Goal: Communication & Community: Answer question/provide support

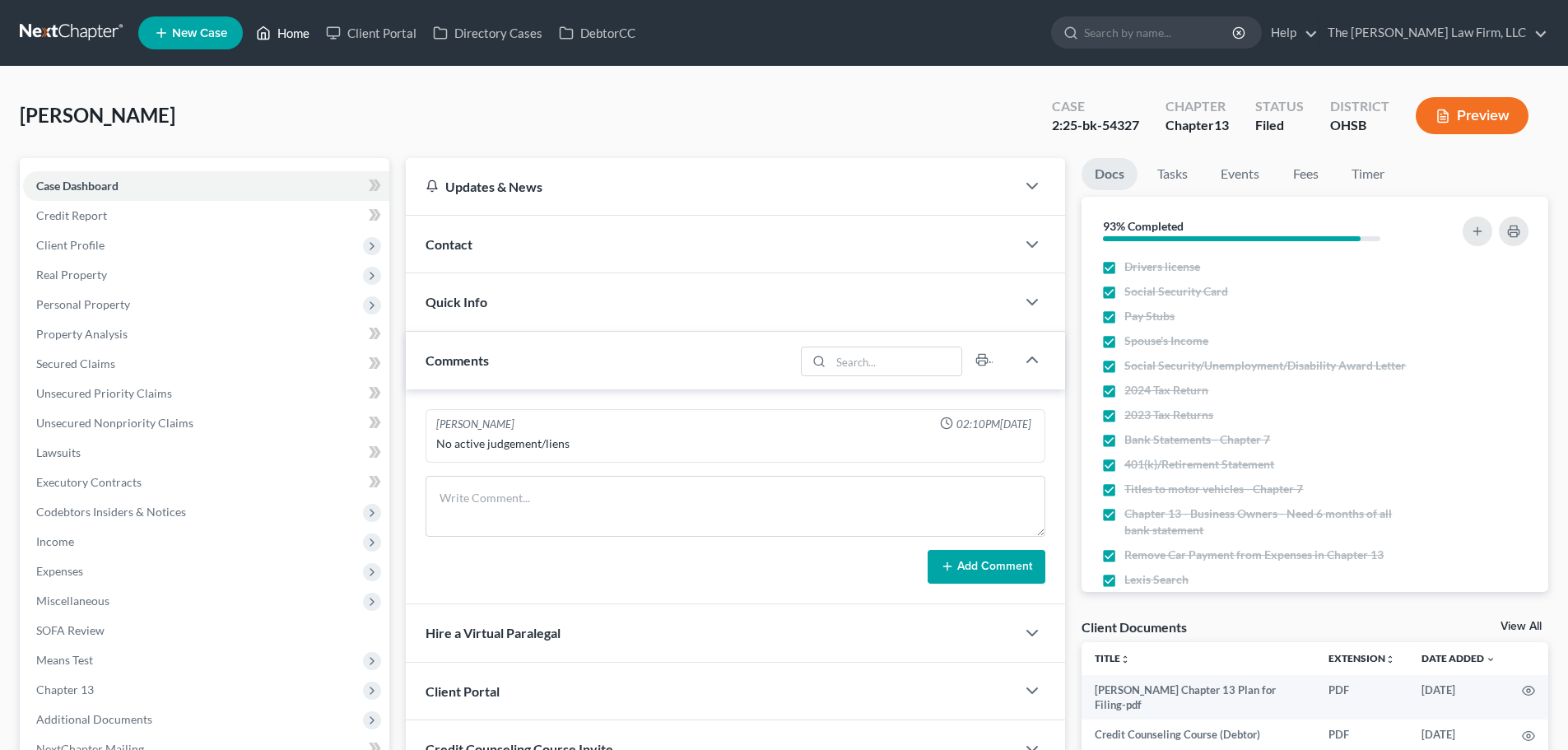
click at [299, 39] on link "Home" at bounding box center [283, 33] width 70 height 30
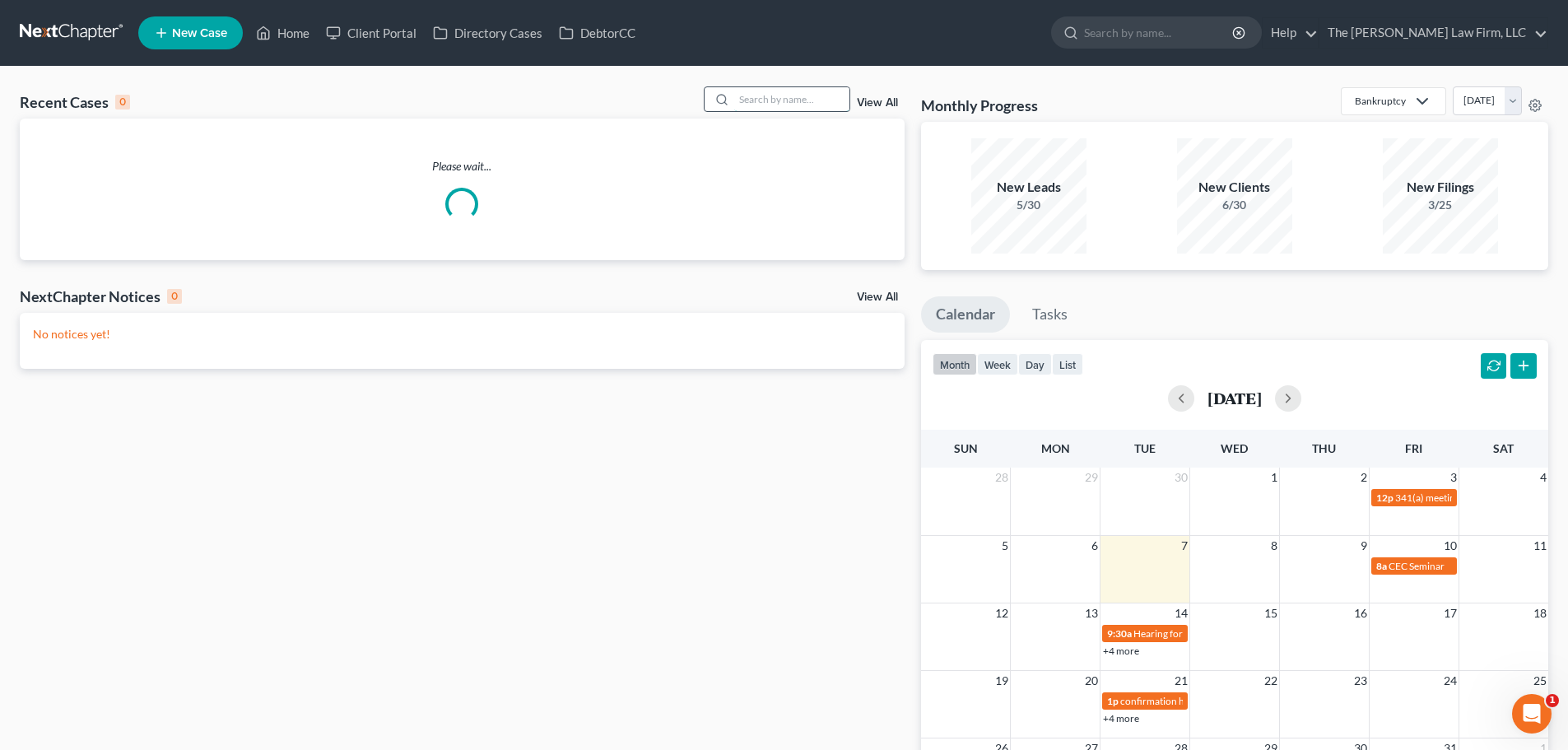
click at [774, 94] on input "search" at bounding box center [792, 100] width 115 height 24
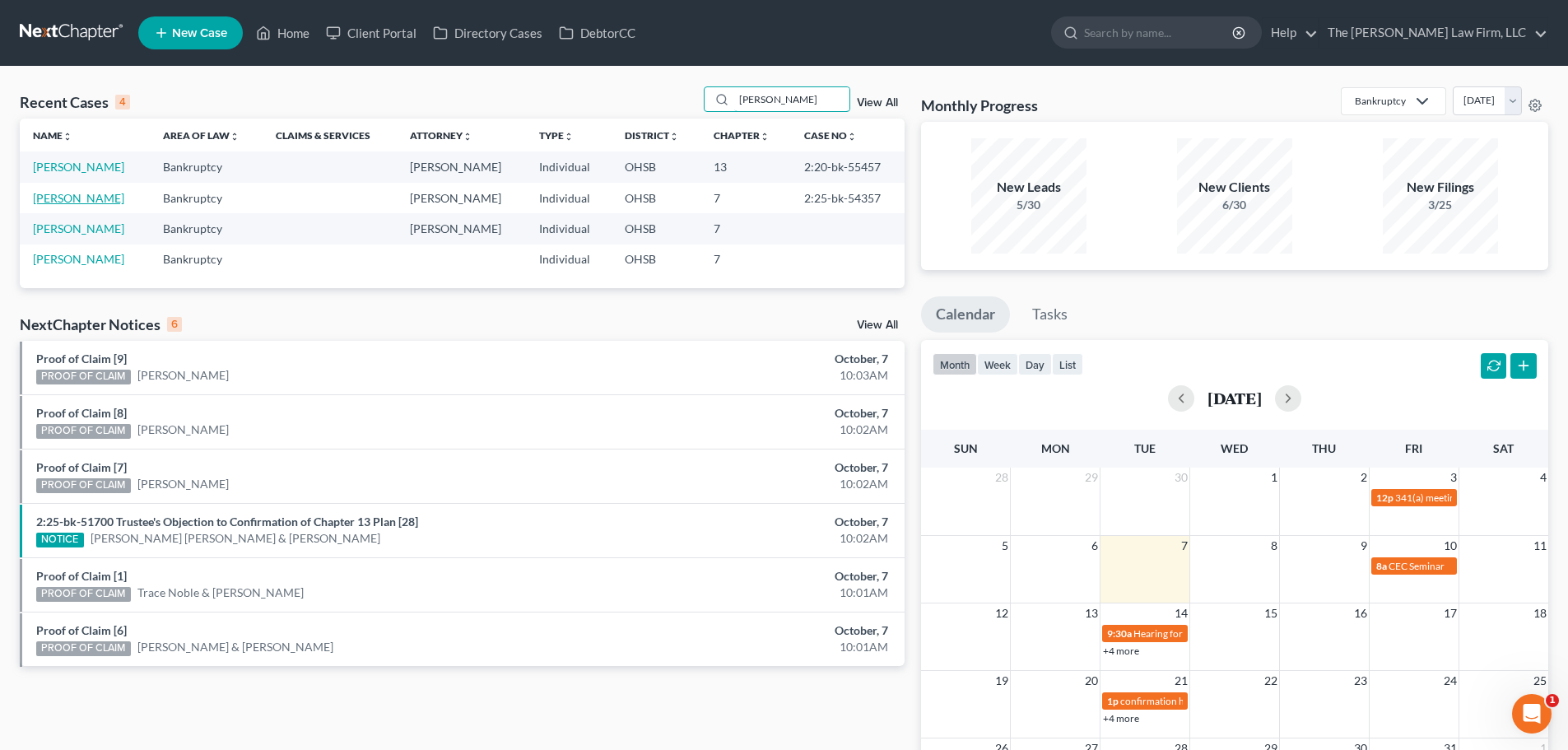
type input "[PERSON_NAME]"
click at [81, 201] on link "[PERSON_NAME]" at bounding box center [78, 198] width 91 height 14
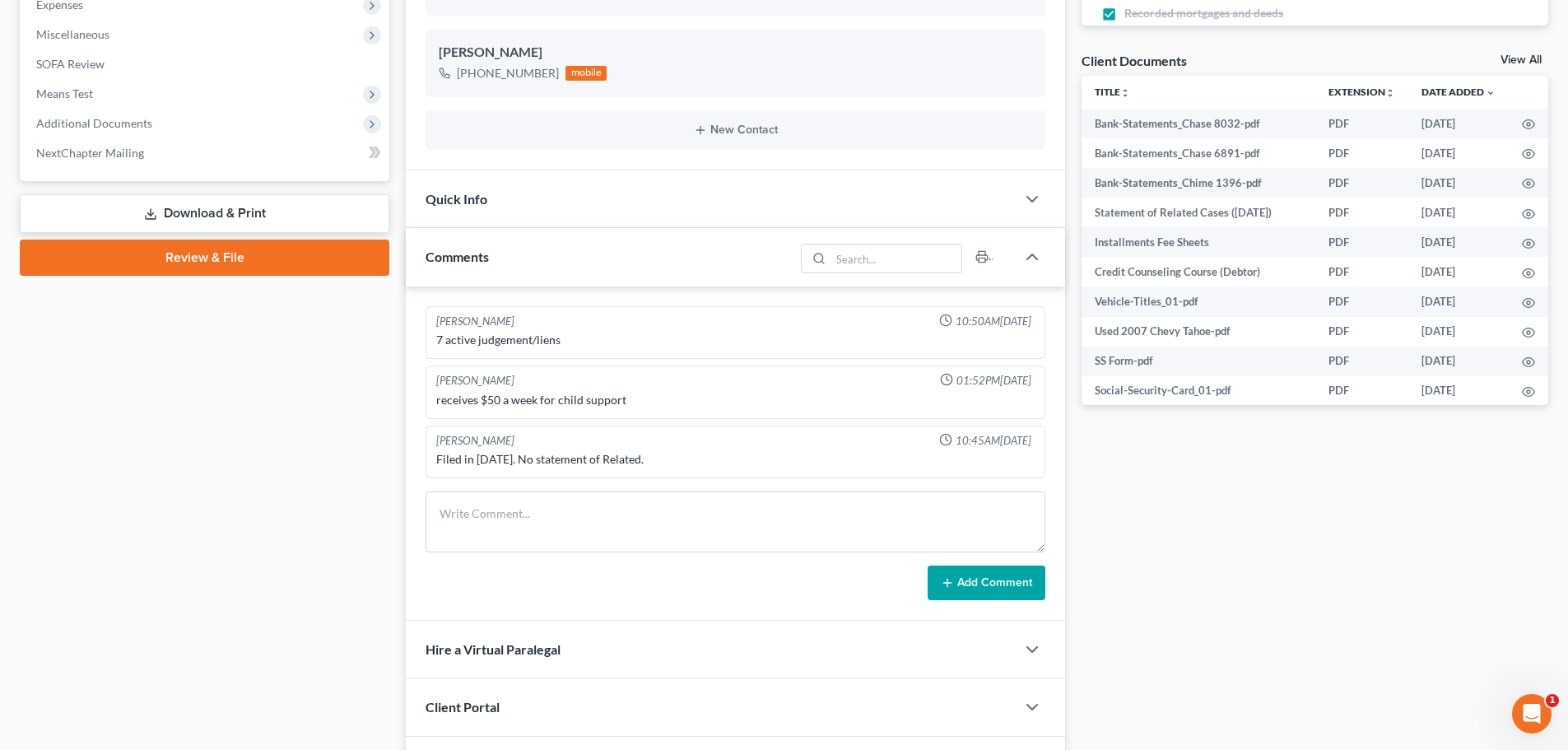
scroll to position [576, 0]
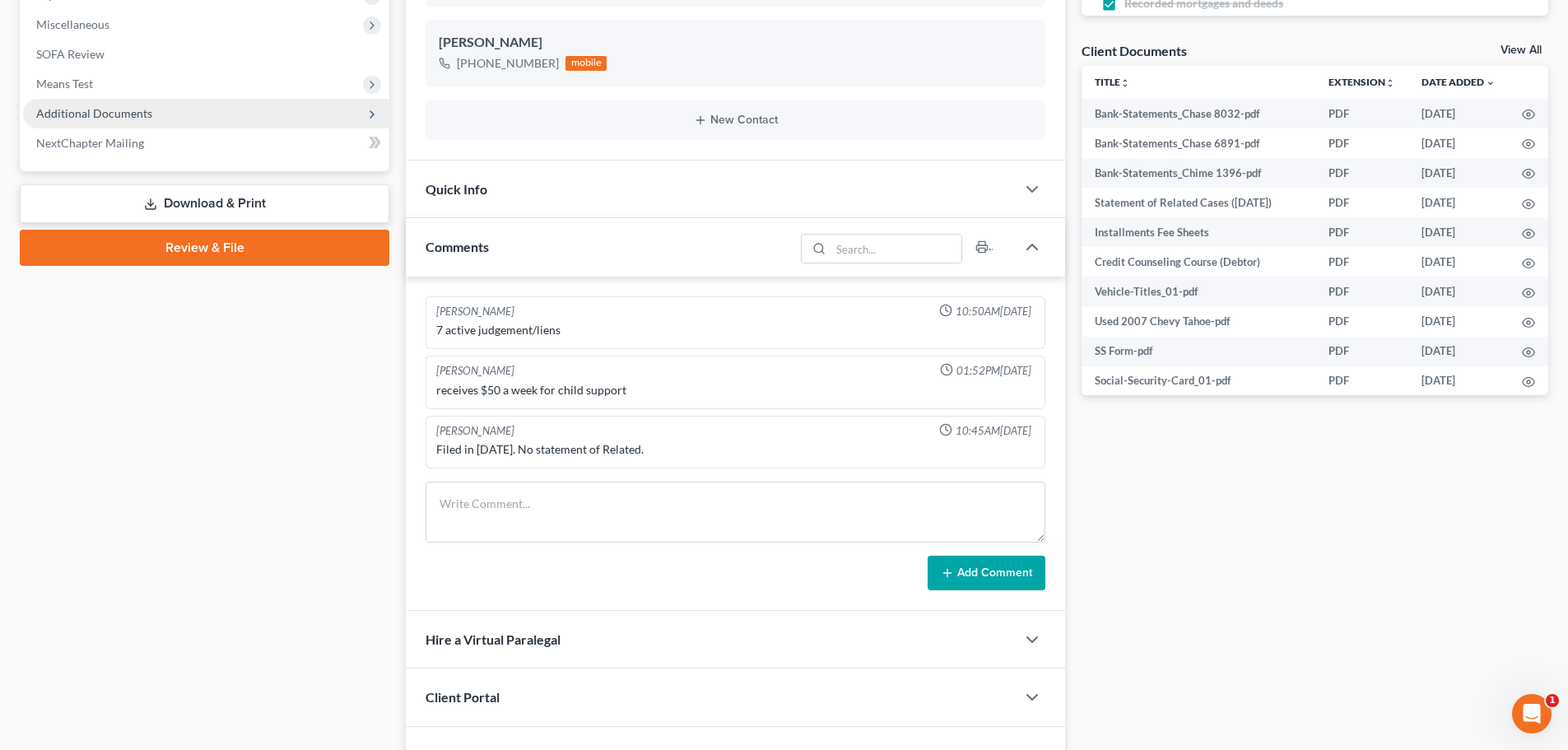
click at [65, 110] on span "Additional Documents" at bounding box center [94, 113] width 116 height 14
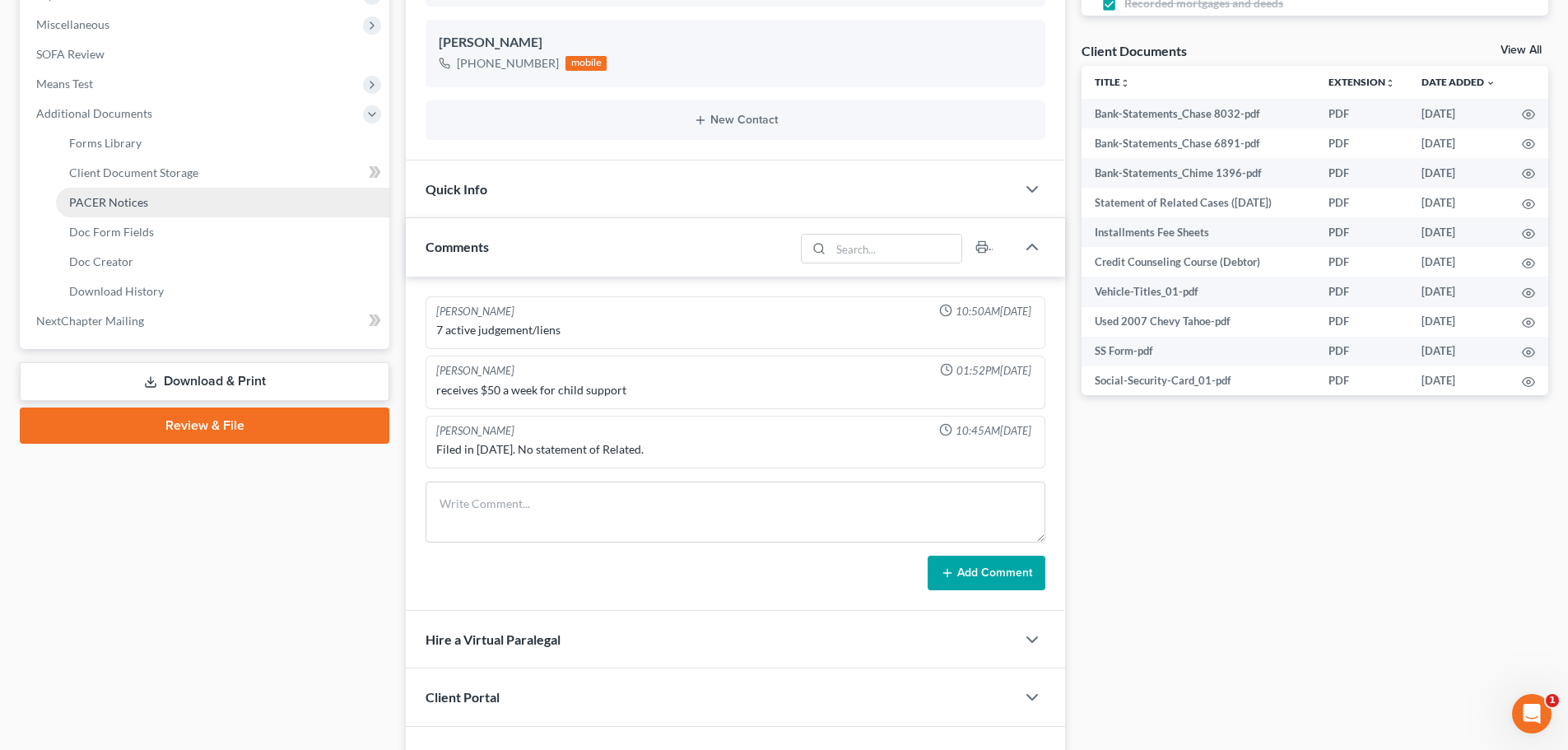
click at [110, 200] on span "PACER Notices" at bounding box center [109, 202] width 79 height 14
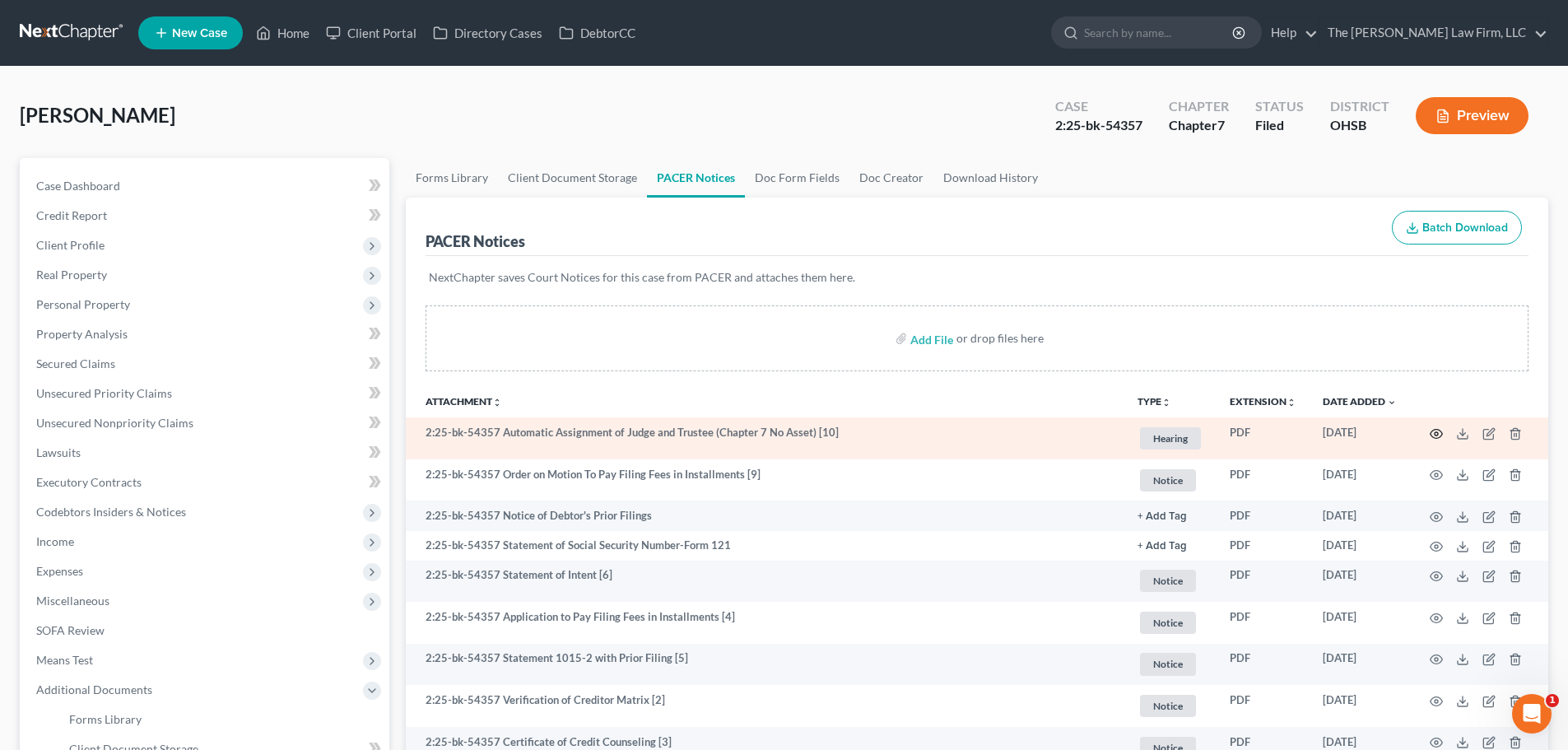
click at [1434, 437] on icon "button" at bounding box center [1437, 433] width 12 height 9
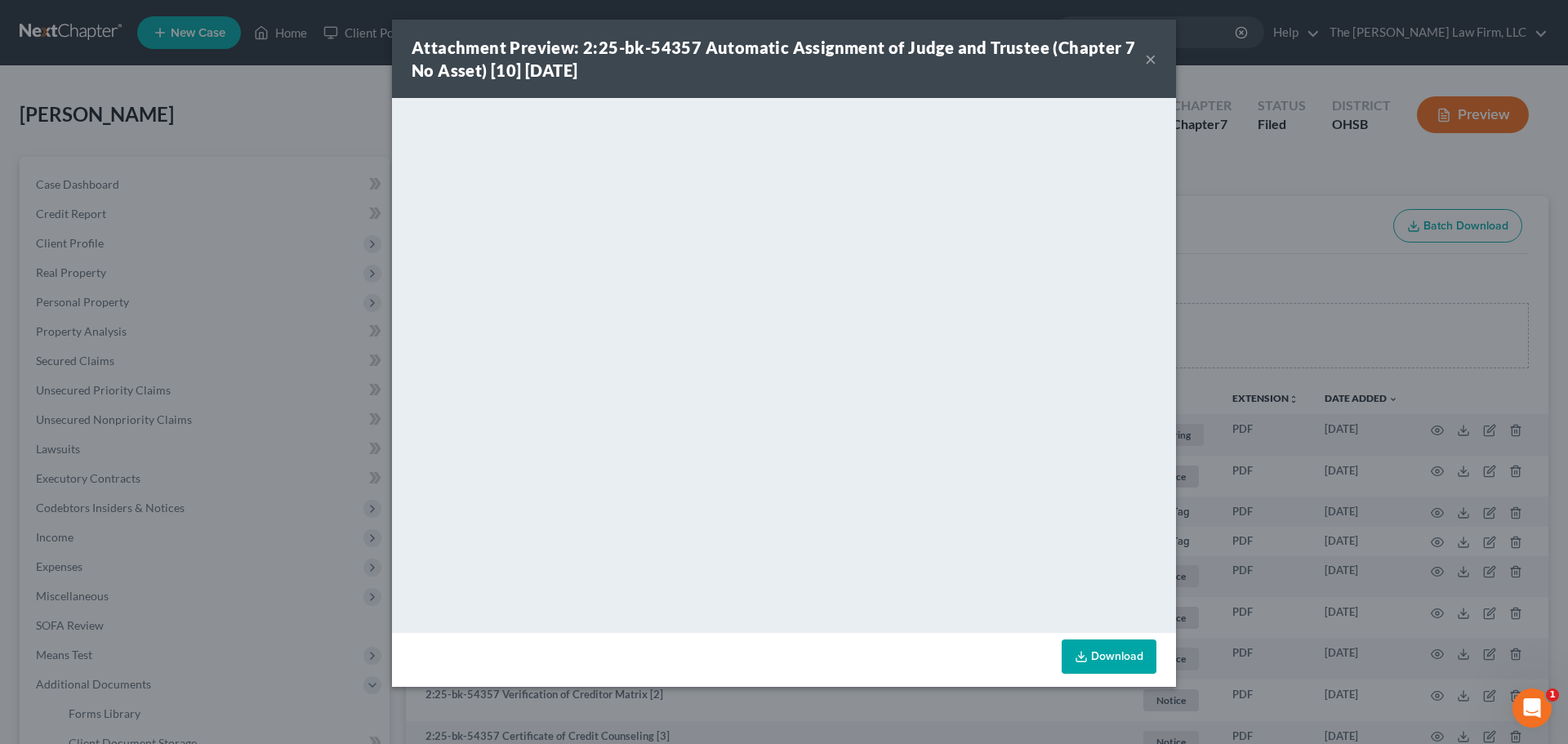
drag, startPoint x: 1150, startPoint y: 55, endPoint x: 1020, endPoint y: 89, distance: 134.4
click at [1150, 55] on button "×" at bounding box center [1150, 59] width 11 height 20
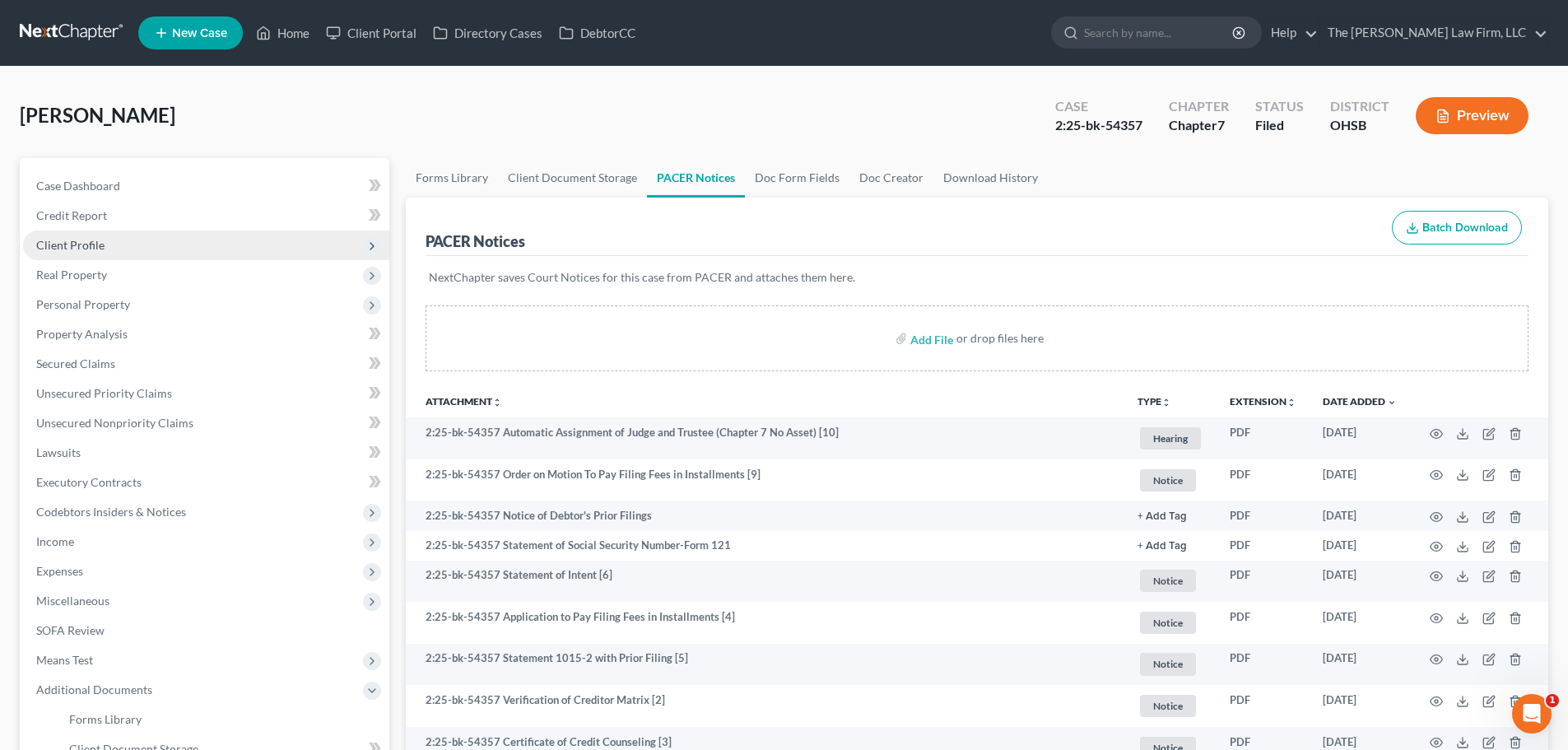
click at [68, 242] on span "Client Profile" at bounding box center [70, 245] width 69 height 14
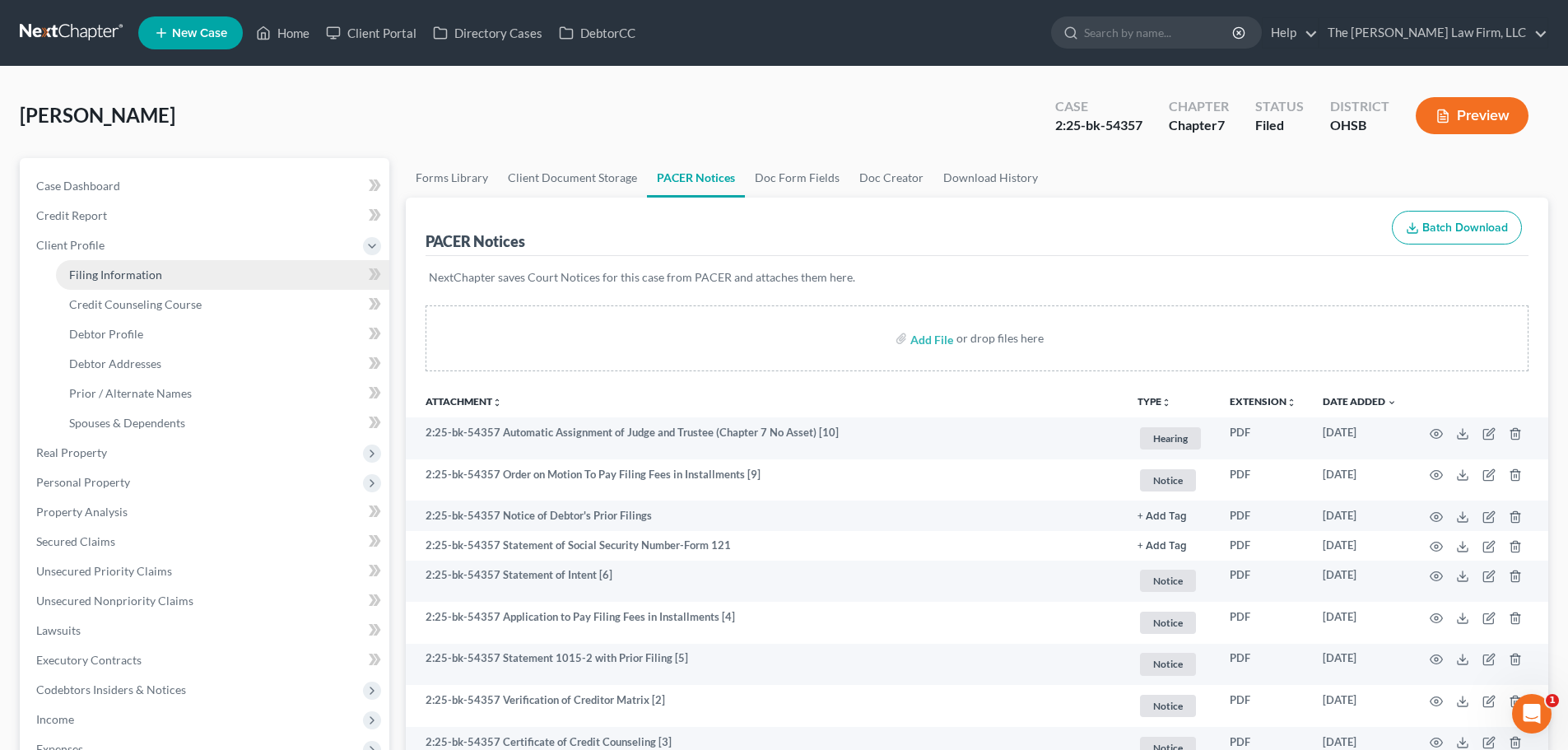
click at [83, 277] on span "Filing Information" at bounding box center [116, 275] width 93 height 14
select select "1"
select select "0"
select select "36"
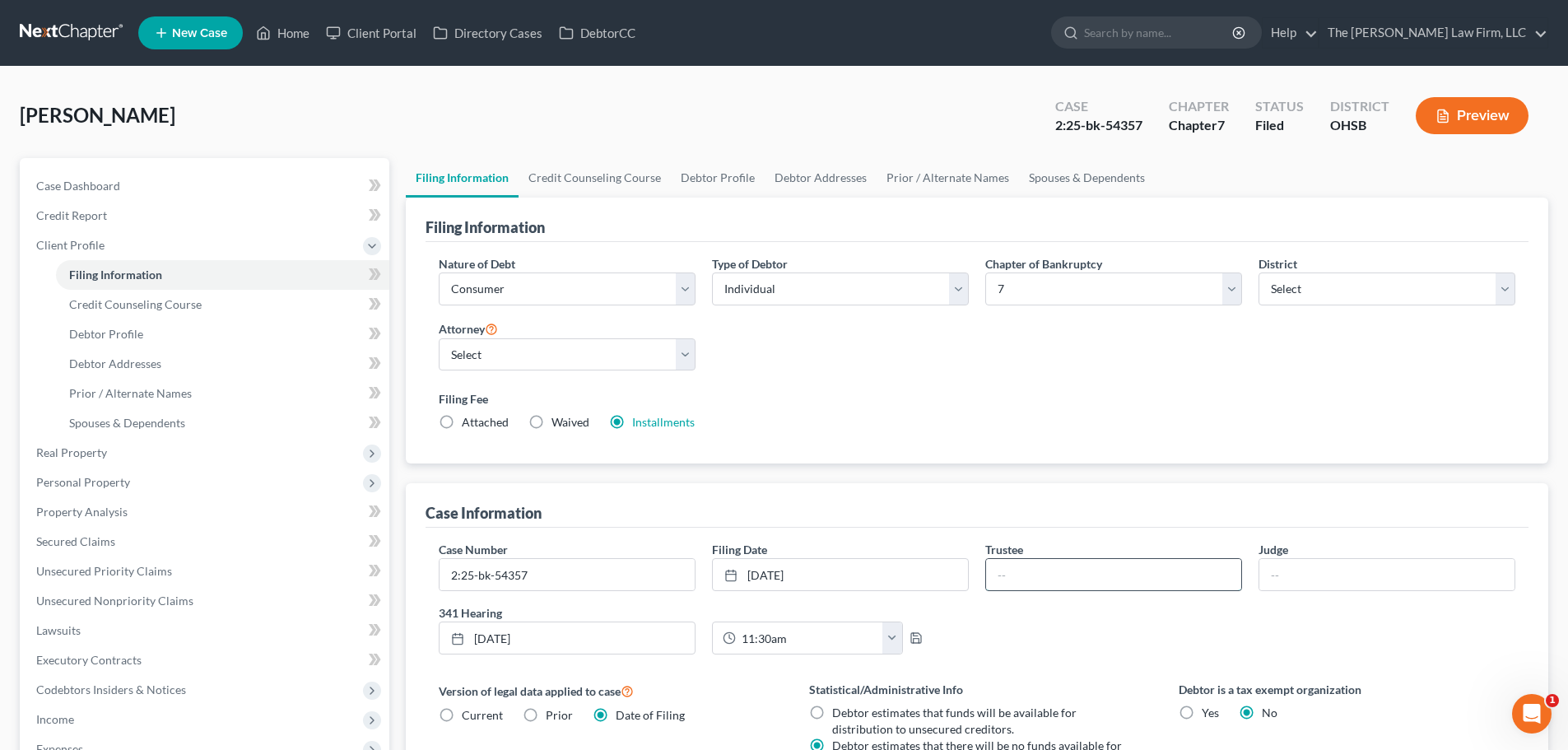
click at [1073, 577] on input "text" at bounding box center [1113, 575] width 255 height 31
type input "c"
type input "C"
type input "[PERSON_NAME]"
click at [1280, 578] on input "text" at bounding box center [1387, 575] width 255 height 31
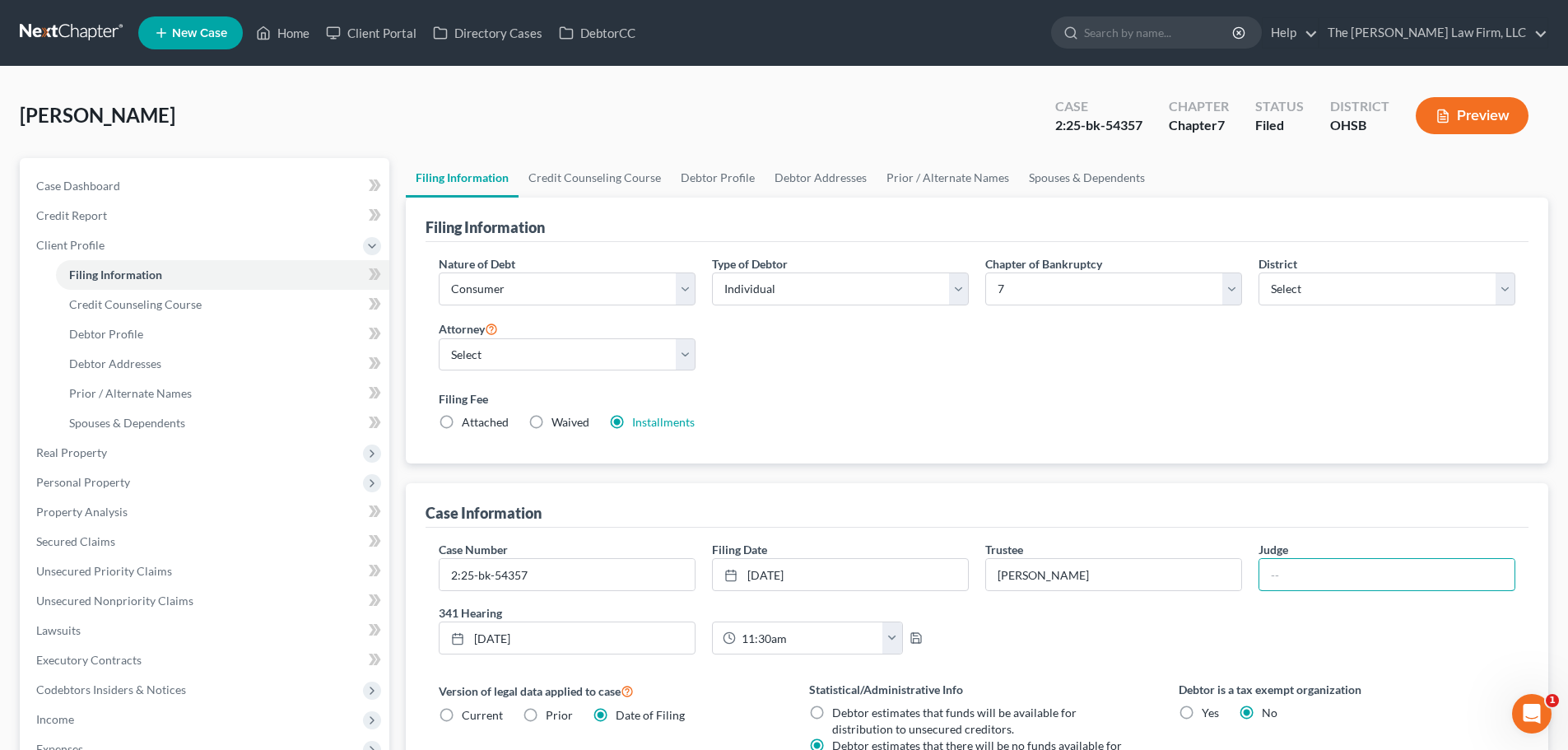
type input "[PERSON_NAME]"
click at [909, 630] on div "11:30am 12:00am 12:30am 1:00am 1:30am 2:00am 2:30am 3:00am 3:30am 4:00am 4:30am…" at bounding box center [841, 638] width 273 height 33
click at [914, 638] on icon "button" at bounding box center [915, 637] width 13 height 13
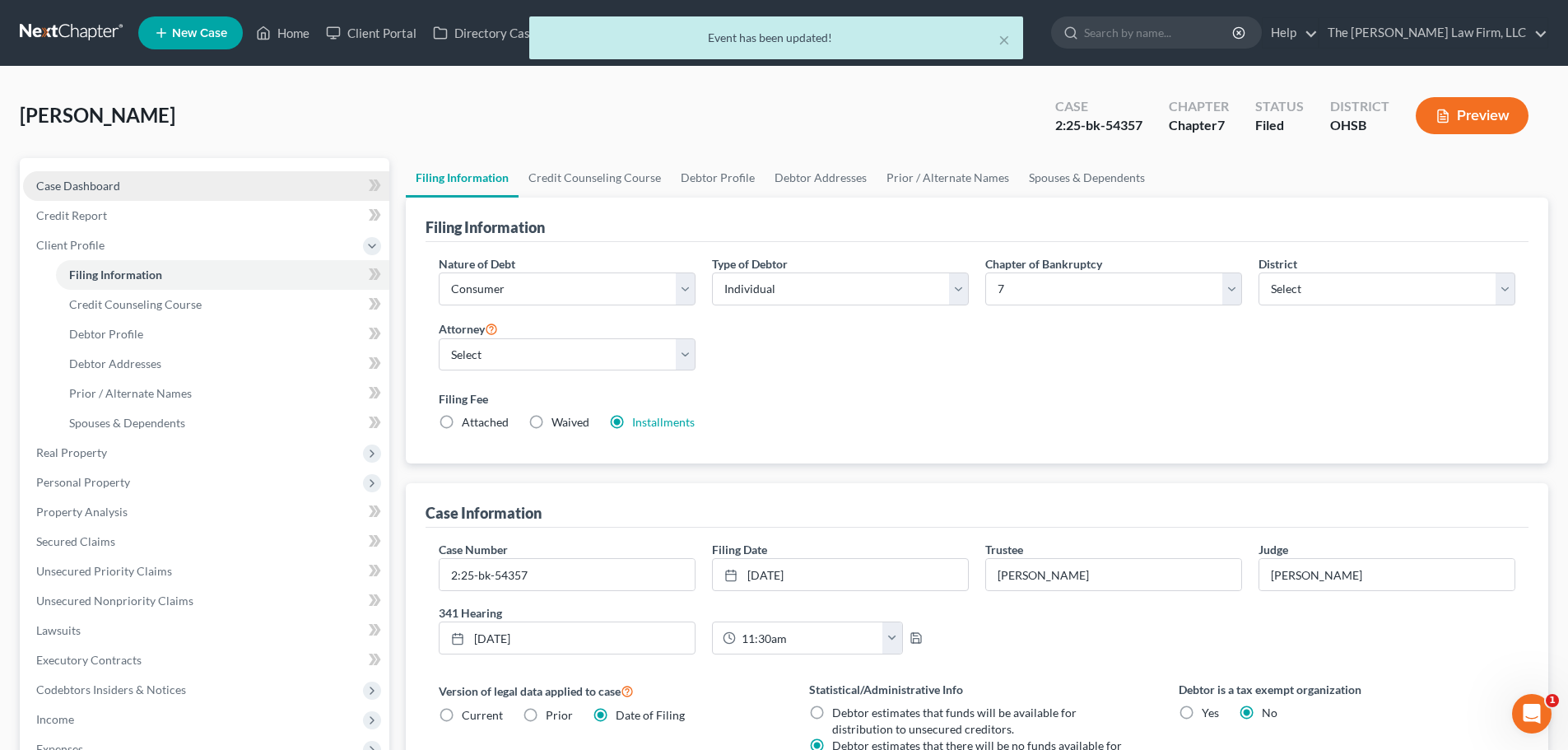
click at [109, 185] on span "Case Dashboard" at bounding box center [78, 186] width 84 height 14
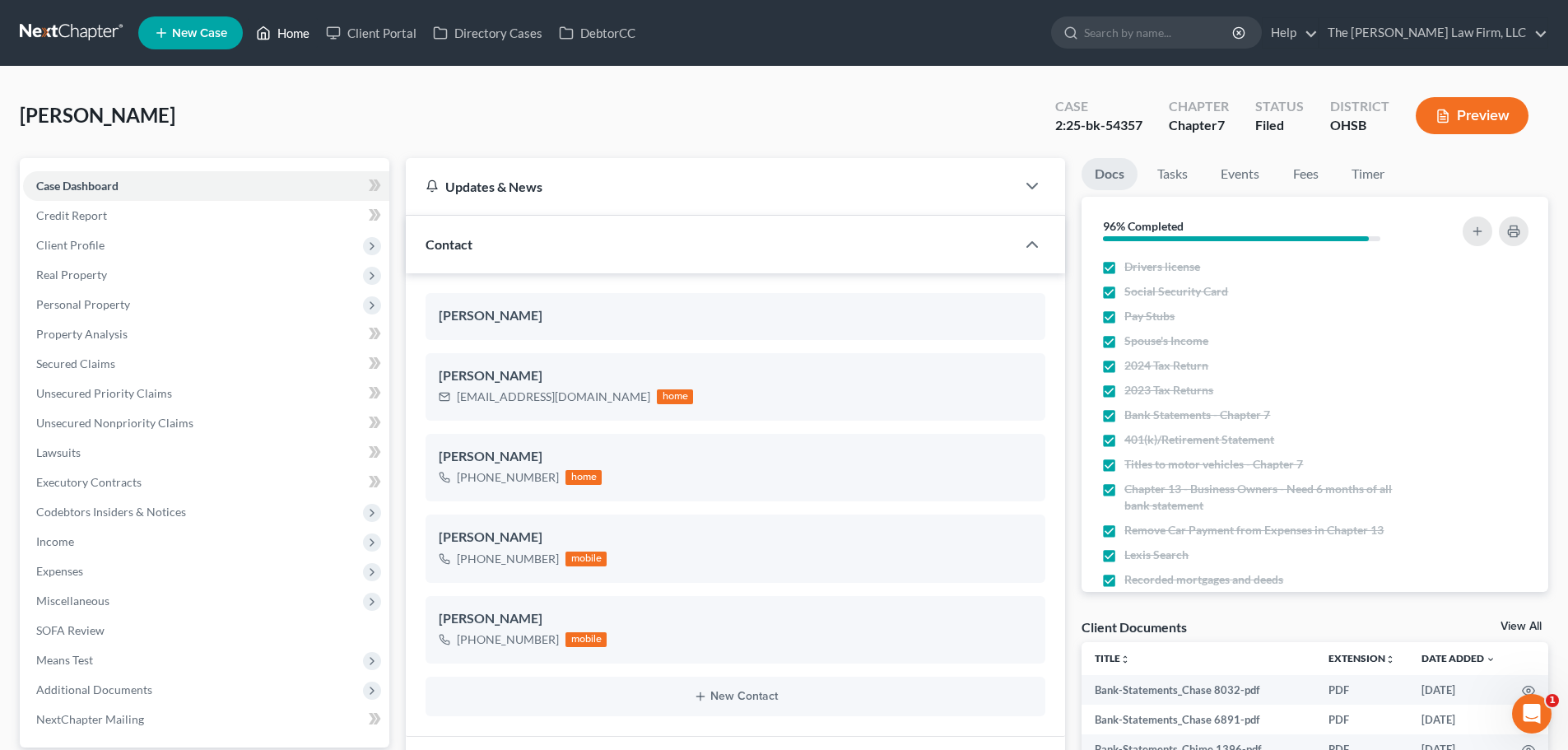
click at [289, 30] on link "Home" at bounding box center [283, 33] width 70 height 30
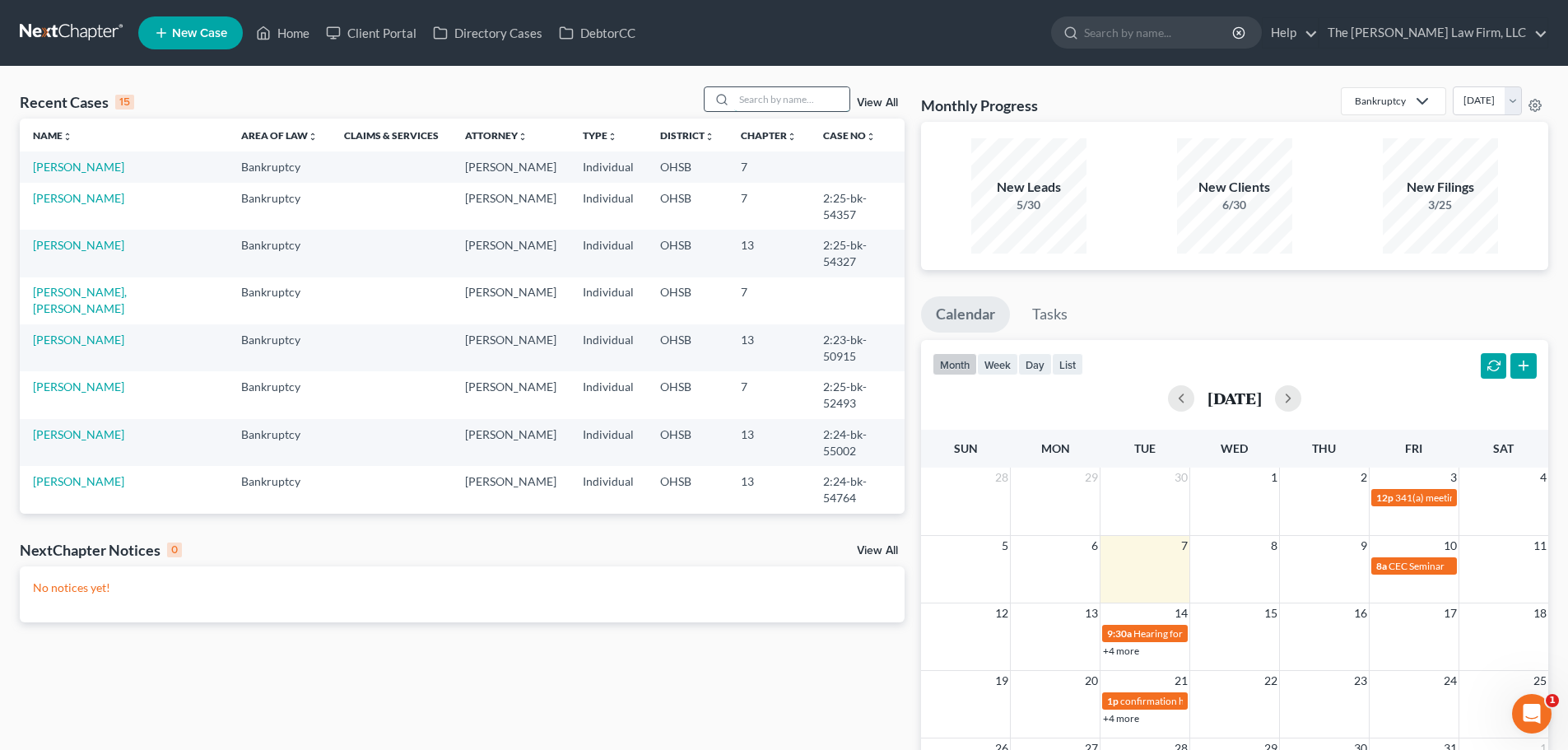
click at [763, 90] on input "search" at bounding box center [792, 100] width 115 height 24
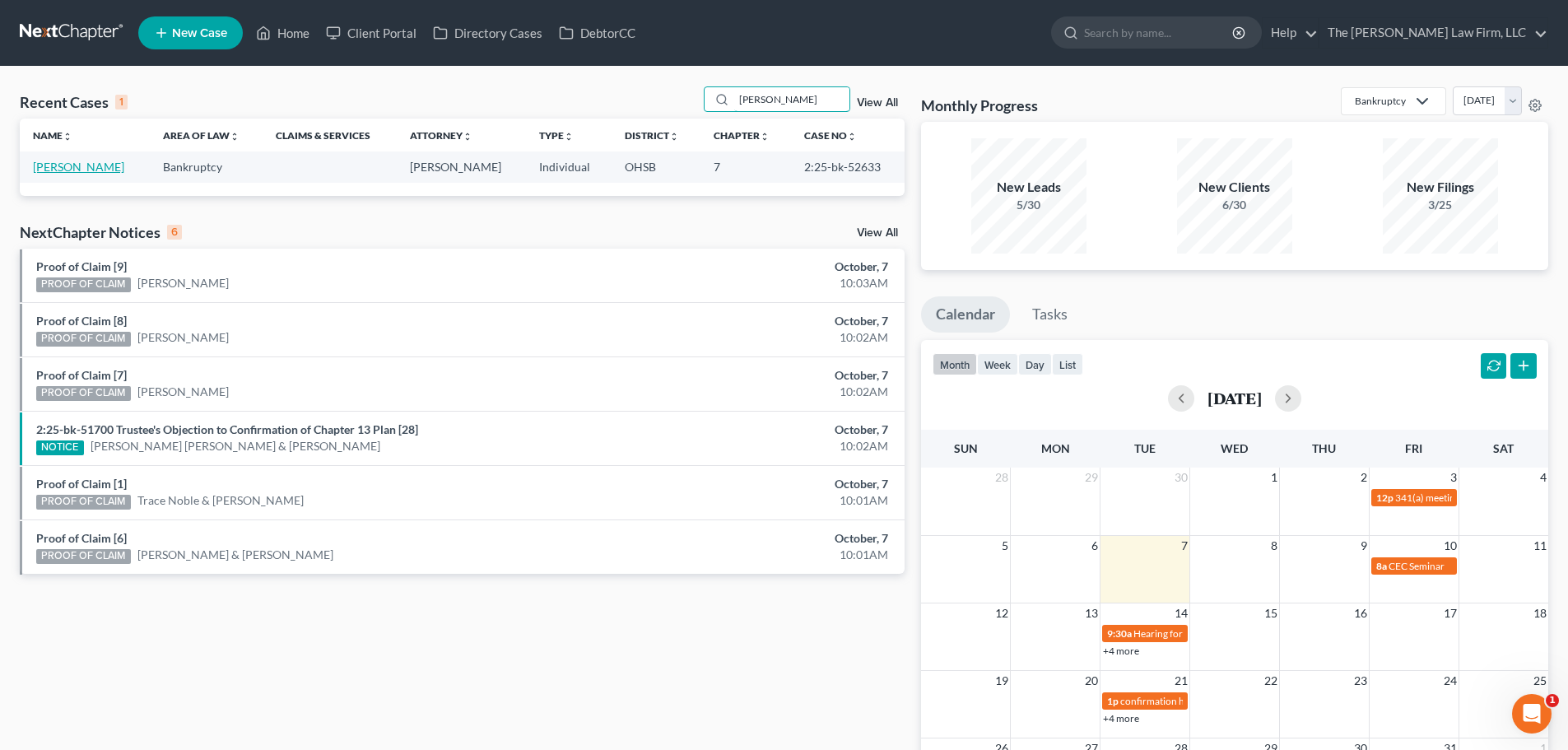
type input "[PERSON_NAME]"
click at [84, 167] on link "[PERSON_NAME]" at bounding box center [78, 167] width 91 height 14
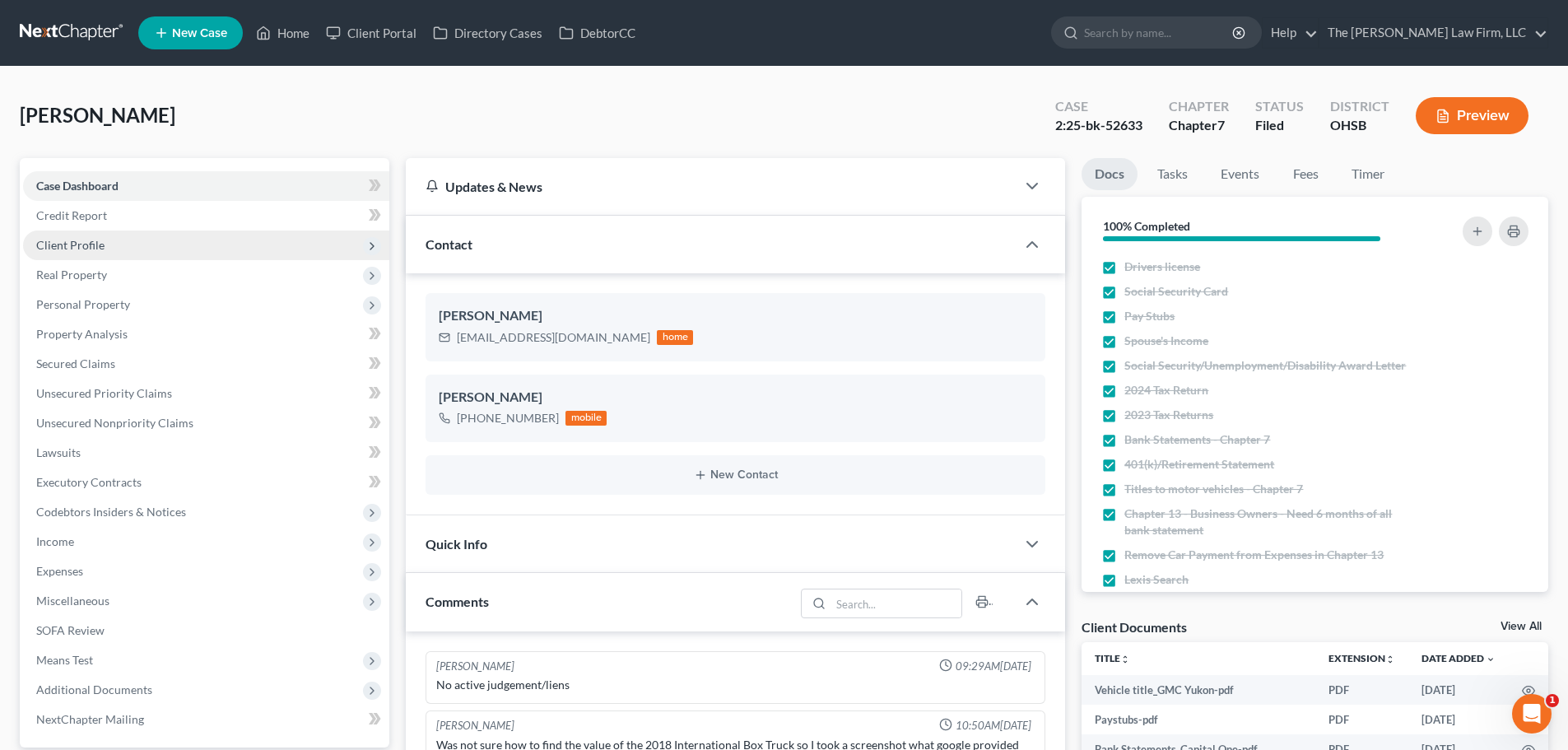
click at [100, 248] on span "Client Profile" at bounding box center [70, 245] width 69 height 14
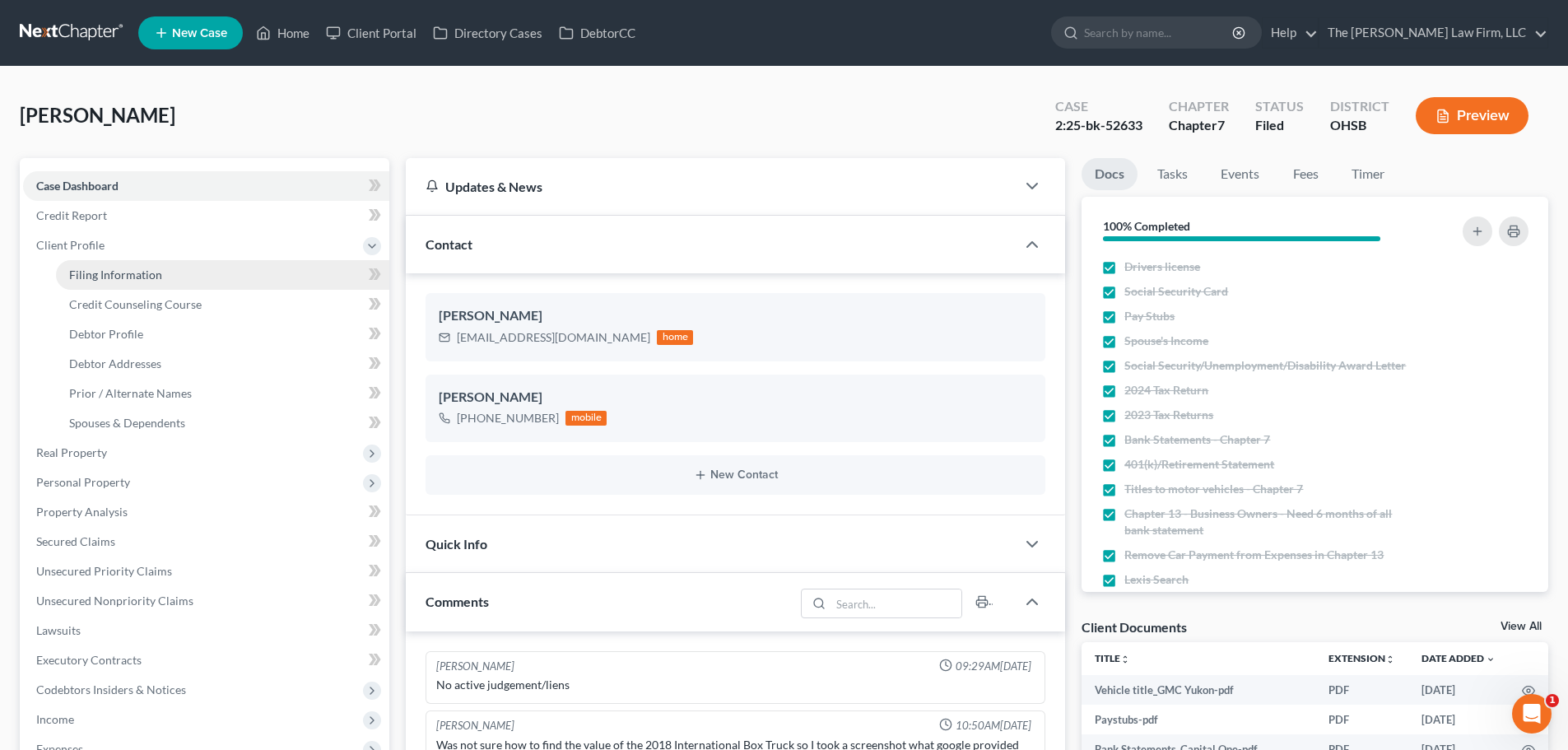
click at [107, 277] on span "Filing Information" at bounding box center [116, 275] width 93 height 14
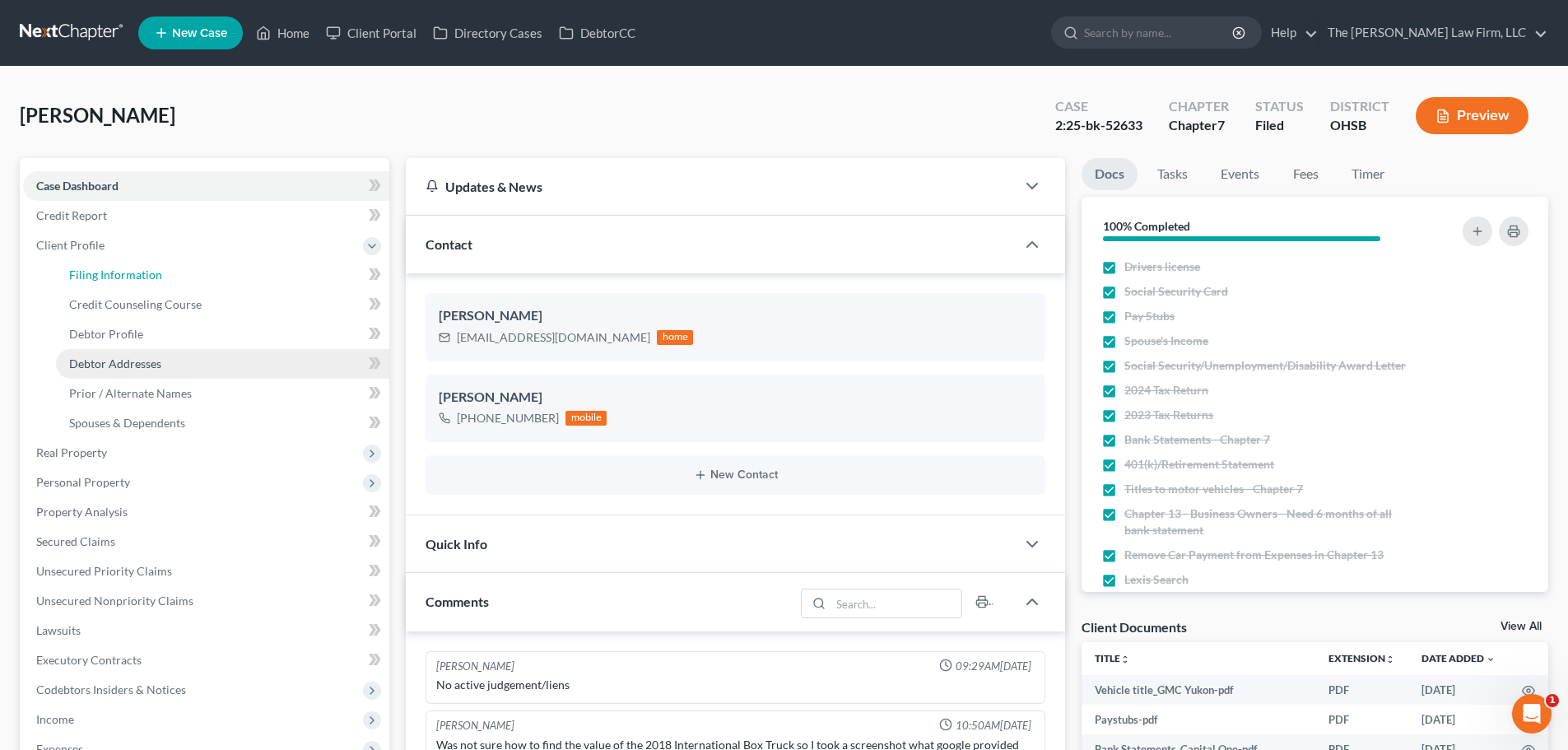
select select "1"
select select "0"
select select "62"
select select "2"
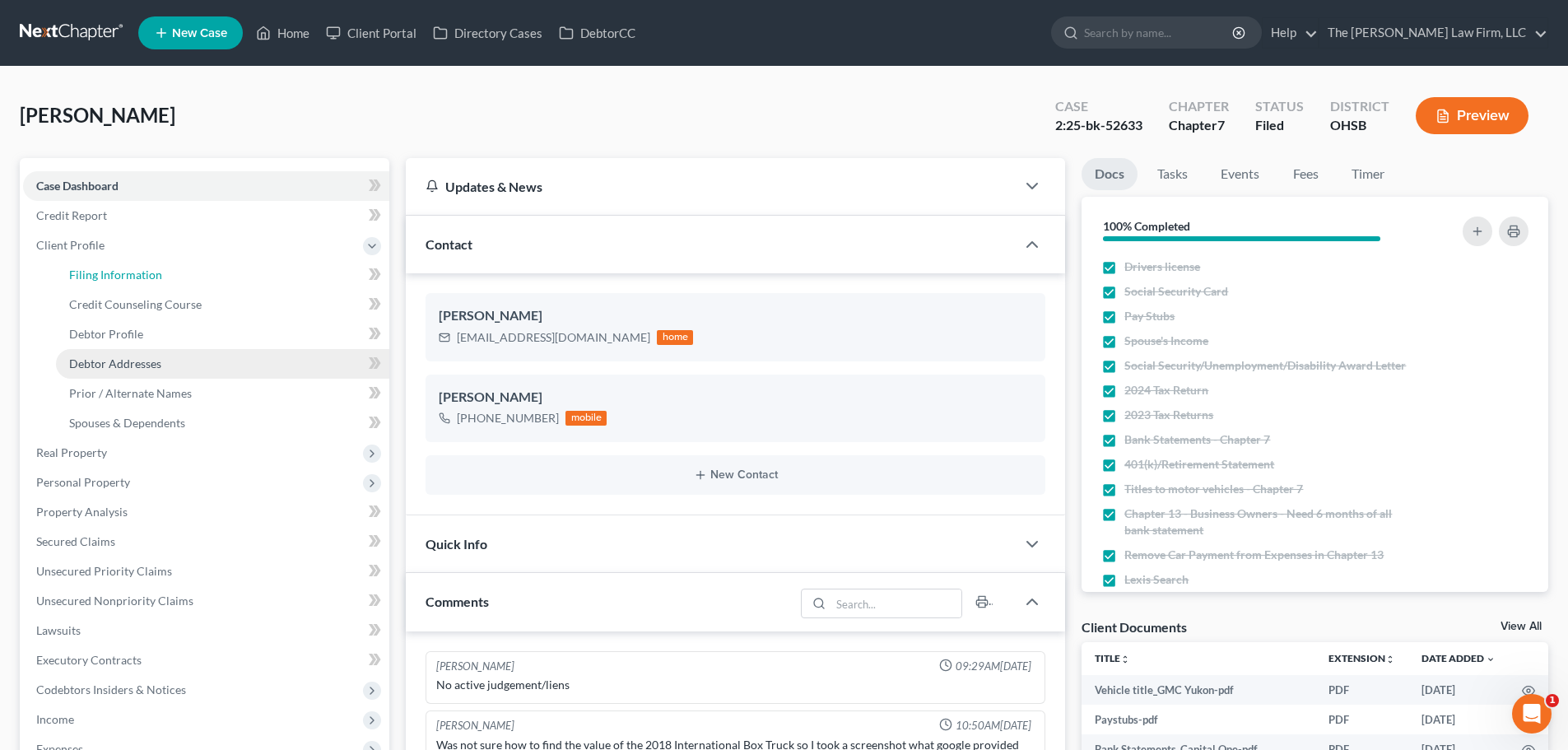
select select "36"
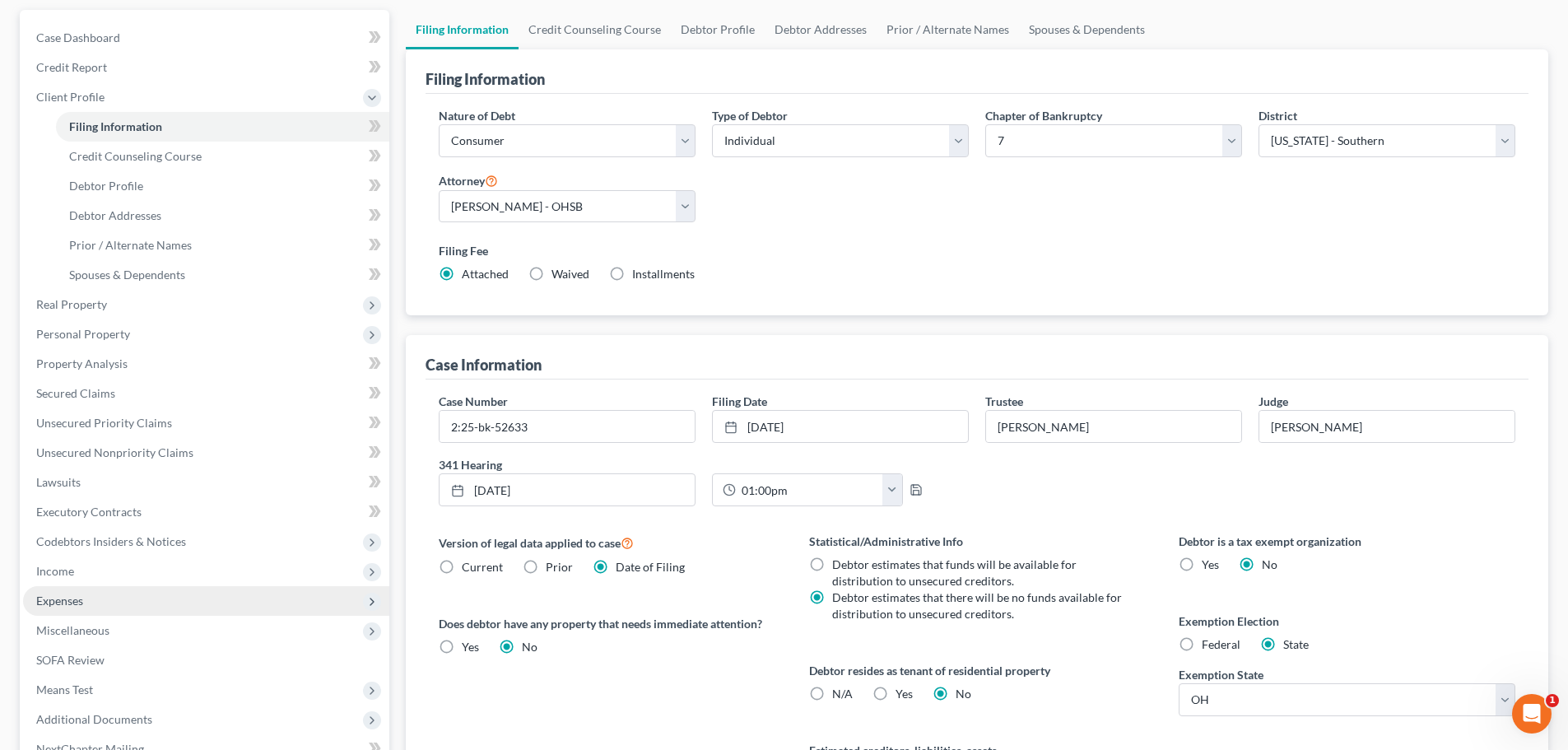
scroll to position [335, 0]
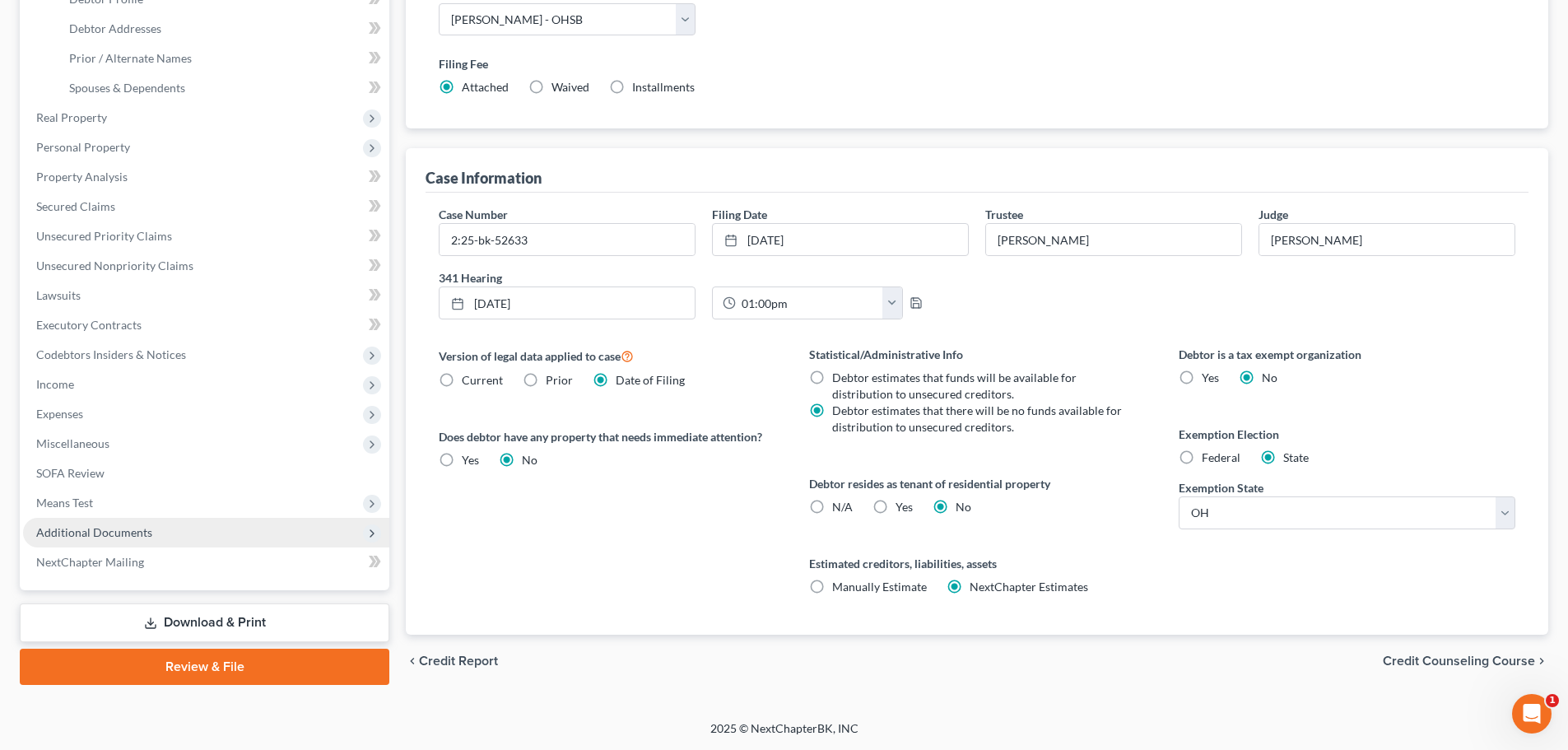
click at [84, 528] on span "Additional Documents" at bounding box center [94, 533] width 116 height 14
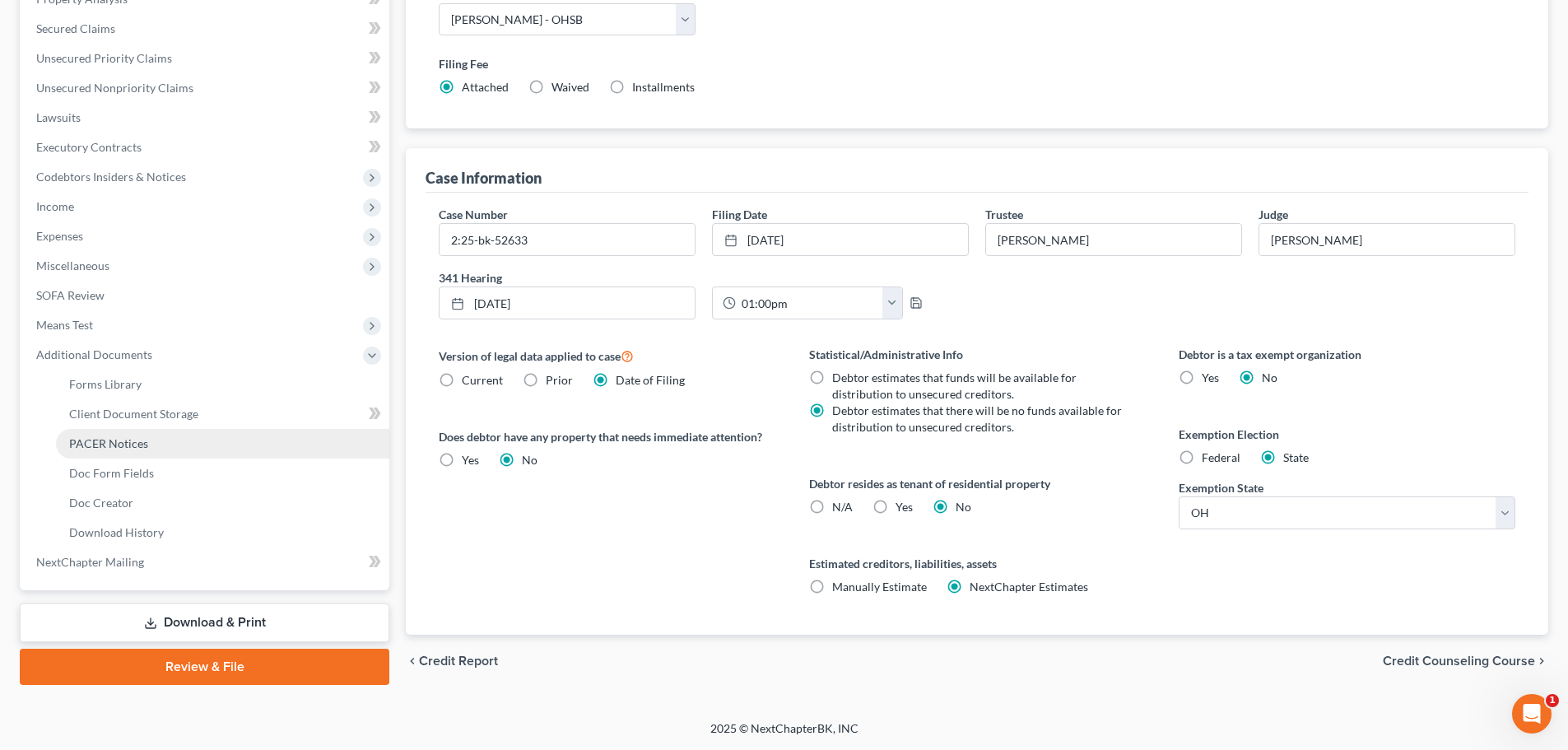
click at [104, 444] on span "PACER Notices" at bounding box center [109, 443] width 79 height 14
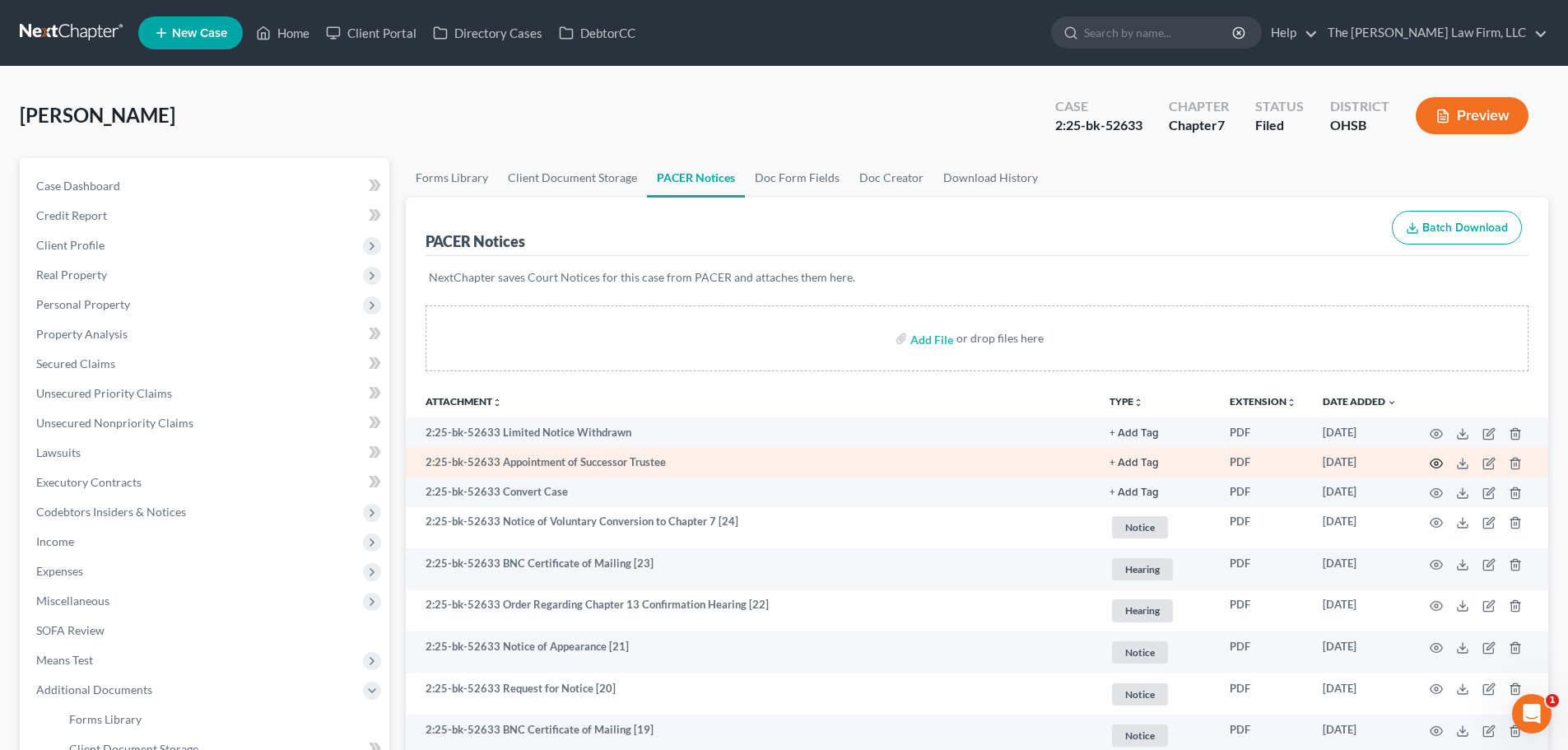
click at [1434, 462] on icon "button" at bounding box center [1436, 463] width 13 height 13
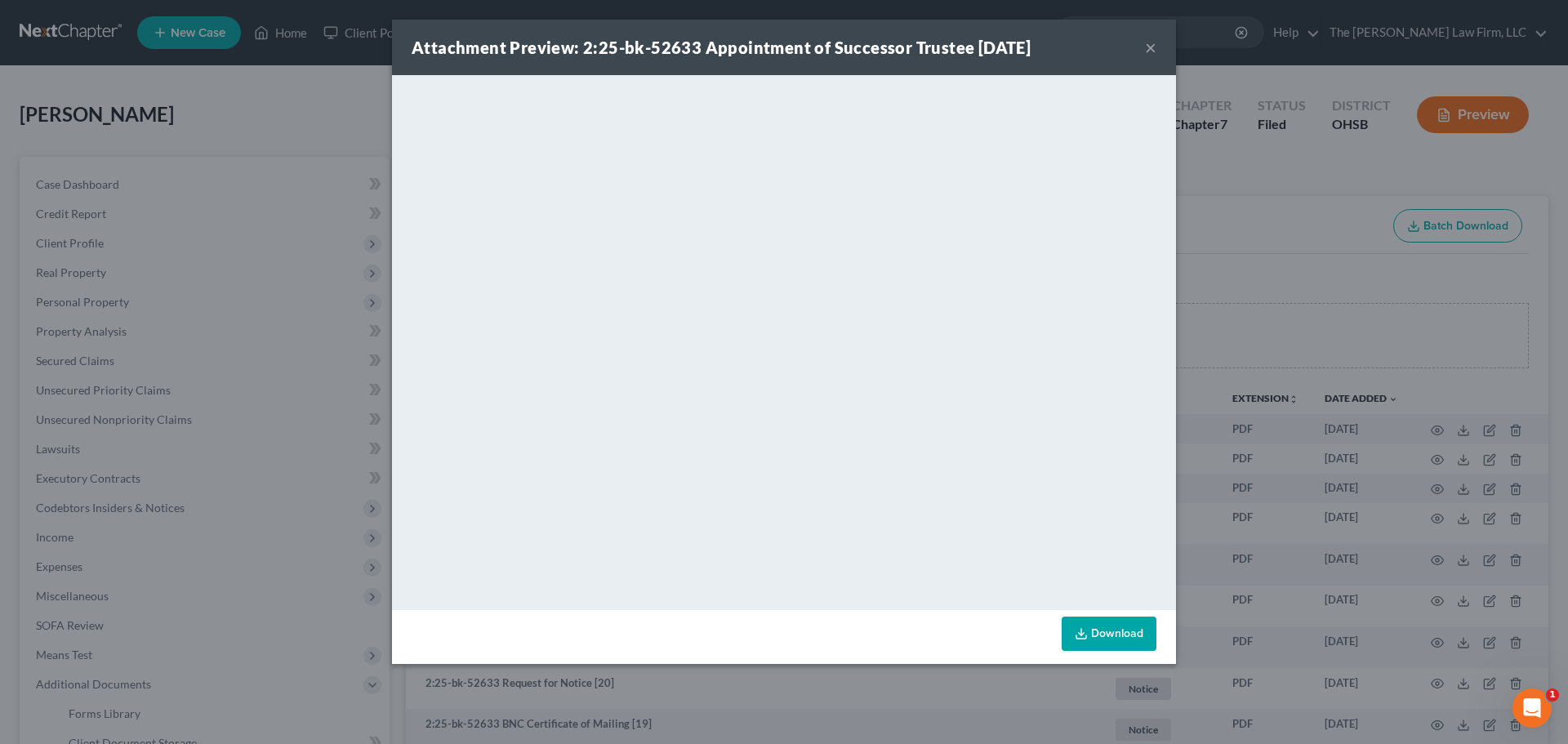
click at [1145, 47] on button "×" at bounding box center [1150, 47] width 11 height 20
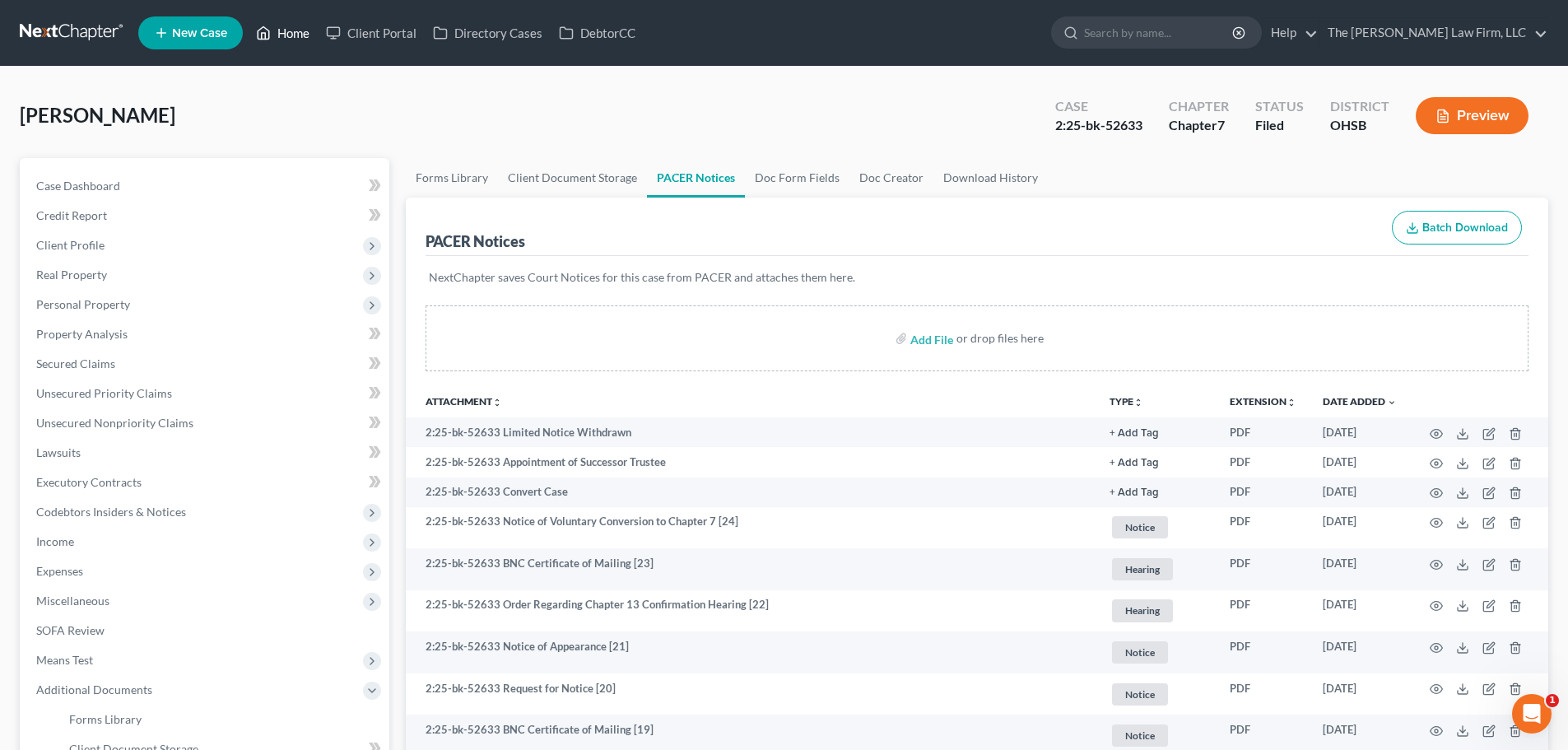
click at [288, 31] on link "Home" at bounding box center [283, 33] width 70 height 30
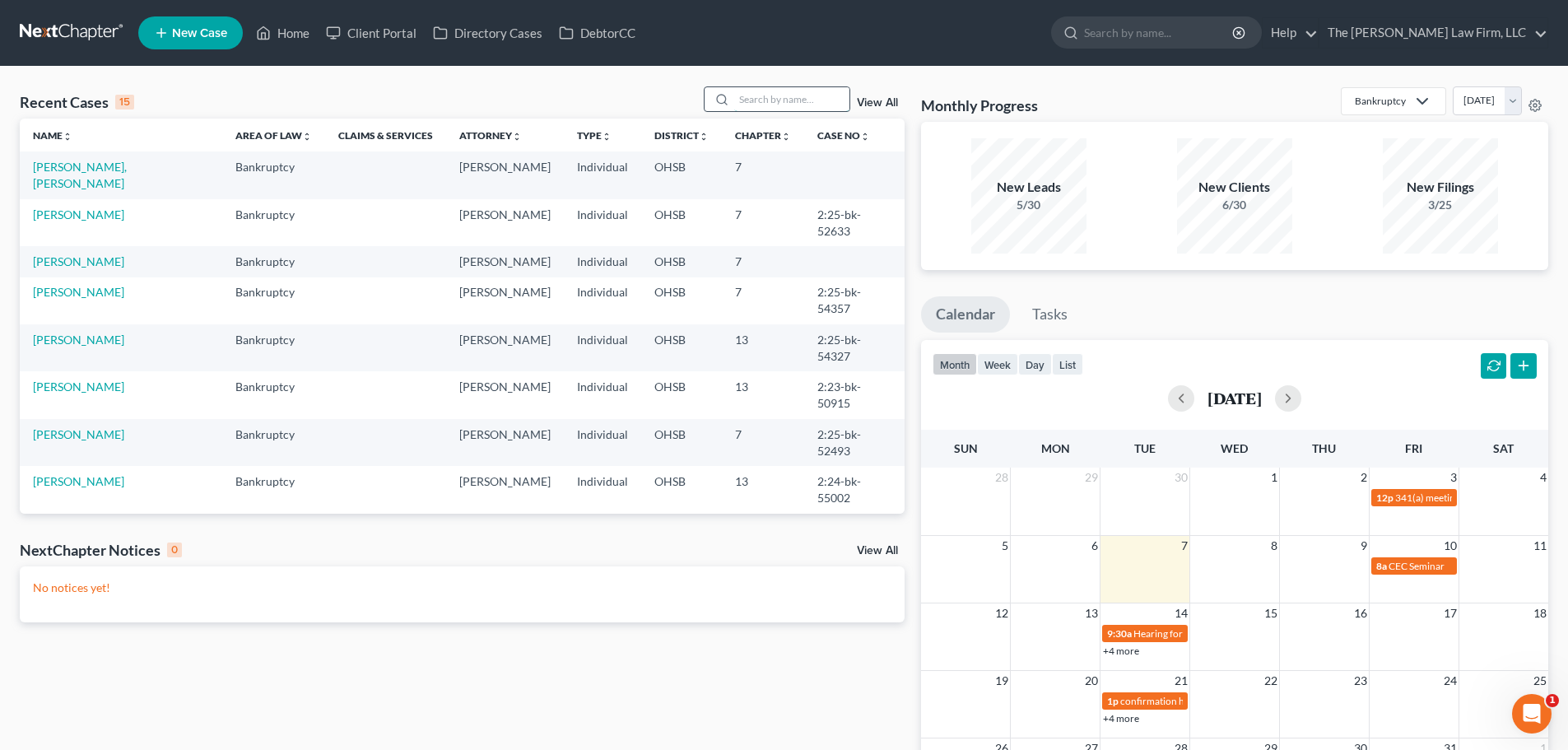
click at [812, 107] on input "search" at bounding box center [792, 100] width 115 height 24
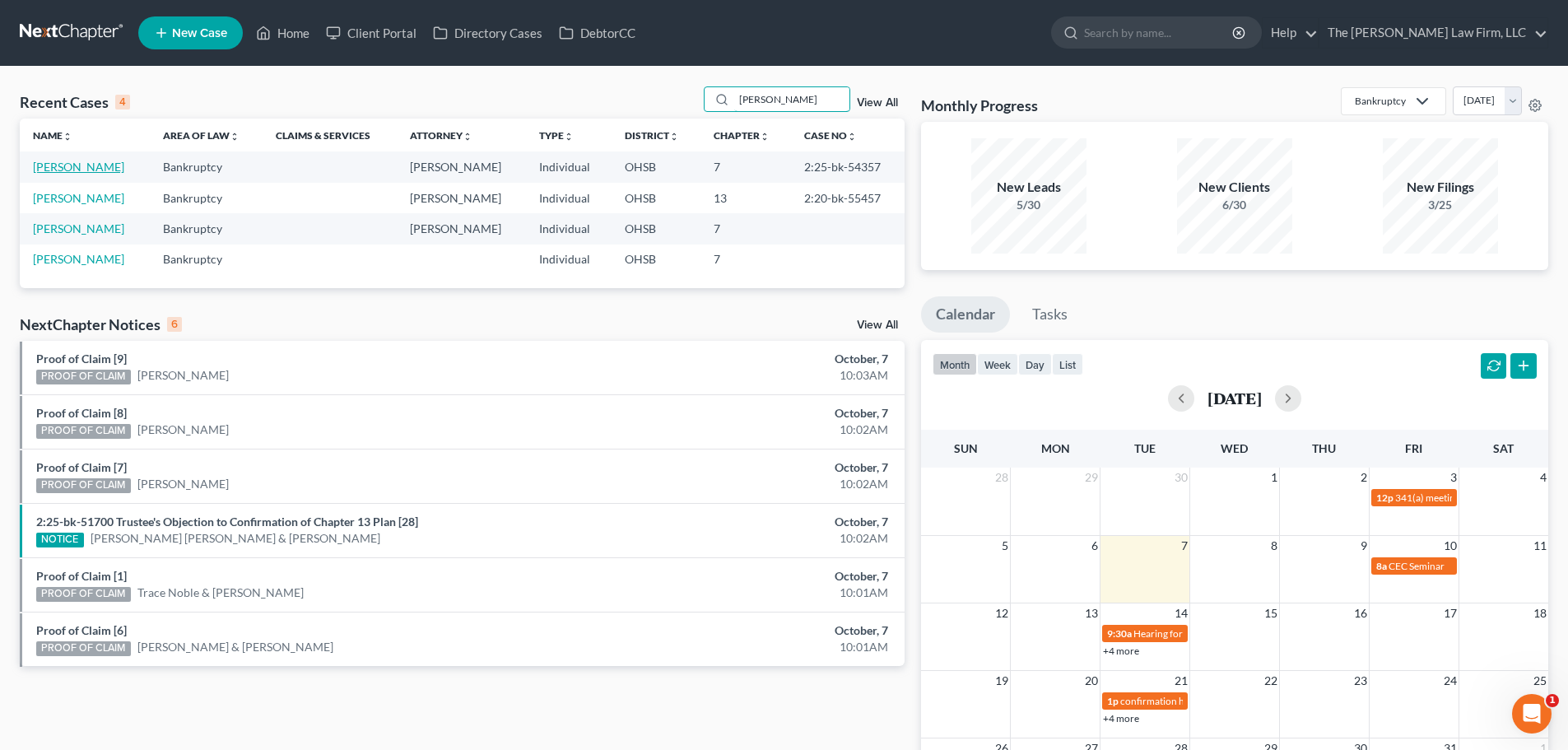
type input "[PERSON_NAME]"
click at [74, 167] on link "[PERSON_NAME]" at bounding box center [78, 167] width 91 height 14
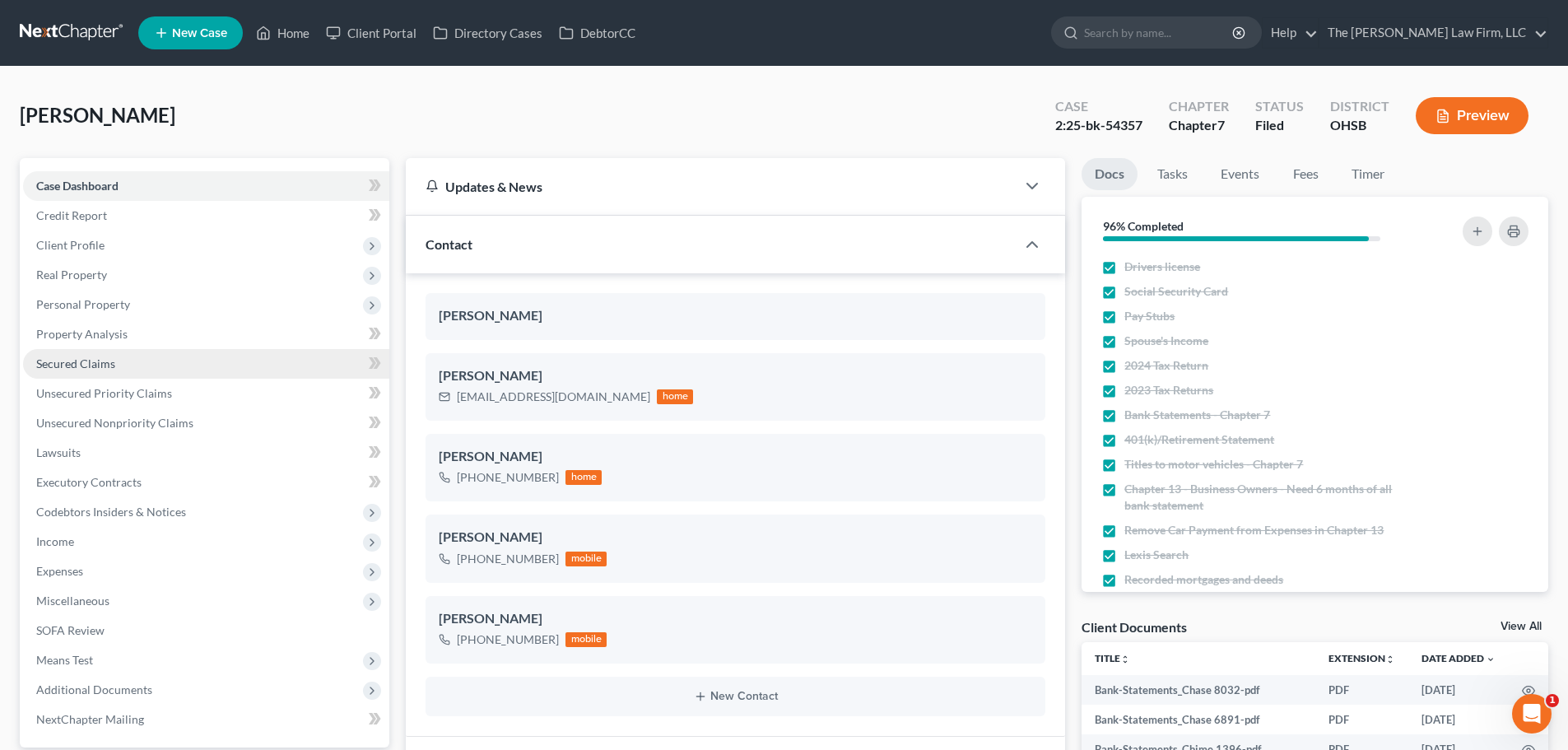
click at [70, 367] on span "Secured Claims" at bounding box center [76, 363] width 79 height 14
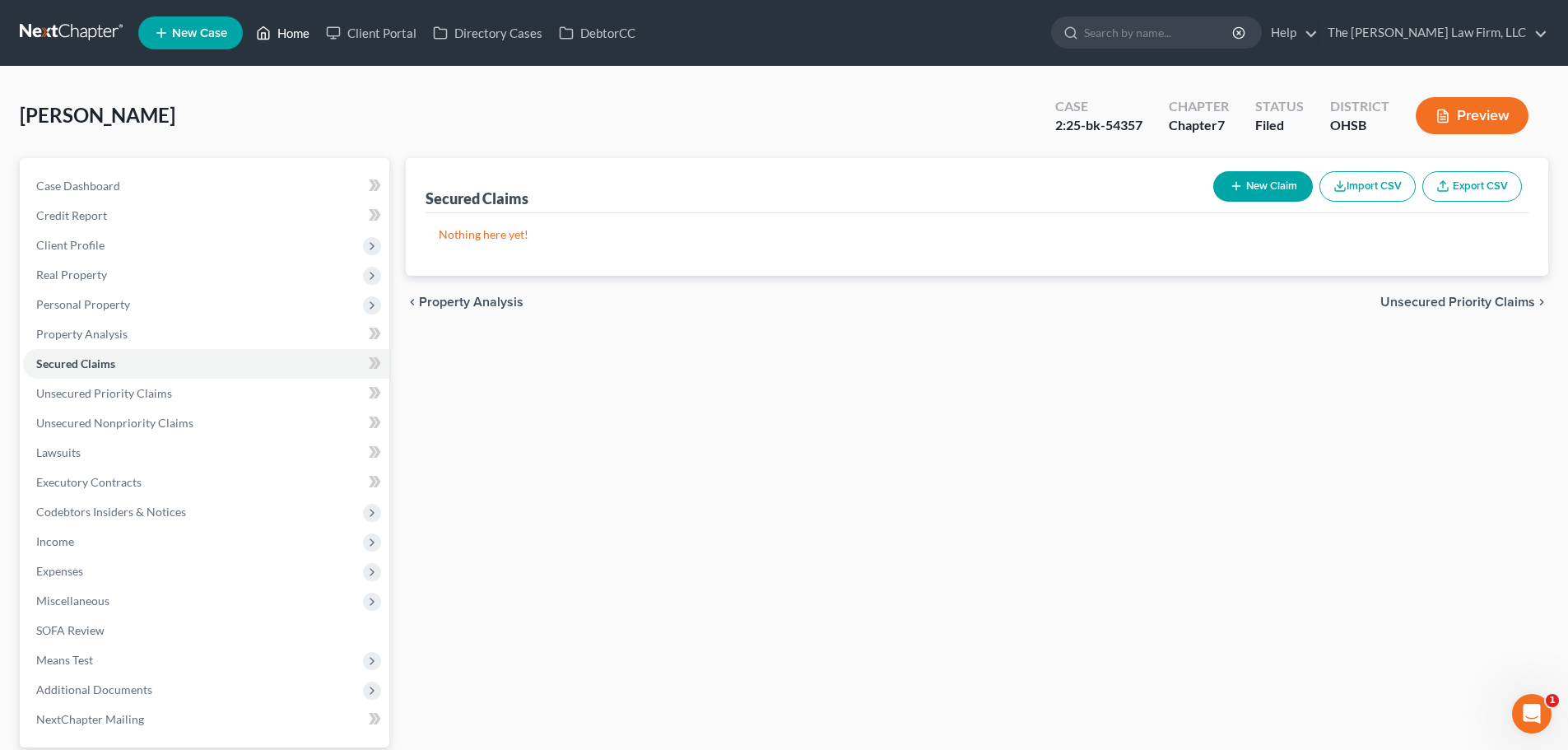
click at [299, 31] on link "Home" at bounding box center [283, 33] width 70 height 30
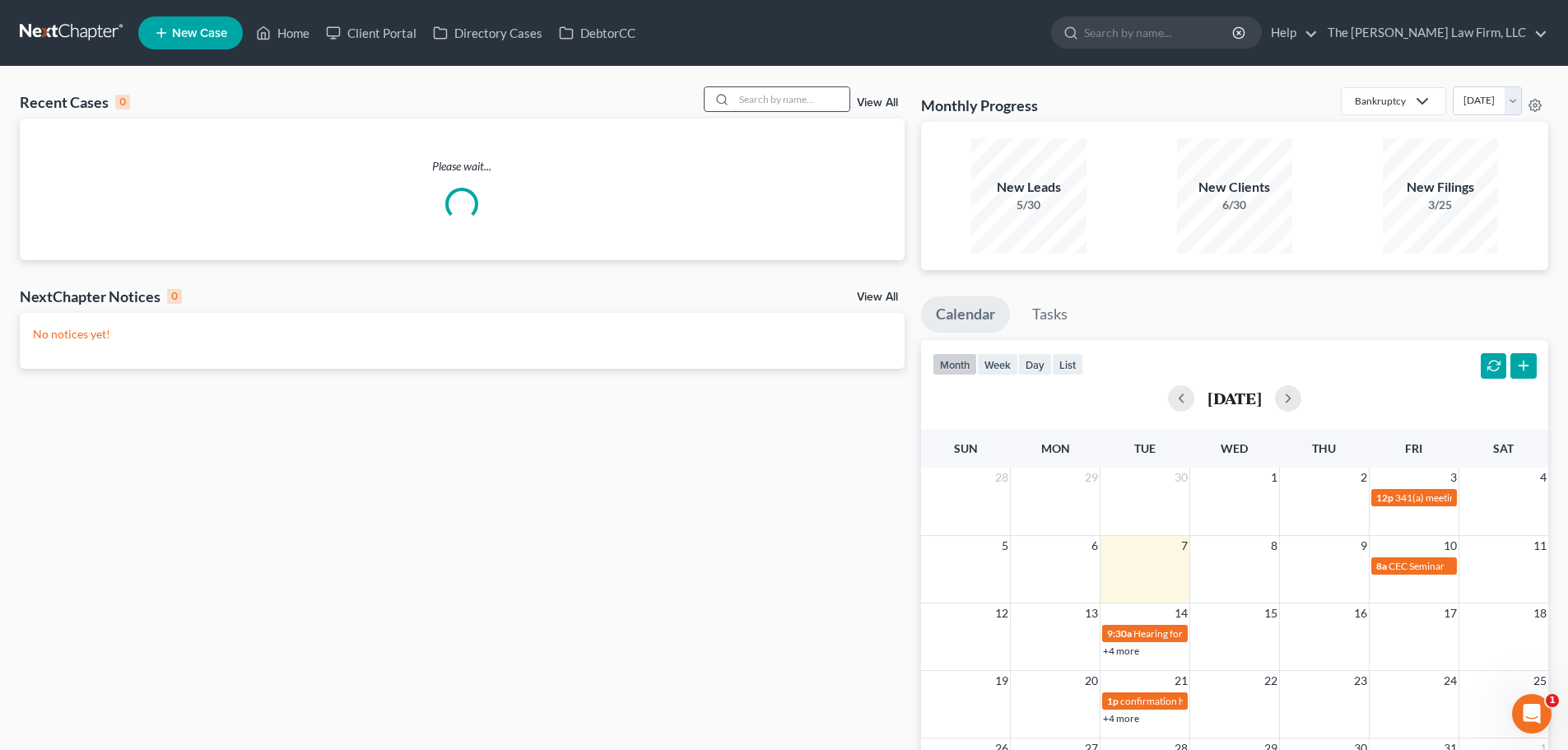
click at [797, 93] on input "search" at bounding box center [792, 100] width 115 height 24
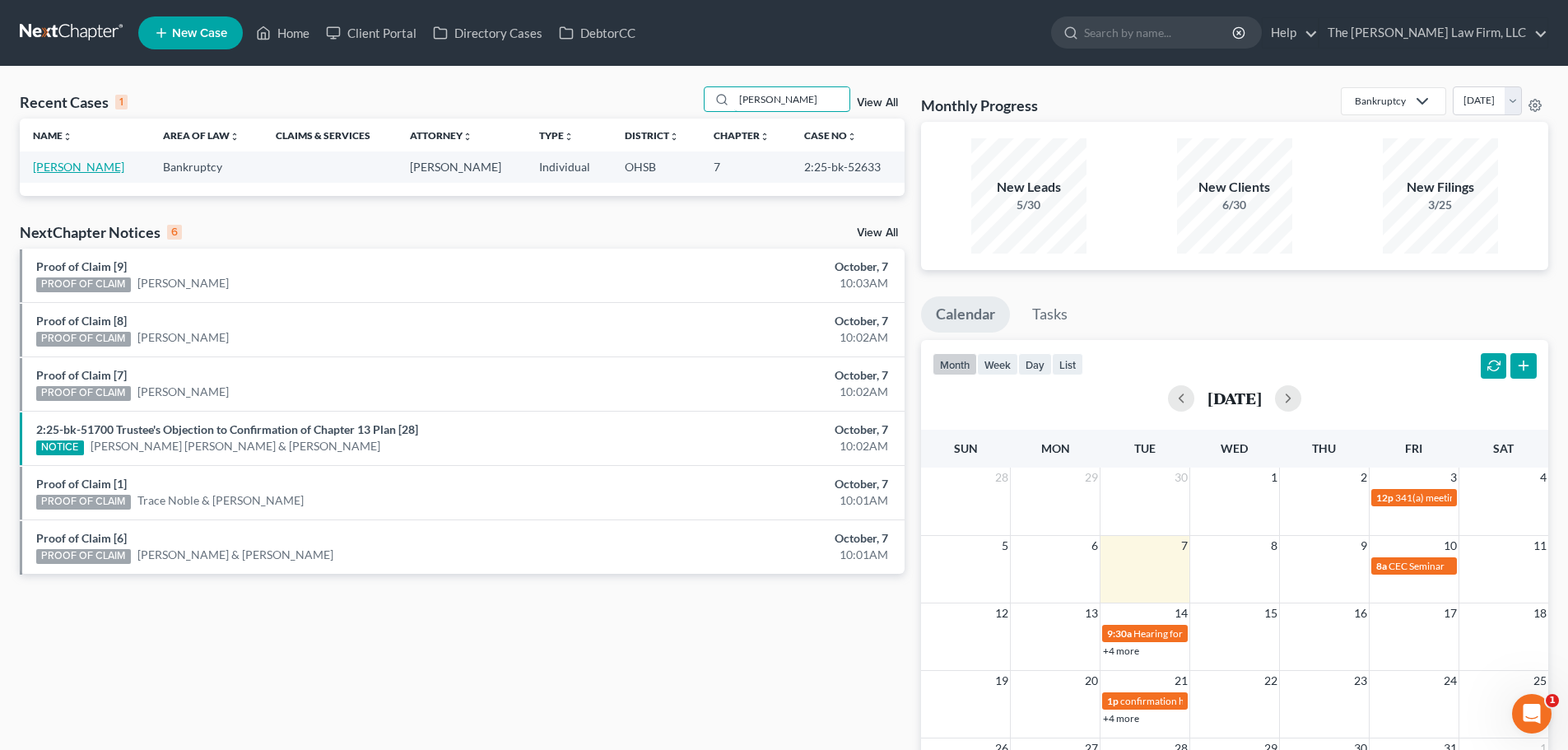
type input "[PERSON_NAME]"
click at [52, 169] on link "[PERSON_NAME]" at bounding box center [78, 167] width 91 height 14
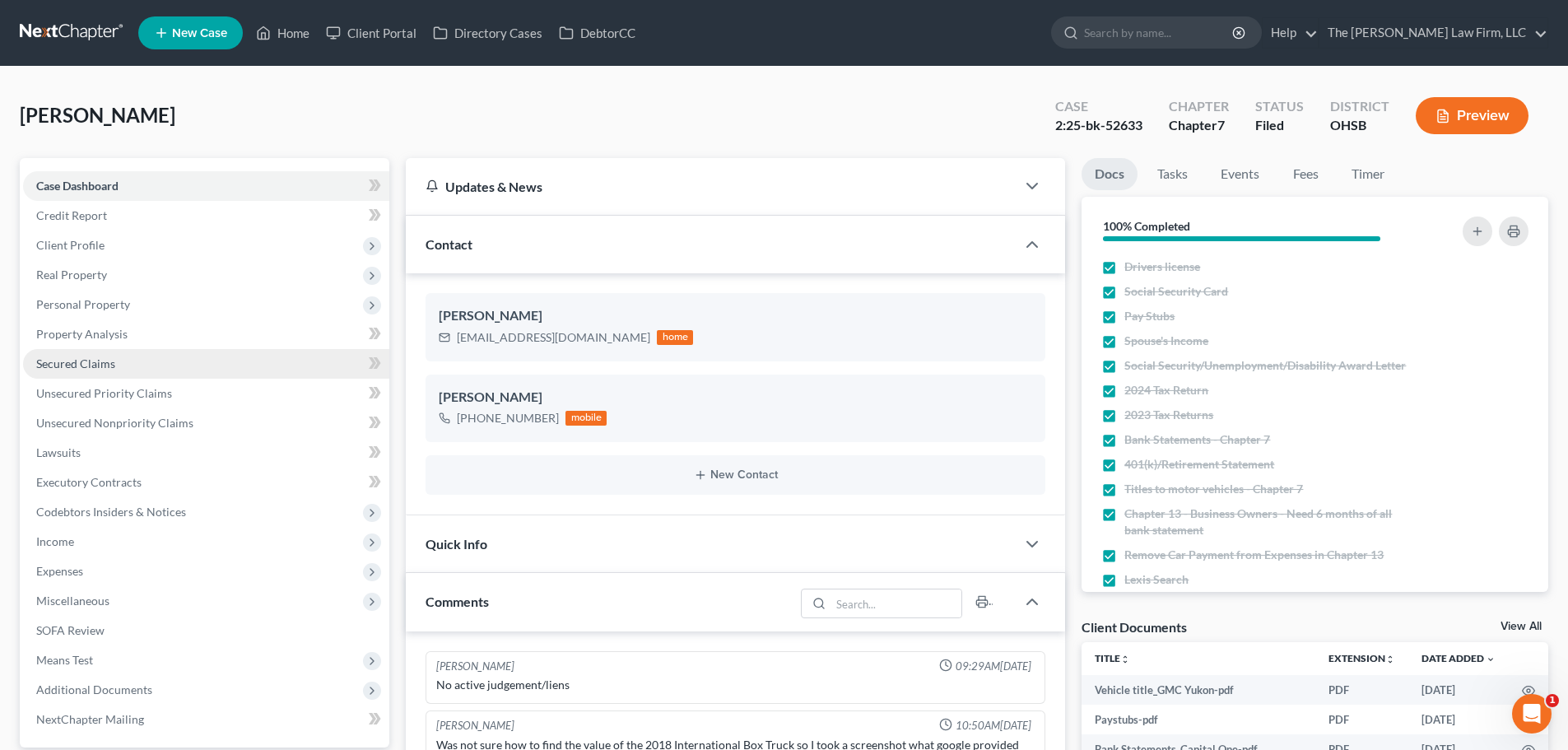
click at [80, 368] on span "Secured Claims" at bounding box center [76, 363] width 79 height 14
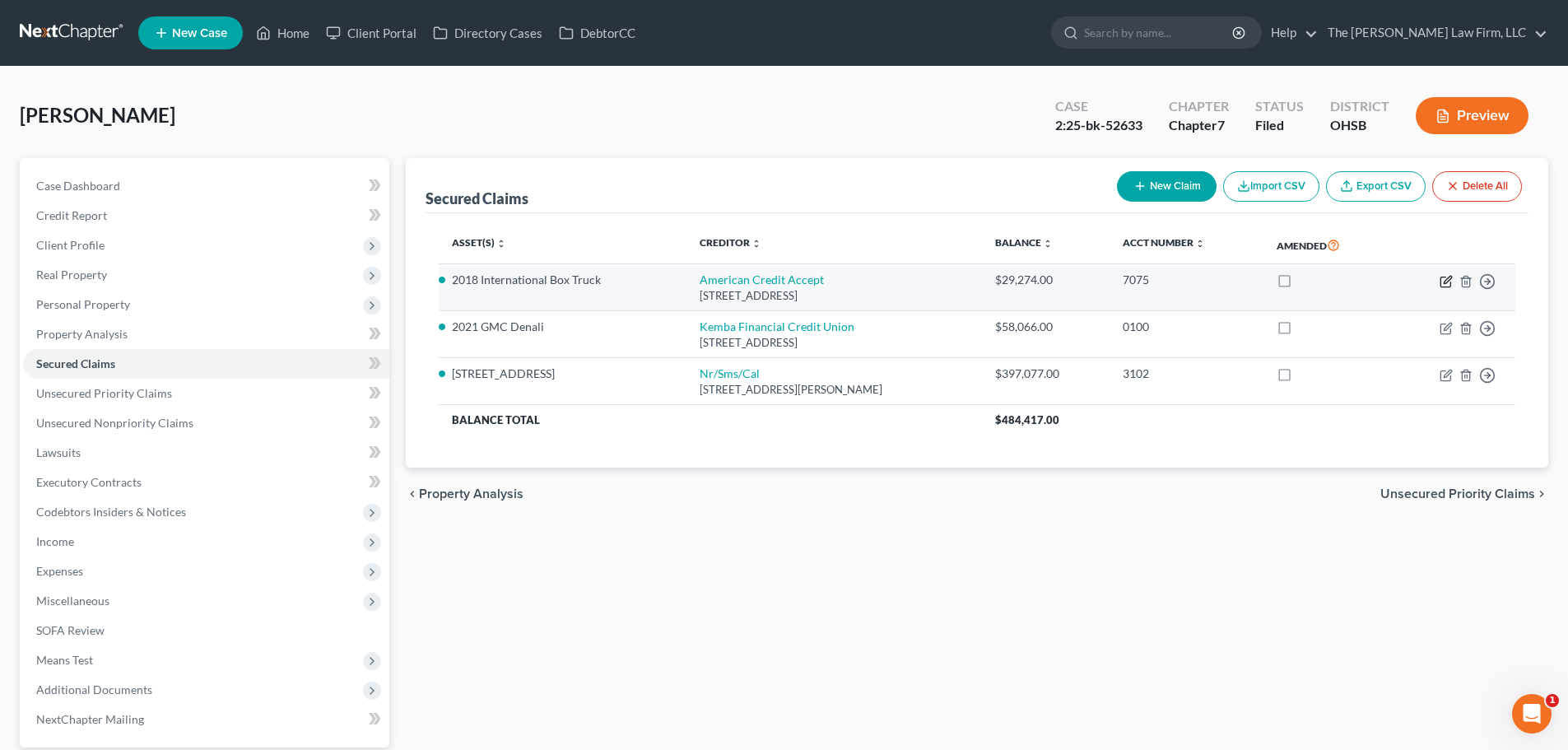
click at [1449, 284] on icon "button" at bounding box center [1446, 281] width 13 height 13
select select "42"
select select "0"
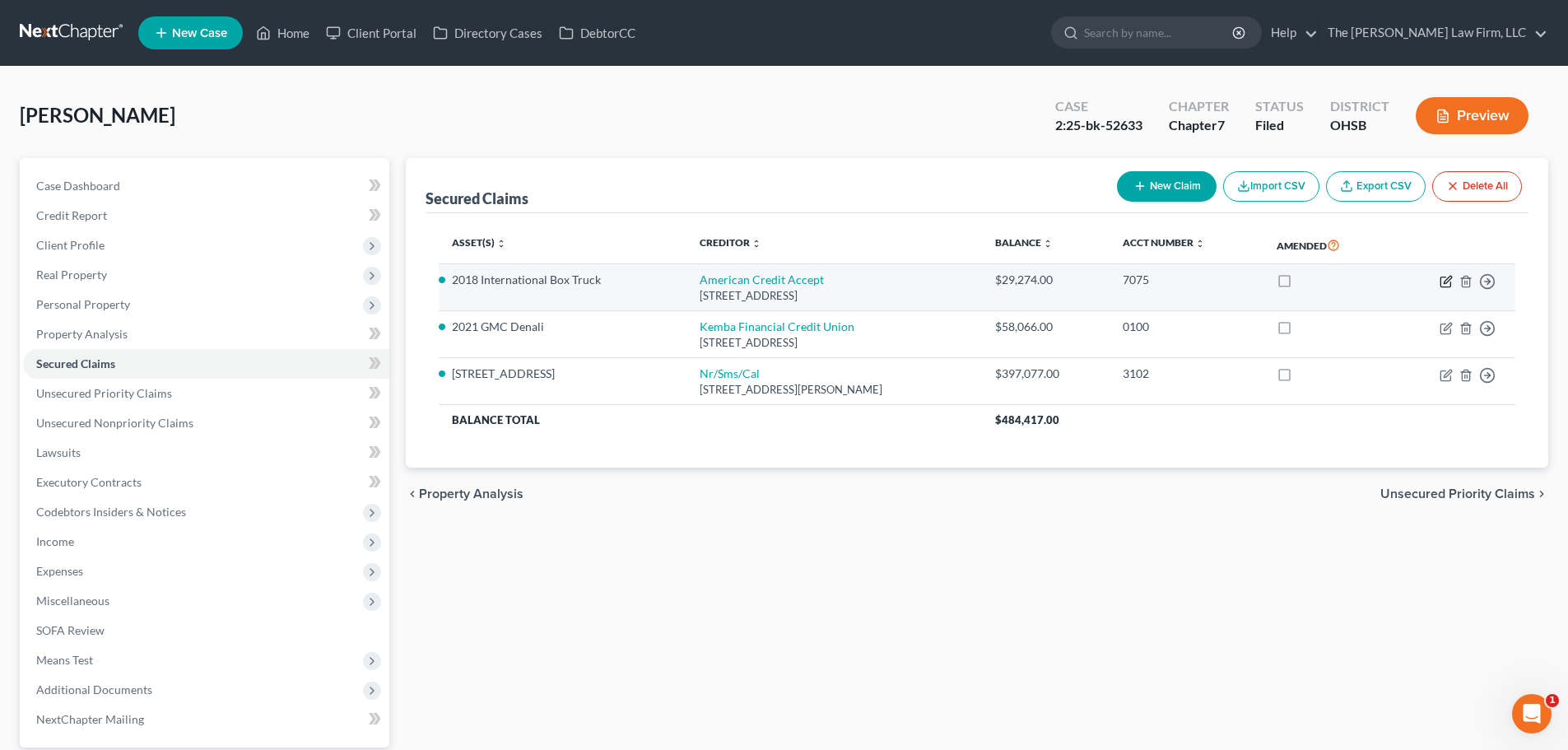
select select "0"
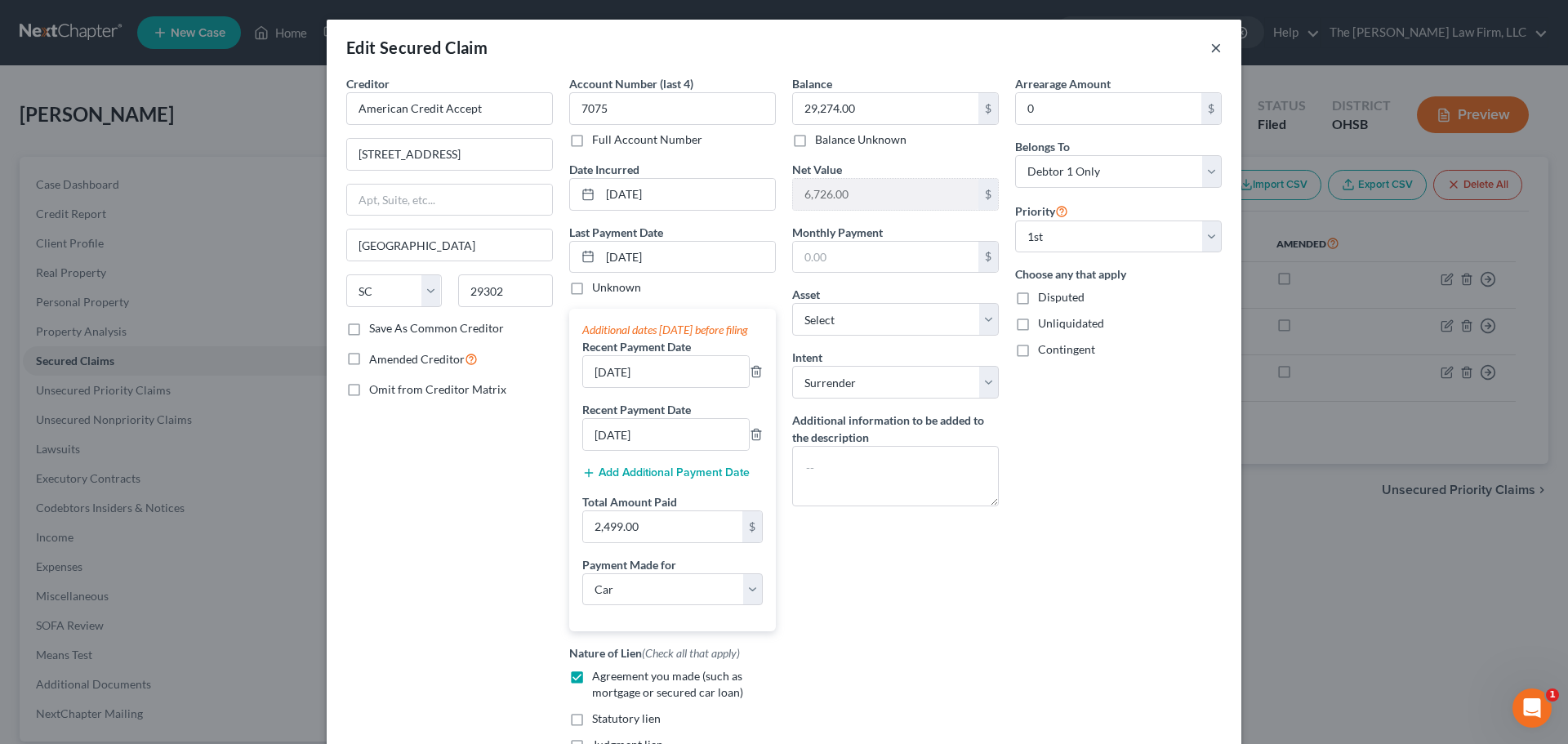
click at [1211, 49] on button "×" at bounding box center [1216, 47] width 11 height 20
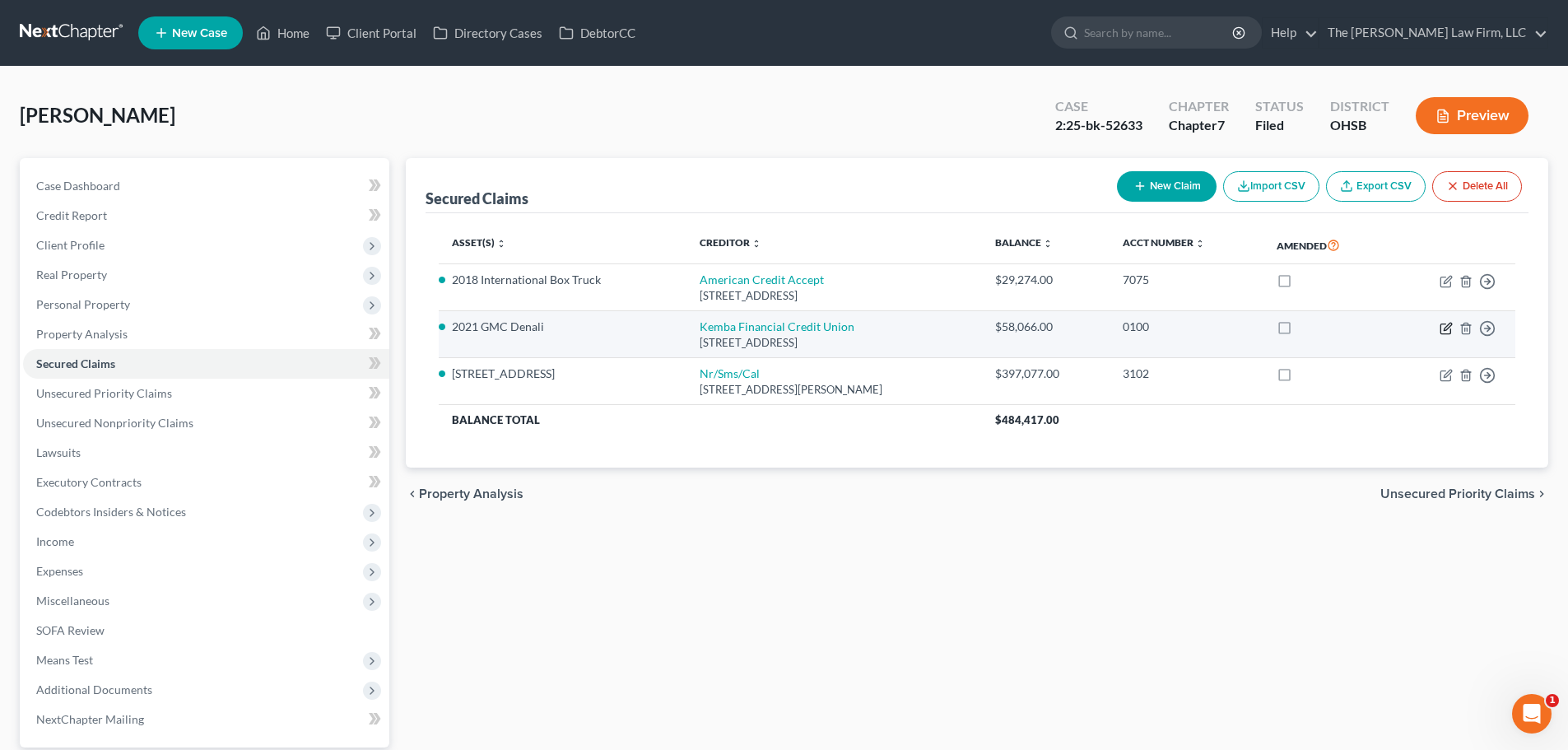
click at [1447, 331] on icon "button" at bounding box center [1446, 328] width 13 height 13
select select "36"
select select "0"
select select "8"
select select "2"
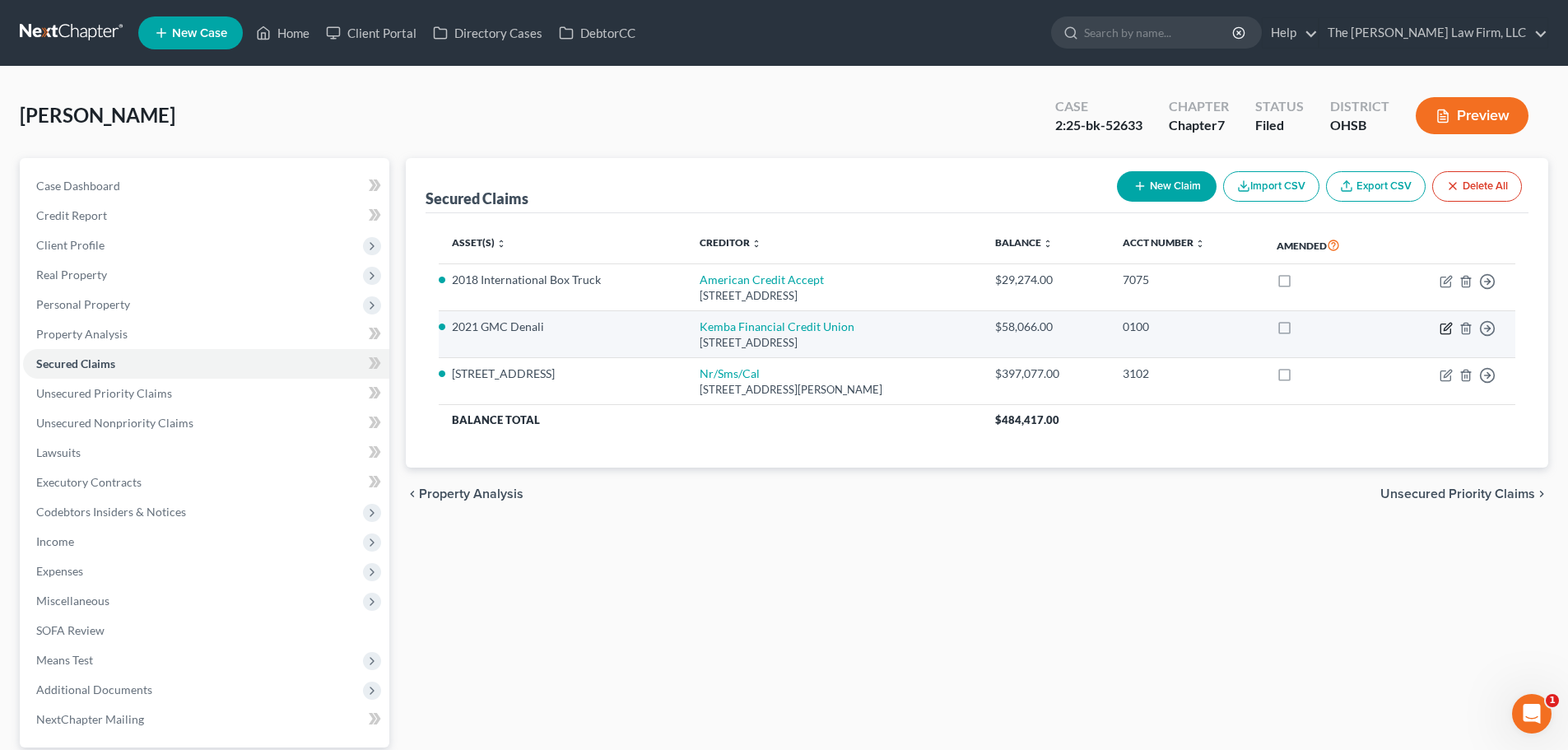
select select "0"
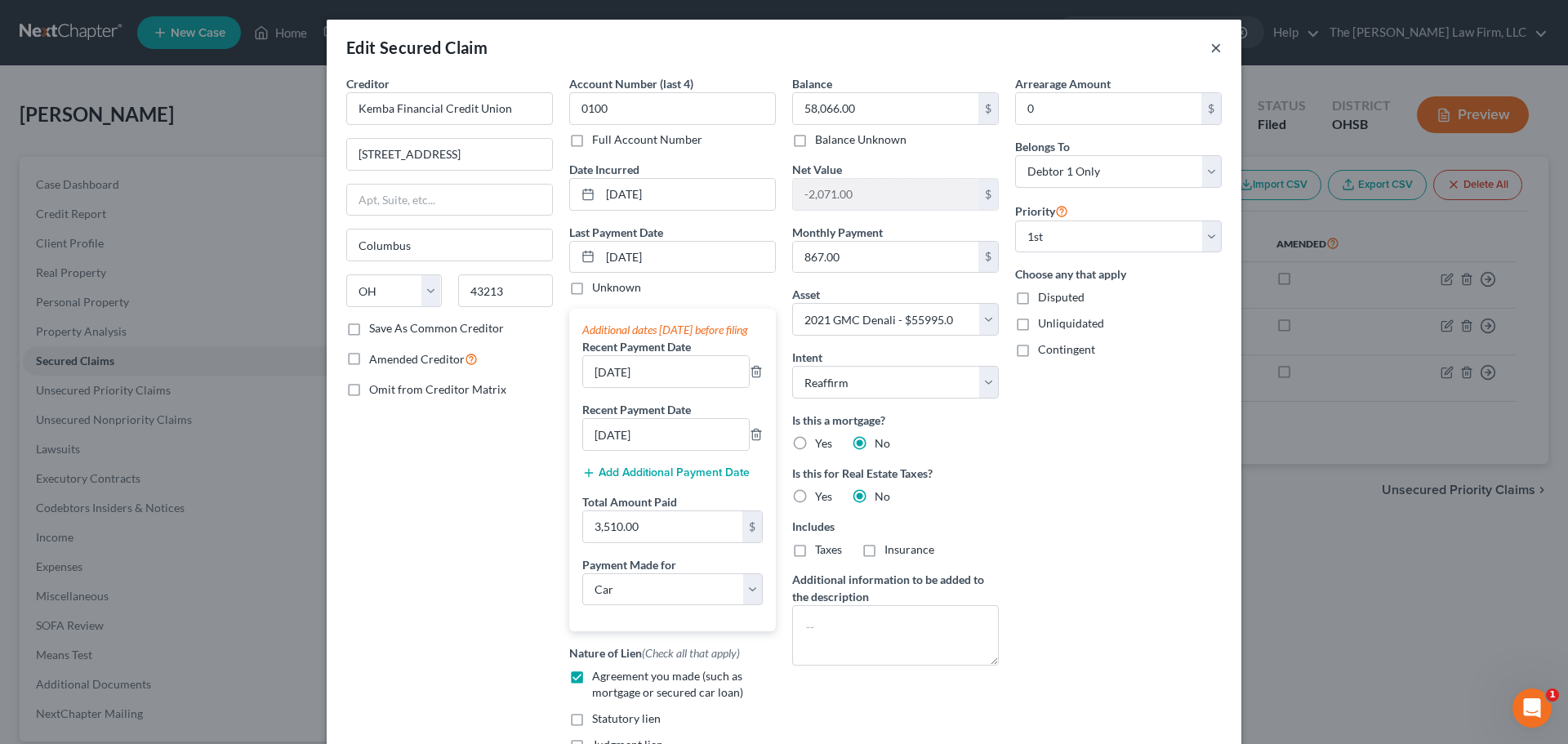
click at [1211, 46] on button "×" at bounding box center [1216, 47] width 11 height 20
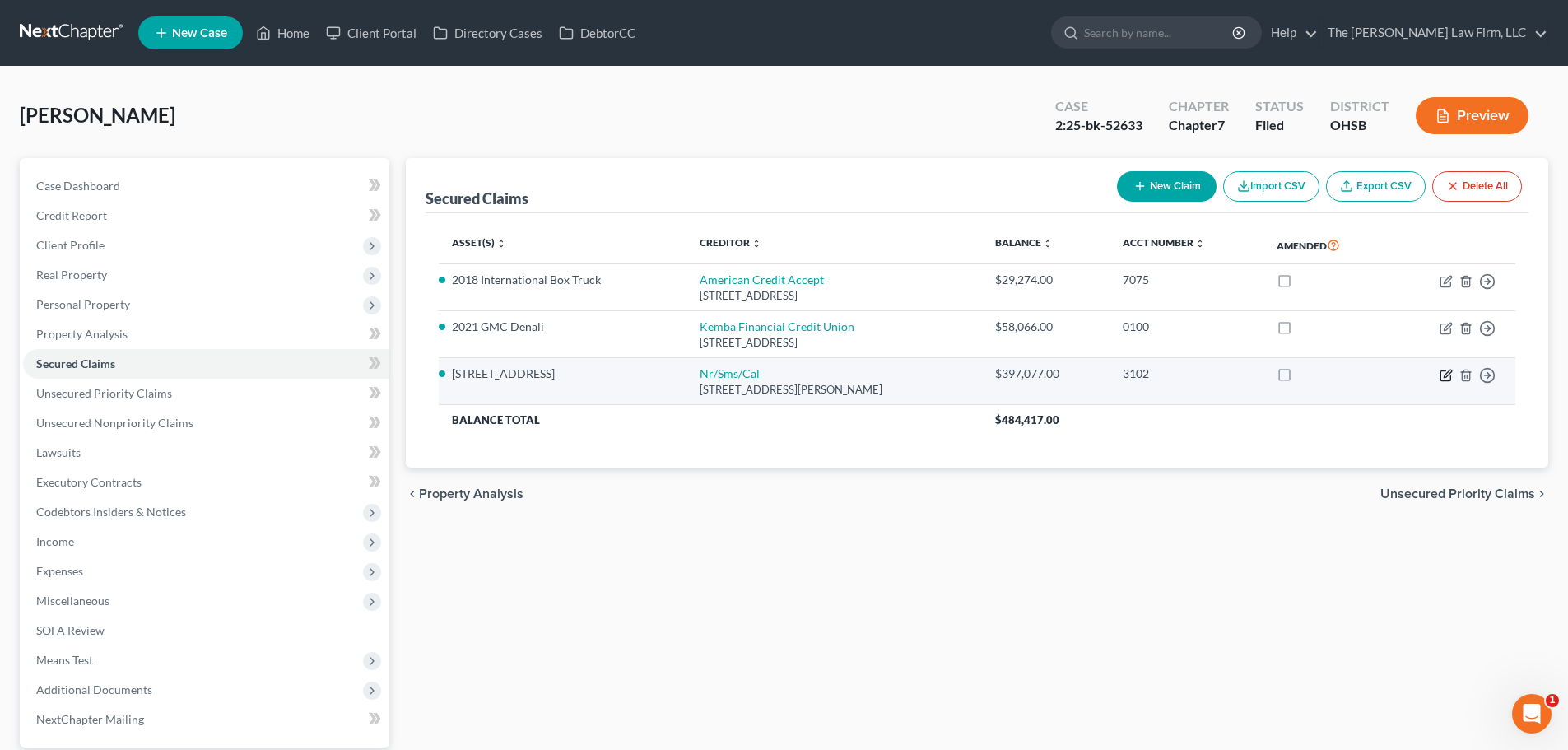
click at [1442, 374] on icon "button" at bounding box center [1446, 375] width 13 height 13
select select "42"
select select "15"
select select "0"
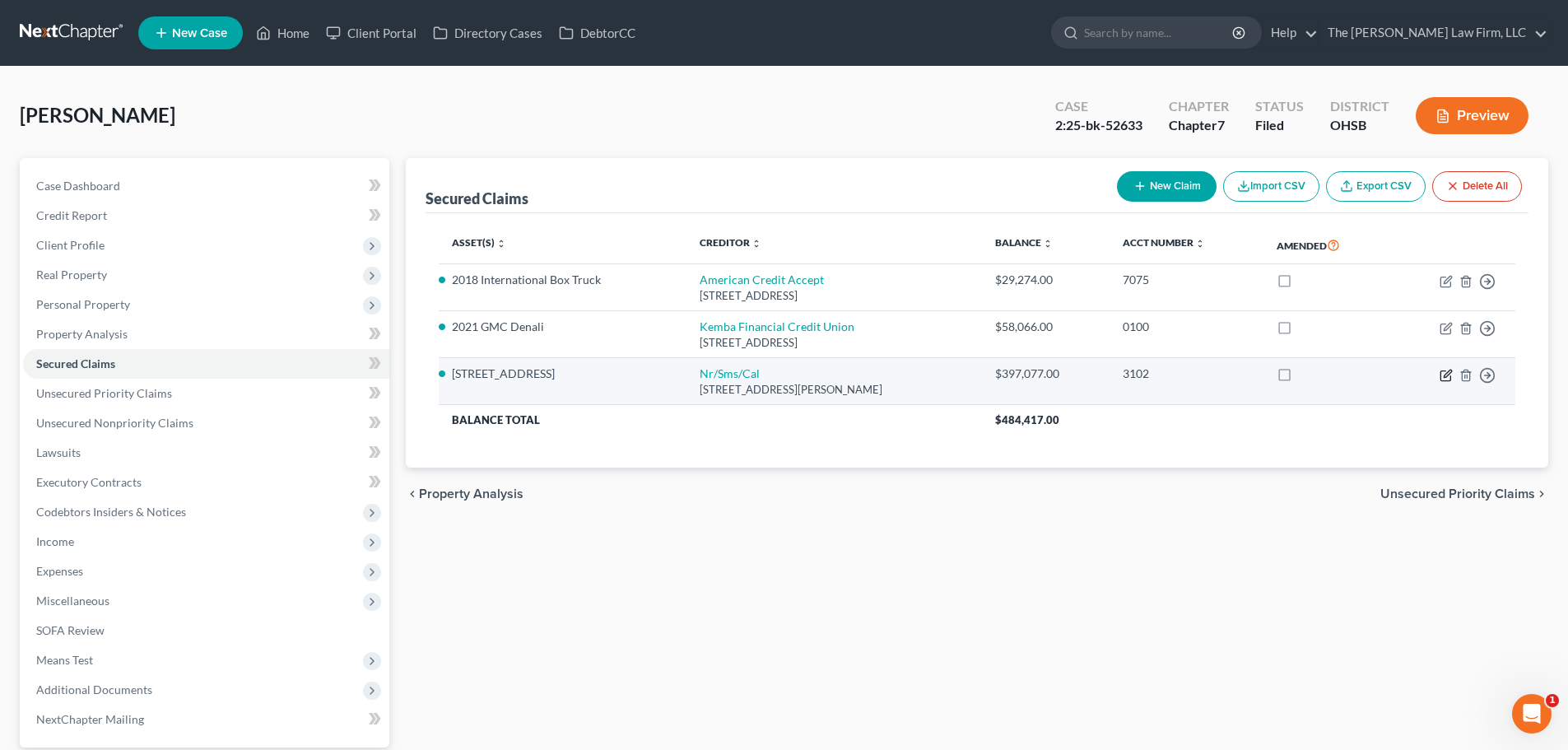
select select "0"
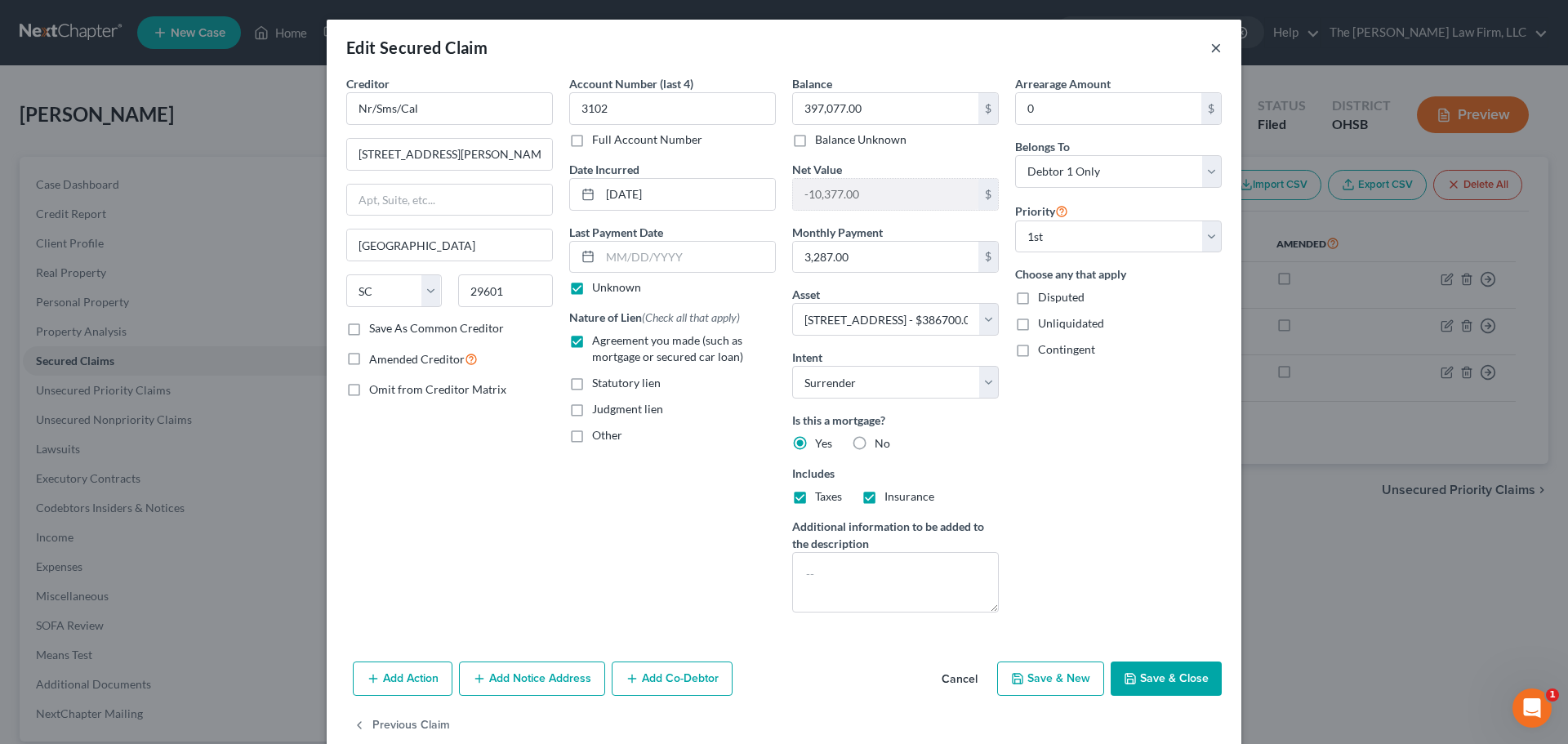
click at [1211, 43] on button "×" at bounding box center [1216, 47] width 11 height 20
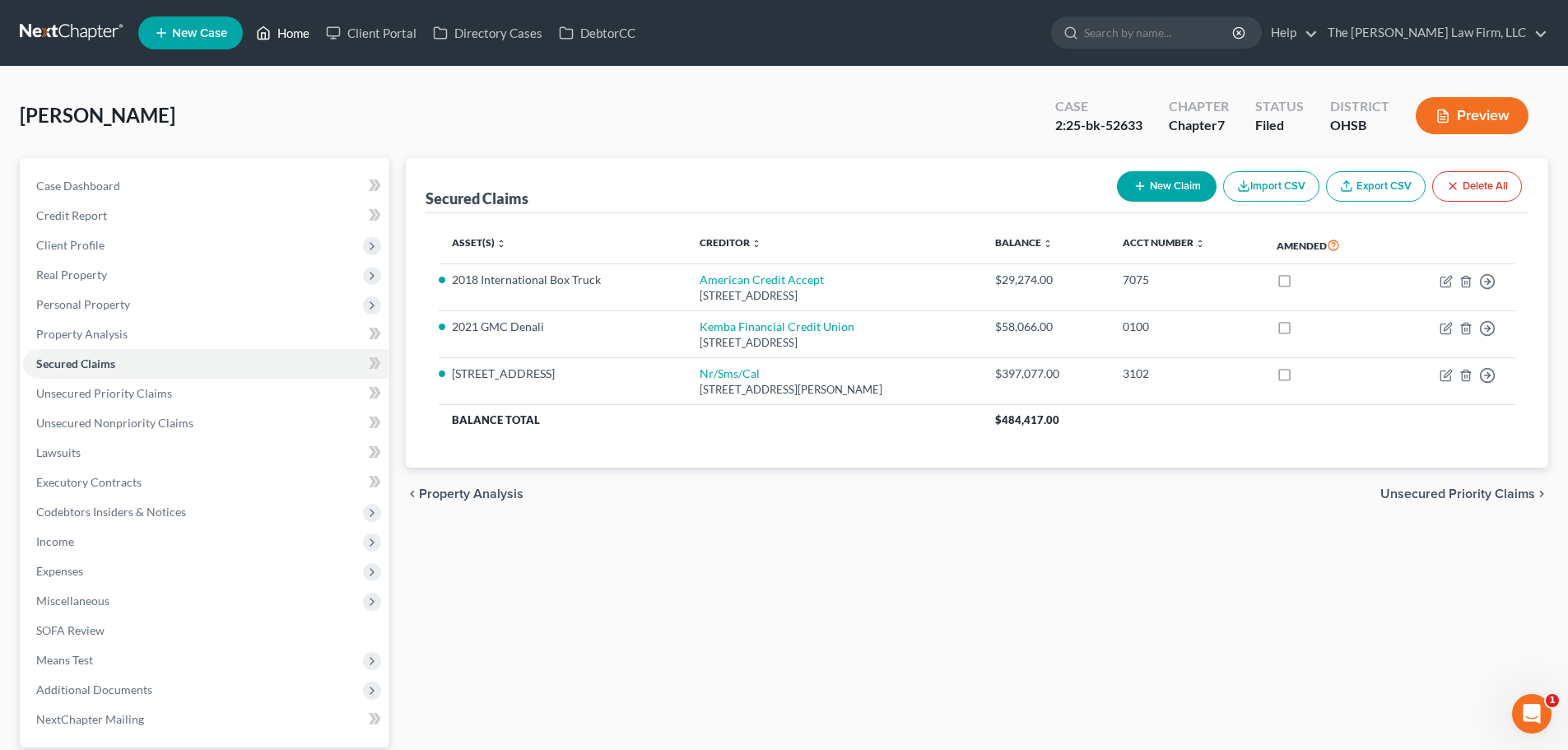
click at [301, 26] on link "Home" at bounding box center [283, 33] width 70 height 30
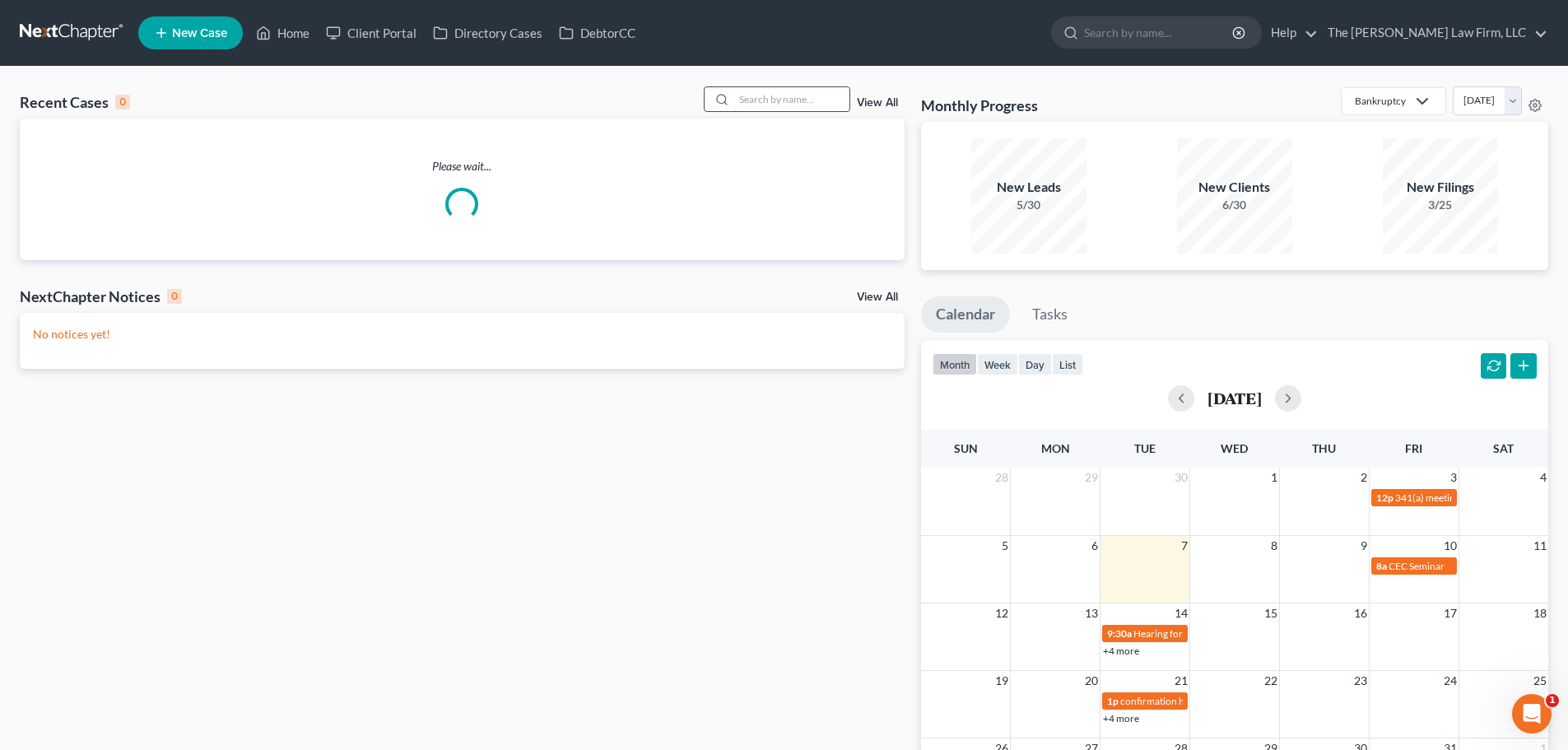
click at [781, 104] on input "search" at bounding box center [792, 100] width 115 height 24
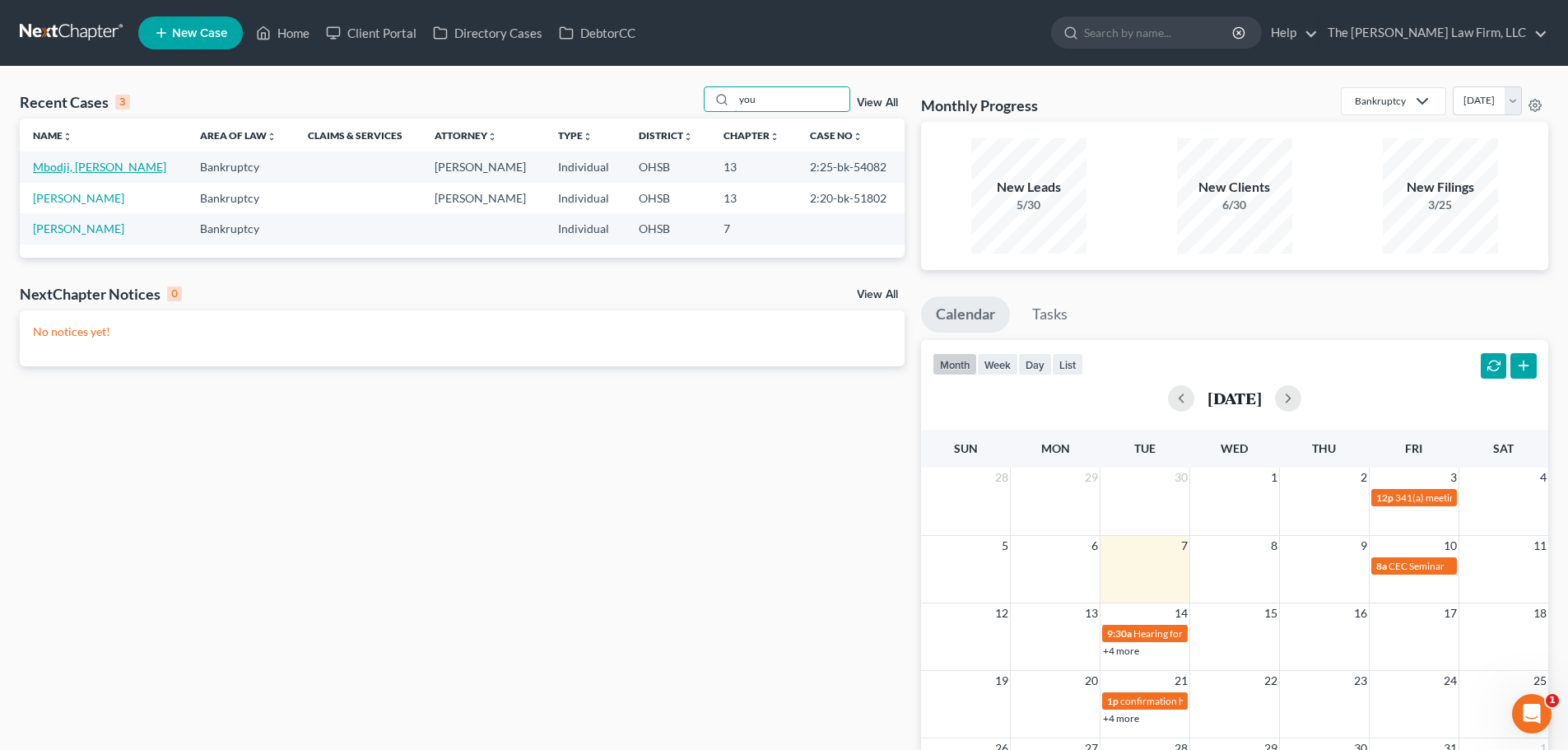
type input "you"
click at [103, 166] on link "Mbodji, [PERSON_NAME]" at bounding box center [99, 167] width 133 height 14
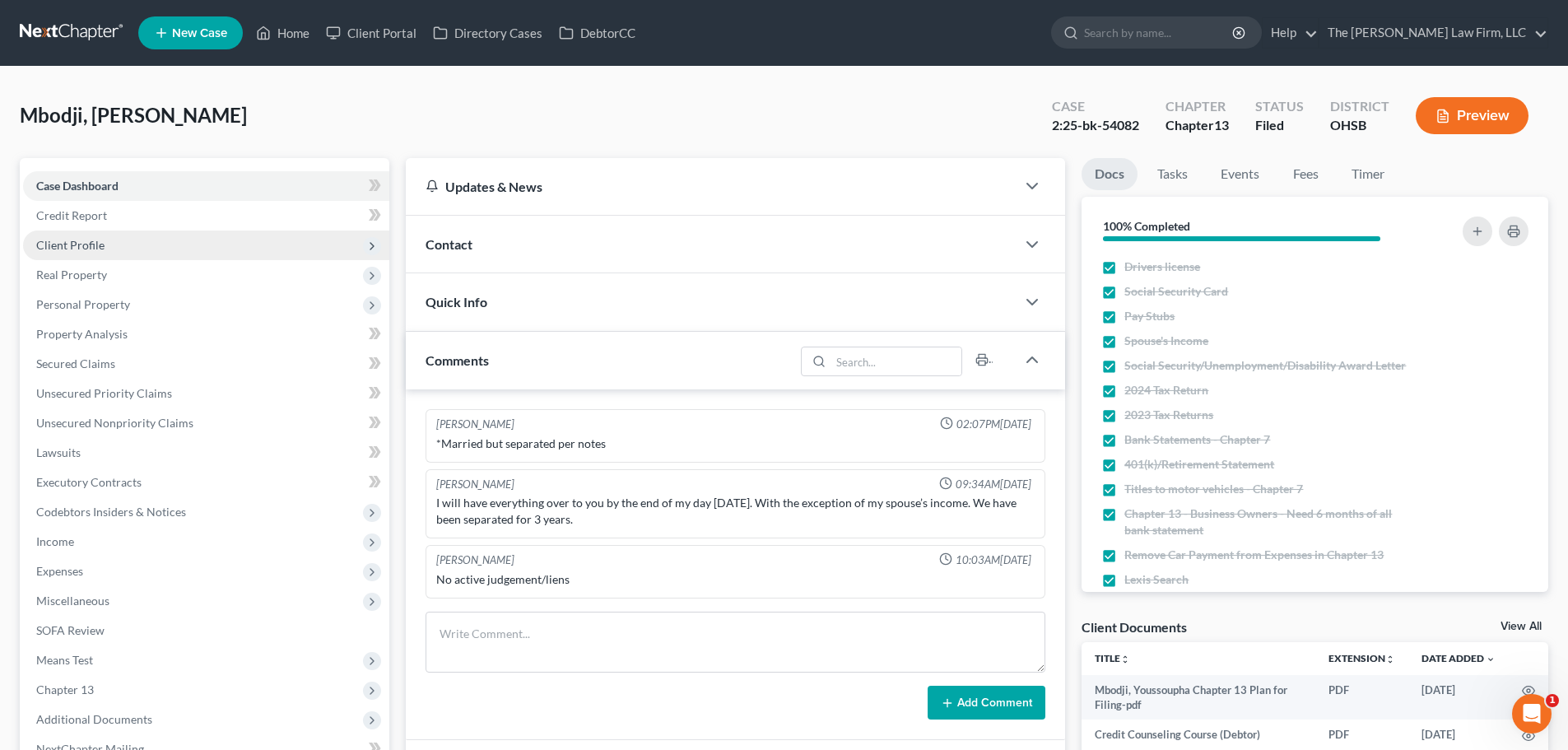
click at [78, 245] on span "Client Profile" at bounding box center [70, 245] width 69 height 14
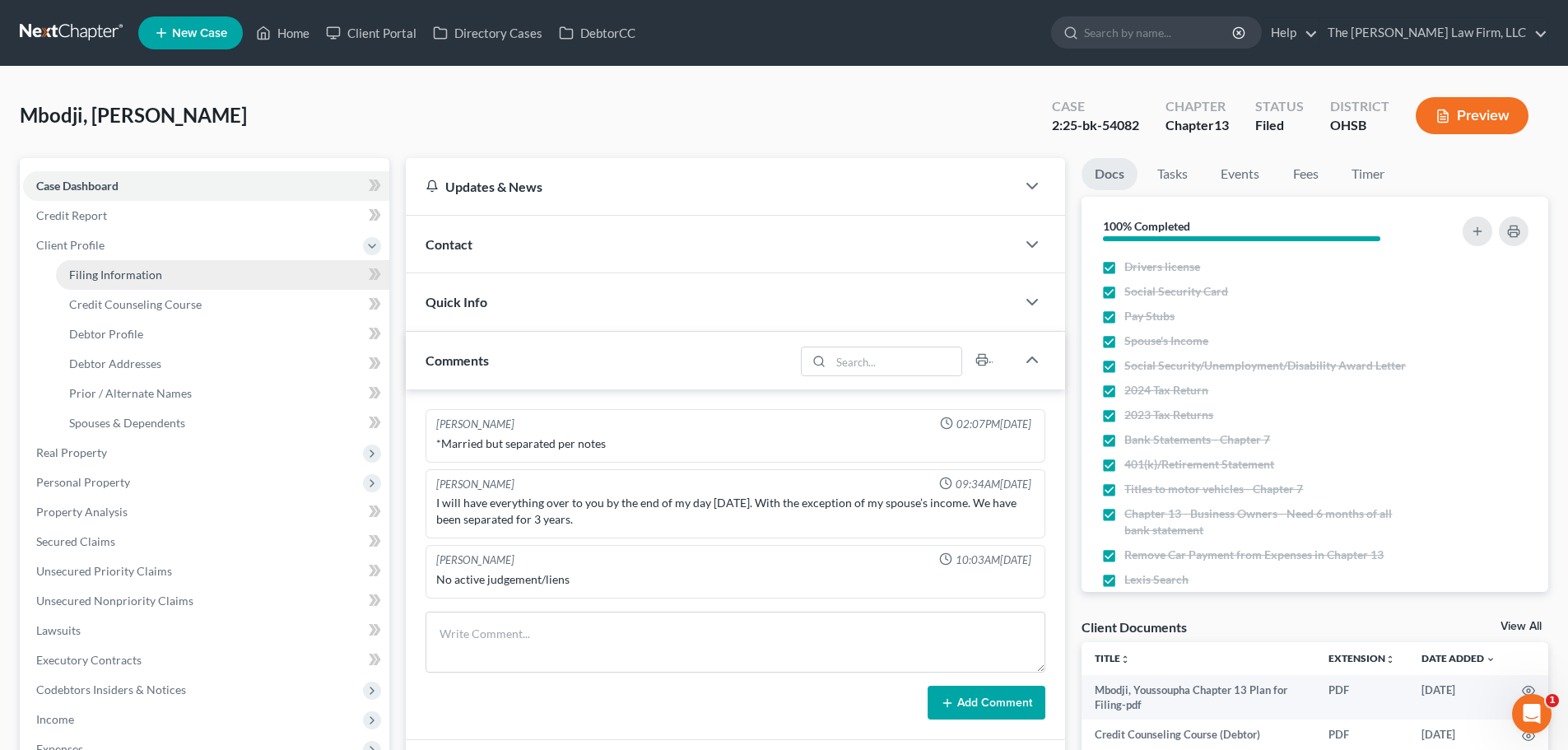
click at [130, 266] on link "Filing Information" at bounding box center [222, 275] width 333 height 30
select select "1"
select select "0"
select select "3"
select select "62"
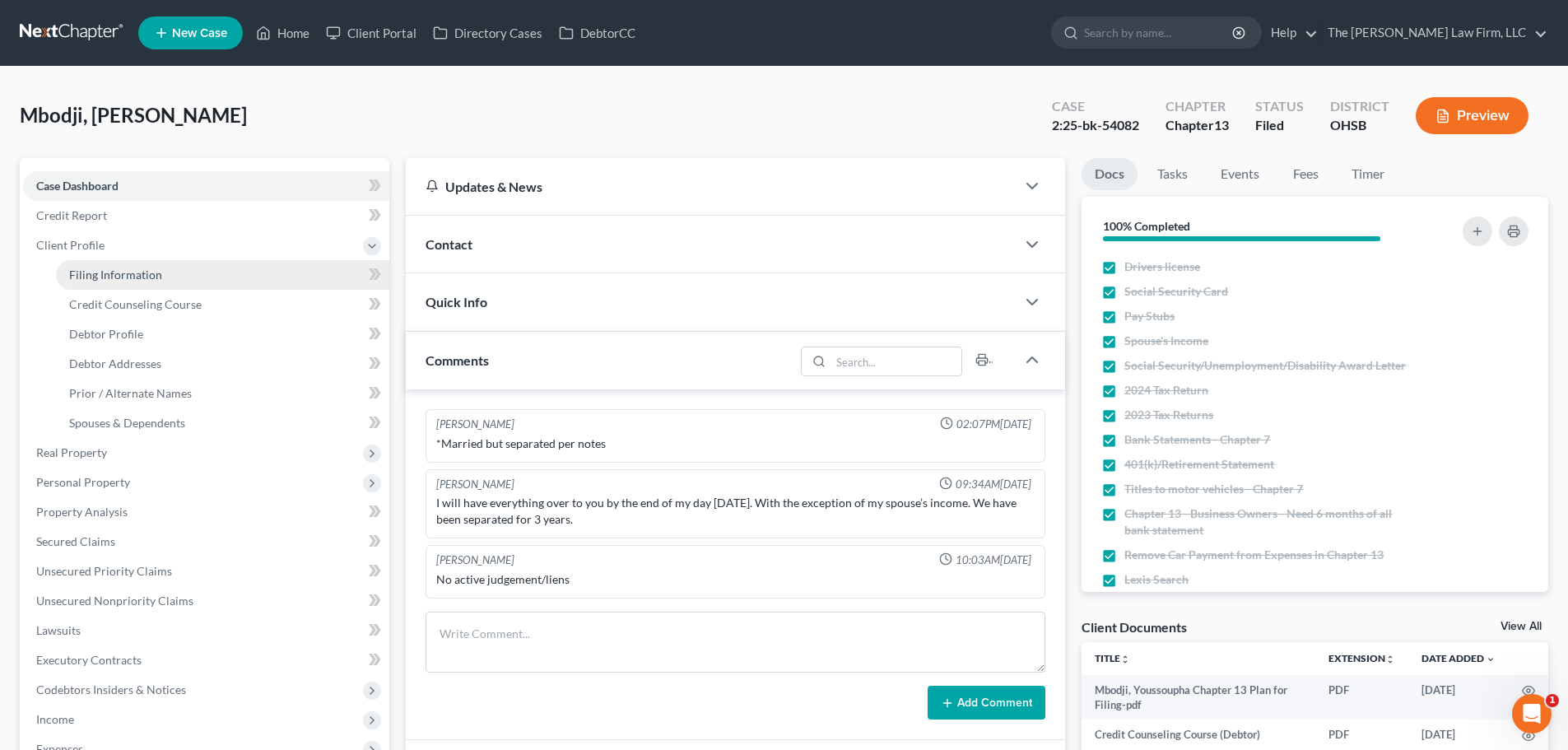
select select "2"
select select "36"
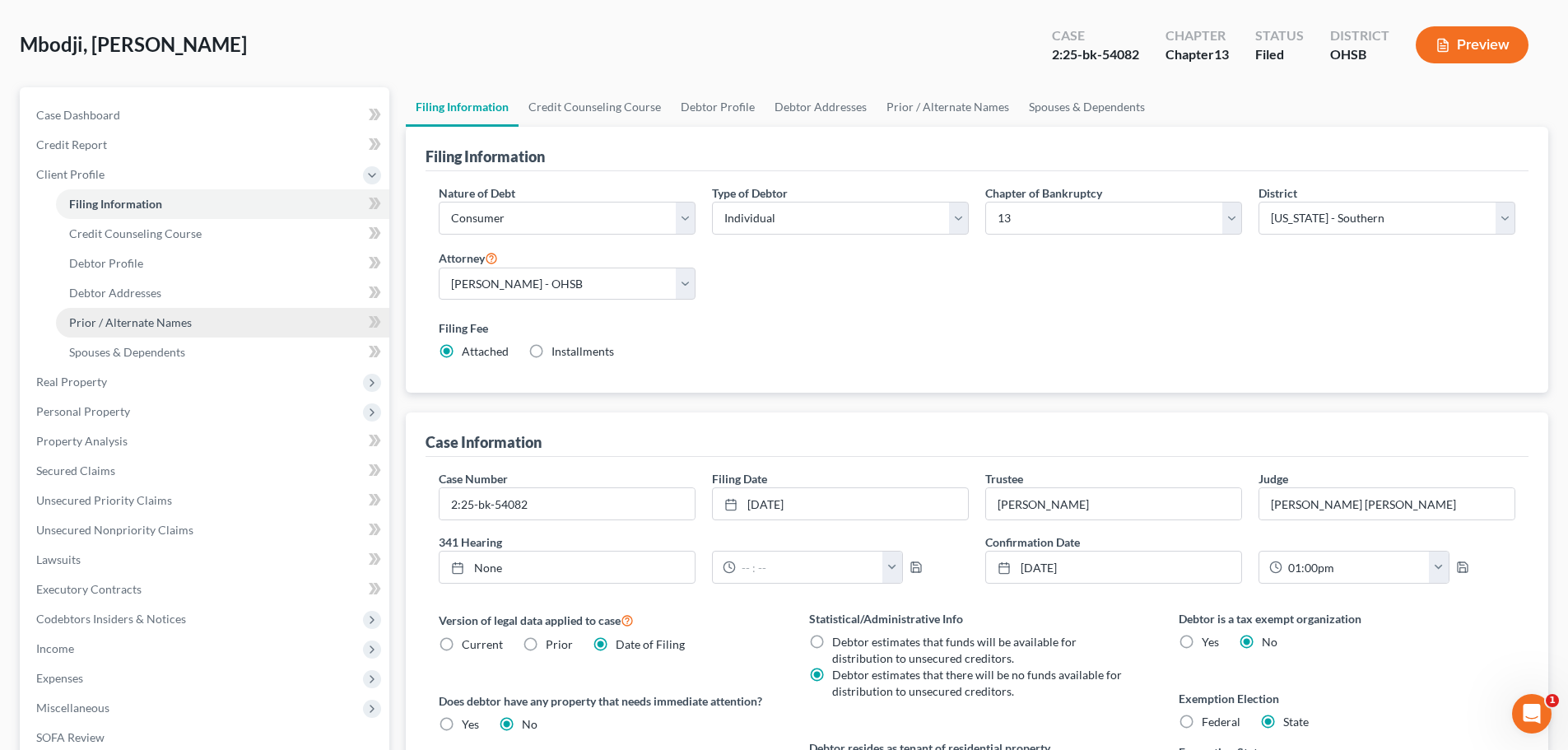
scroll to position [247, 0]
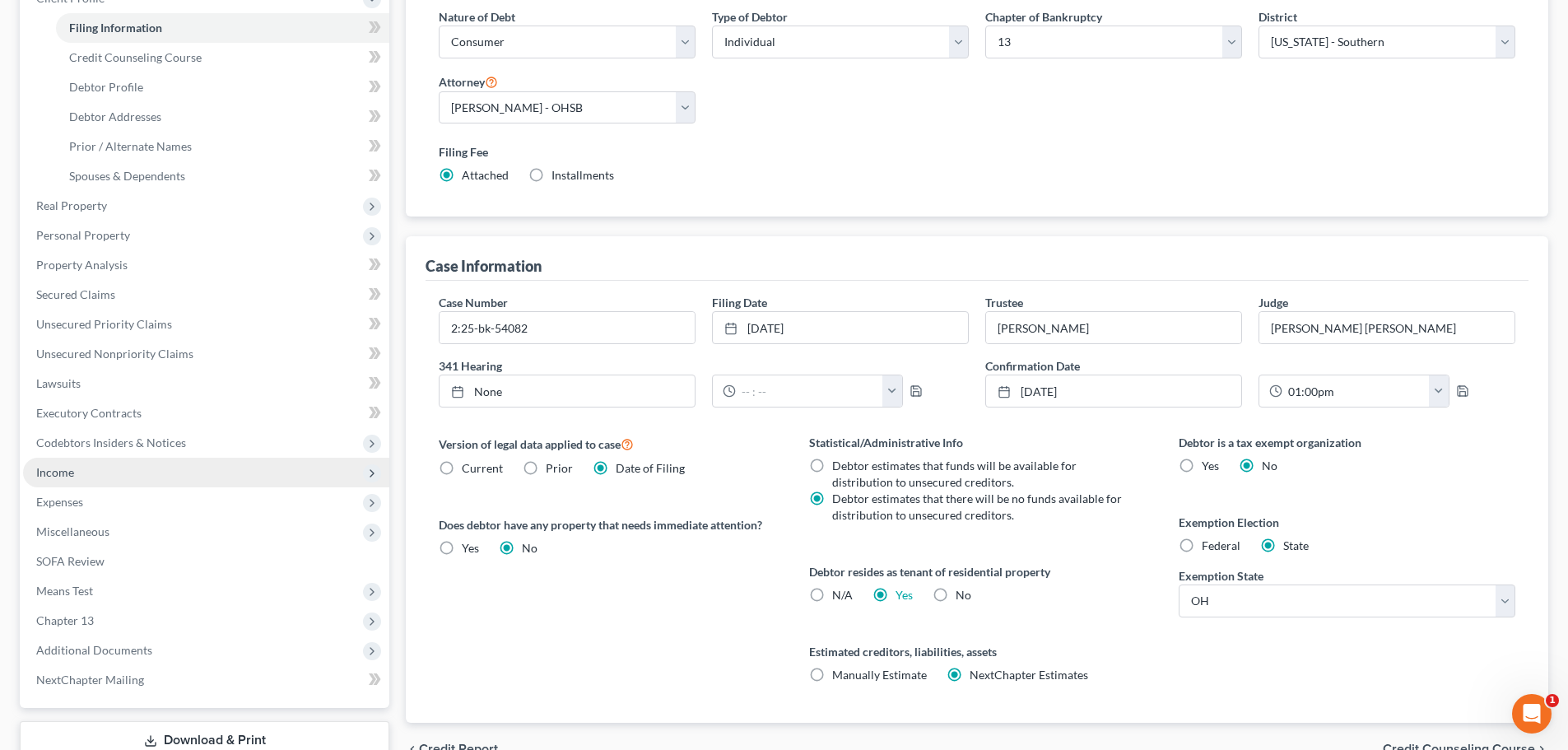
click at [55, 472] on span "Income" at bounding box center [55, 473] width 38 height 14
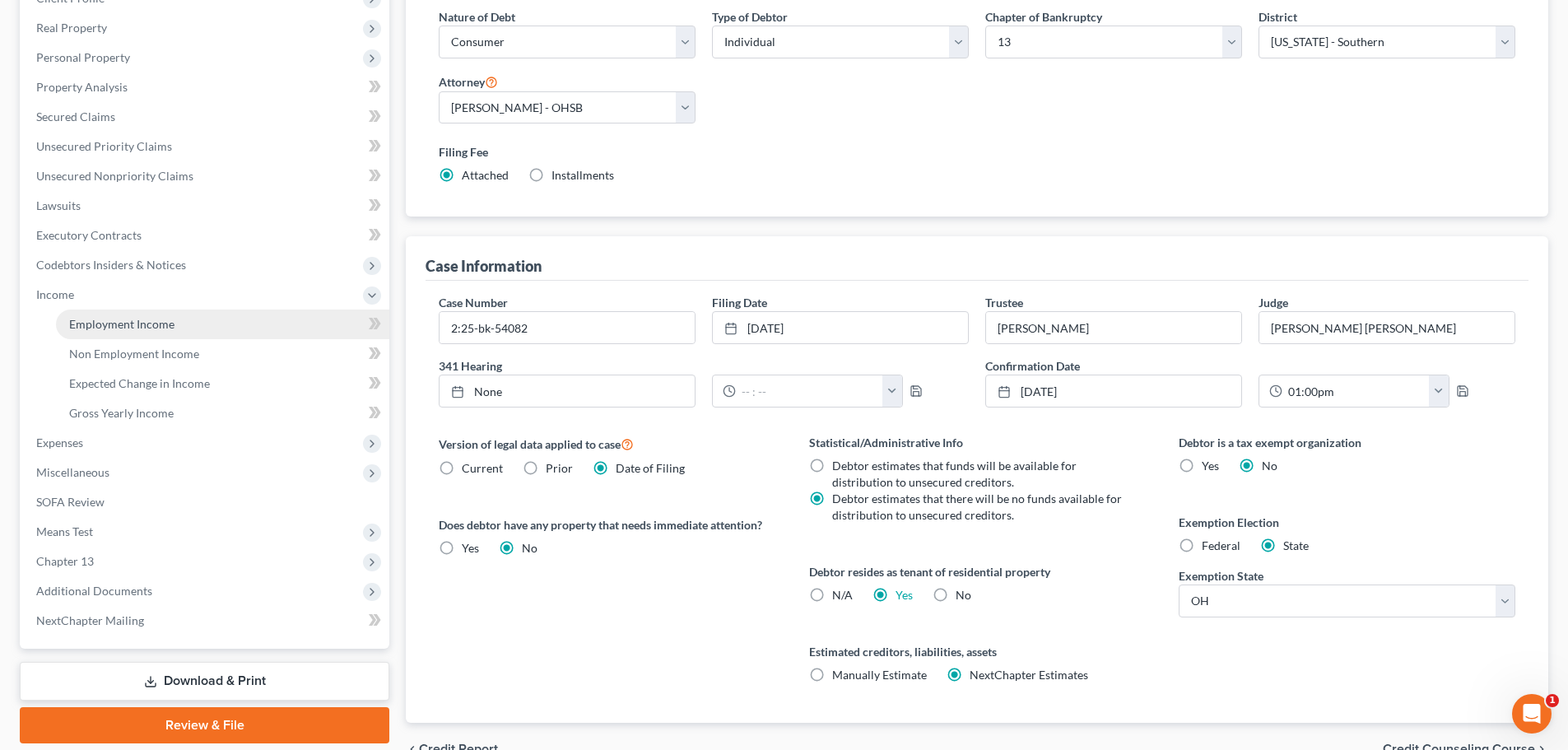
click at [149, 324] on span "Employment Income" at bounding box center [122, 324] width 106 height 14
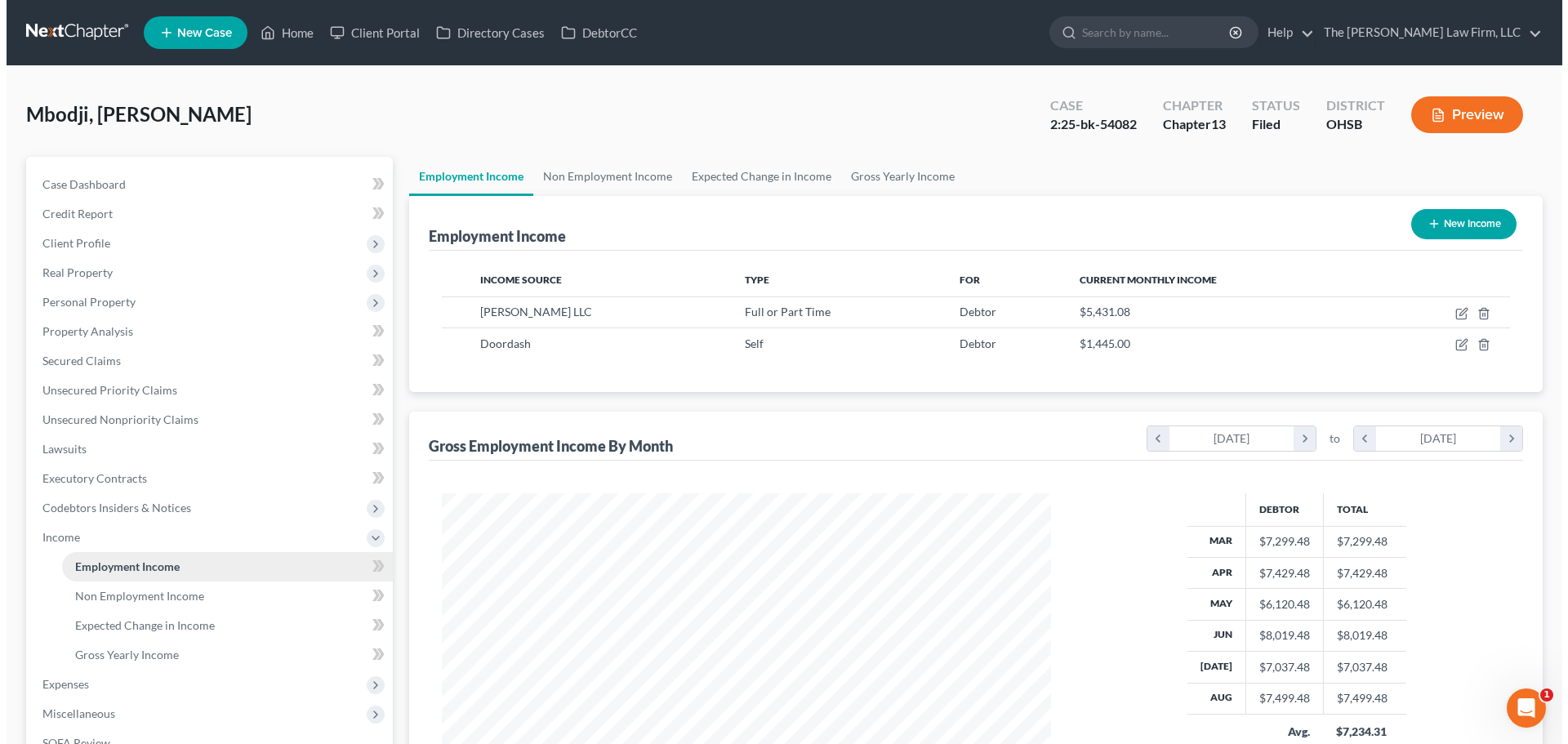
scroll to position [305, 642]
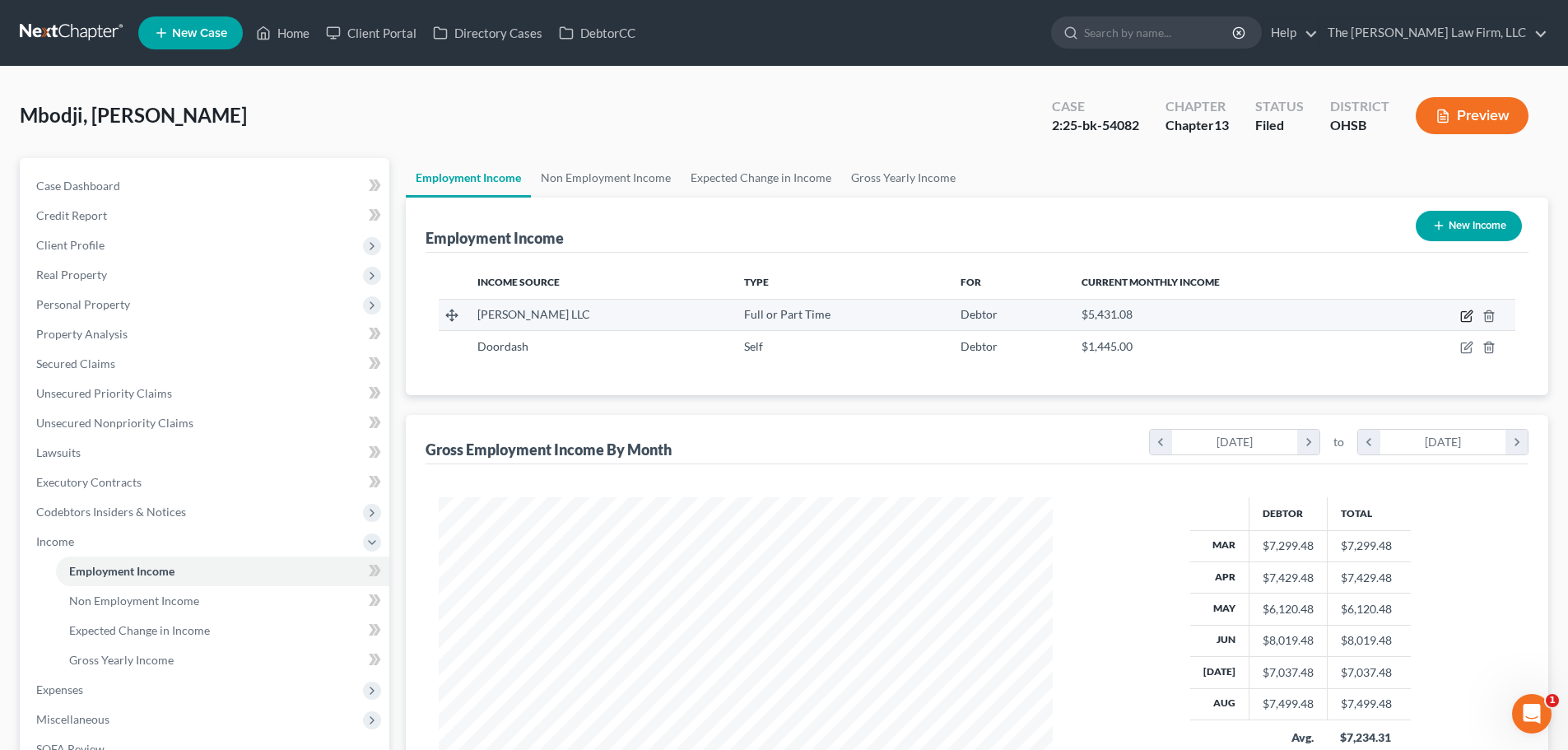
click at [1468, 315] on icon "button" at bounding box center [1467, 315] width 13 height 13
select select "0"
select select "36"
select select "2"
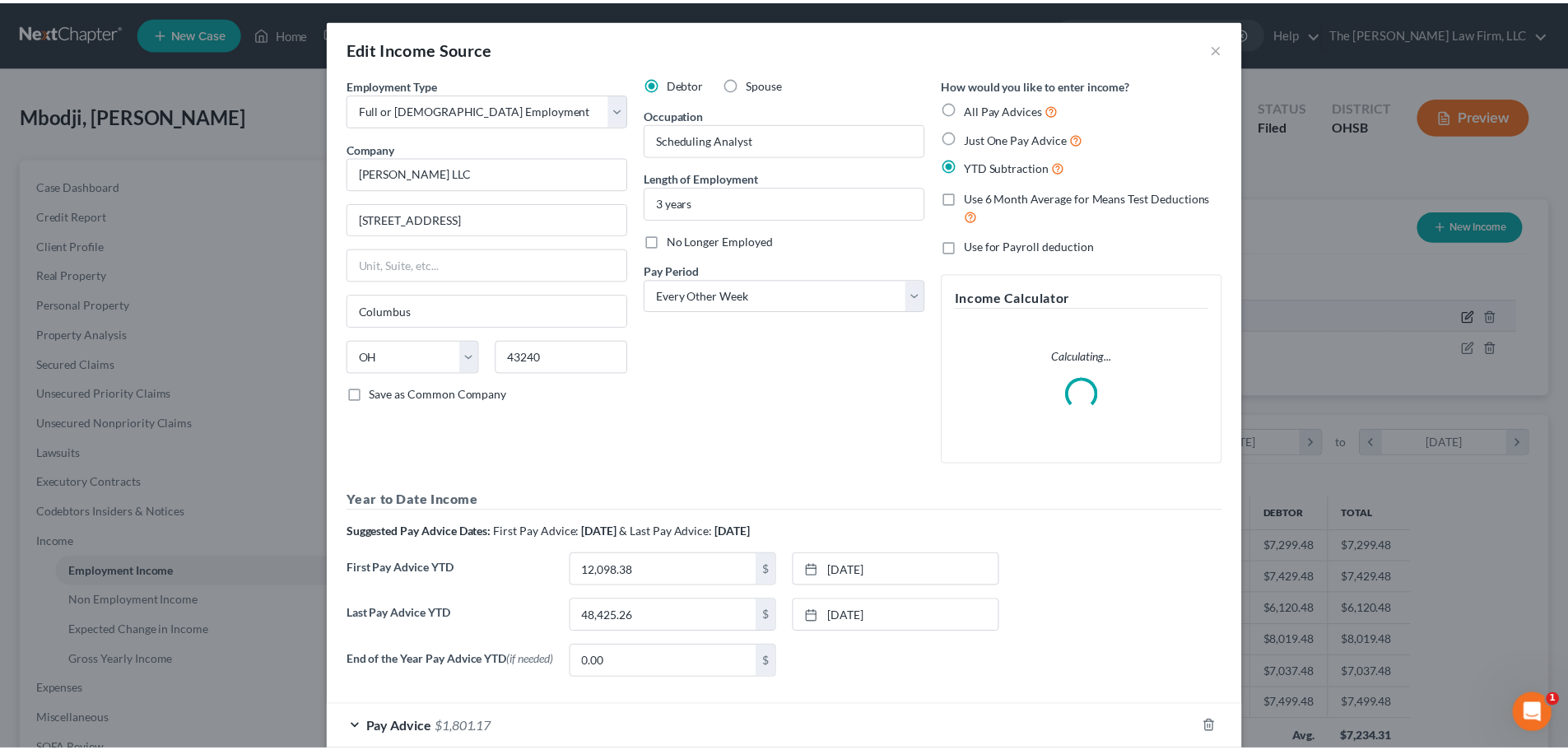
scroll to position [309, 653]
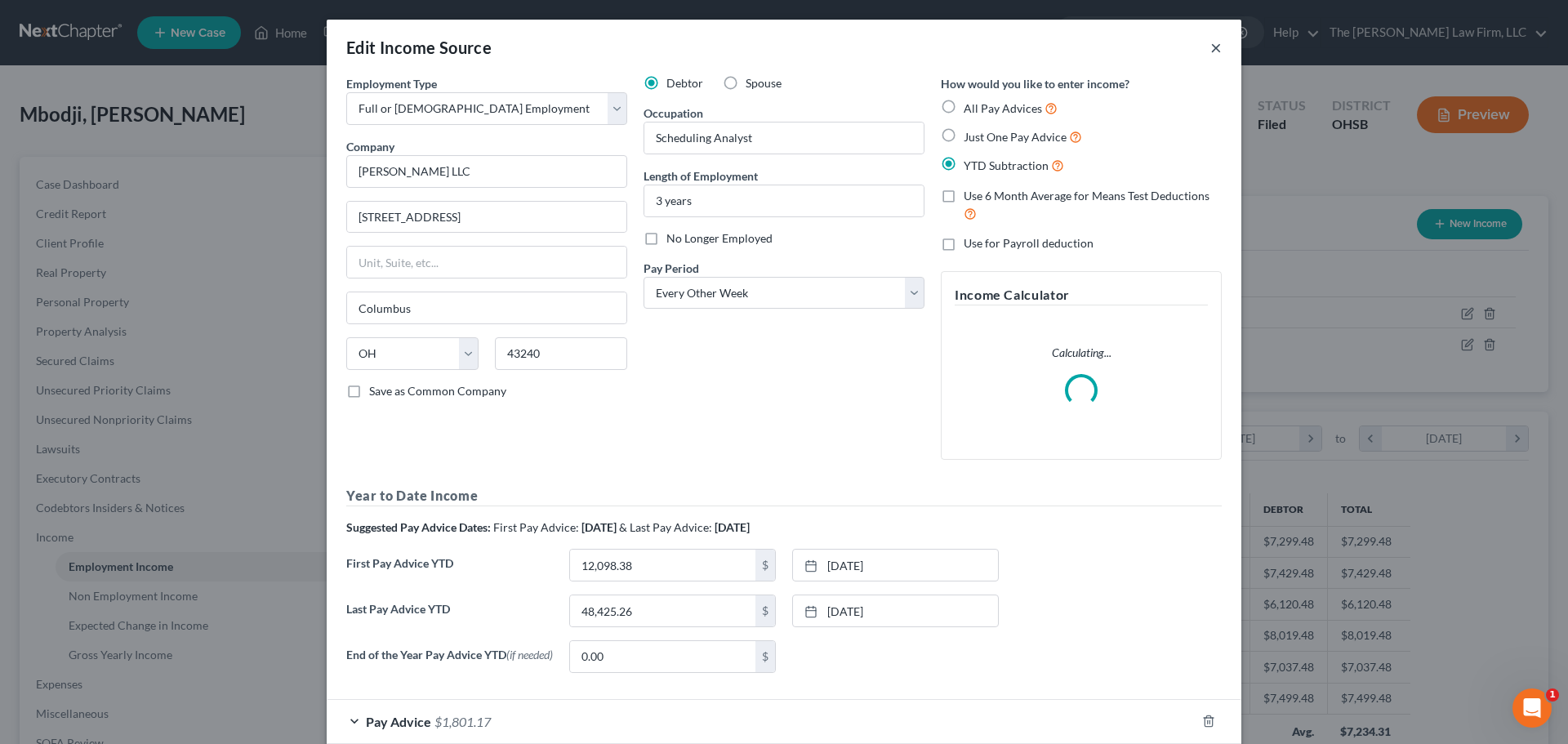
click at [1211, 47] on button "×" at bounding box center [1216, 47] width 11 height 20
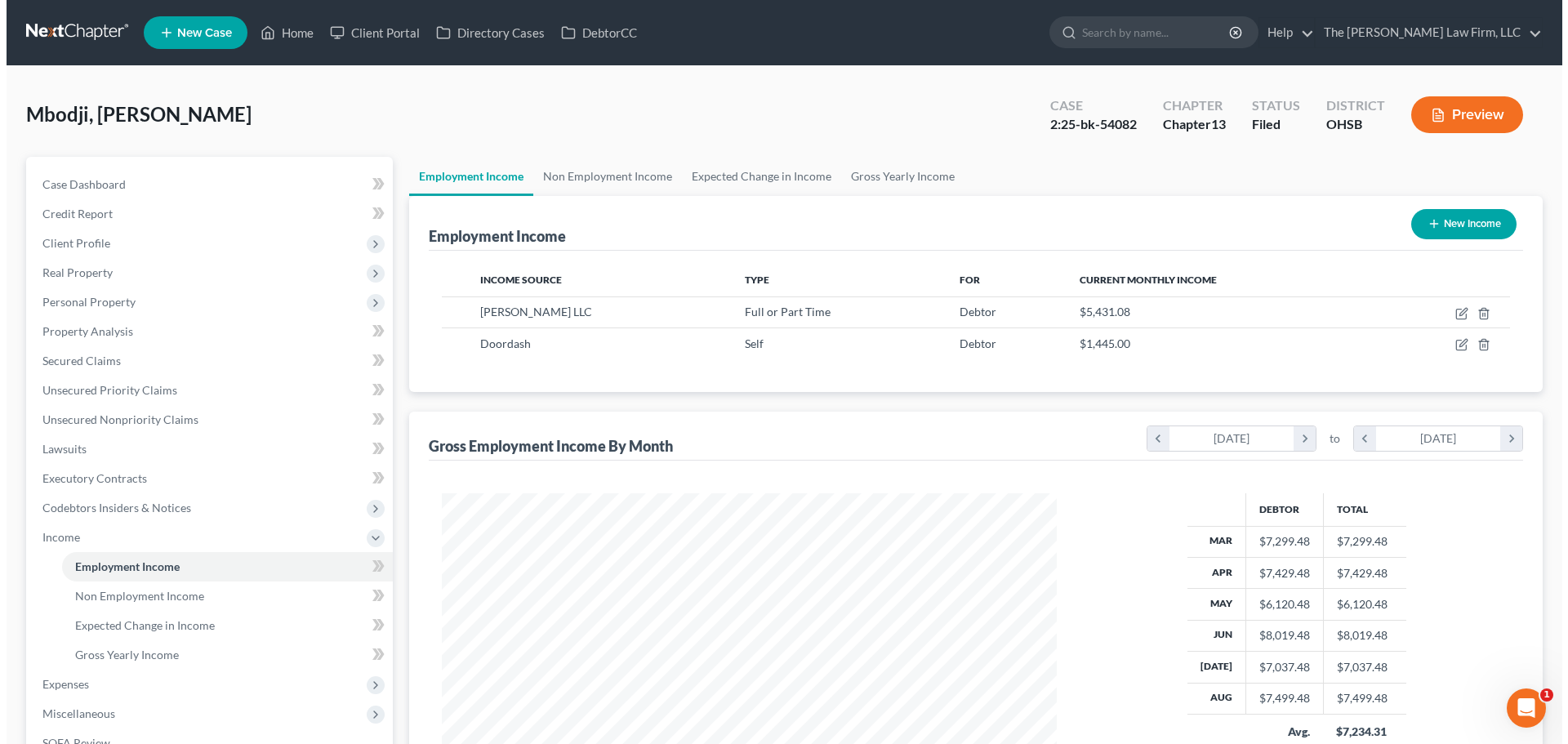
scroll to position [816638, 816243]
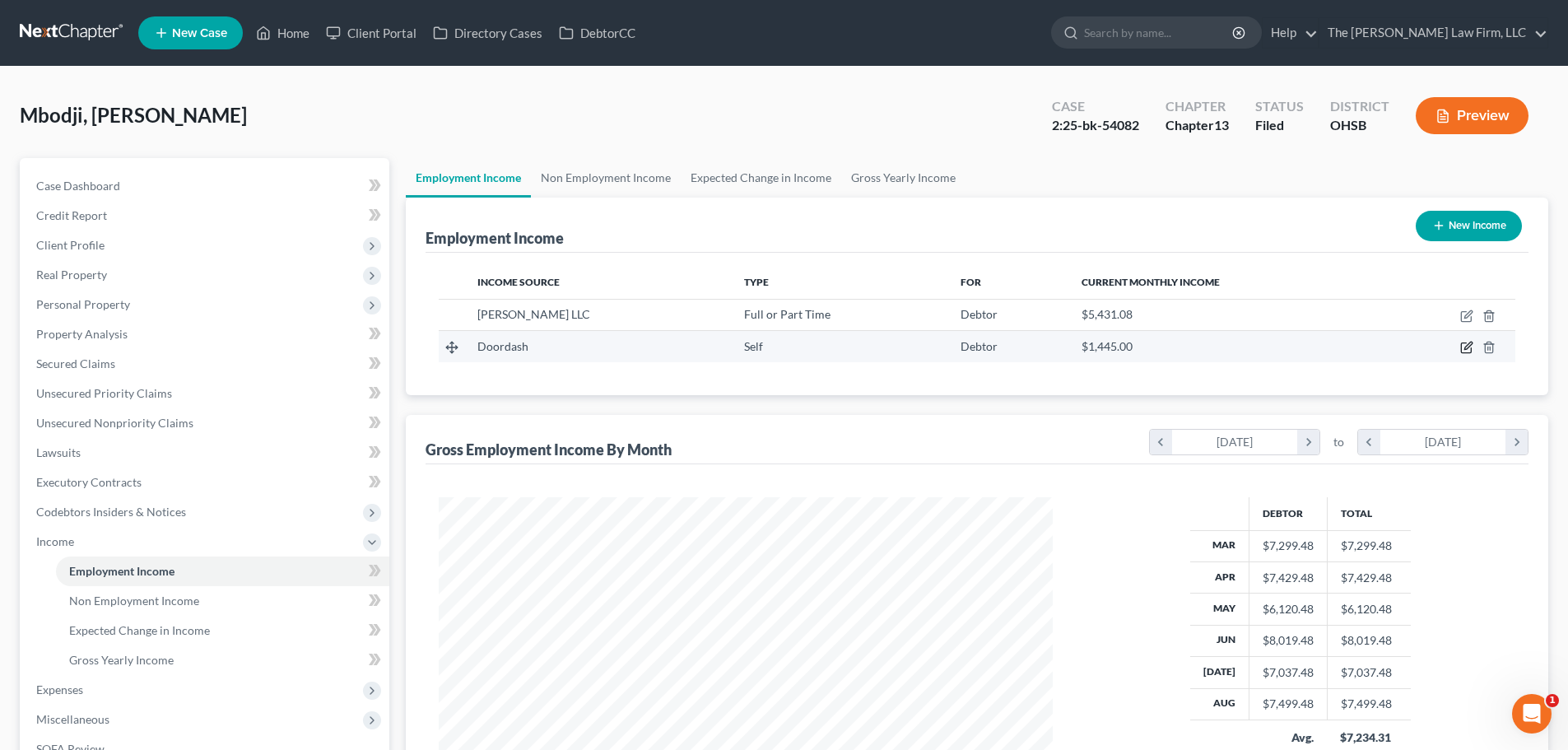
click at [1468, 348] on icon "button" at bounding box center [1468, 346] width 8 height 8
select select "1"
select select "4"
select select "0"
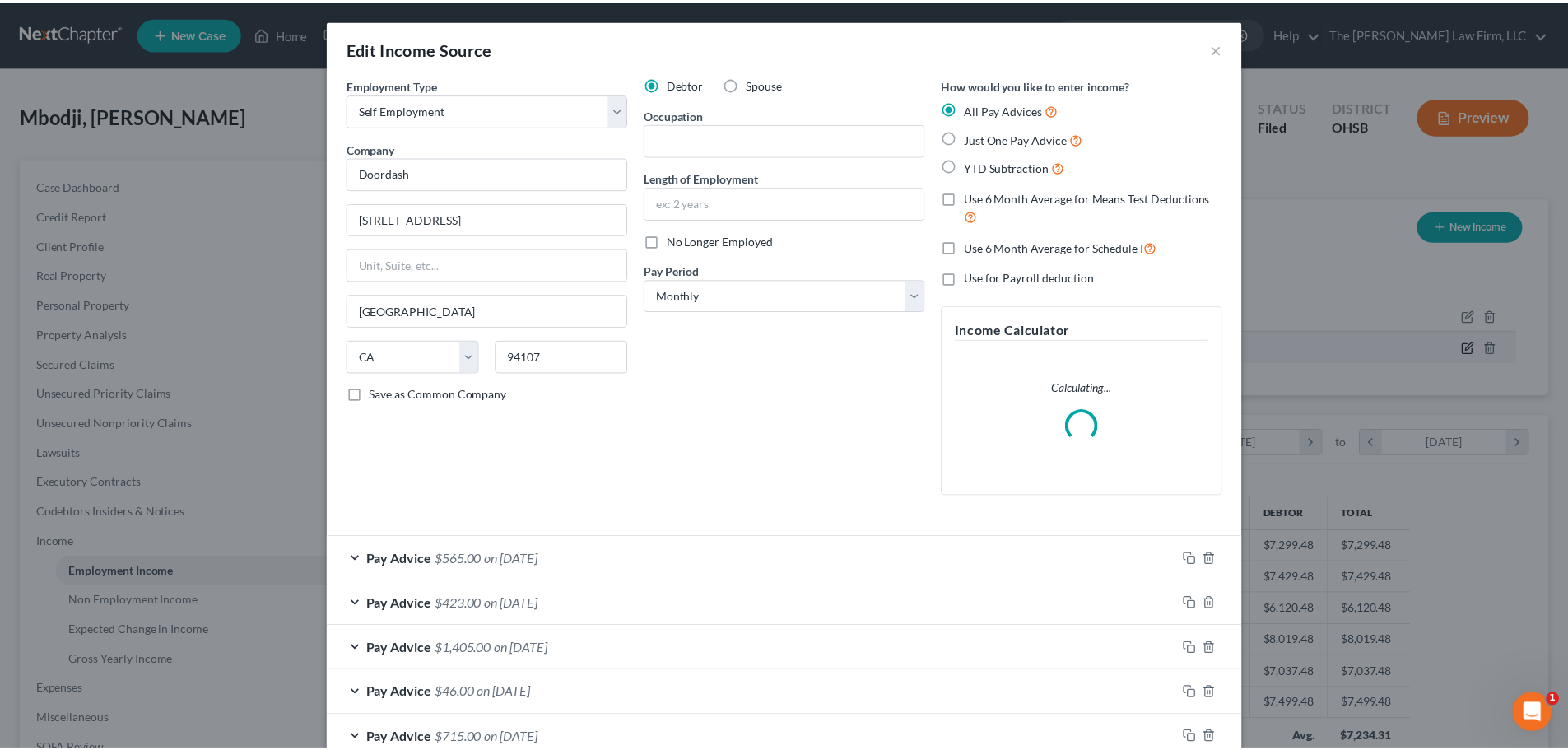
scroll to position [309, 653]
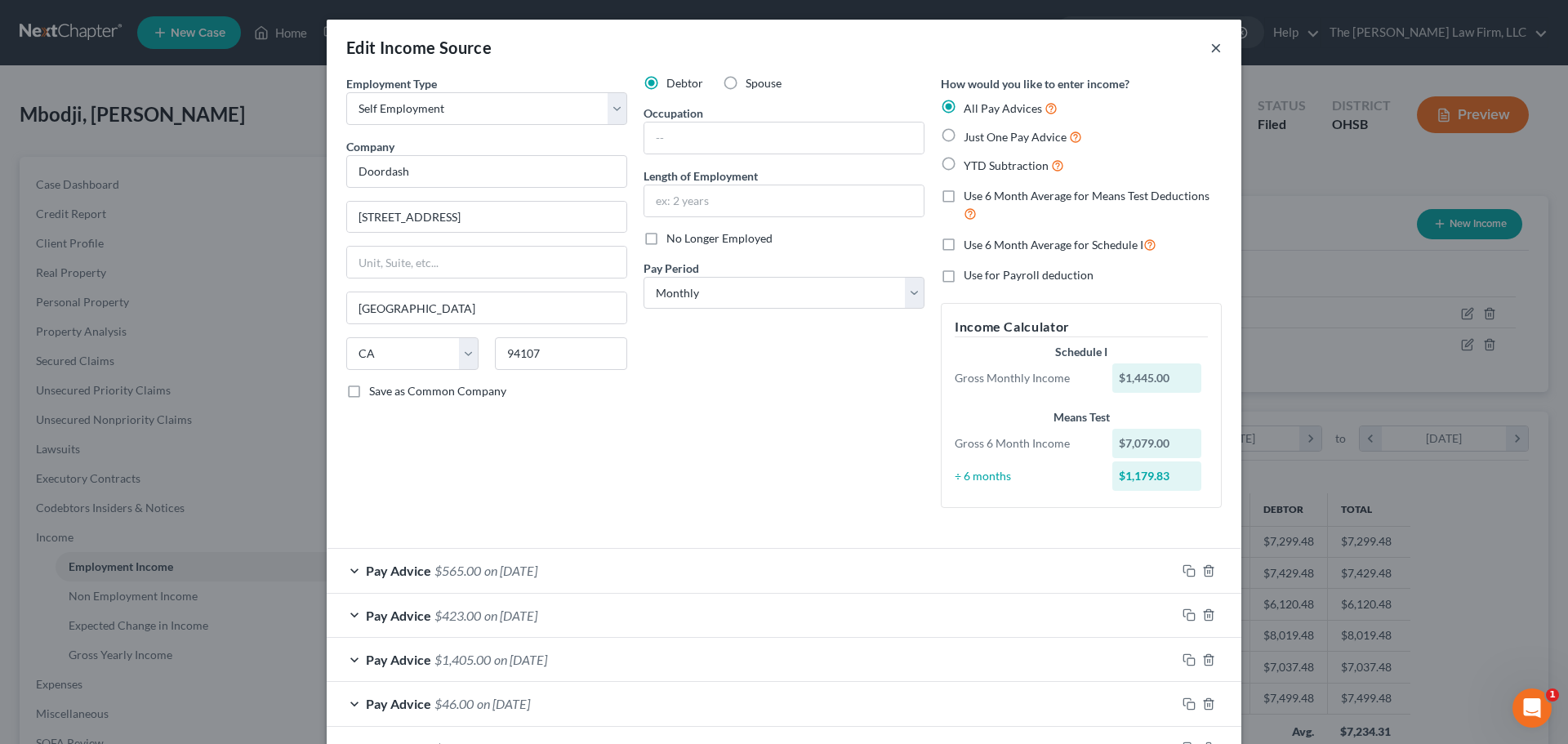
click at [1213, 49] on button "×" at bounding box center [1216, 47] width 11 height 20
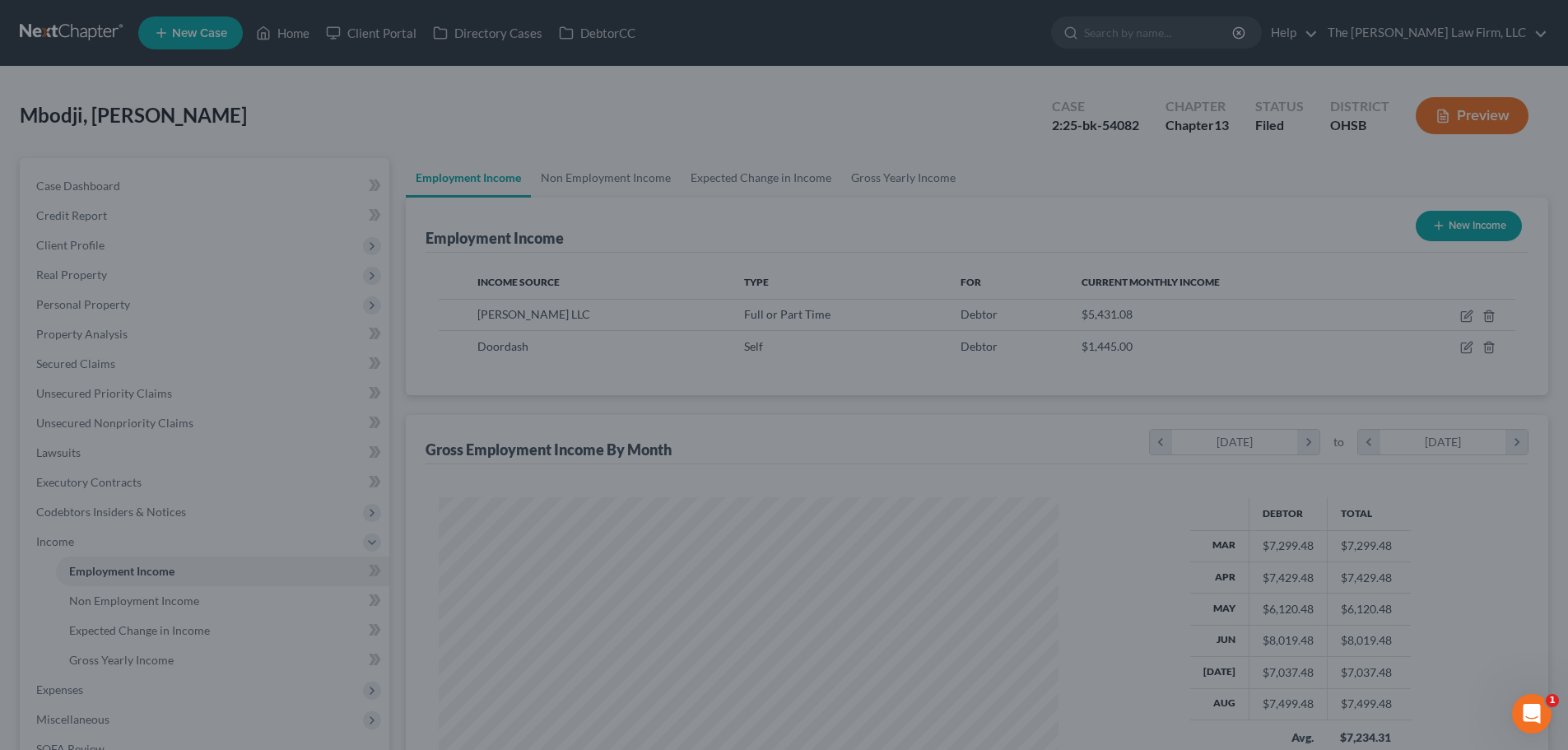
scroll to position [823223, 822501]
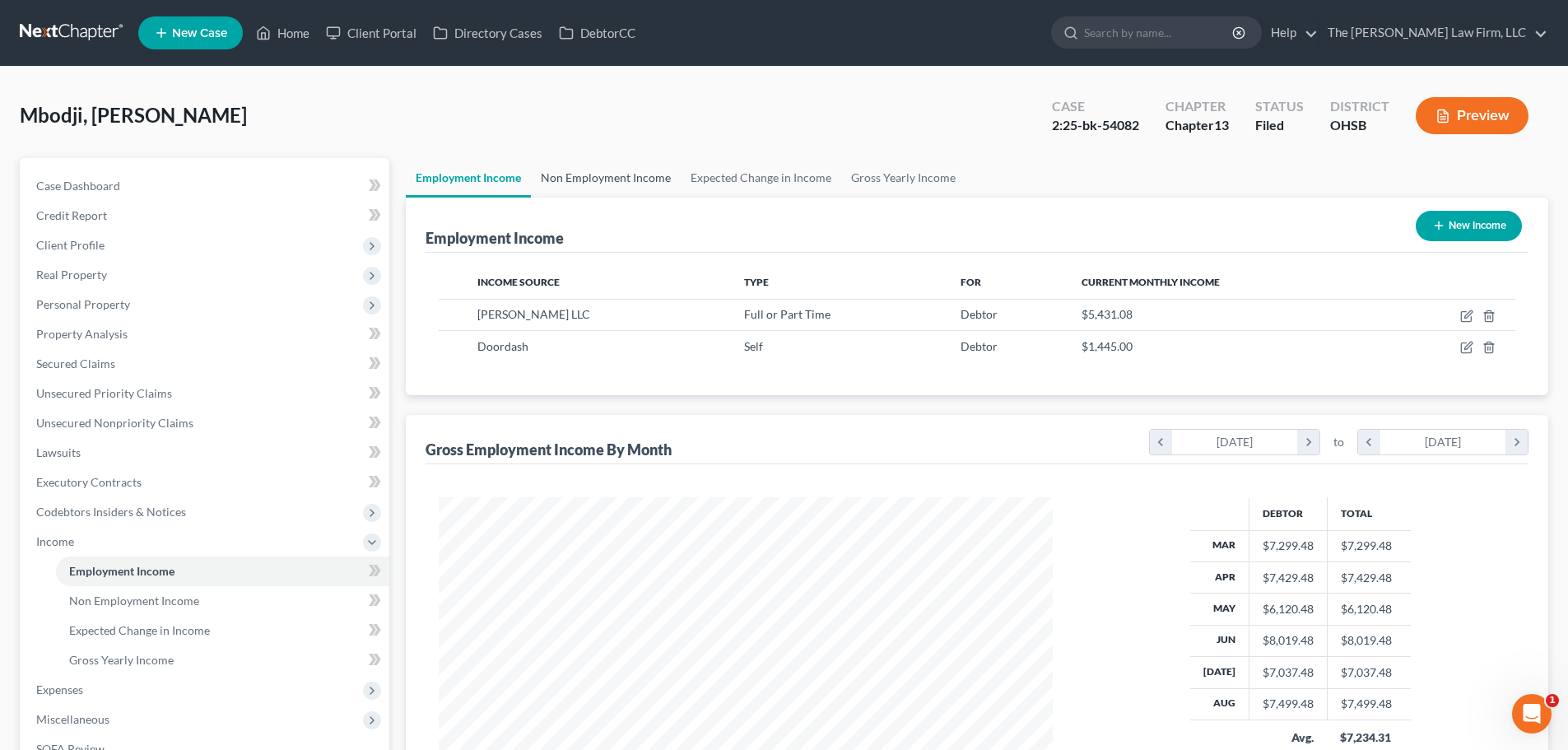
click at [628, 178] on link "Non Employment Income" at bounding box center [605, 178] width 149 height 40
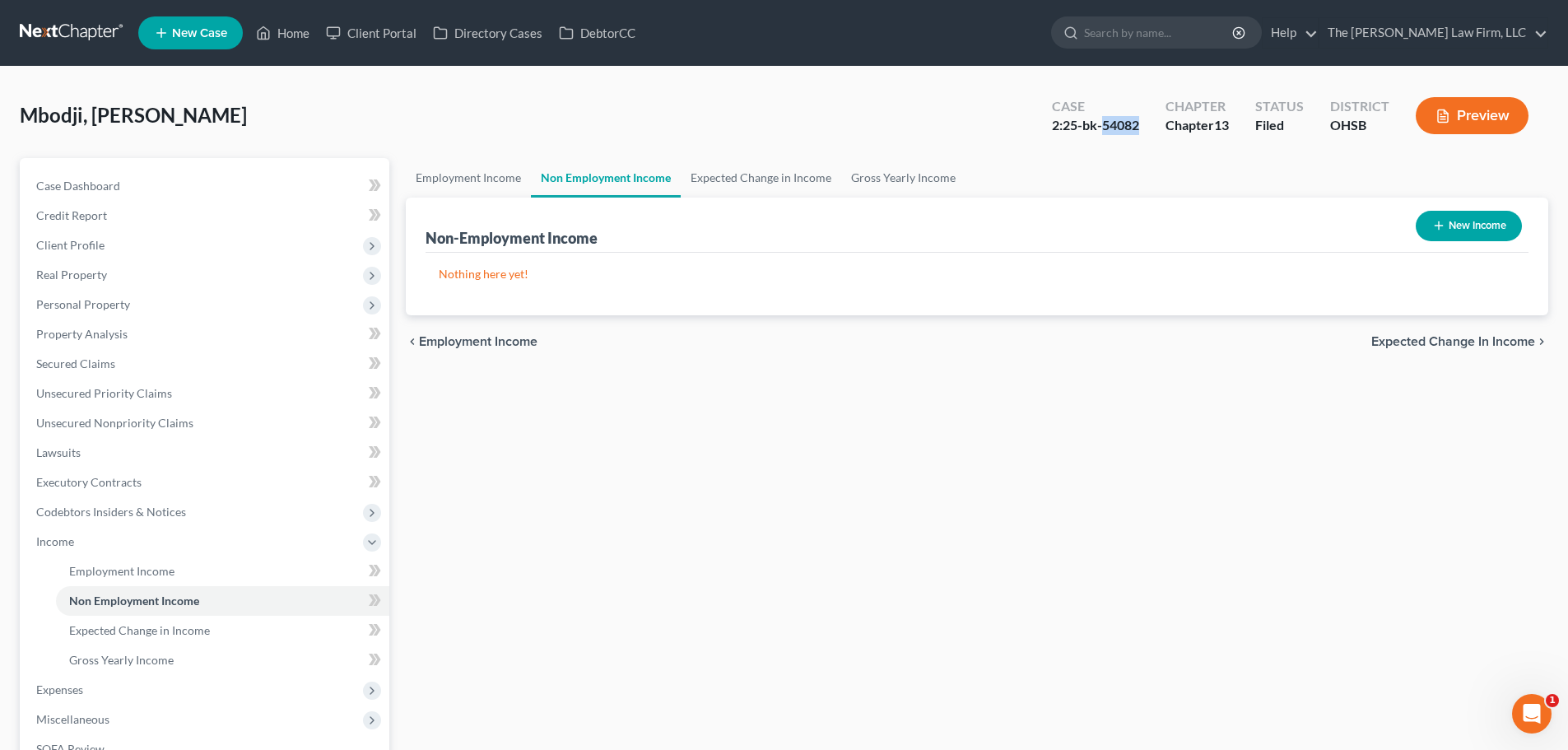
drag, startPoint x: 1103, startPoint y: 126, endPoint x: 1143, endPoint y: 126, distance: 40.0
click at [1143, 126] on div "Case 2:25-bk-54082" at bounding box center [1096, 117] width 113 height 49
copy div "54082"
click at [279, 29] on link "Home" at bounding box center [283, 33] width 70 height 30
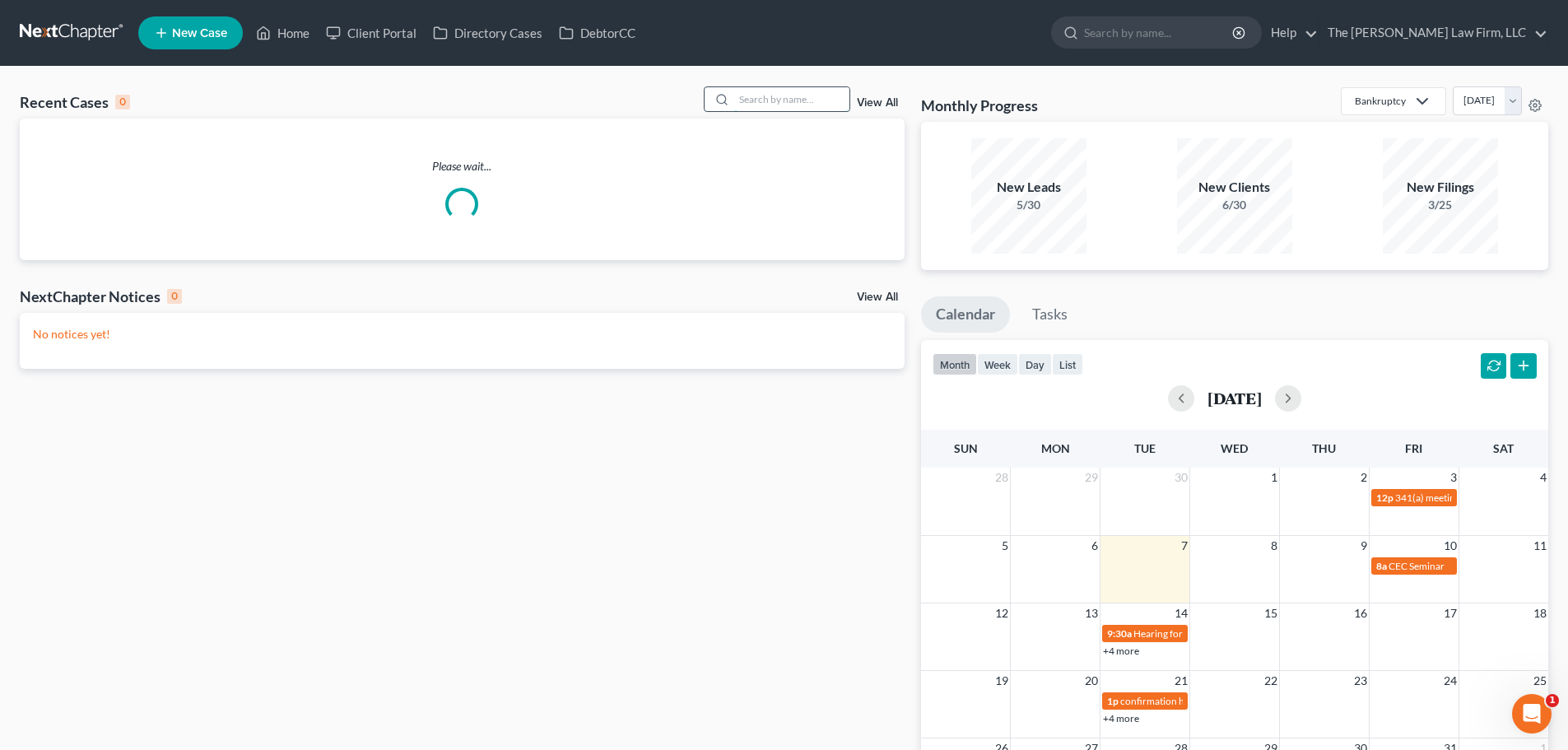
click at [814, 107] on input "search" at bounding box center [792, 100] width 115 height 24
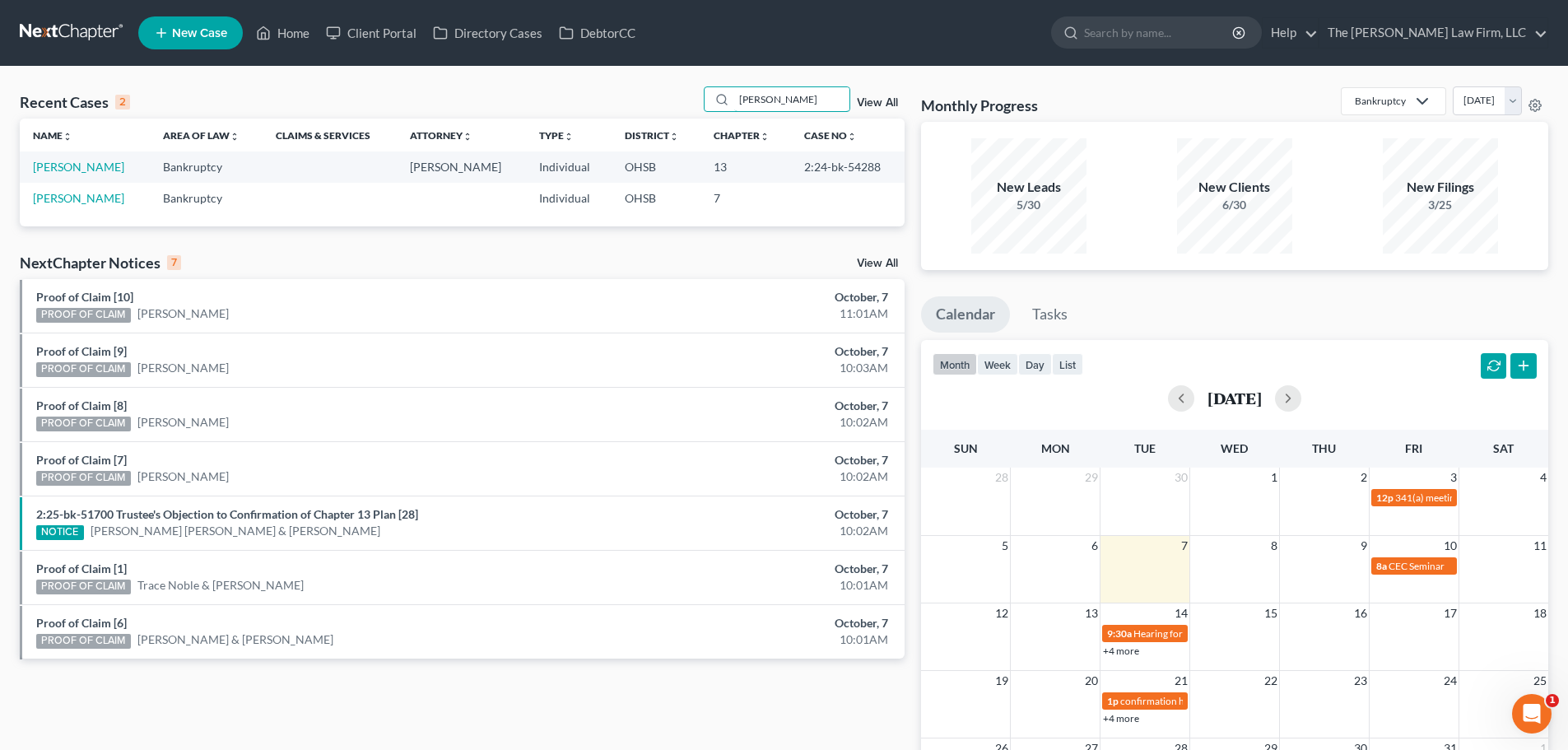
drag, startPoint x: 799, startPoint y: 101, endPoint x: 459, endPoint y: 78, distance: 340.8
click at [459, 78] on div "Recent Cases 2 [PERSON_NAME] View All Name unfold_more expand_more expand_less …" at bounding box center [784, 494] width 1568 height 855
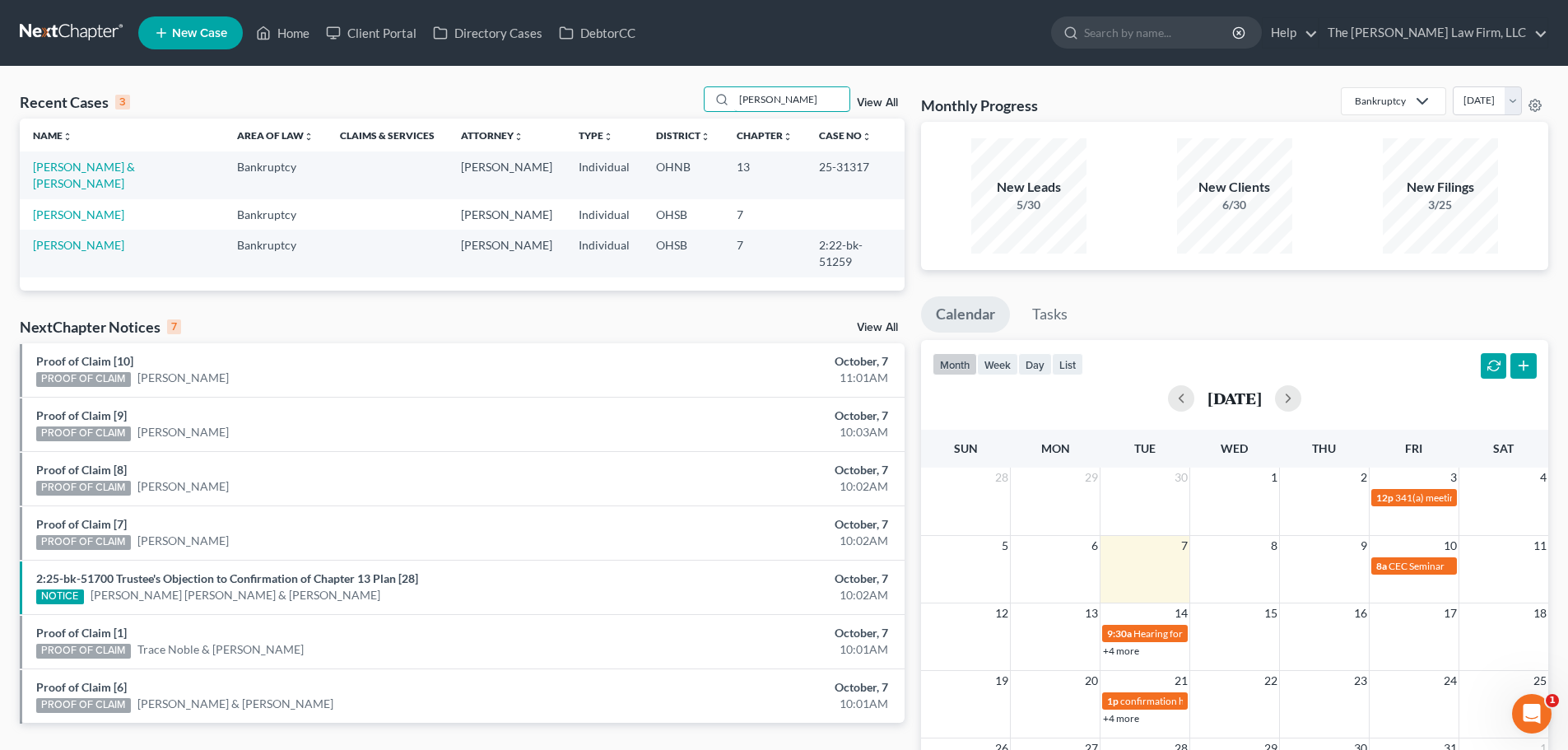
drag, startPoint x: 777, startPoint y: 104, endPoint x: 673, endPoint y: 97, distance: 104.2
click at [673, 97] on div "Recent Cases 3 [PERSON_NAME] View All" at bounding box center [462, 102] width 884 height 32
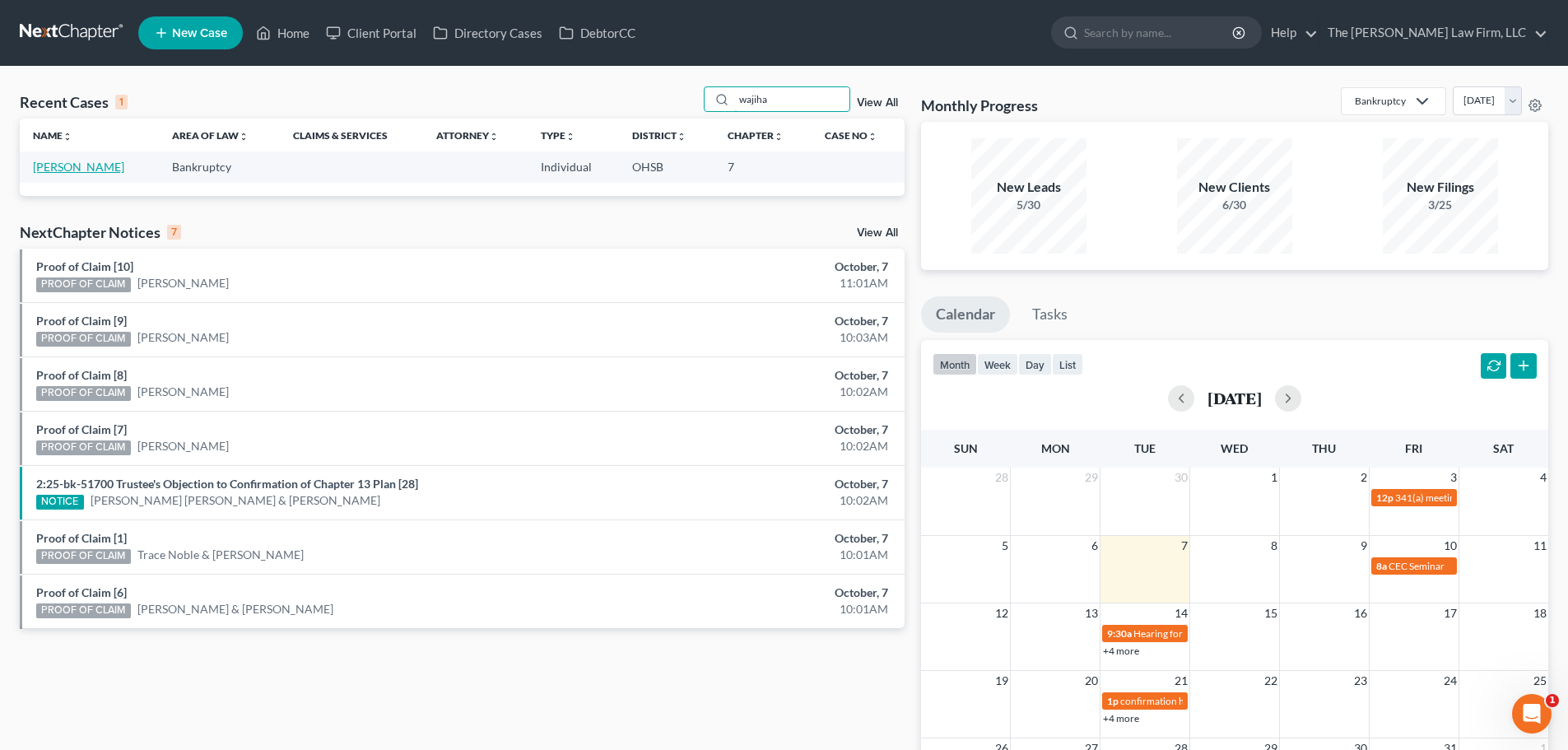
type input "wajiha"
click at [76, 166] on link "[PERSON_NAME]" at bounding box center [78, 167] width 91 height 14
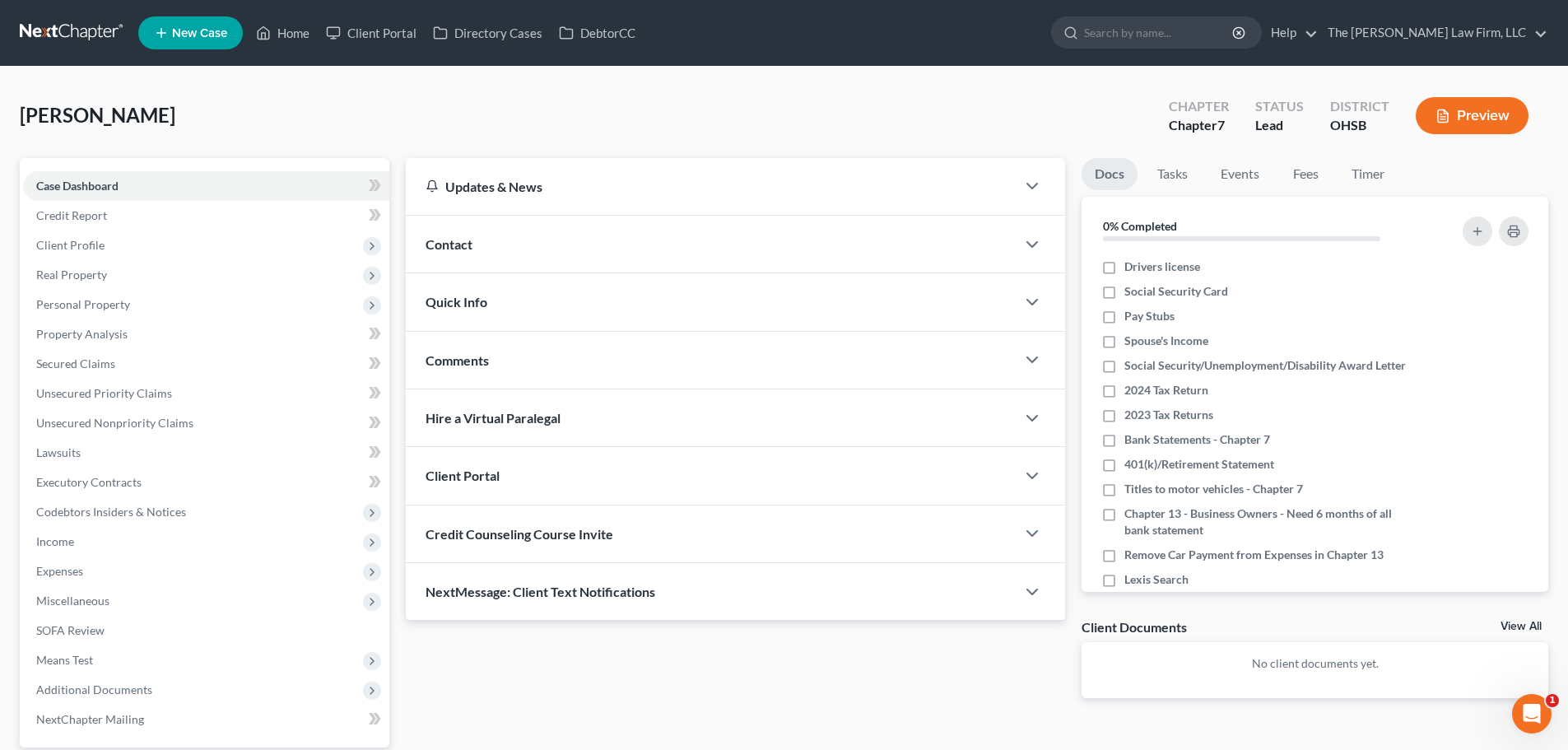
click at [589, 592] on span "NextMessage: Client Text Notifications" at bounding box center [540, 592] width 229 height 15
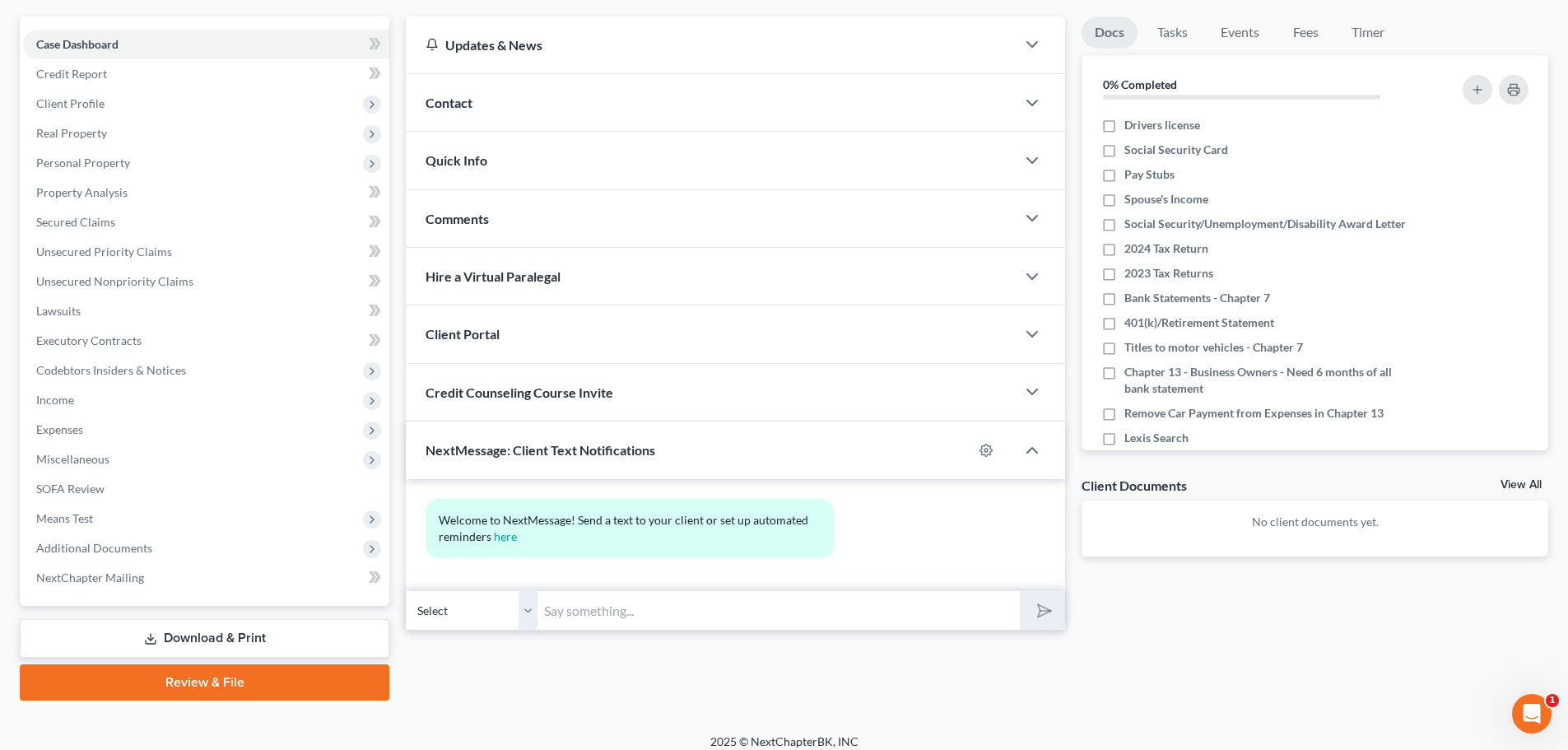
scroll to position [155, 0]
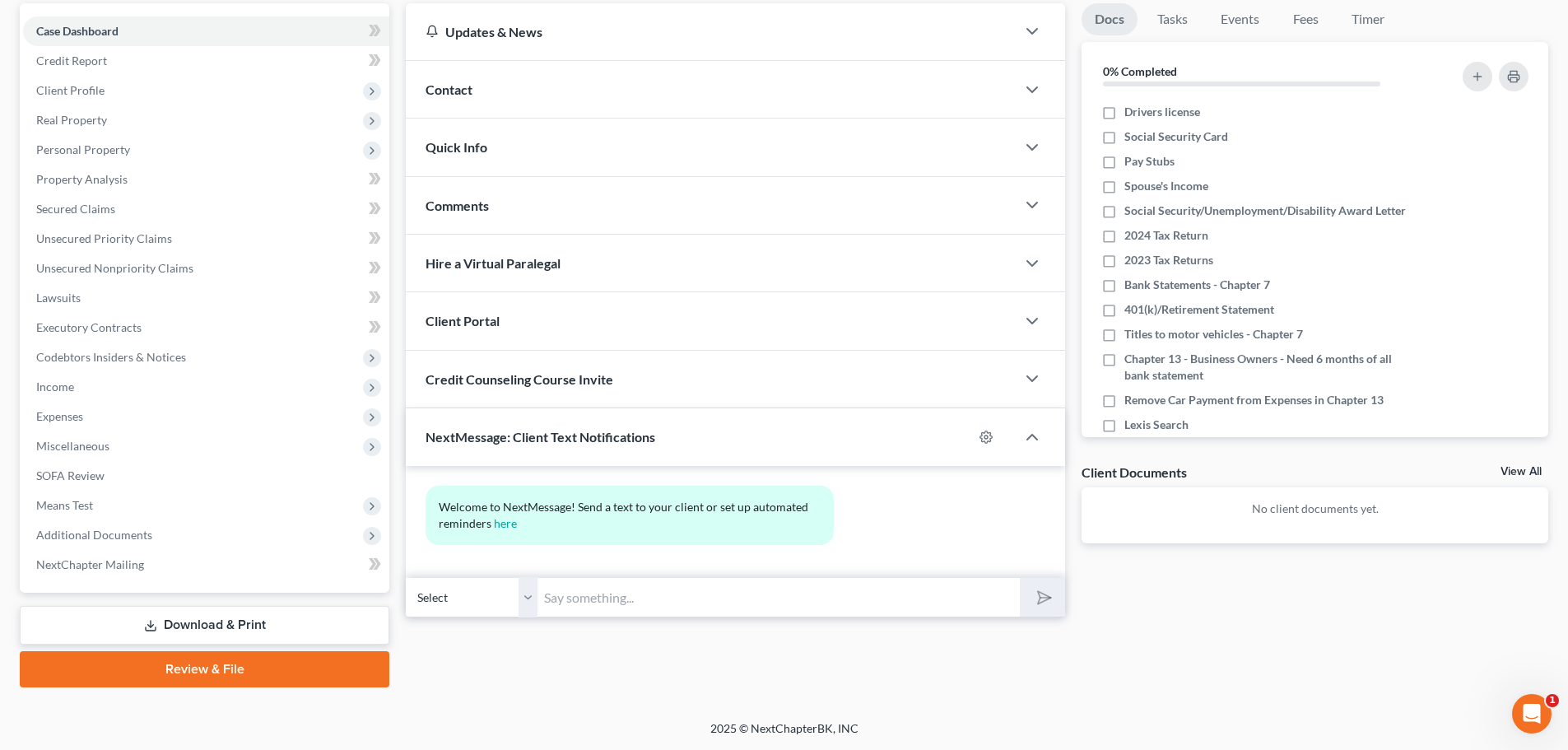
drag, startPoint x: 711, startPoint y: 595, endPoint x: 723, endPoint y: 576, distance: 22.5
click at [711, 595] on input "text" at bounding box center [779, 597] width 483 height 40
type input "This is [PERSON_NAME] with The [PERSON_NAME] Law Firm. I just sent you a time s…"
click at [1042, 598] on icon "submit" at bounding box center [1041, 598] width 23 height 23
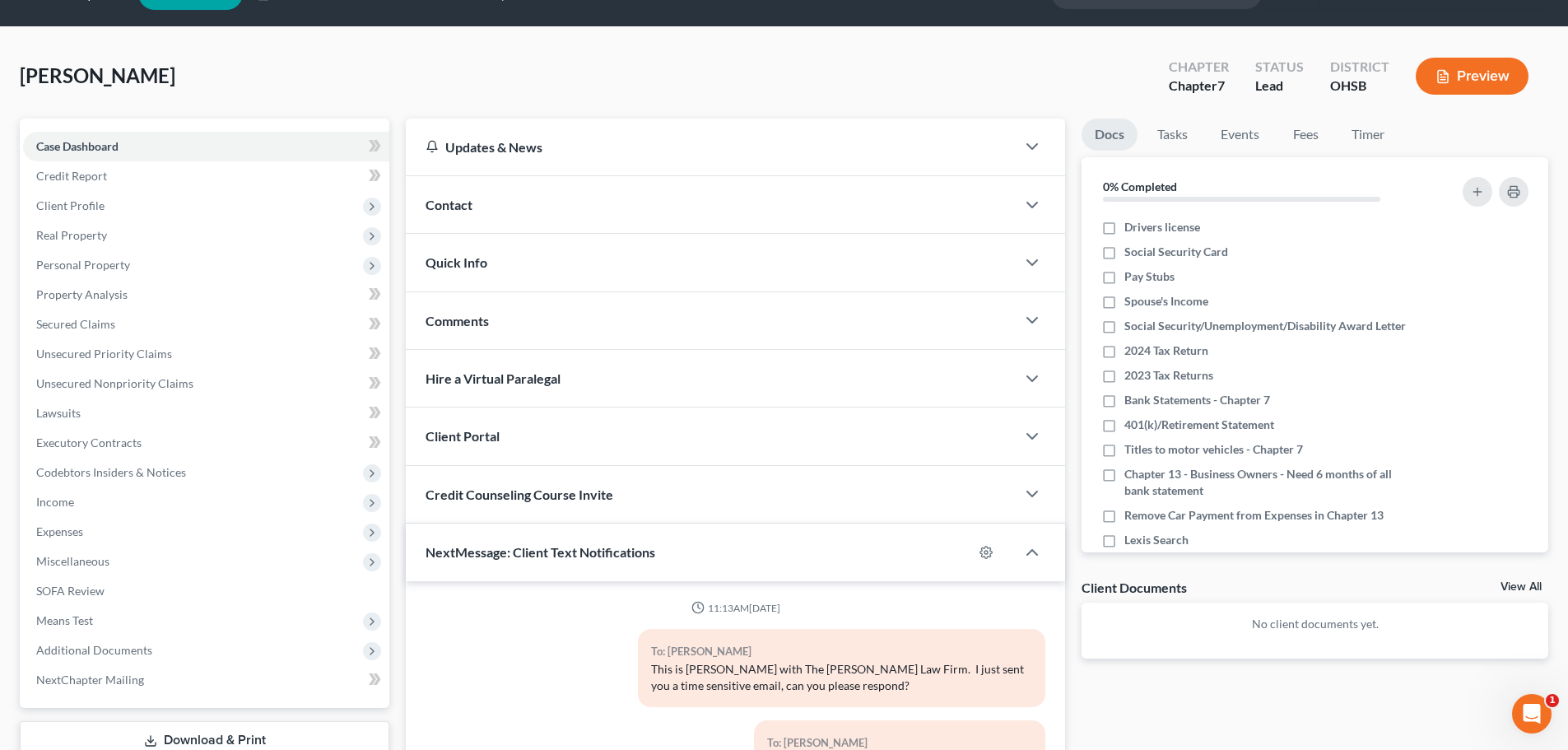
scroll to position [0, 0]
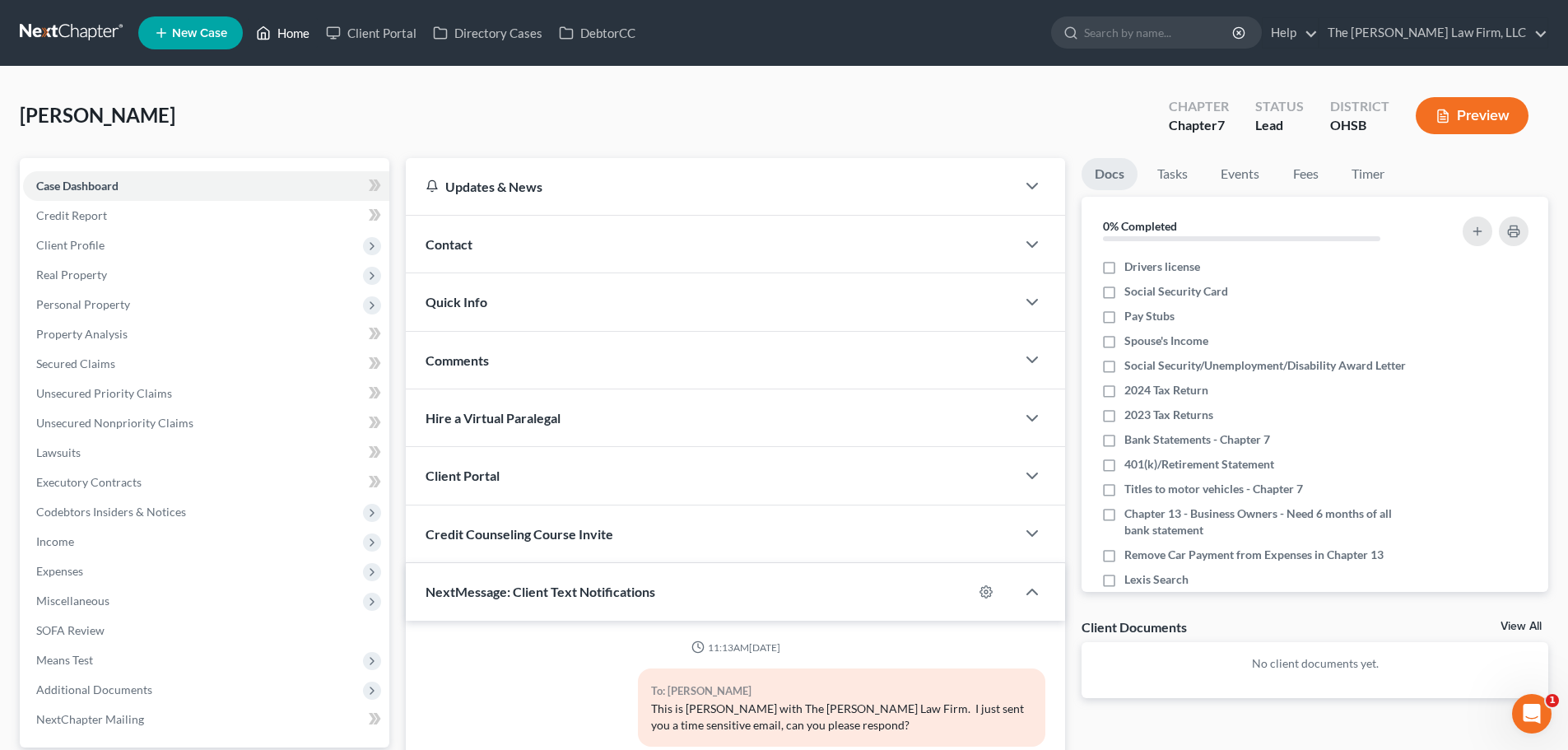
drag, startPoint x: 270, startPoint y: 28, endPoint x: 679, endPoint y: 214, distance: 449.3
click at [270, 28] on icon at bounding box center [263, 33] width 15 height 20
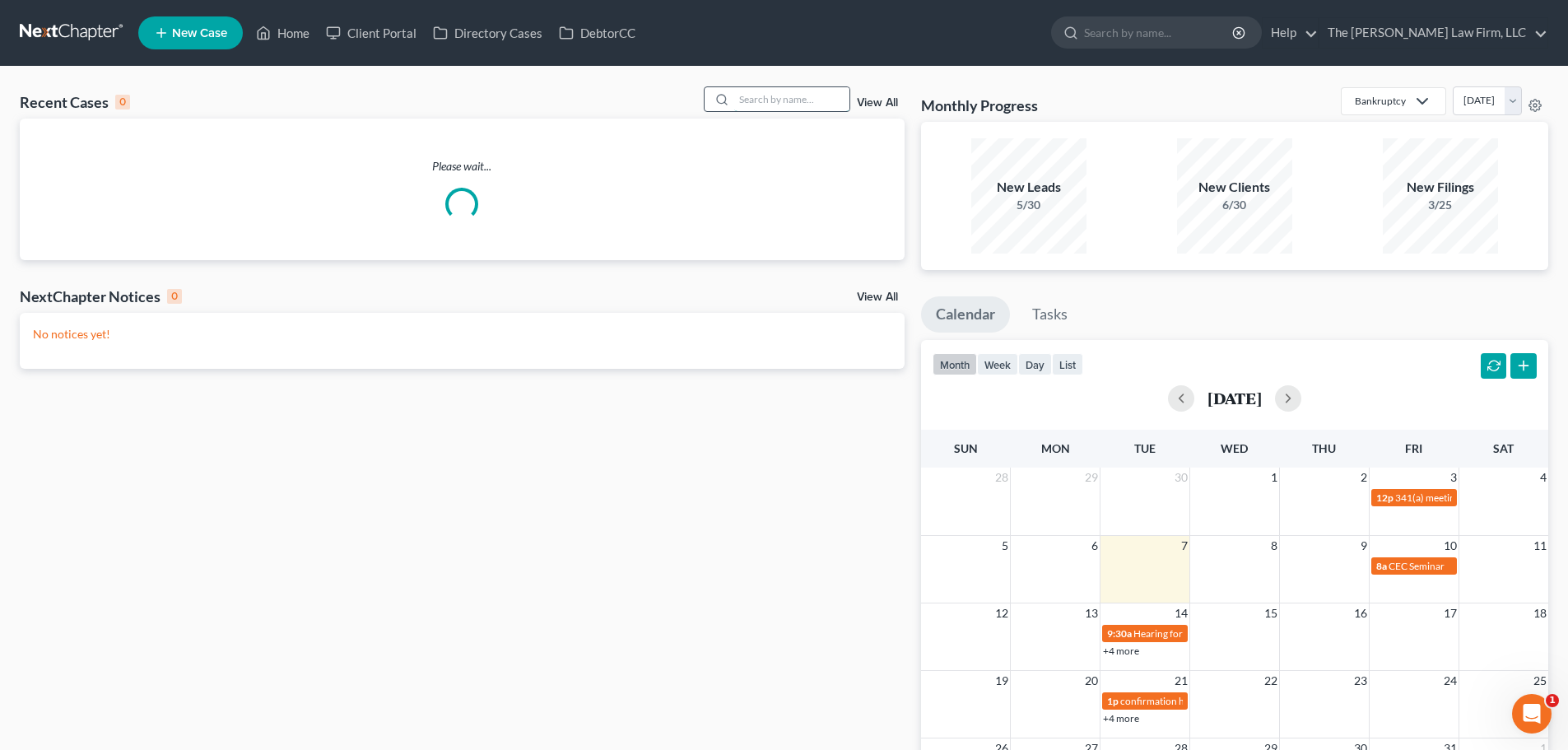
click at [799, 97] on input "search" at bounding box center [792, 100] width 115 height 24
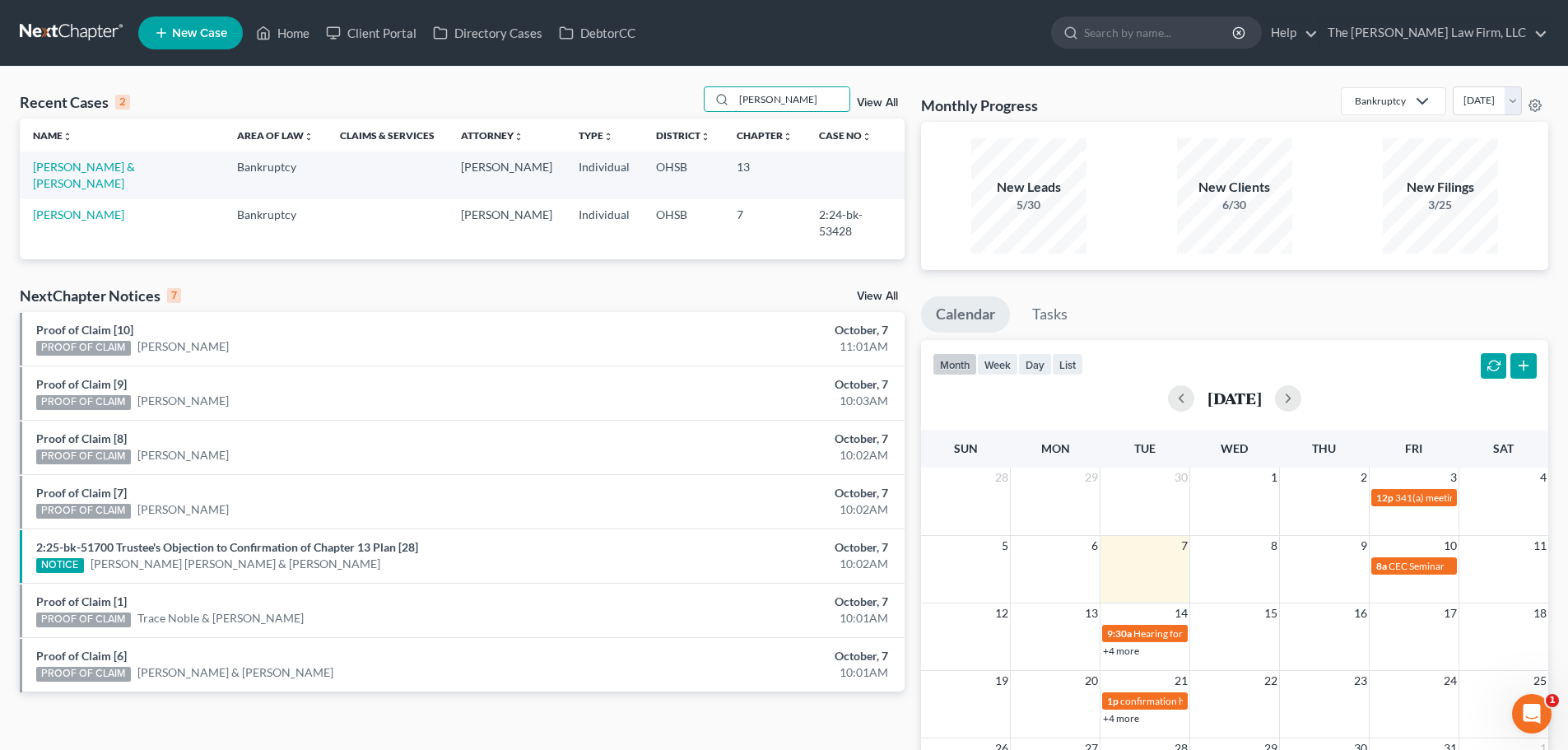
drag, startPoint x: 776, startPoint y: 99, endPoint x: 535, endPoint y: 110, distance: 241.3
click at [535, 110] on div "Recent Cases 2 [PERSON_NAME] View All" at bounding box center [462, 102] width 884 height 32
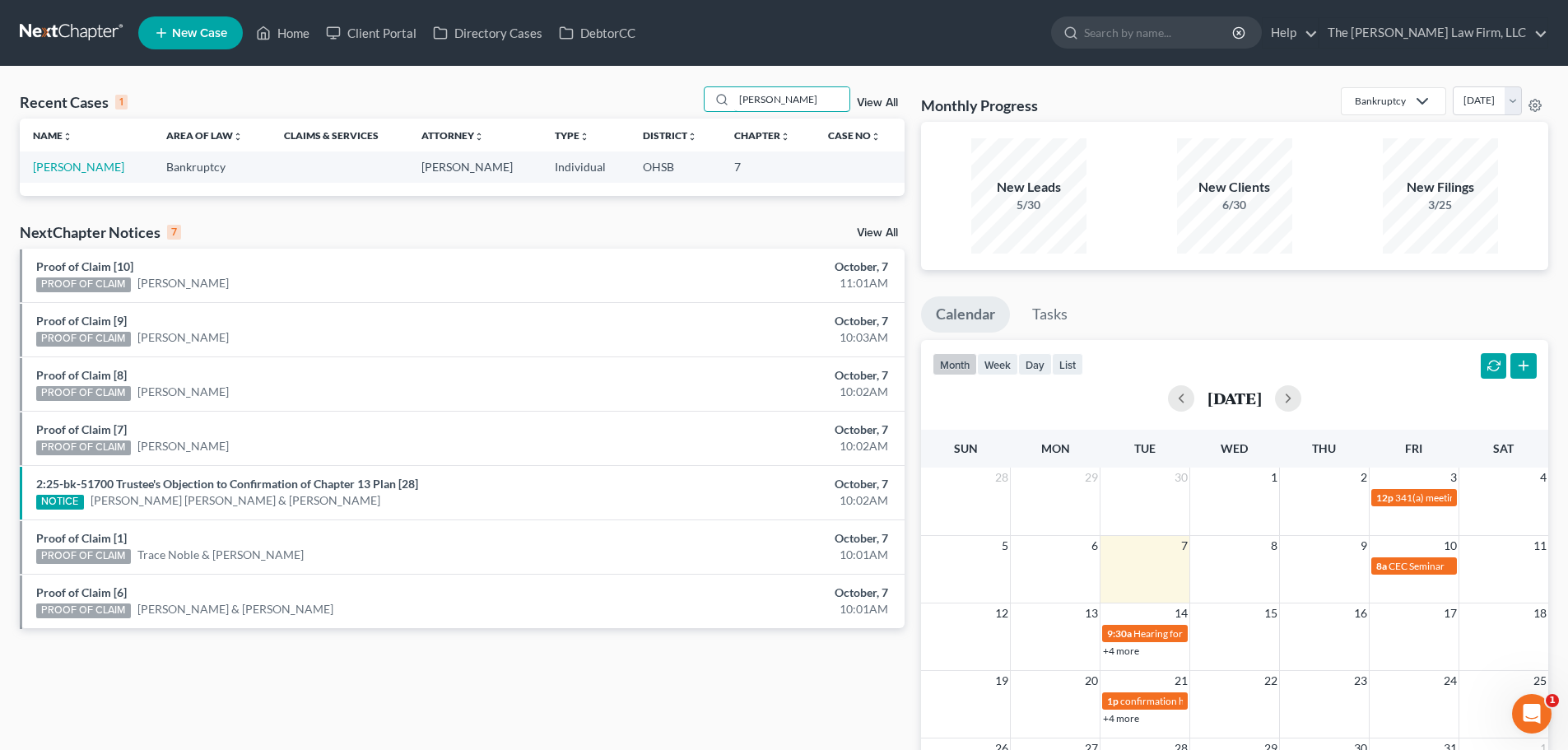
drag, startPoint x: 786, startPoint y: 98, endPoint x: 595, endPoint y: 110, distance: 191.4
click at [595, 110] on div "Recent Cases 1 [PERSON_NAME] View All" at bounding box center [462, 102] width 884 height 32
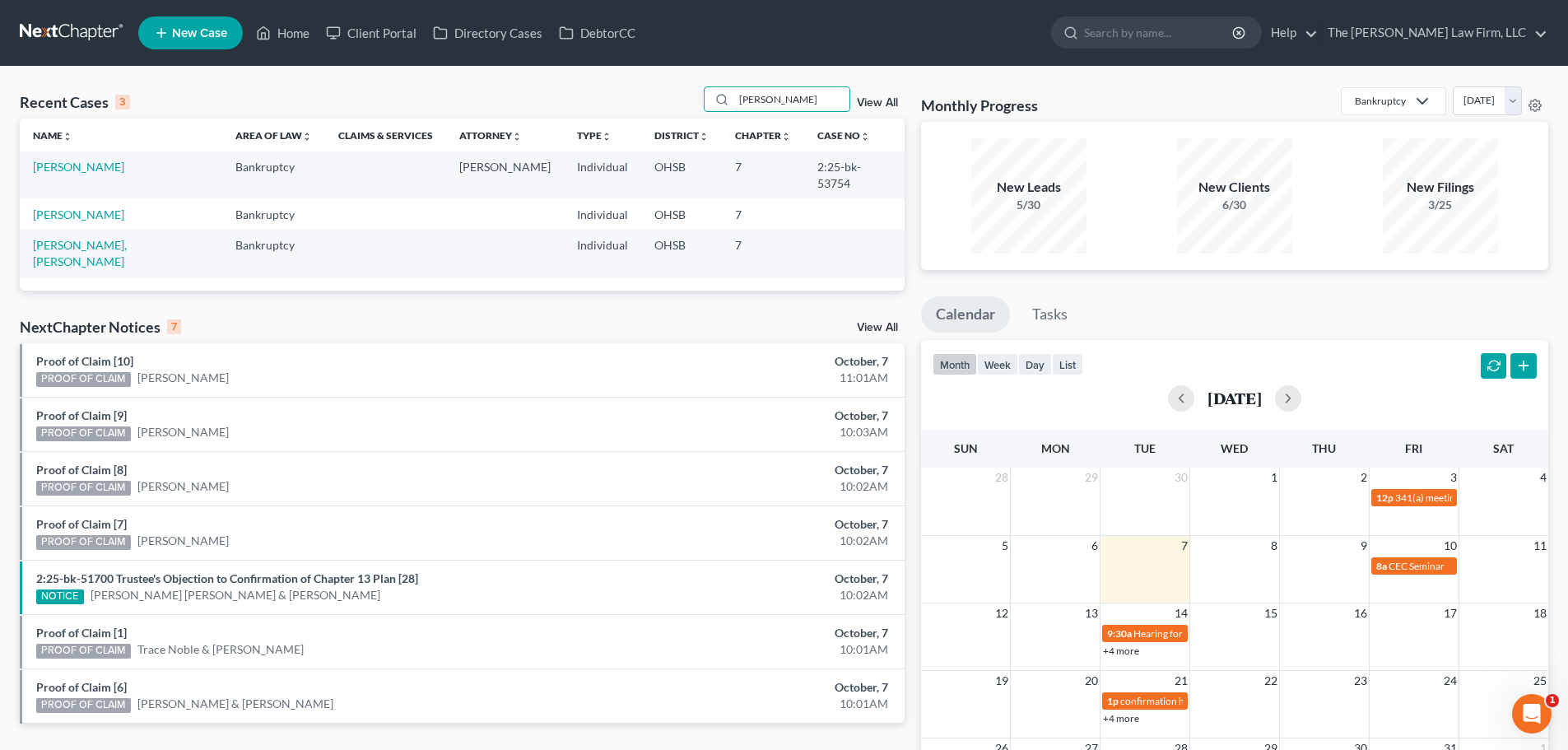
drag, startPoint x: 814, startPoint y: 100, endPoint x: 571, endPoint y: 116, distance: 243.5
click at [568, 114] on div "Recent Cases 3 [PERSON_NAME] View All" at bounding box center [462, 102] width 884 height 32
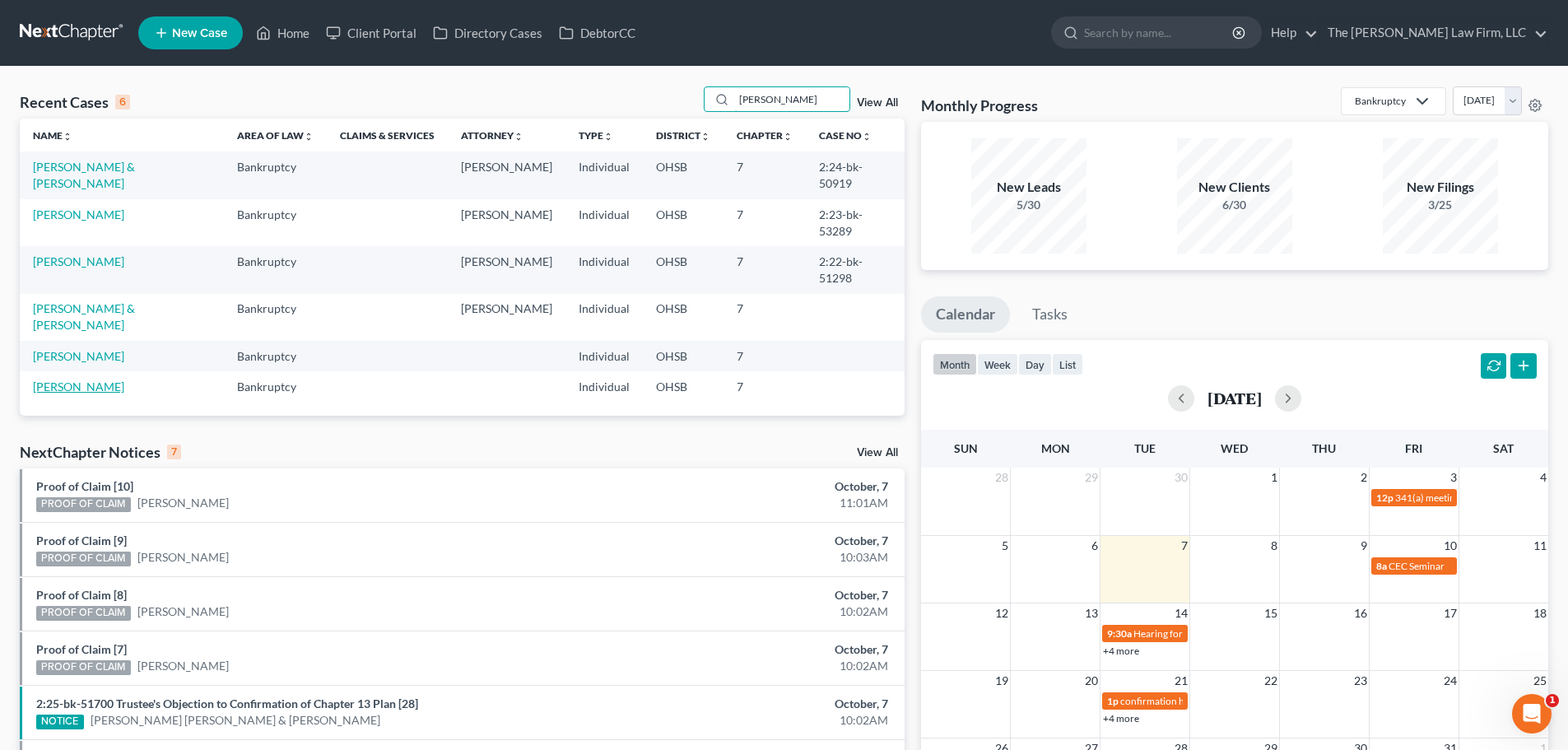
type input "[PERSON_NAME]"
click at [77, 380] on link "[PERSON_NAME]" at bounding box center [78, 387] width 91 height 14
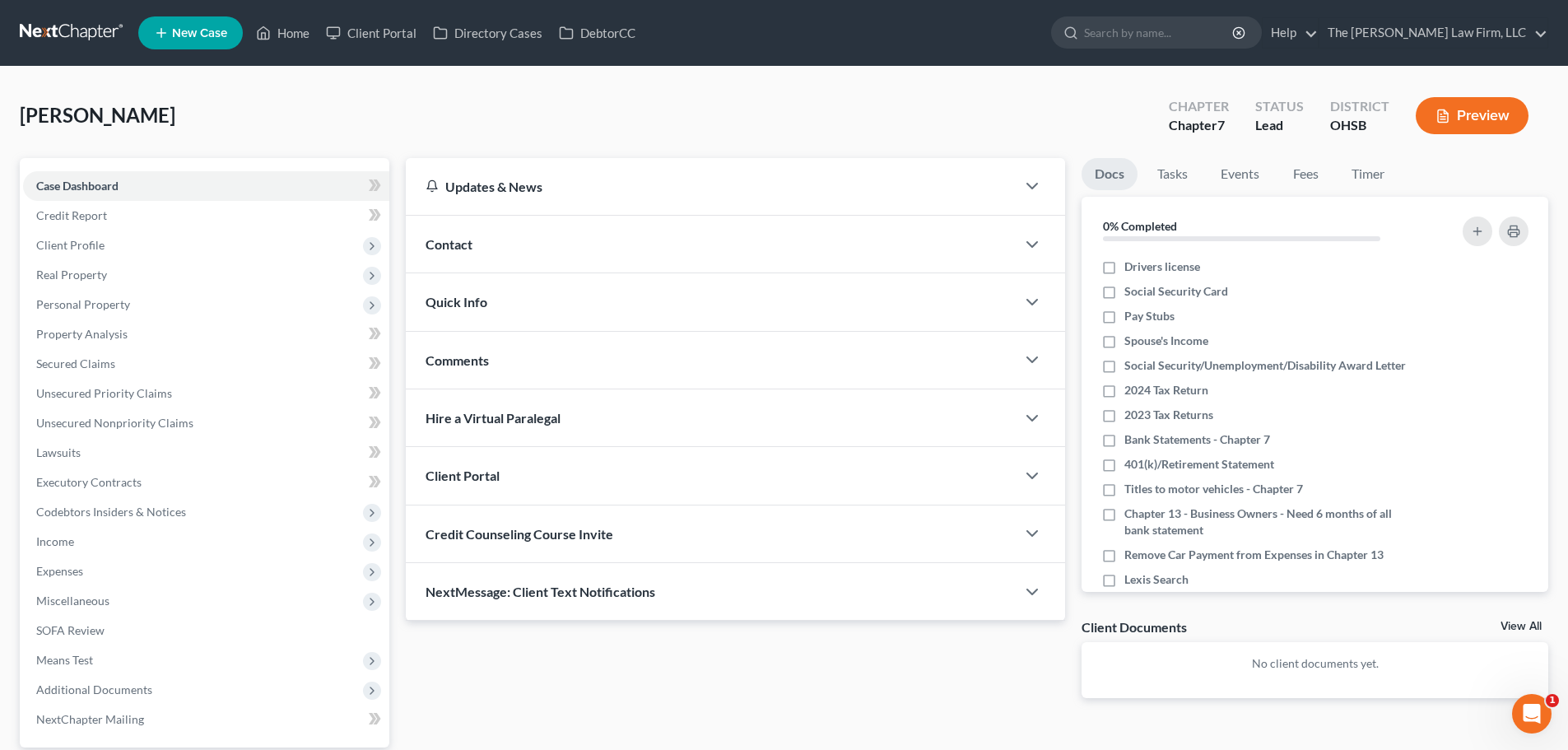
click at [612, 593] on span "NextMessage: Client Text Notifications" at bounding box center [540, 592] width 229 height 15
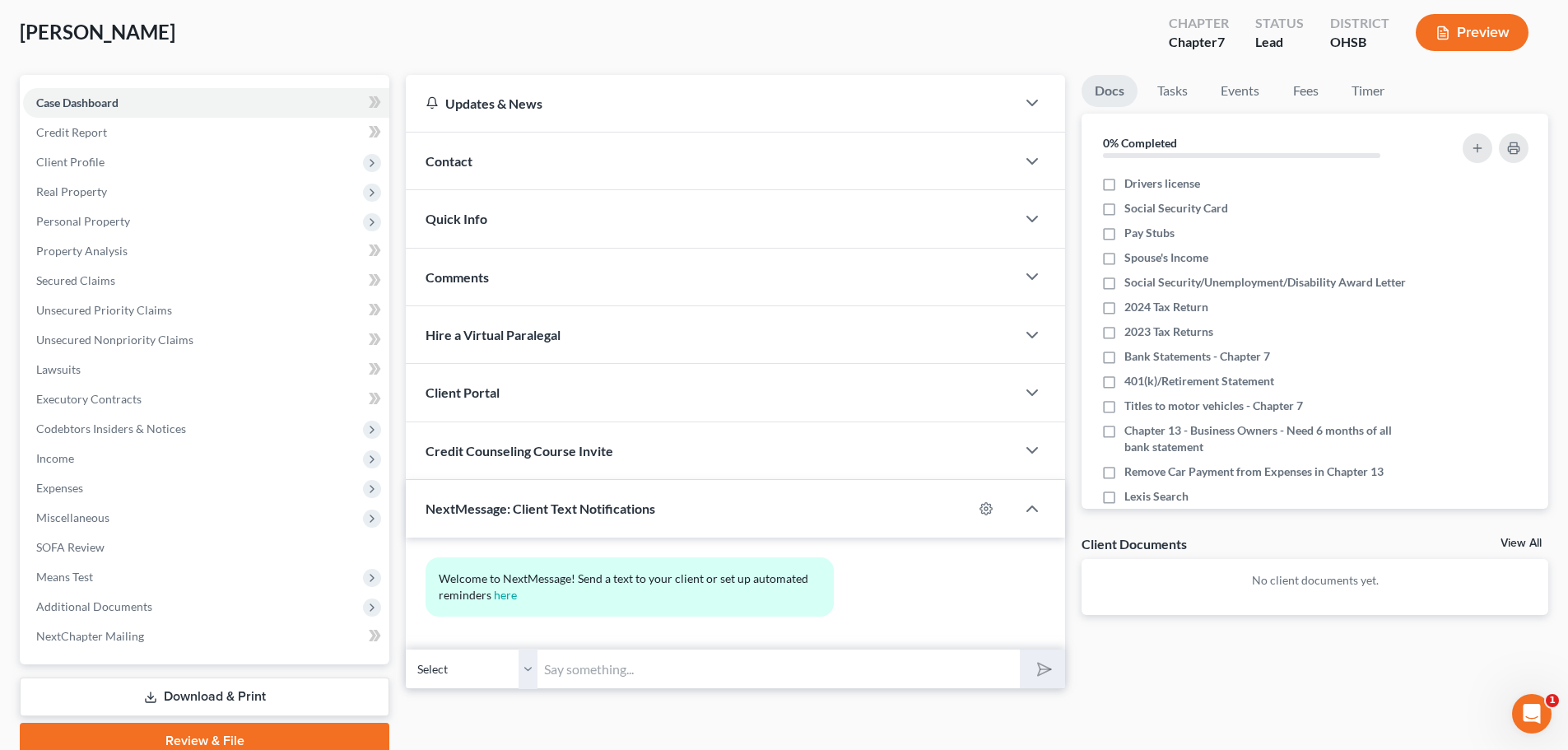
scroll to position [155, 0]
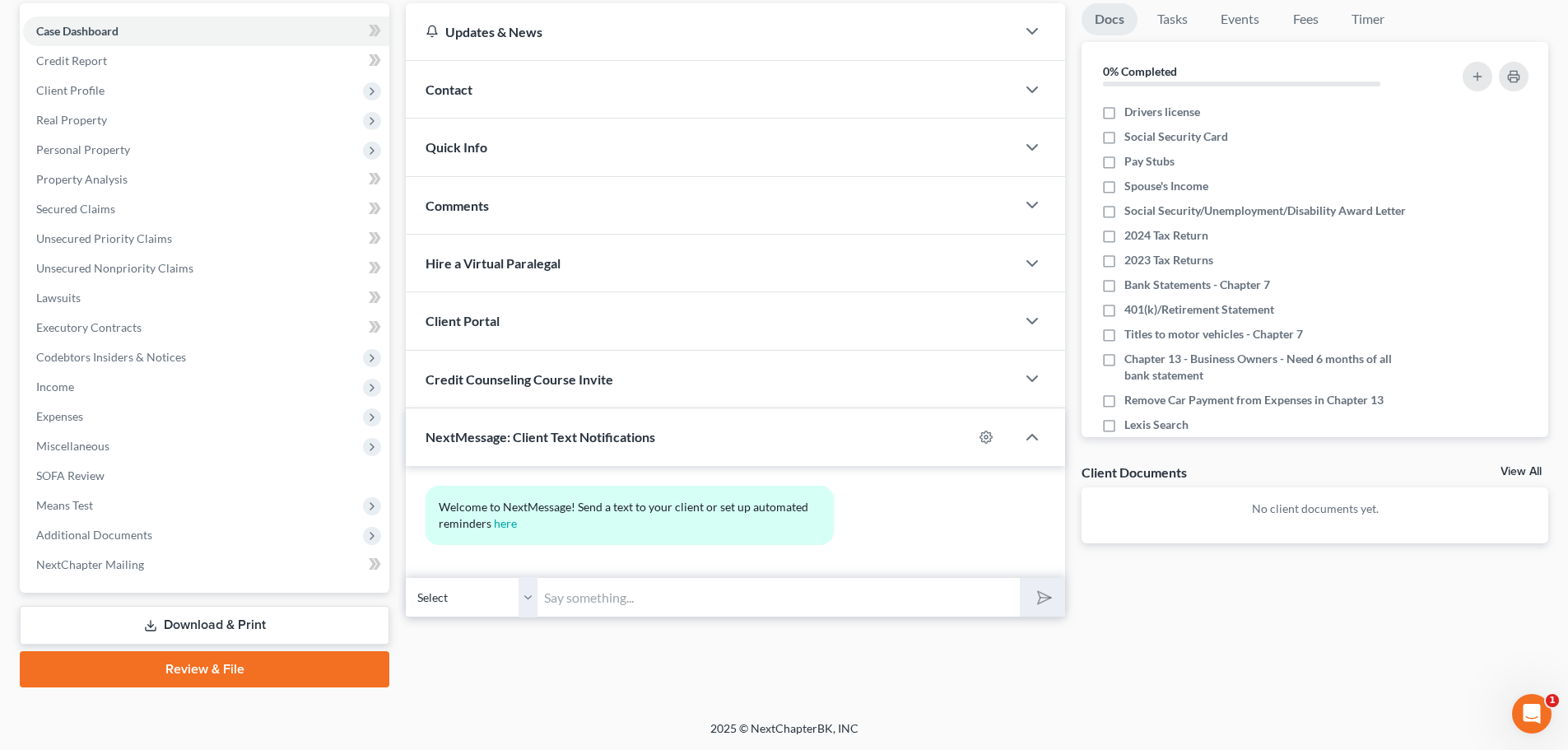
click at [738, 605] on input "text" at bounding box center [779, 597] width 483 height 40
type input "This is [PERSON_NAME] with The [PERSON_NAME] Law Firm. I sent you a time sensit…"
click at [1034, 590] on icon "submit" at bounding box center [1041, 597] width 16 height 16
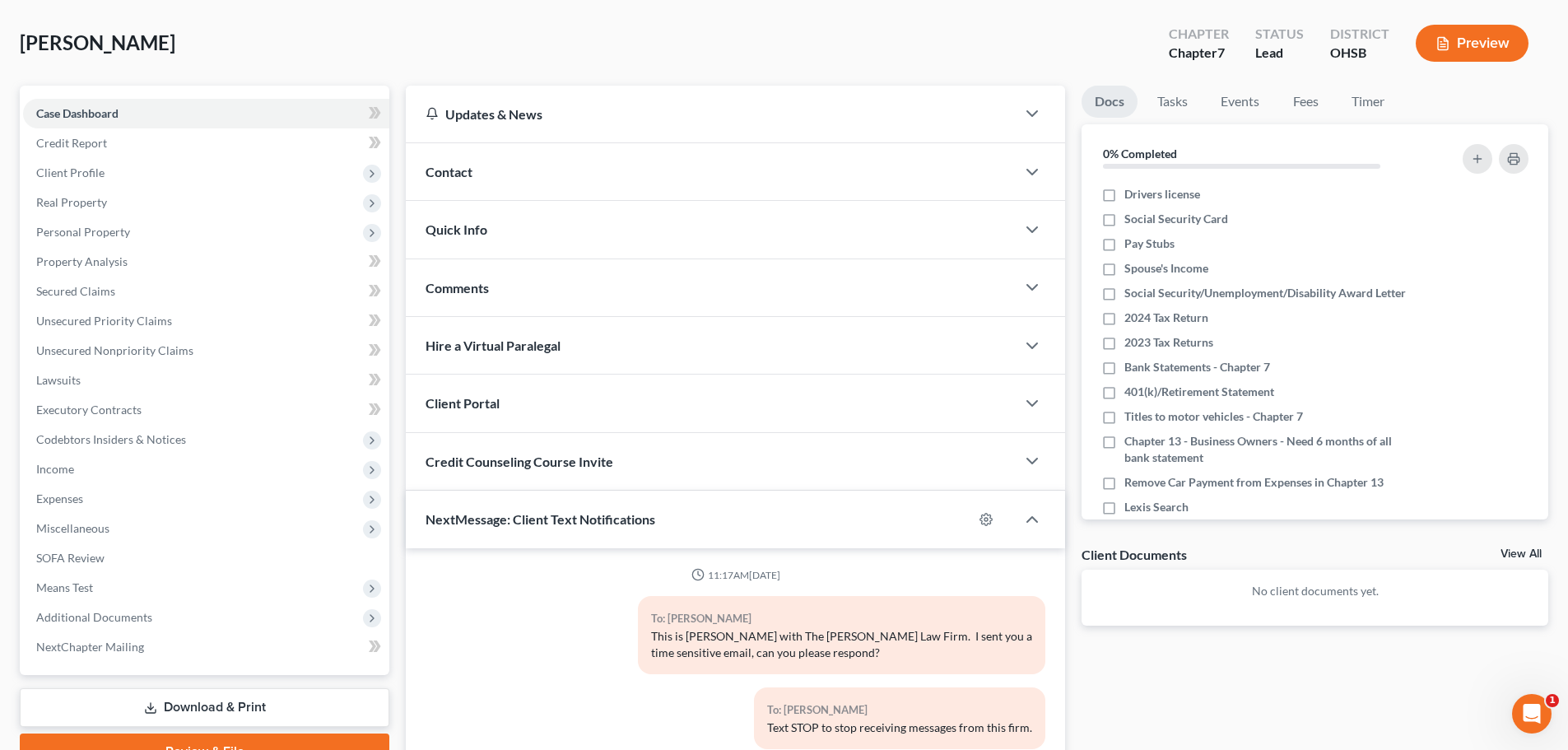
scroll to position [0, 0]
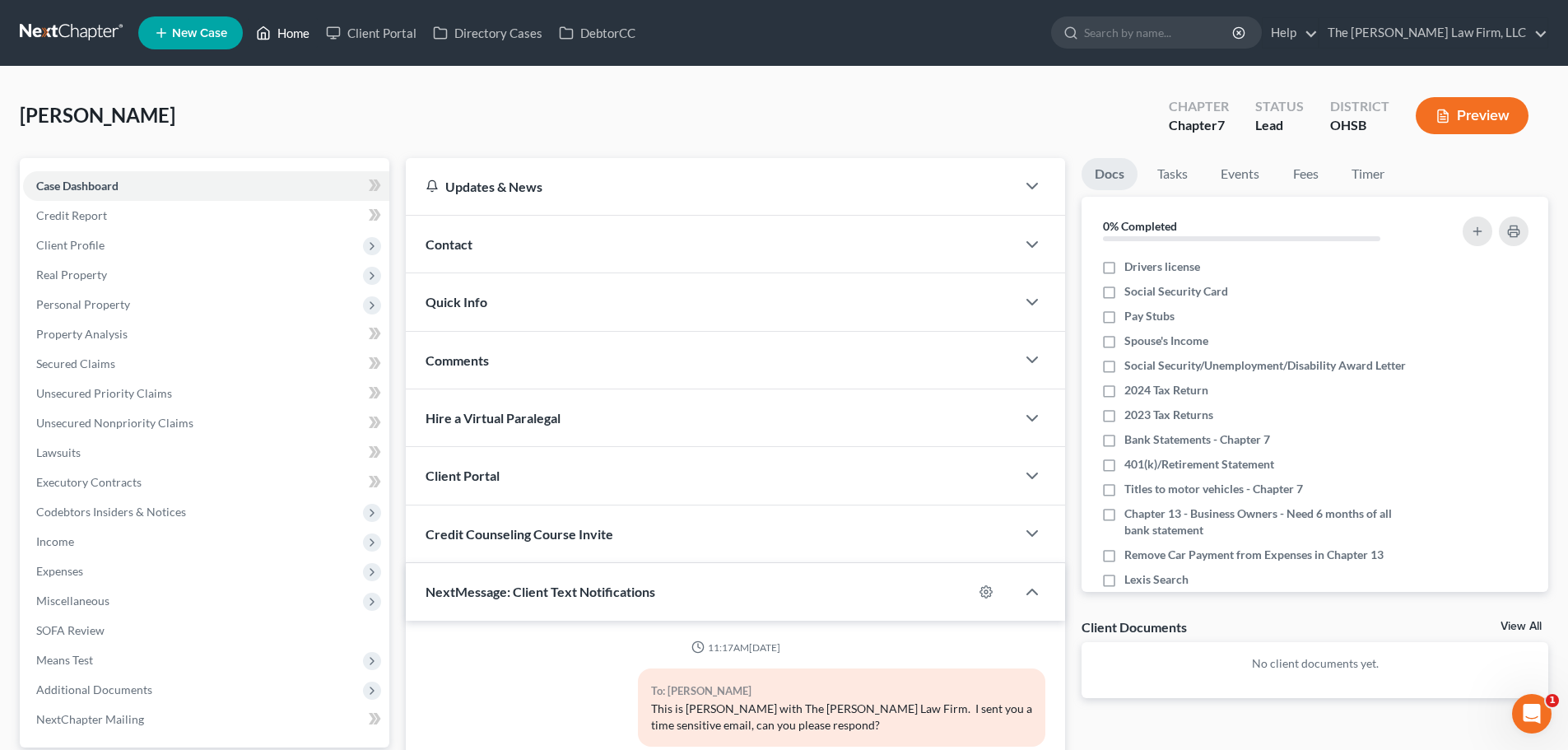
drag, startPoint x: 275, startPoint y: 34, endPoint x: 284, endPoint y: 45, distance: 14.2
click at [275, 34] on link "Home" at bounding box center [283, 33] width 70 height 30
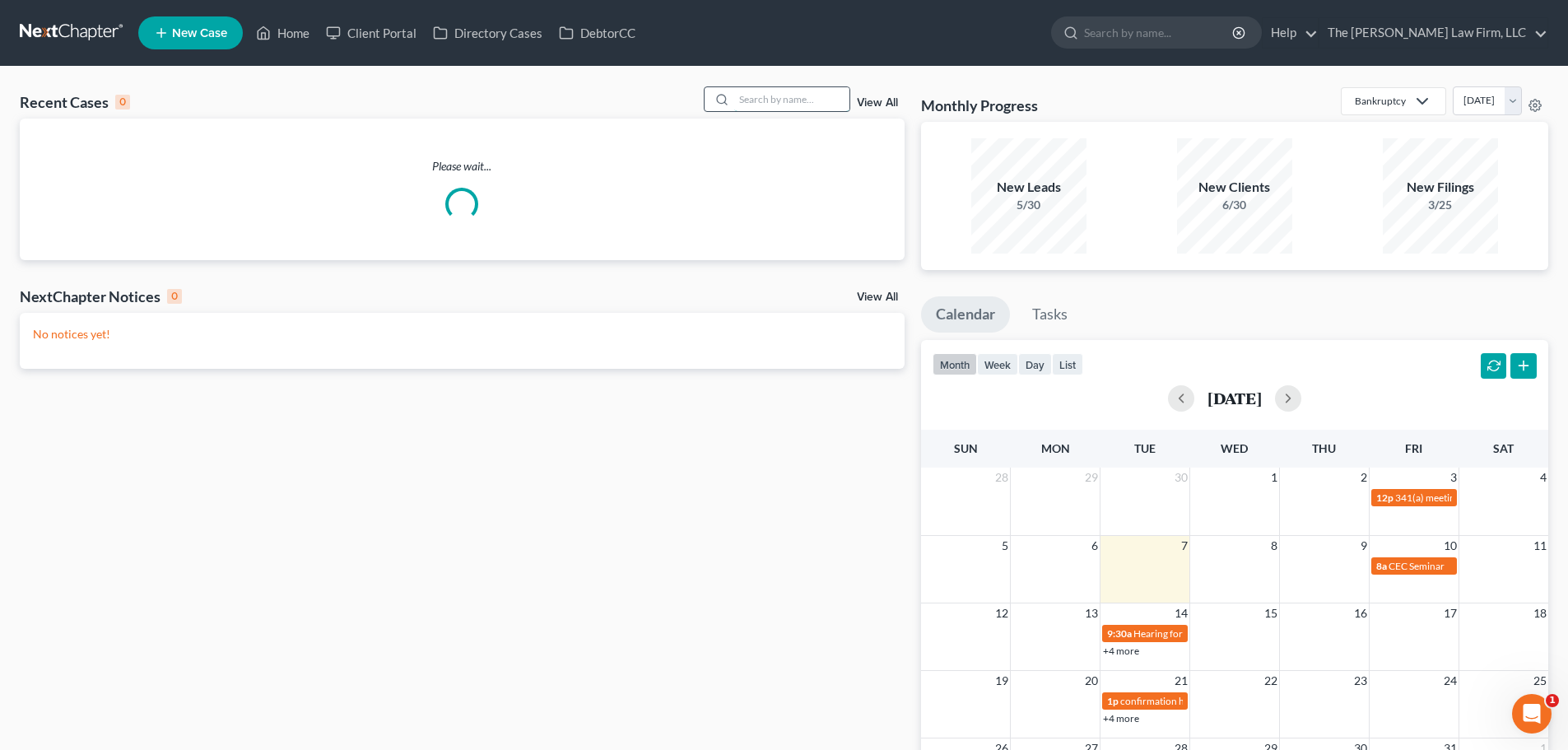
click at [812, 102] on input "search" at bounding box center [792, 100] width 115 height 24
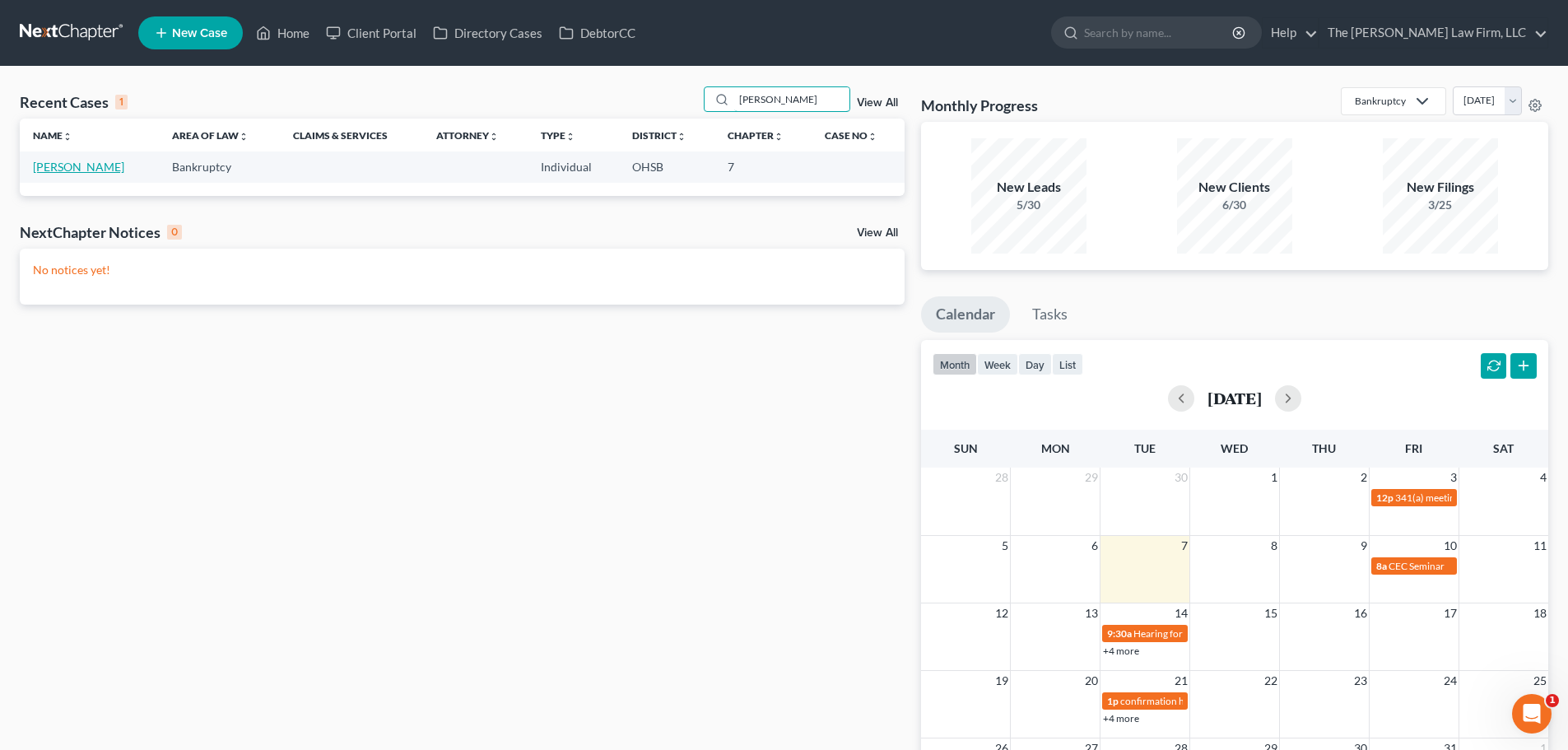
type input "[PERSON_NAME]"
click at [82, 174] on link "[PERSON_NAME]" at bounding box center [78, 167] width 91 height 14
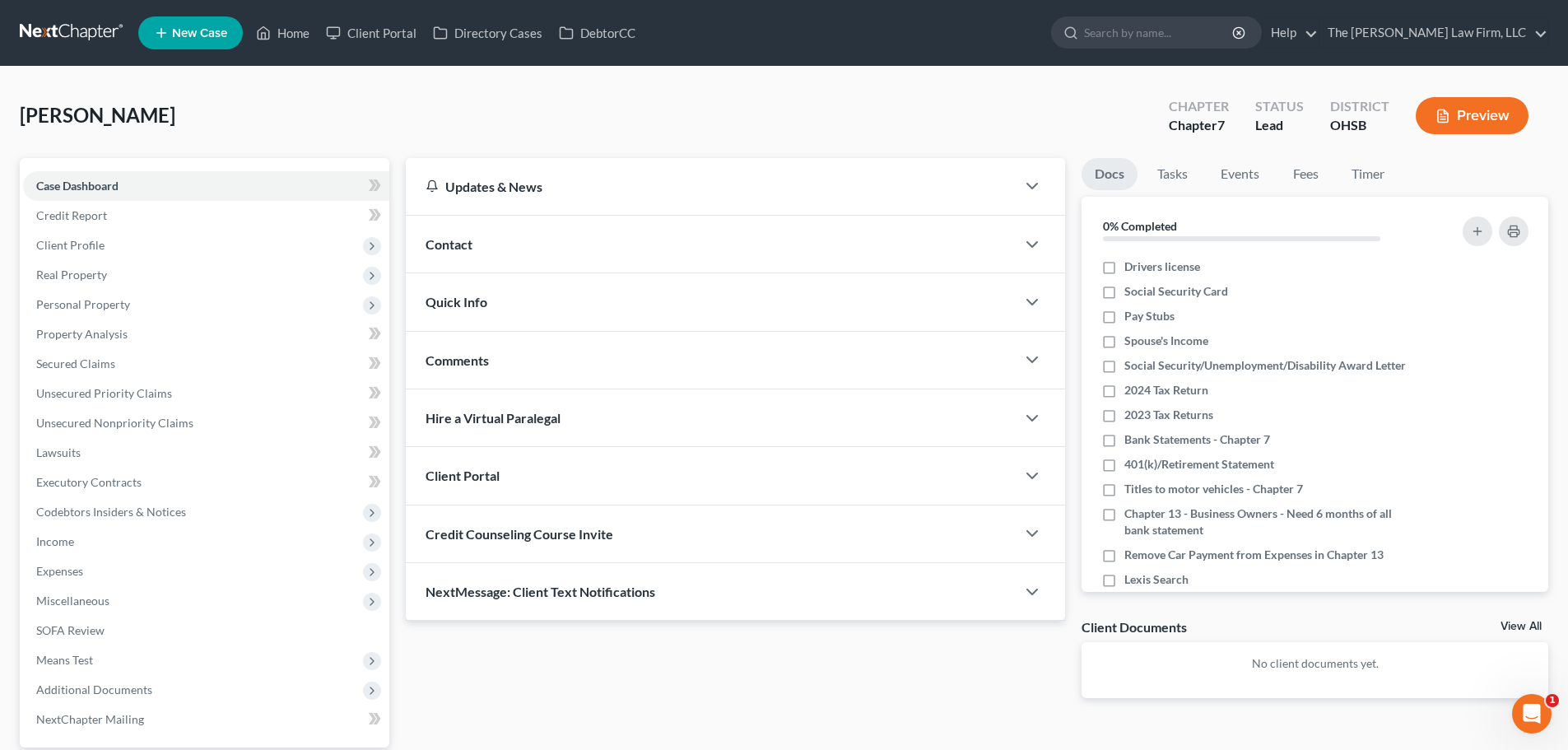
click at [682, 588] on div "NextMessage: Client Text Notifications" at bounding box center [711, 592] width 610 height 57
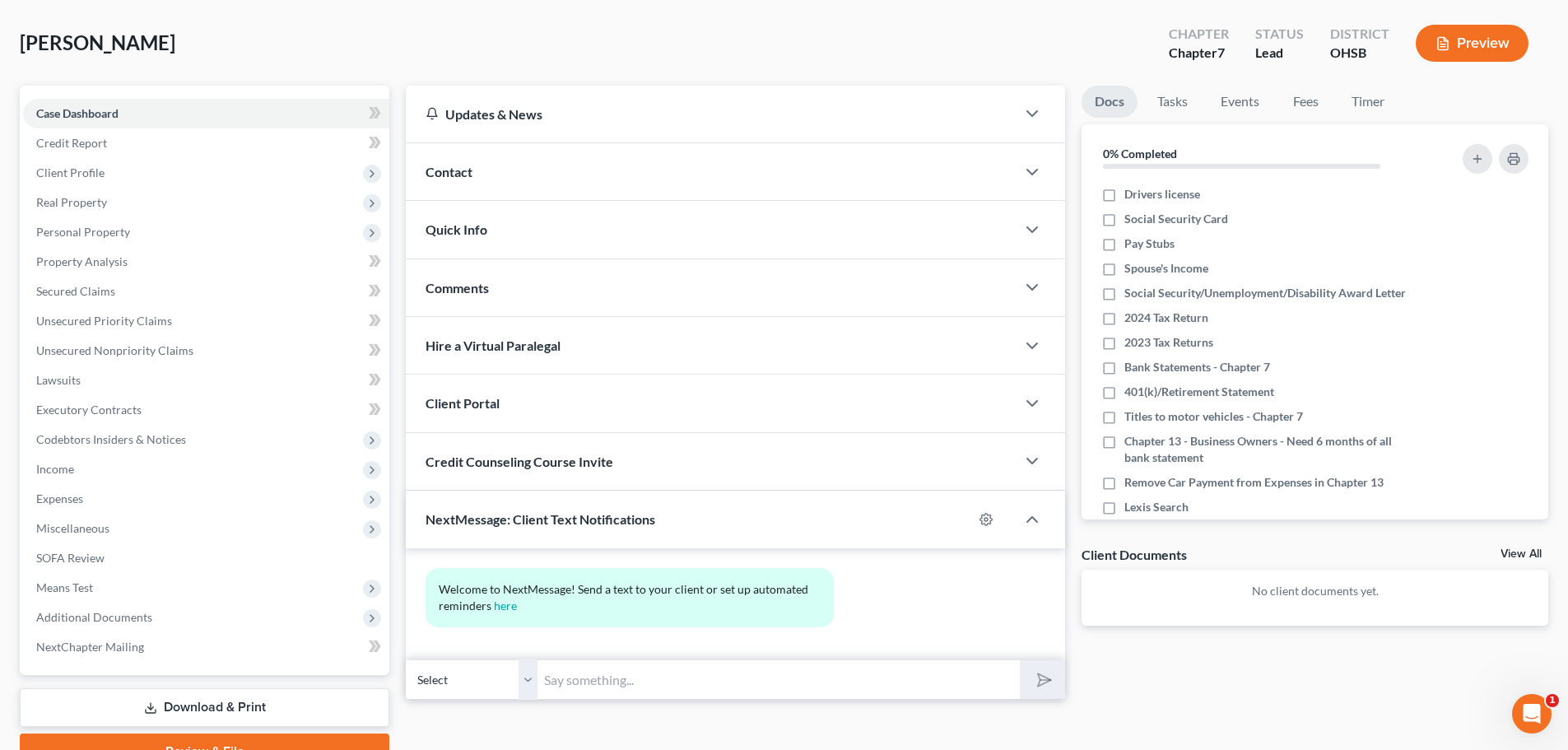
scroll to position [155, 0]
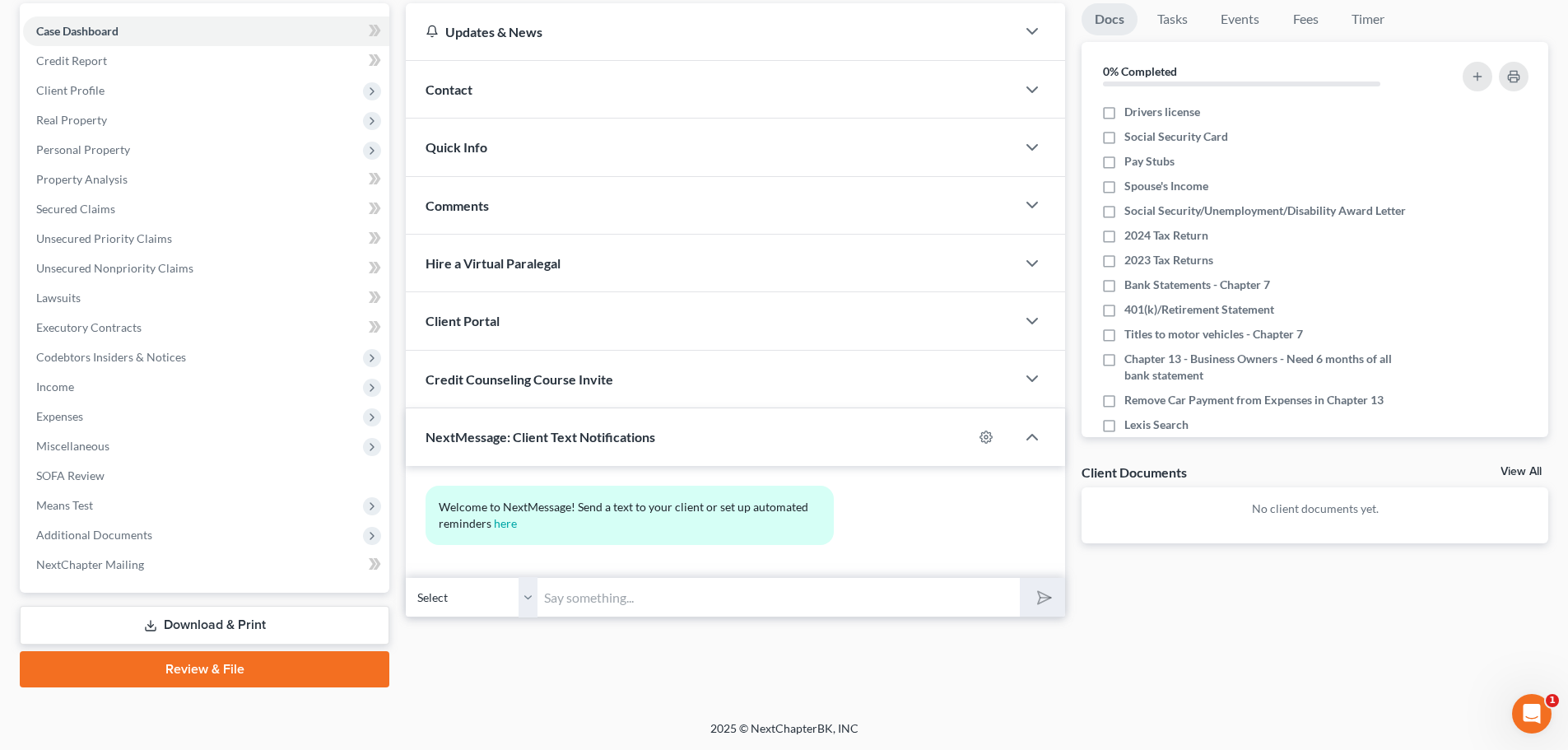
click at [757, 601] on input "text" at bounding box center [779, 597] width 483 height 40
type input "This is [PERSON_NAME] with The [PERSON_NAME] Law Firm. I just sent you a time s…"
click at [1047, 606] on icon "submit" at bounding box center [1041, 597] width 16 height 16
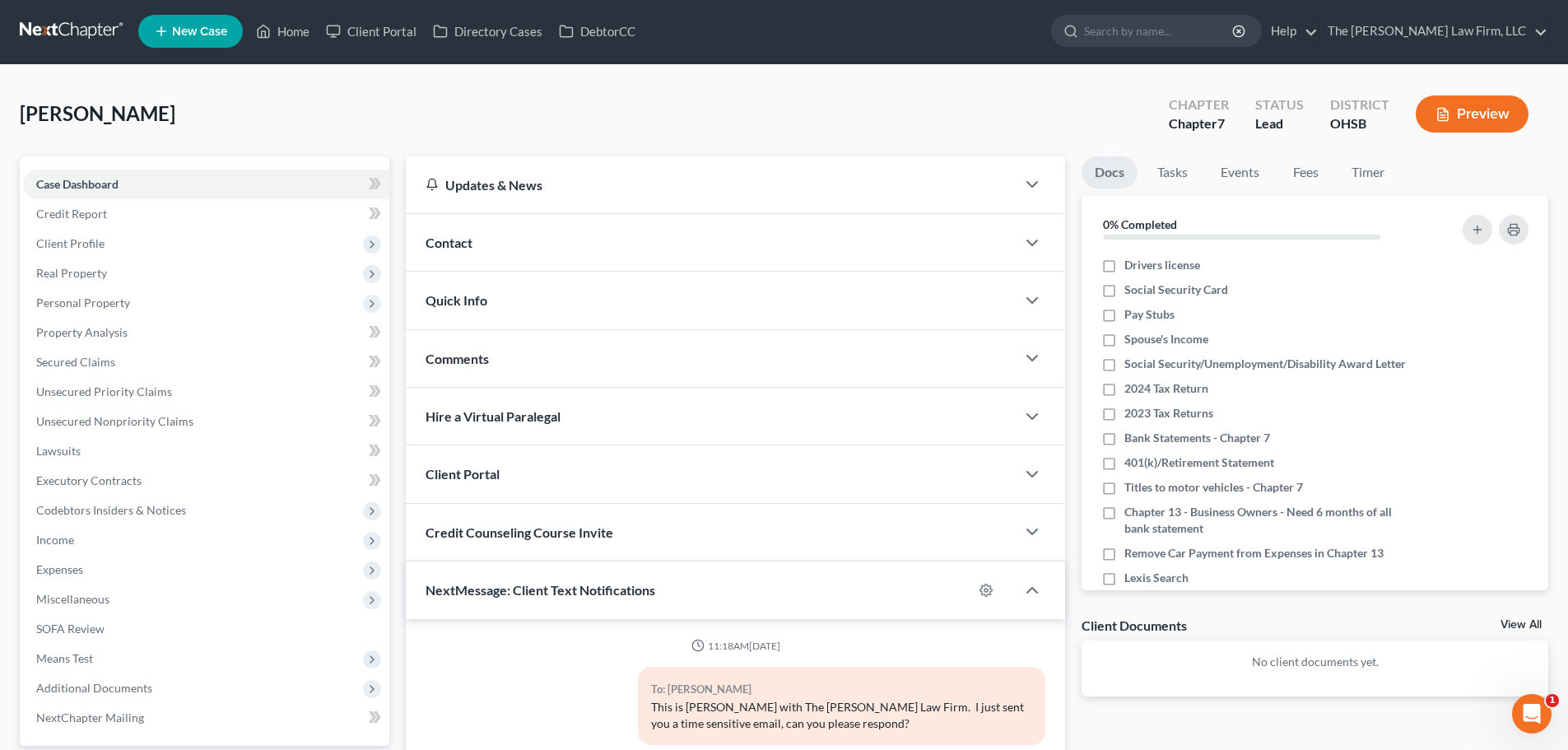
scroll to position [0, 0]
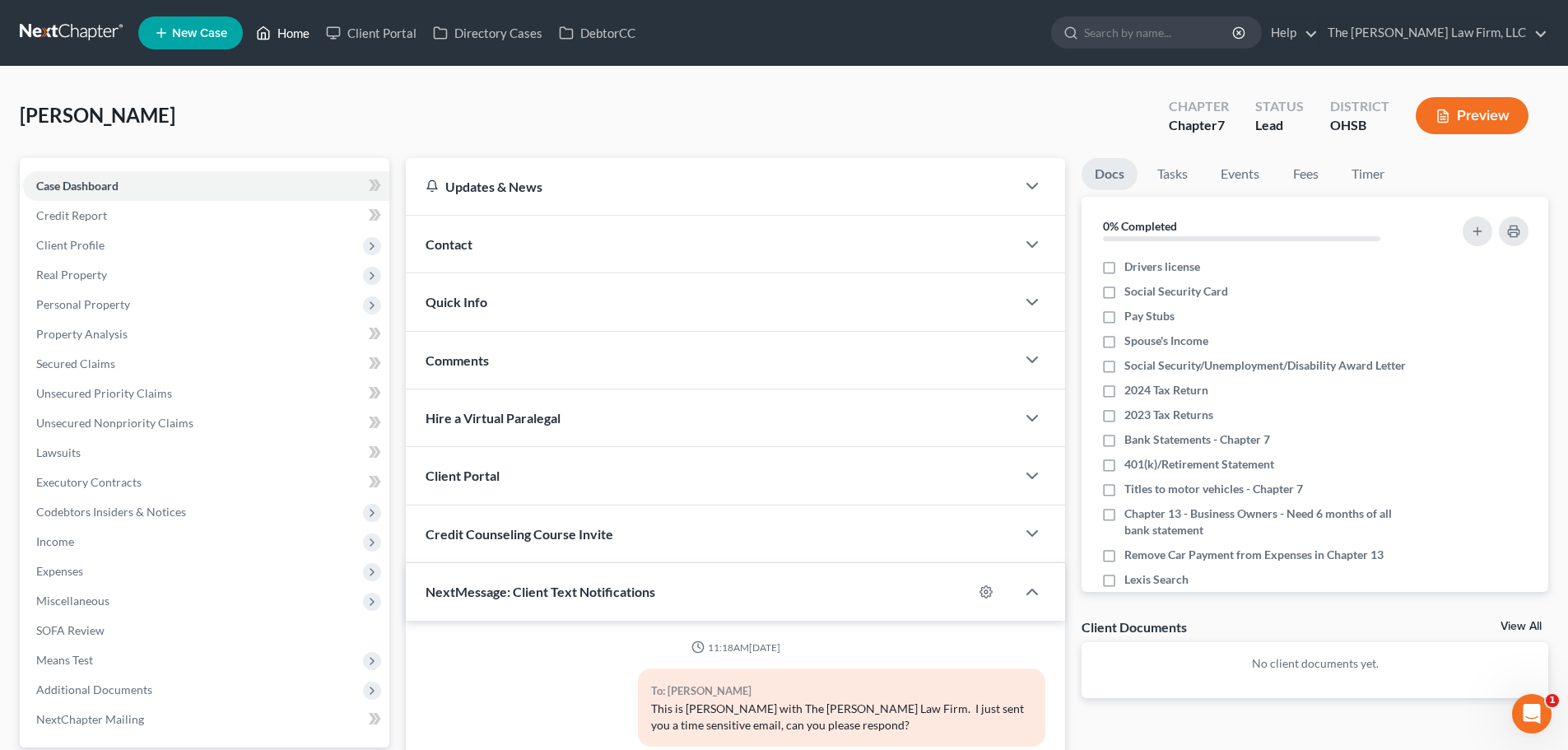
click at [289, 28] on link "Home" at bounding box center [283, 33] width 70 height 30
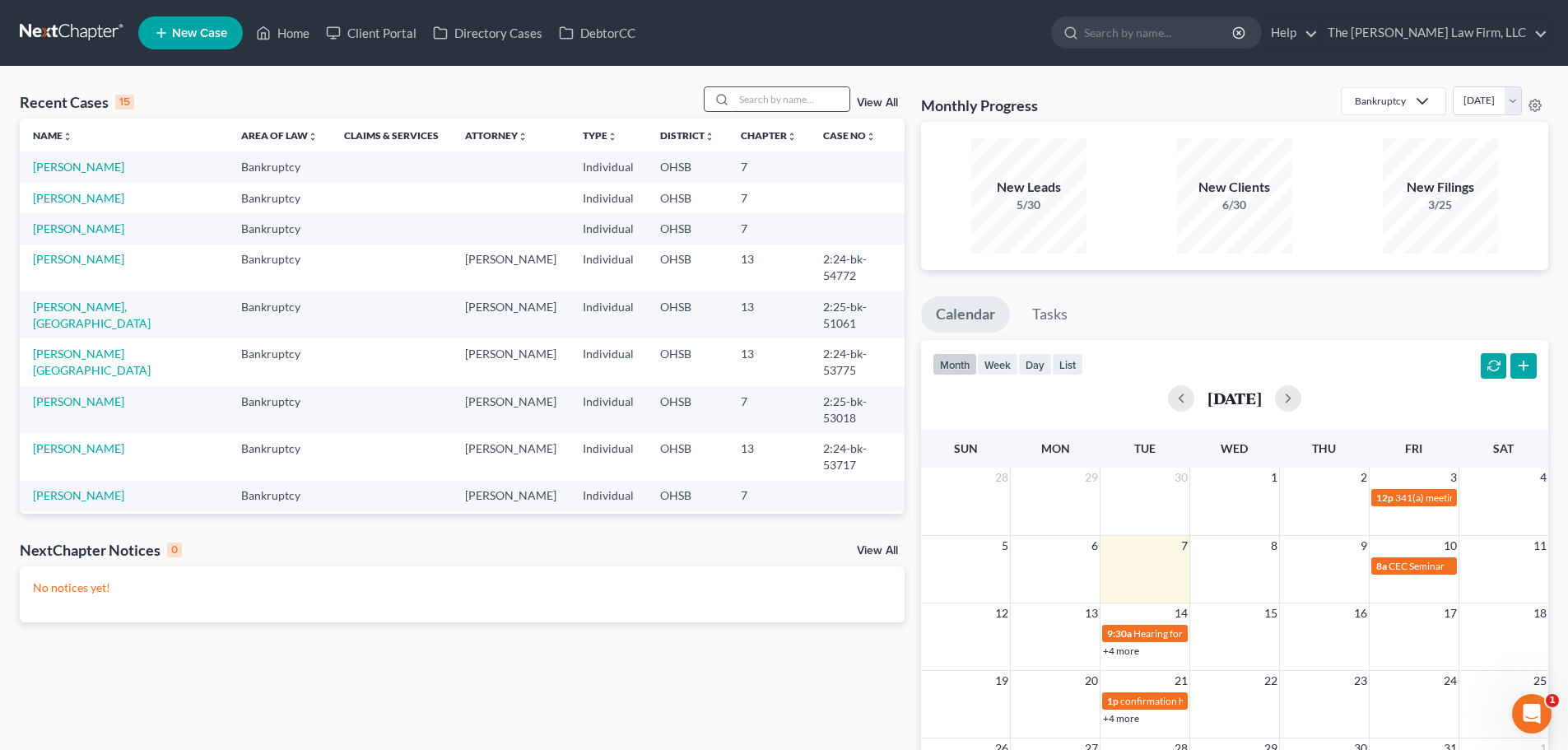
click at [805, 99] on input "search" at bounding box center [792, 100] width 115 height 24
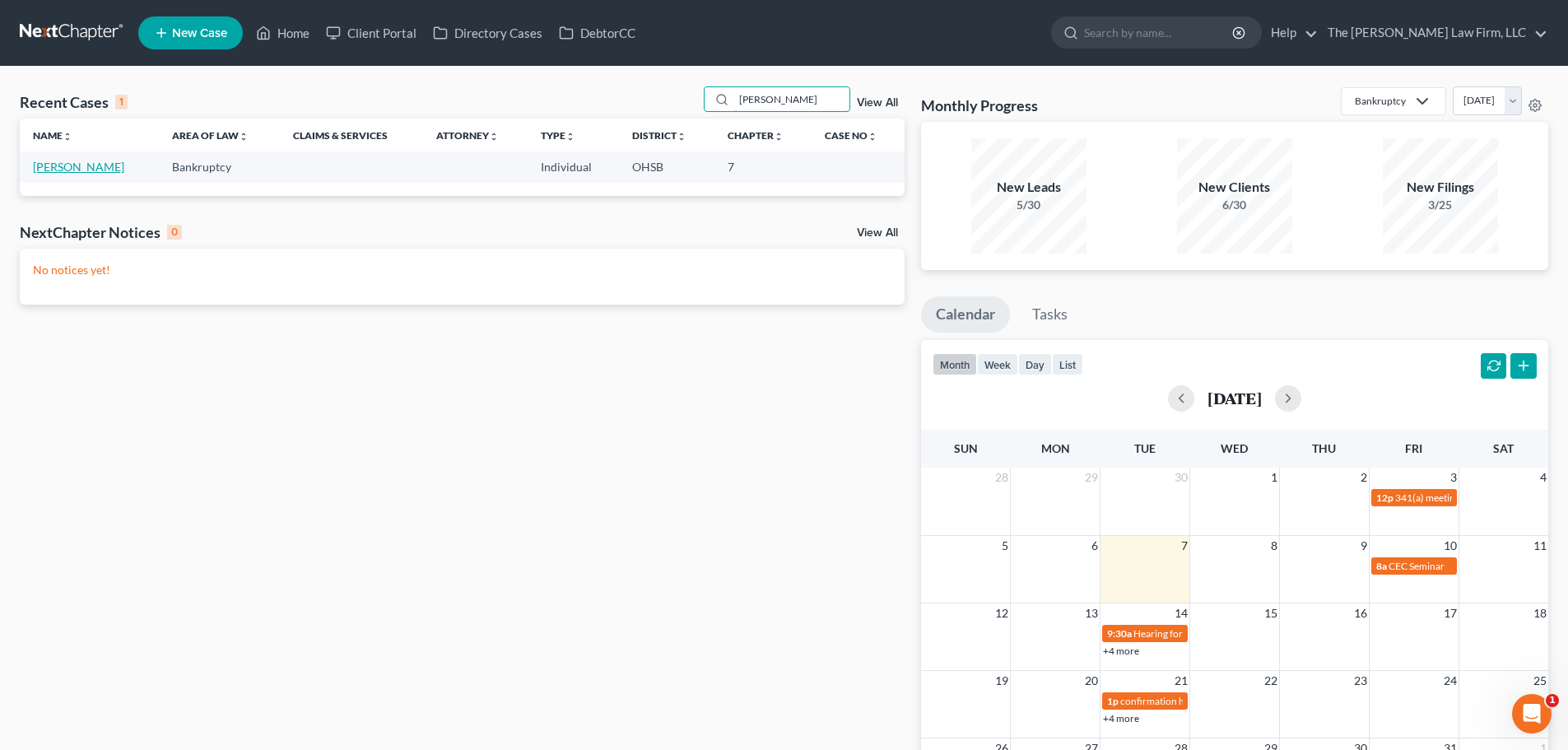
type input "[PERSON_NAME]"
click at [75, 166] on link "[PERSON_NAME]" at bounding box center [78, 167] width 91 height 14
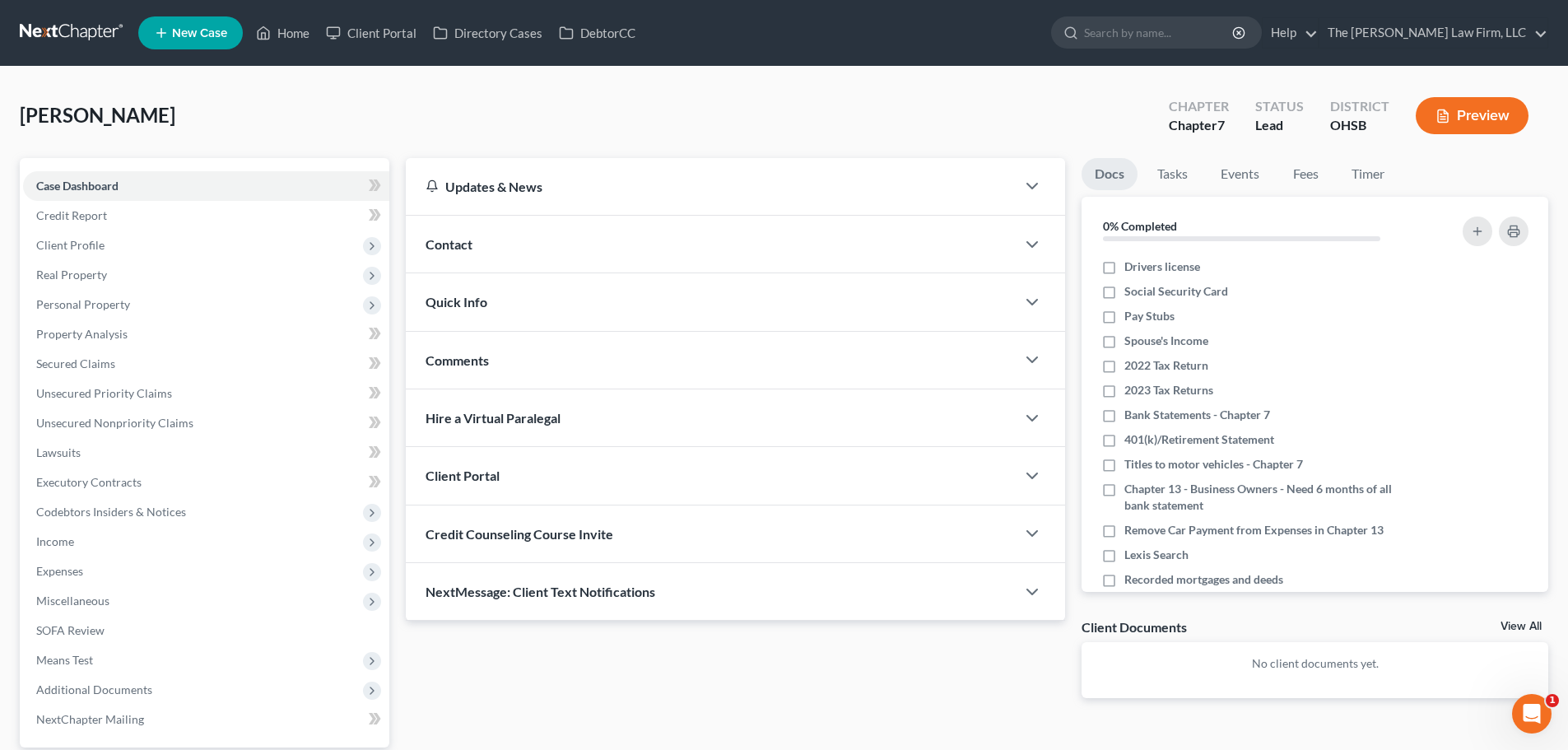
click at [619, 597] on span "NextMessage: Client Text Notifications" at bounding box center [540, 592] width 229 height 15
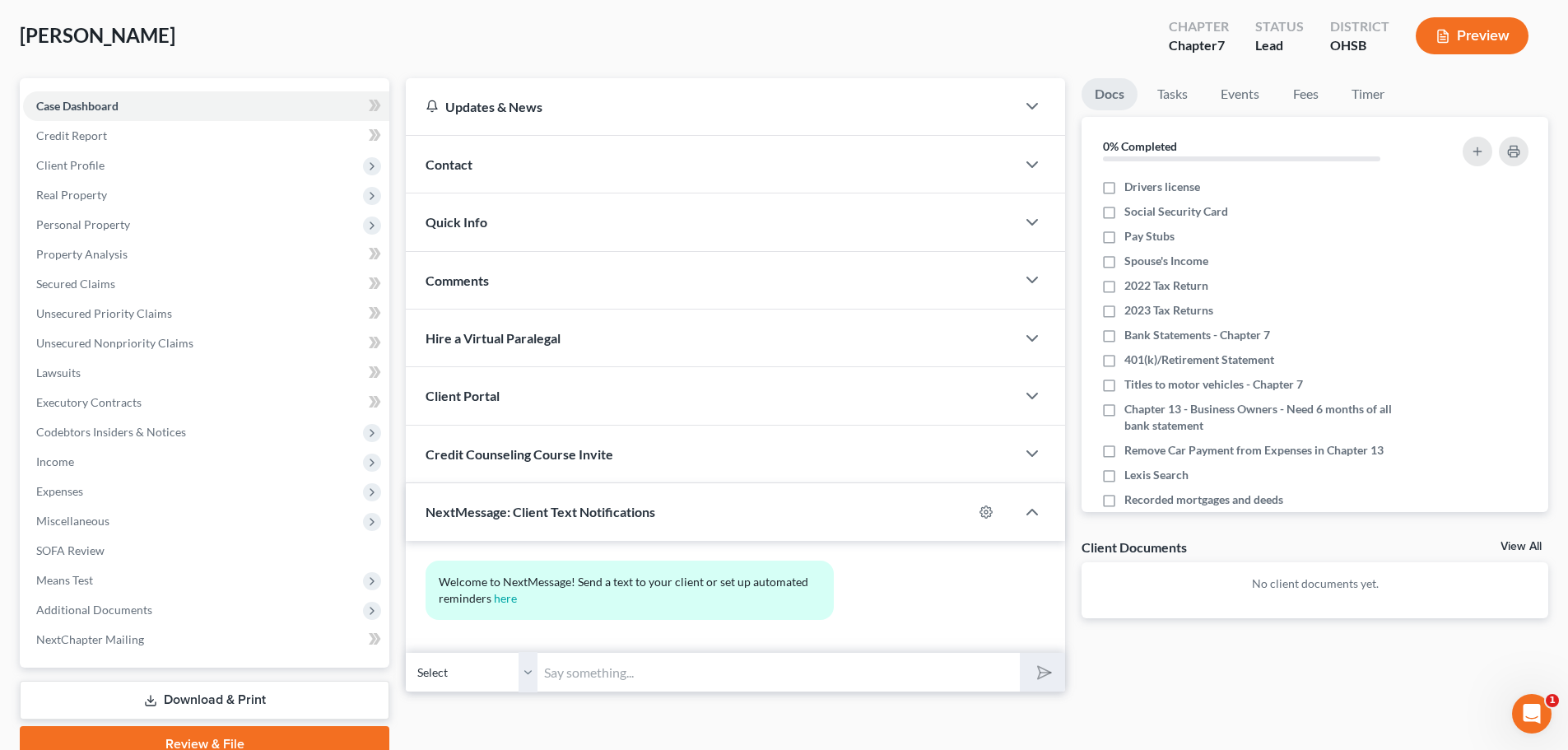
scroll to position [155, 0]
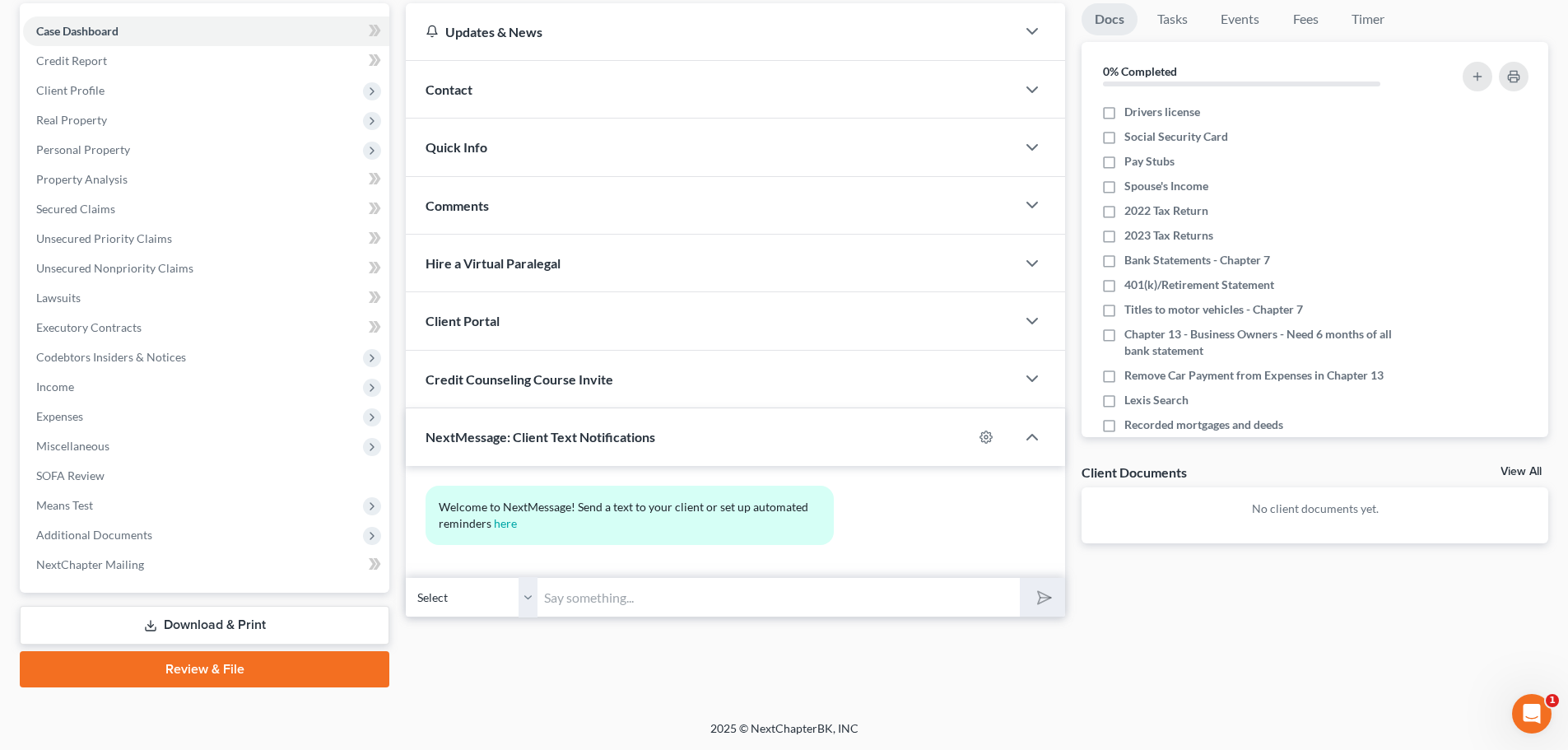
click at [724, 591] on input "text" at bounding box center [779, 597] width 483 height 40
type input "This is [PERSON_NAME] with The [PERSON_NAME] Law Firm. I sent you a time sensit…"
click at [1038, 584] on button "submit" at bounding box center [1042, 597] width 46 height 39
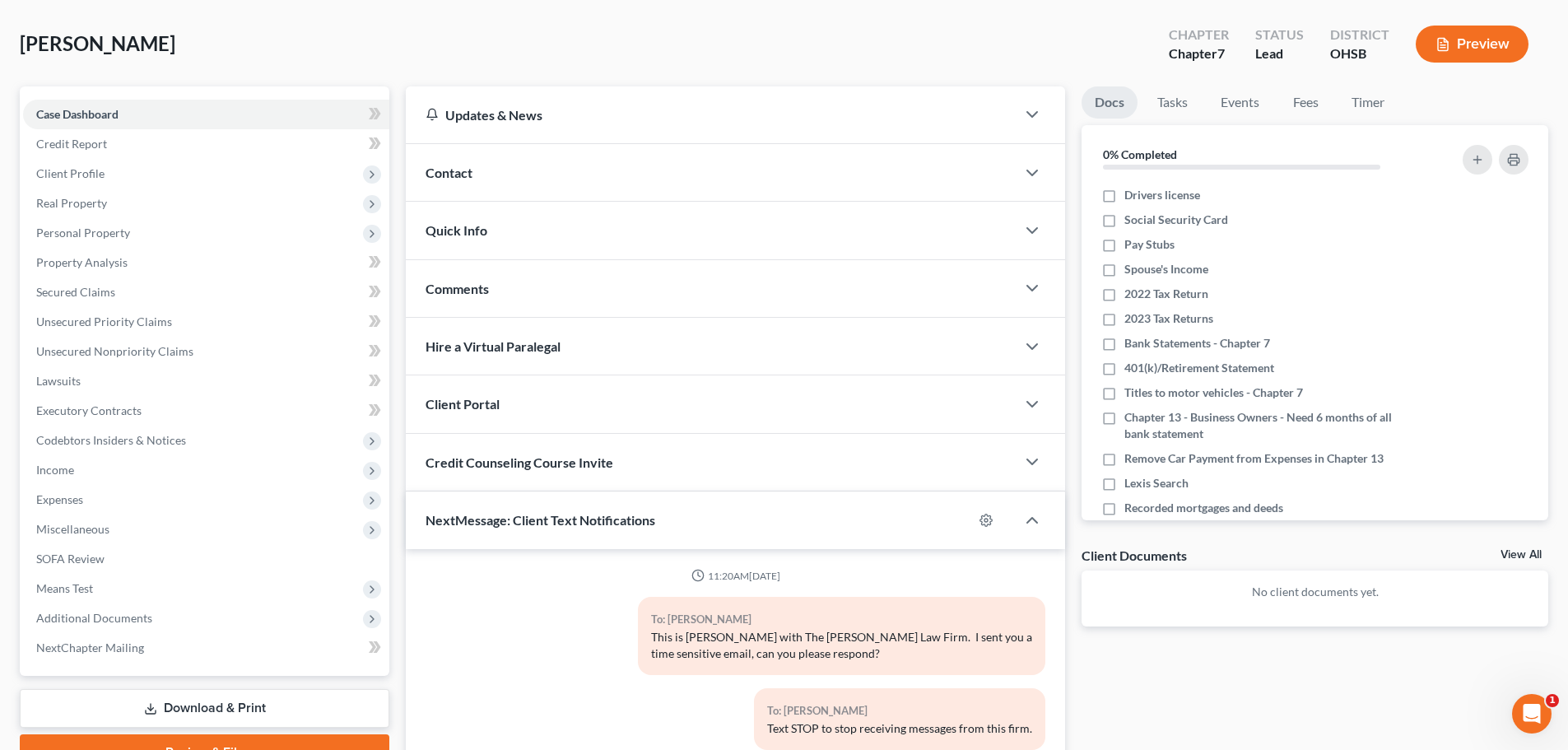
scroll to position [0, 0]
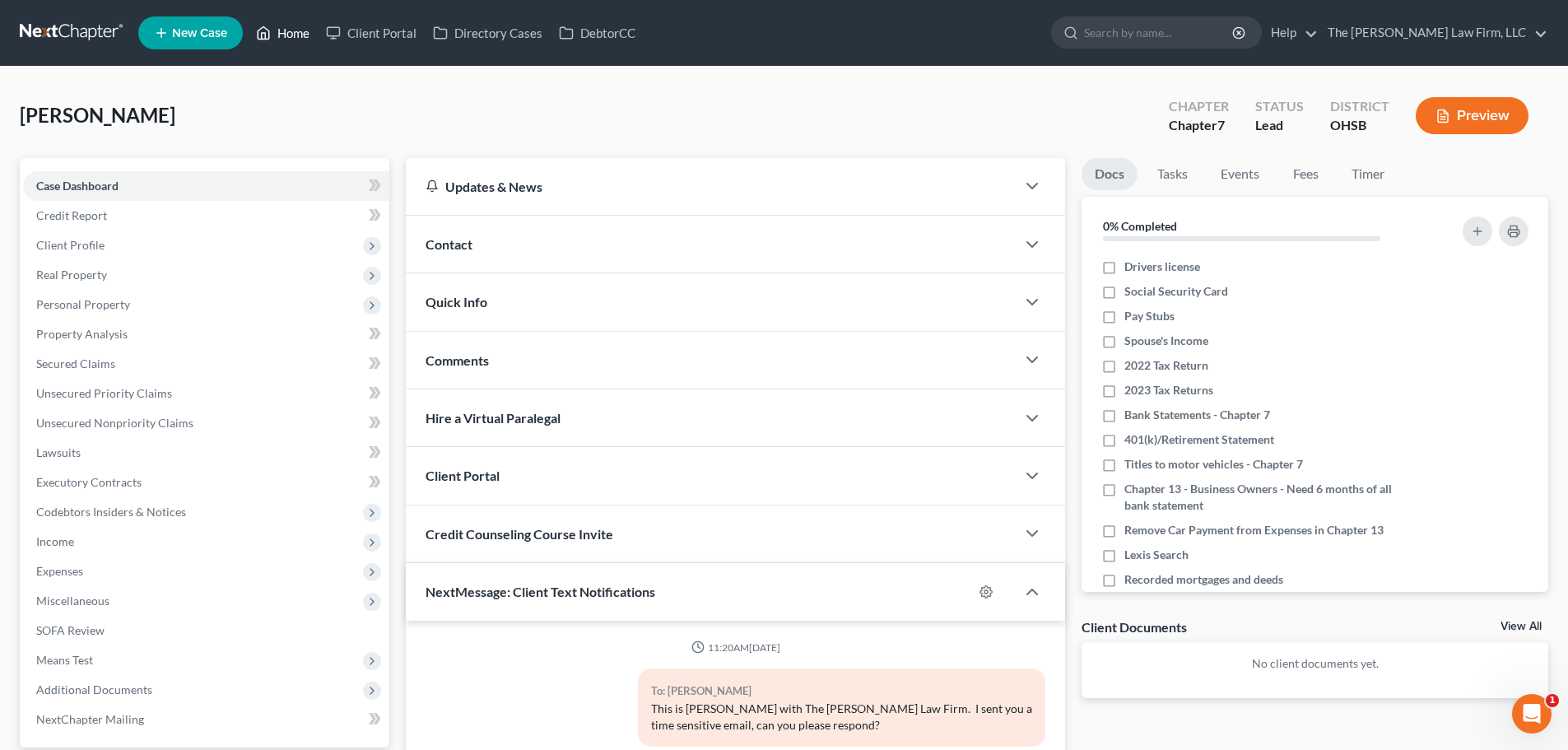
click at [290, 34] on link "Home" at bounding box center [283, 33] width 70 height 30
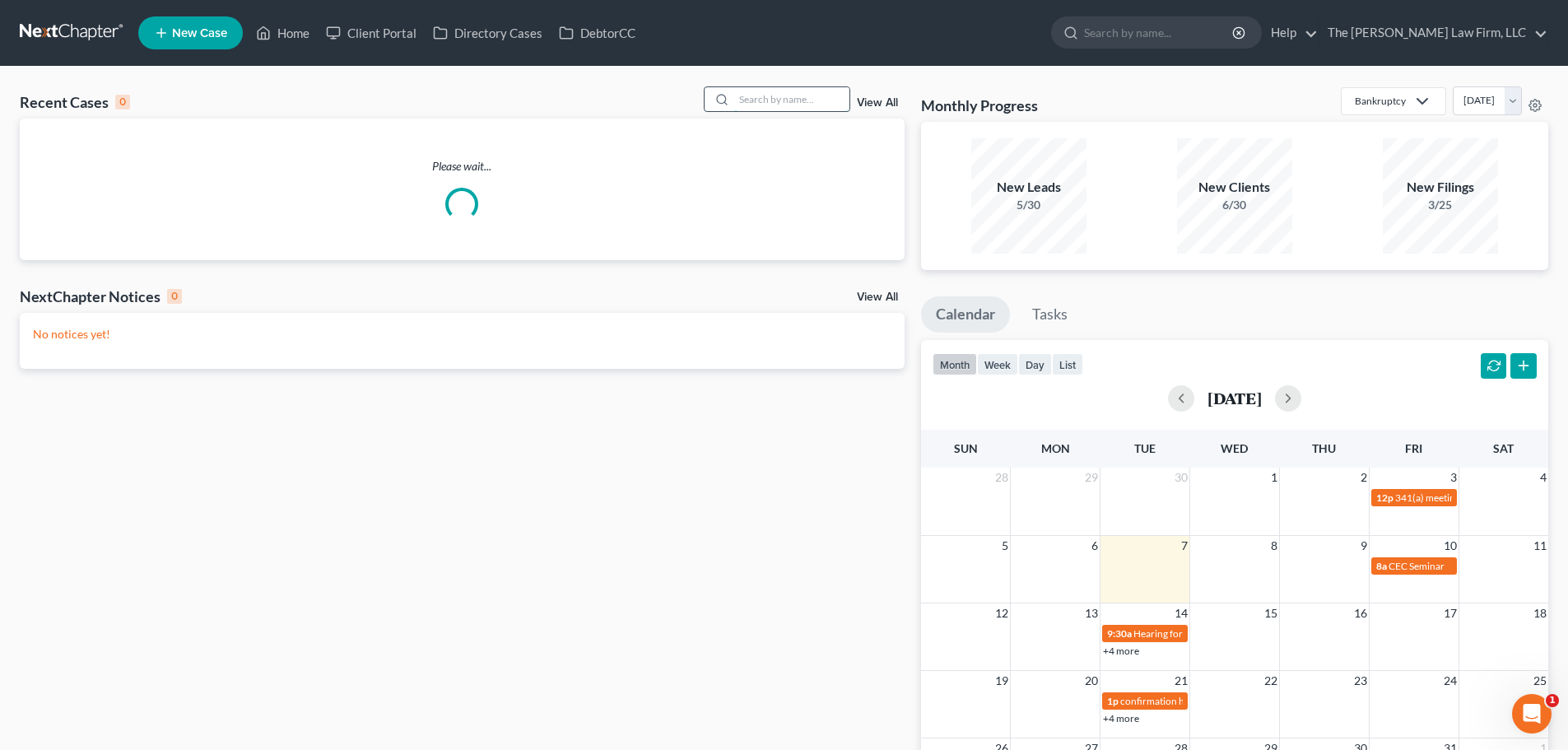
click at [825, 95] on input "search" at bounding box center [792, 100] width 115 height 24
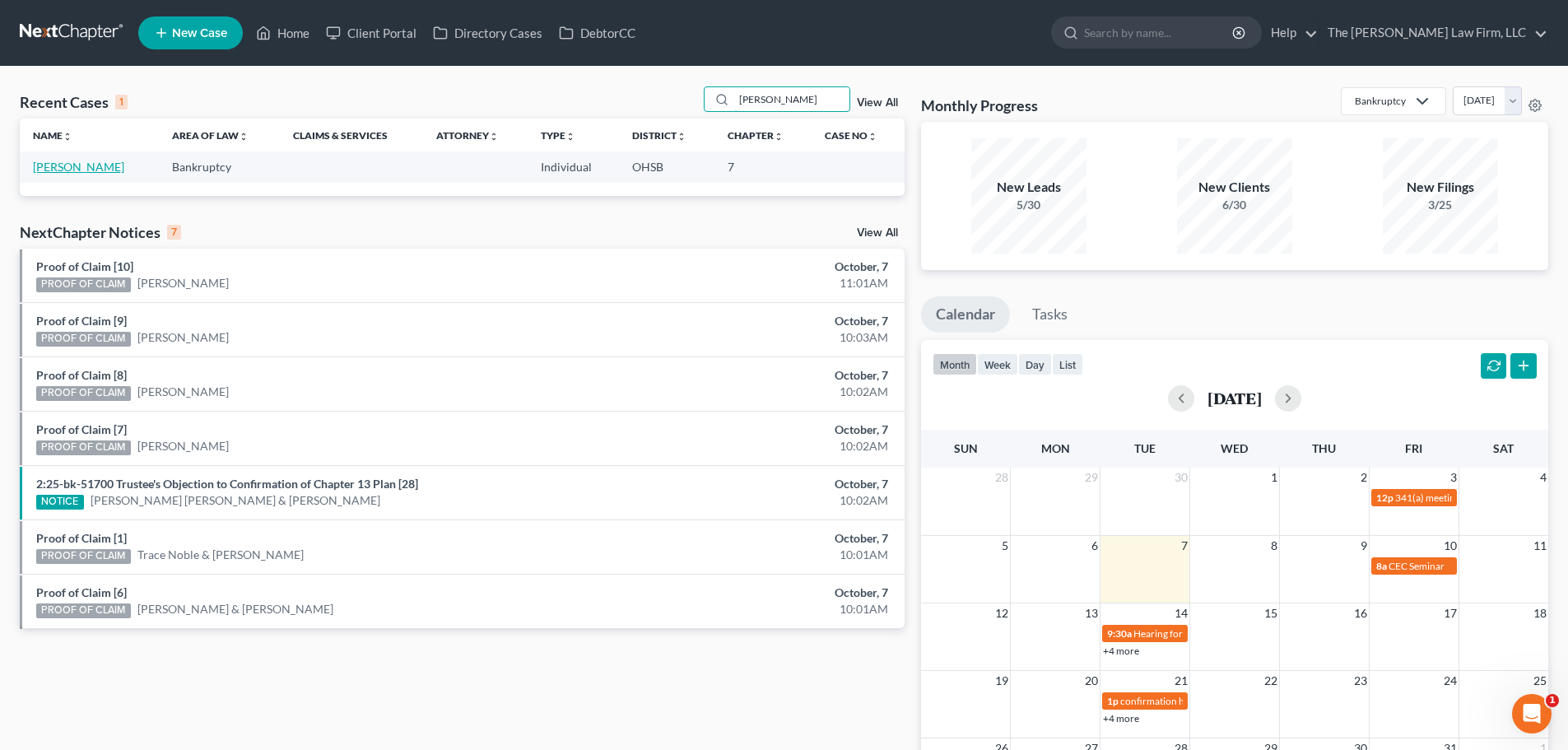
type input "[PERSON_NAME]"
click at [84, 164] on link "[PERSON_NAME]" at bounding box center [78, 167] width 91 height 14
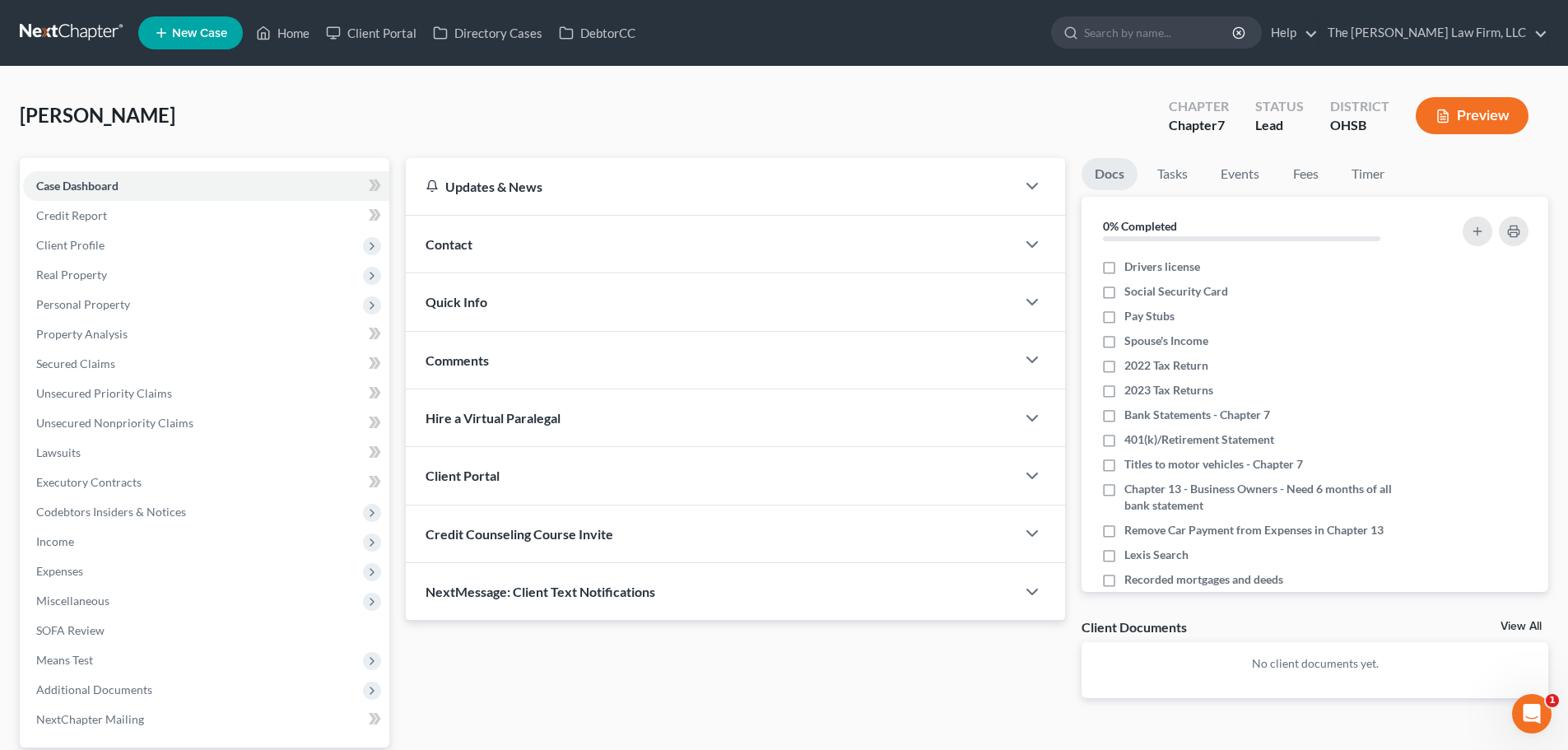
click at [616, 586] on span "NextMessage: Client Text Notifications" at bounding box center [540, 592] width 229 height 15
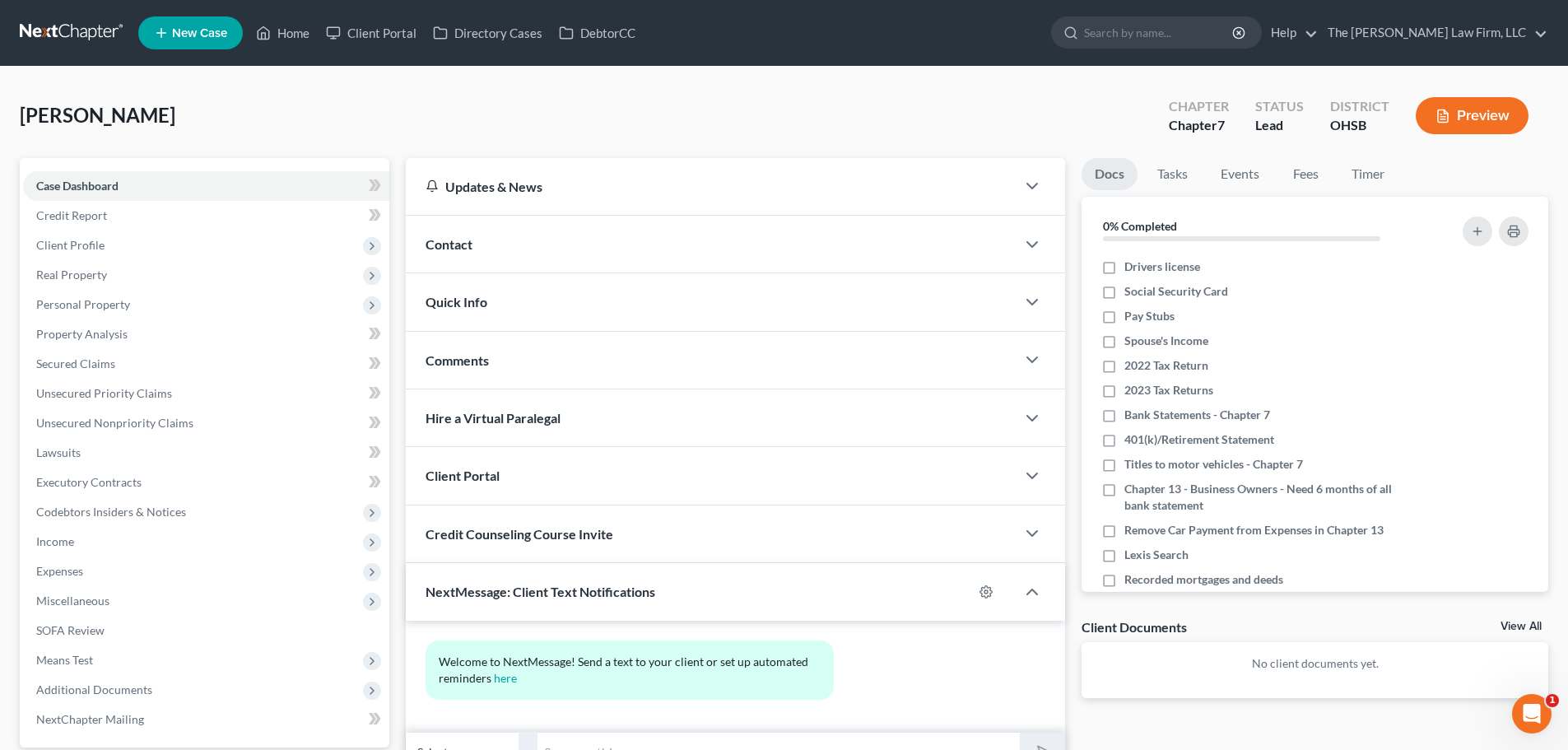
scroll to position [155, 0]
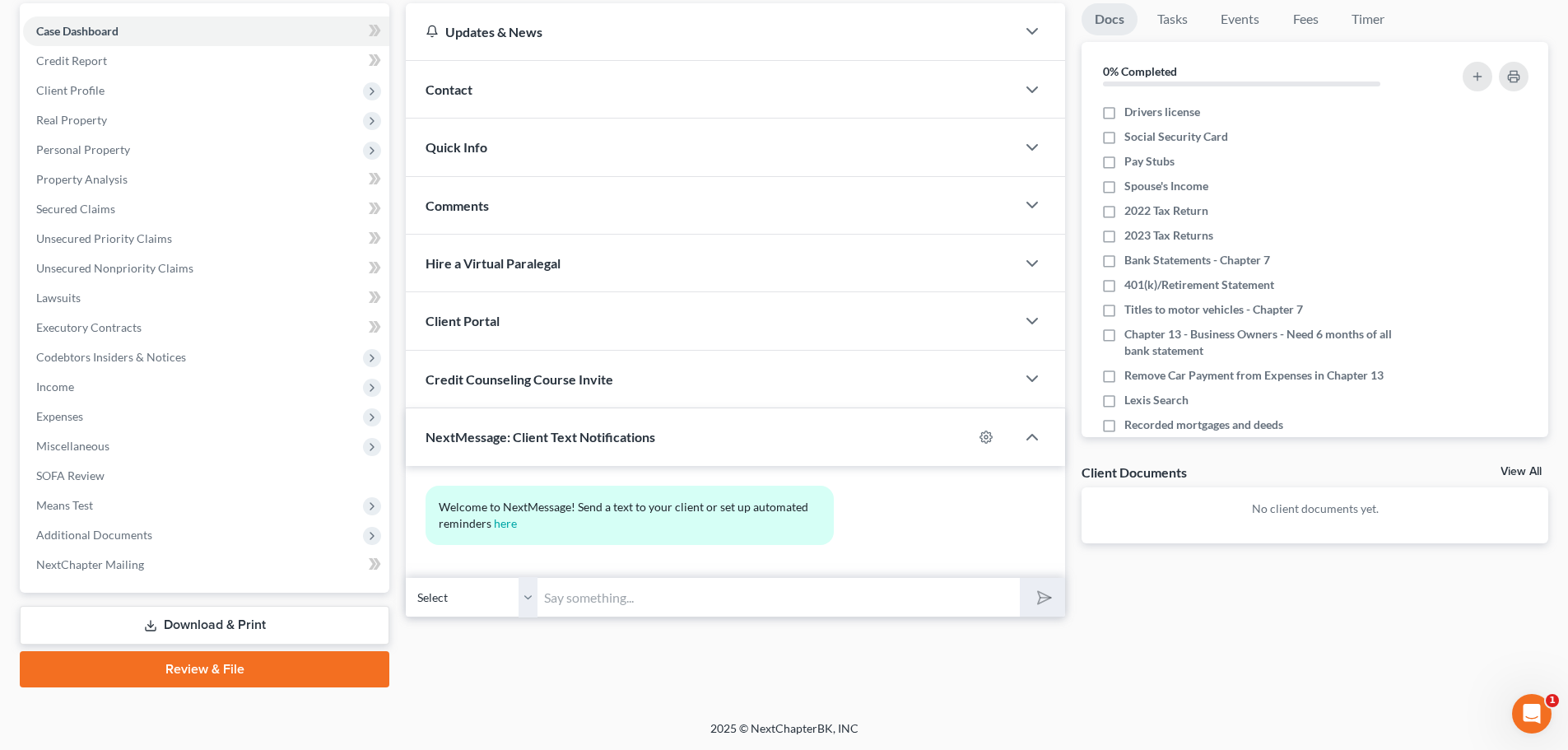
click at [710, 604] on input "text" at bounding box center [779, 597] width 483 height 40
type input "This is [PERSON_NAME] with The [PERSON_NAME] Law Firm. I just sent you a time s…"
click at [1037, 591] on icon "submit" at bounding box center [1041, 598] width 23 height 23
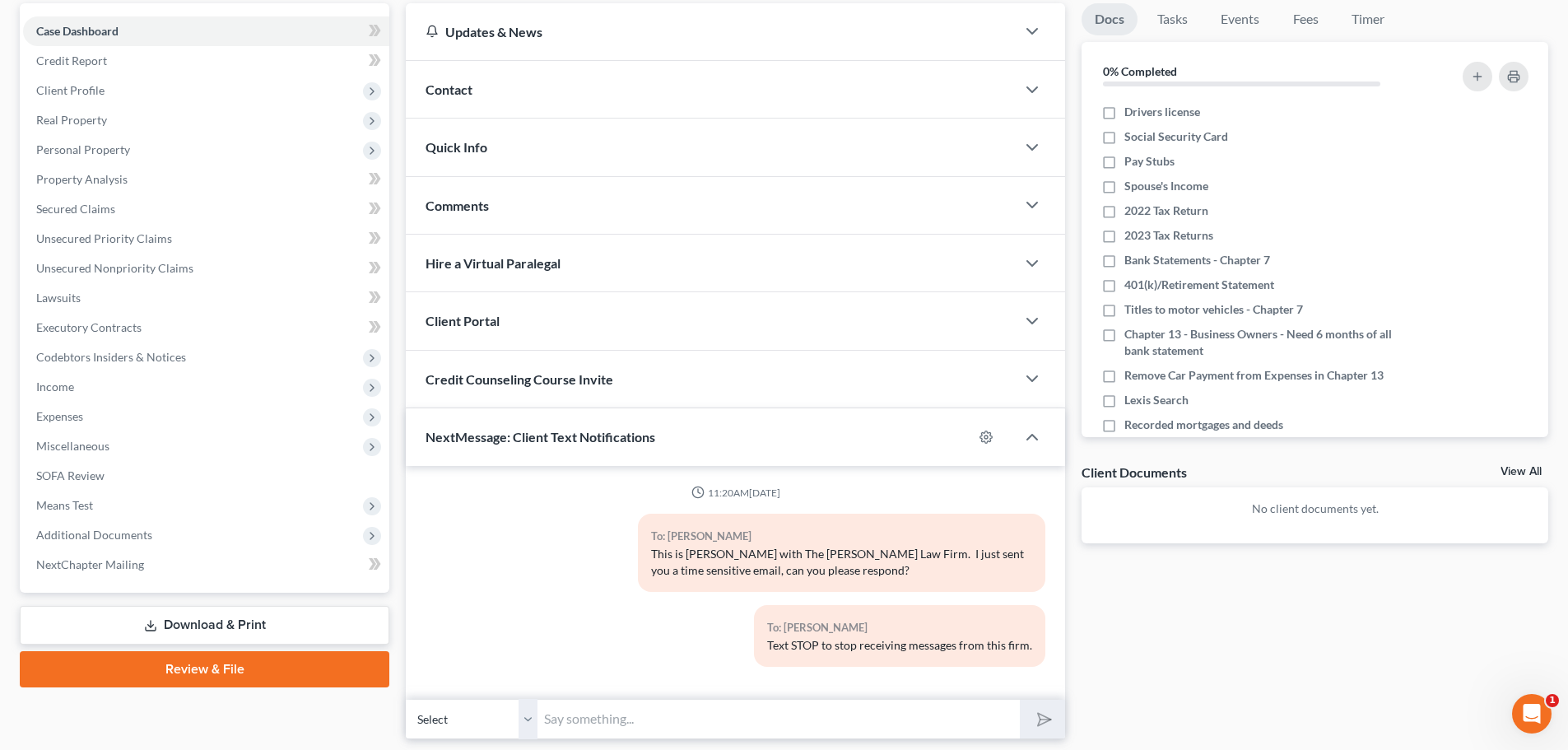
scroll to position [0, 0]
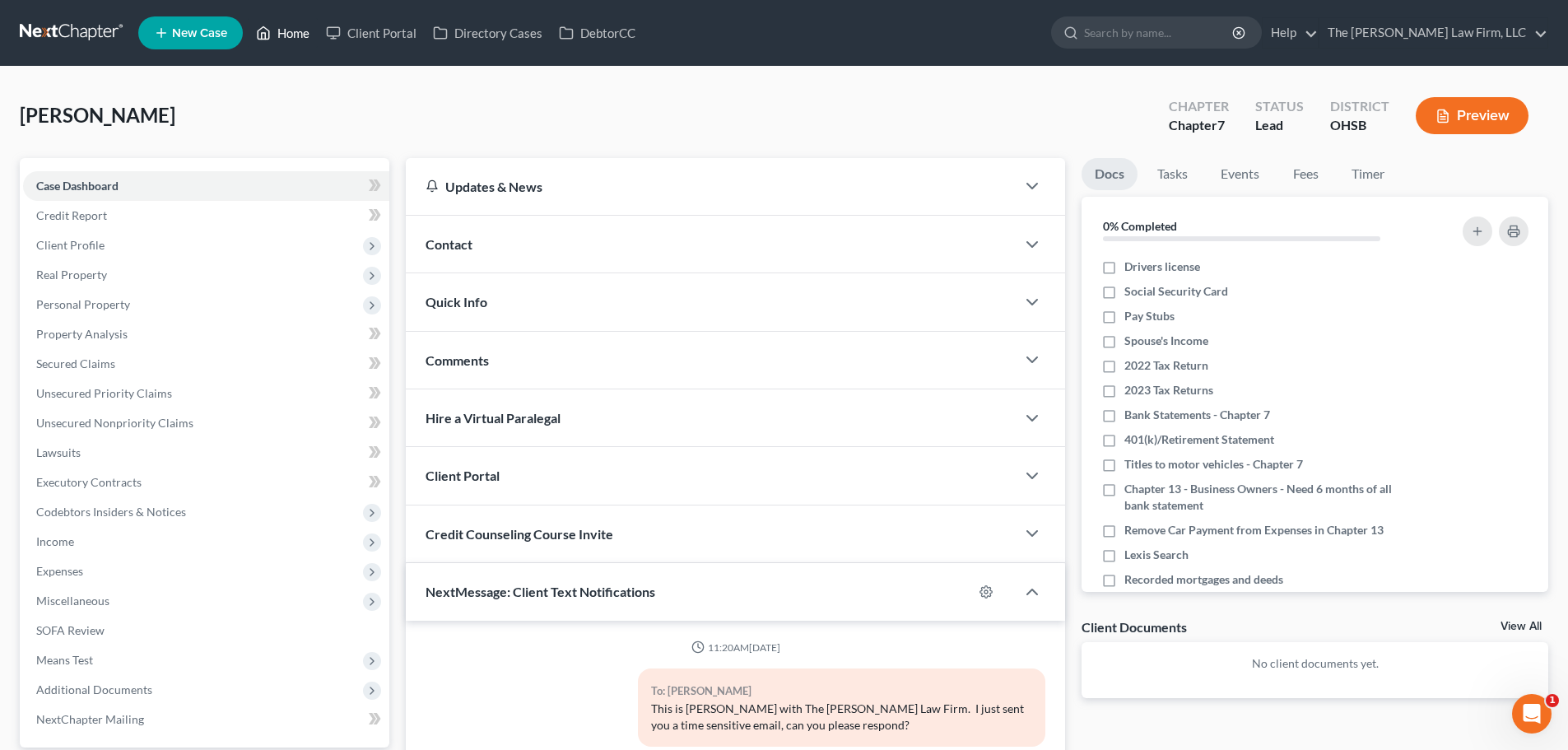
drag, startPoint x: 289, startPoint y: 32, endPoint x: 488, endPoint y: 110, distance: 213.7
click at [289, 32] on link "Home" at bounding box center [283, 33] width 70 height 30
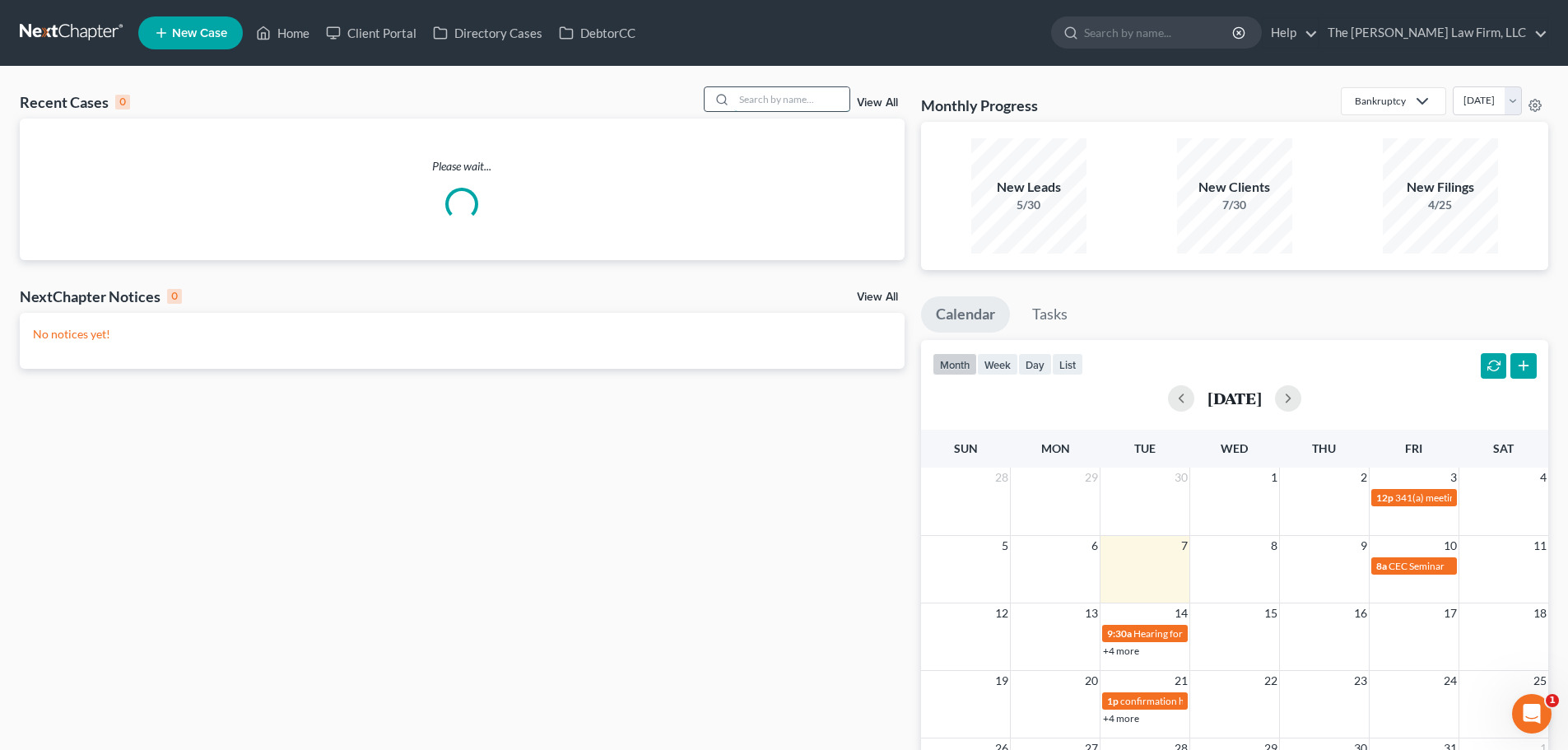
click at [829, 95] on input "search" at bounding box center [792, 100] width 115 height 24
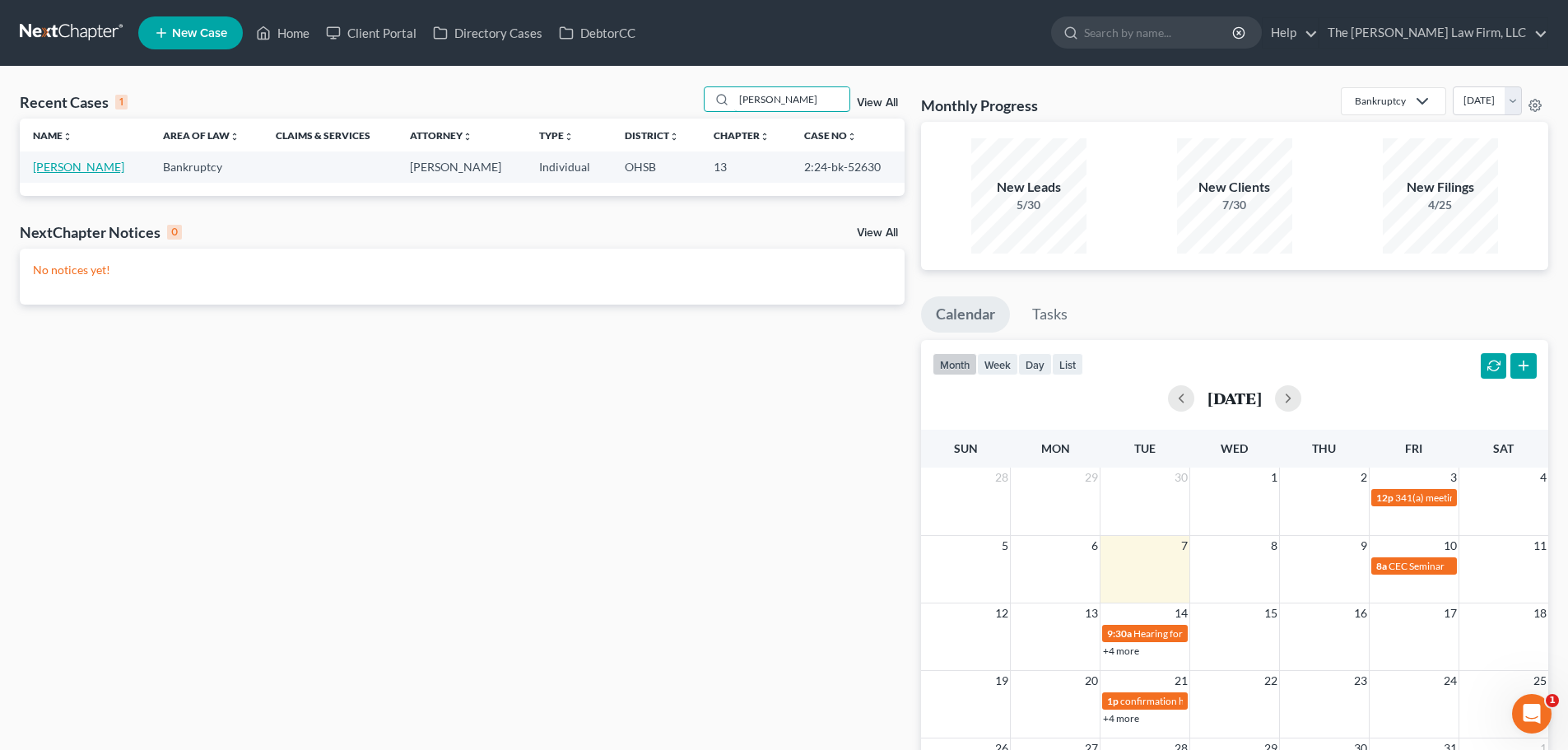
type input "[PERSON_NAME]"
click at [75, 165] on link "[PERSON_NAME]" at bounding box center [78, 167] width 91 height 14
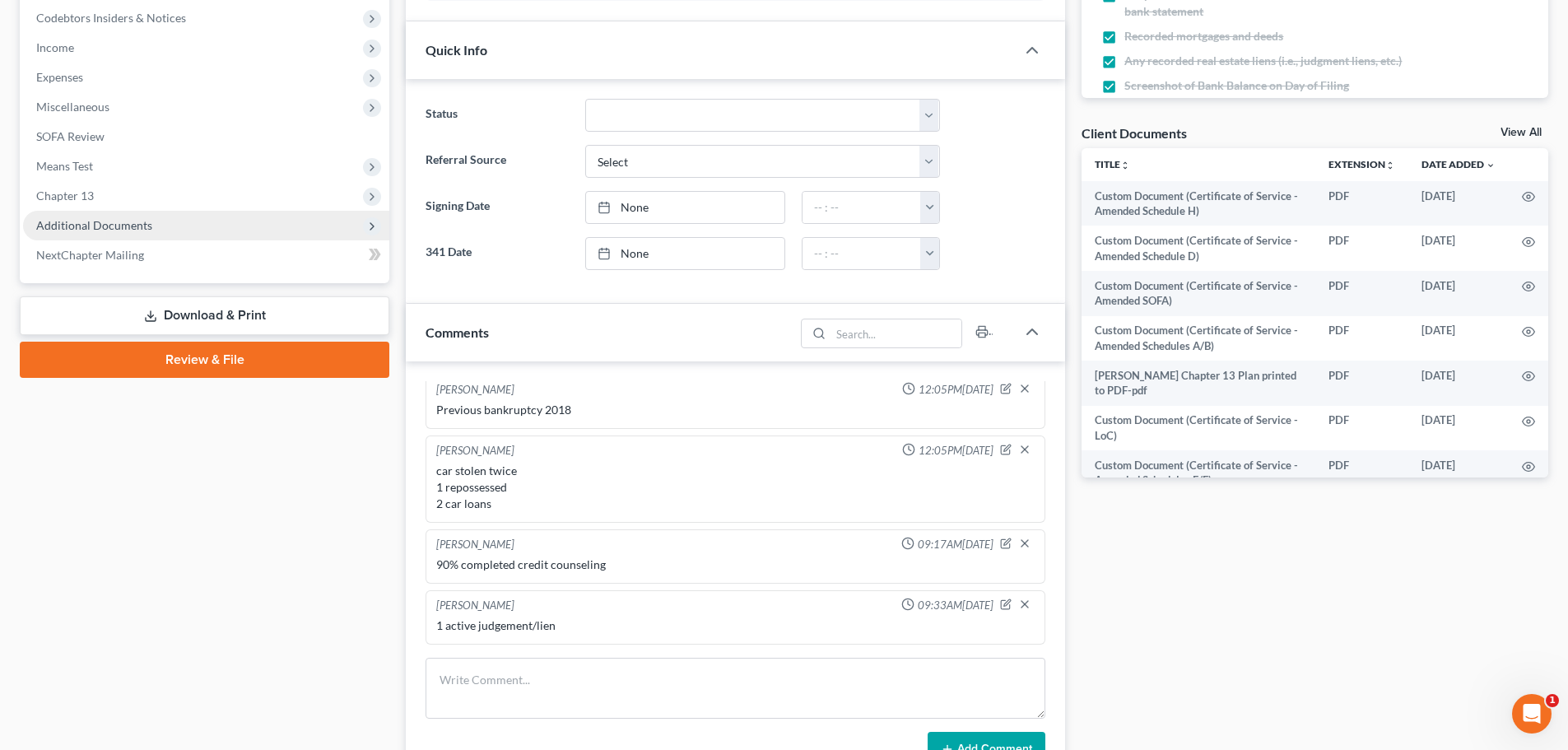
scroll to position [357, 0]
click at [106, 221] on span "Additional Documents" at bounding box center [94, 225] width 116 height 14
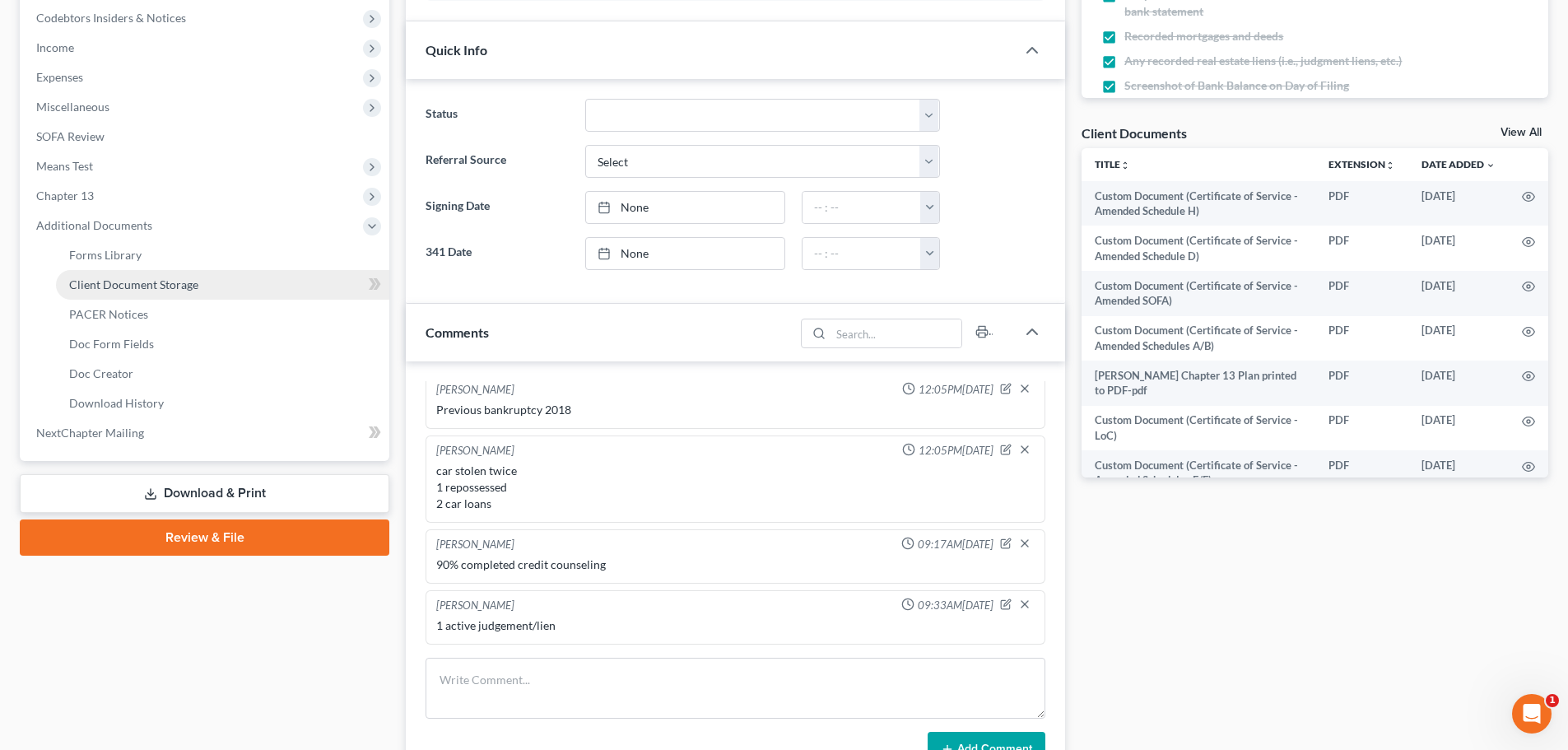
click at [129, 288] on span "Client Document Storage" at bounding box center [134, 284] width 129 height 14
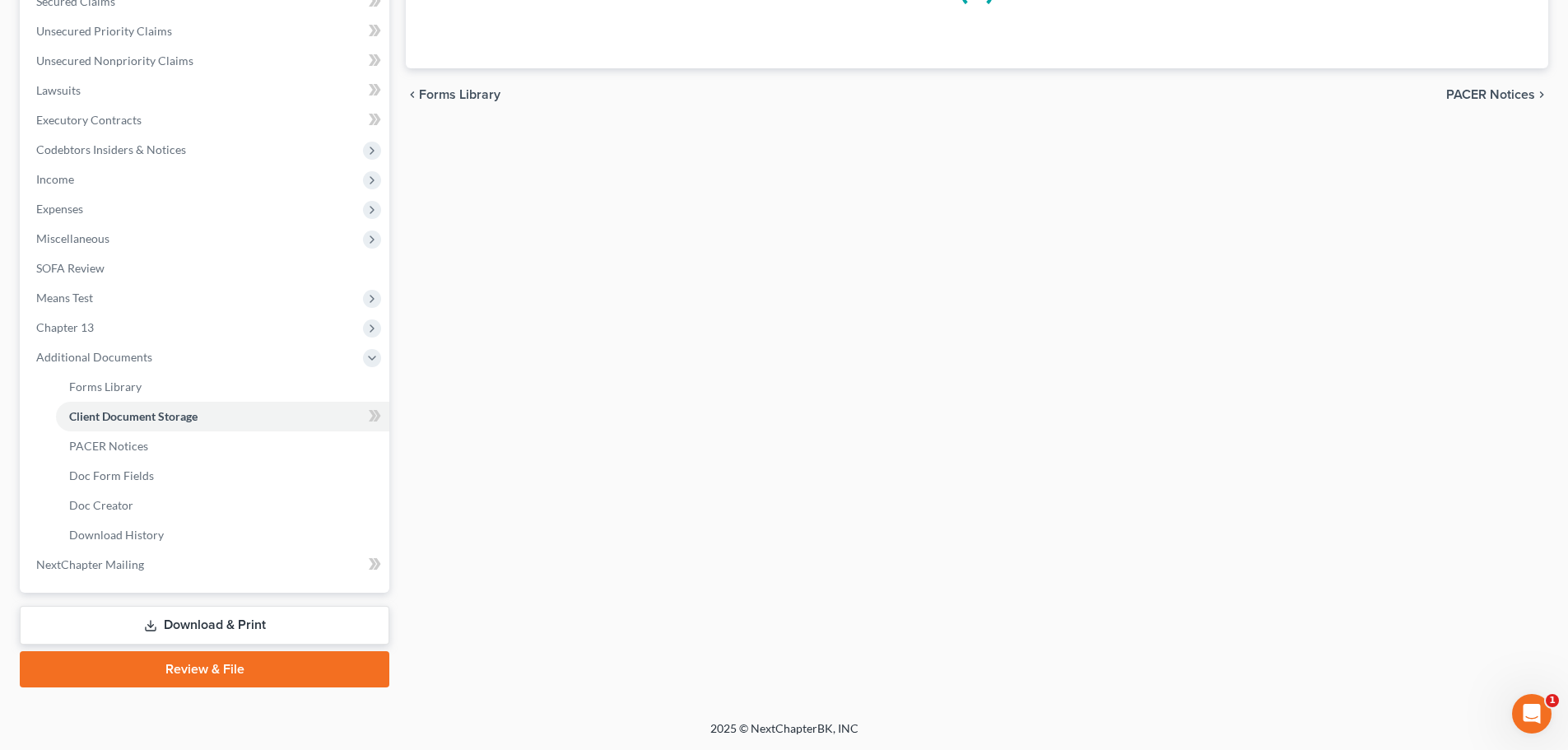
scroll to position [126, 0]
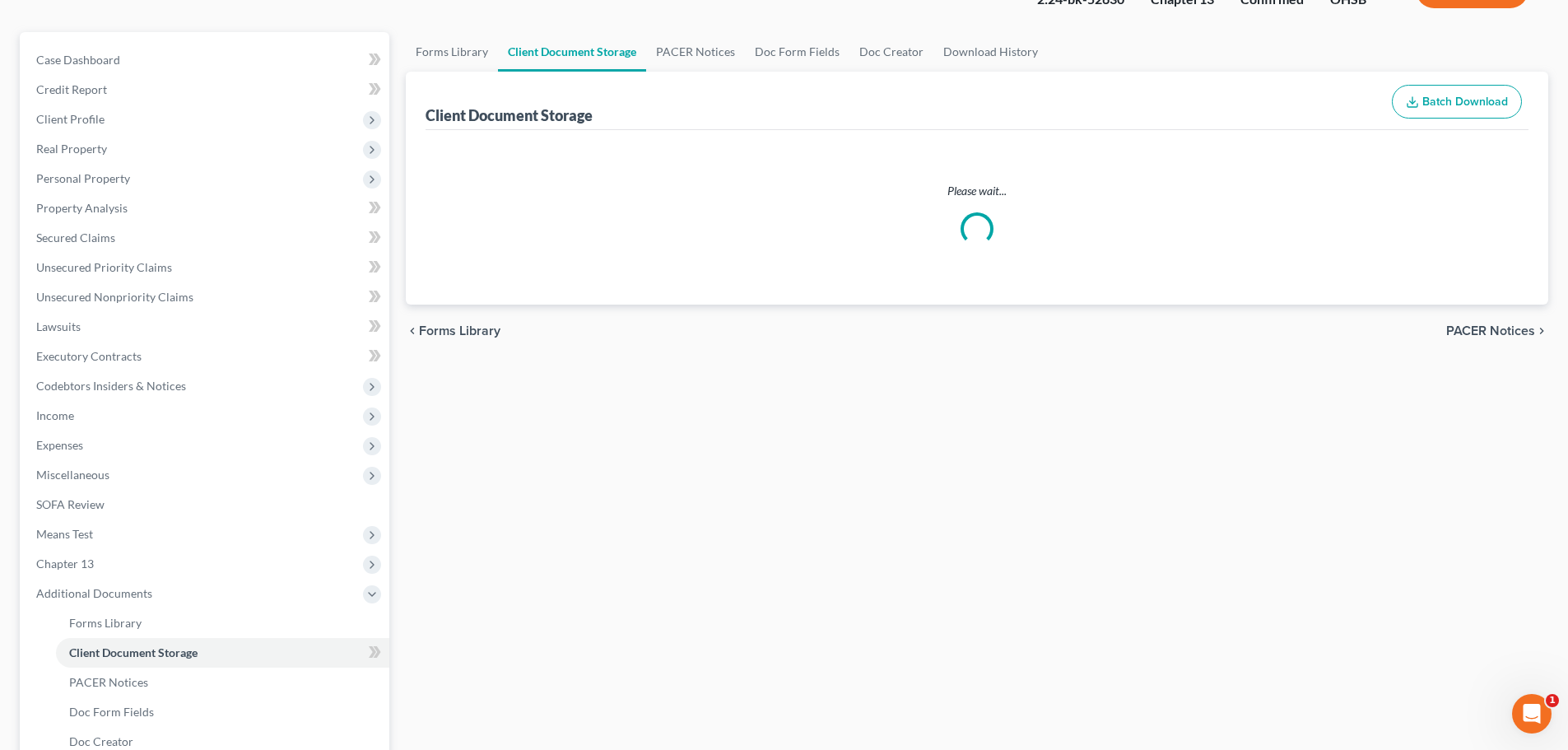
select select "61"
select select "53"
select select "7"
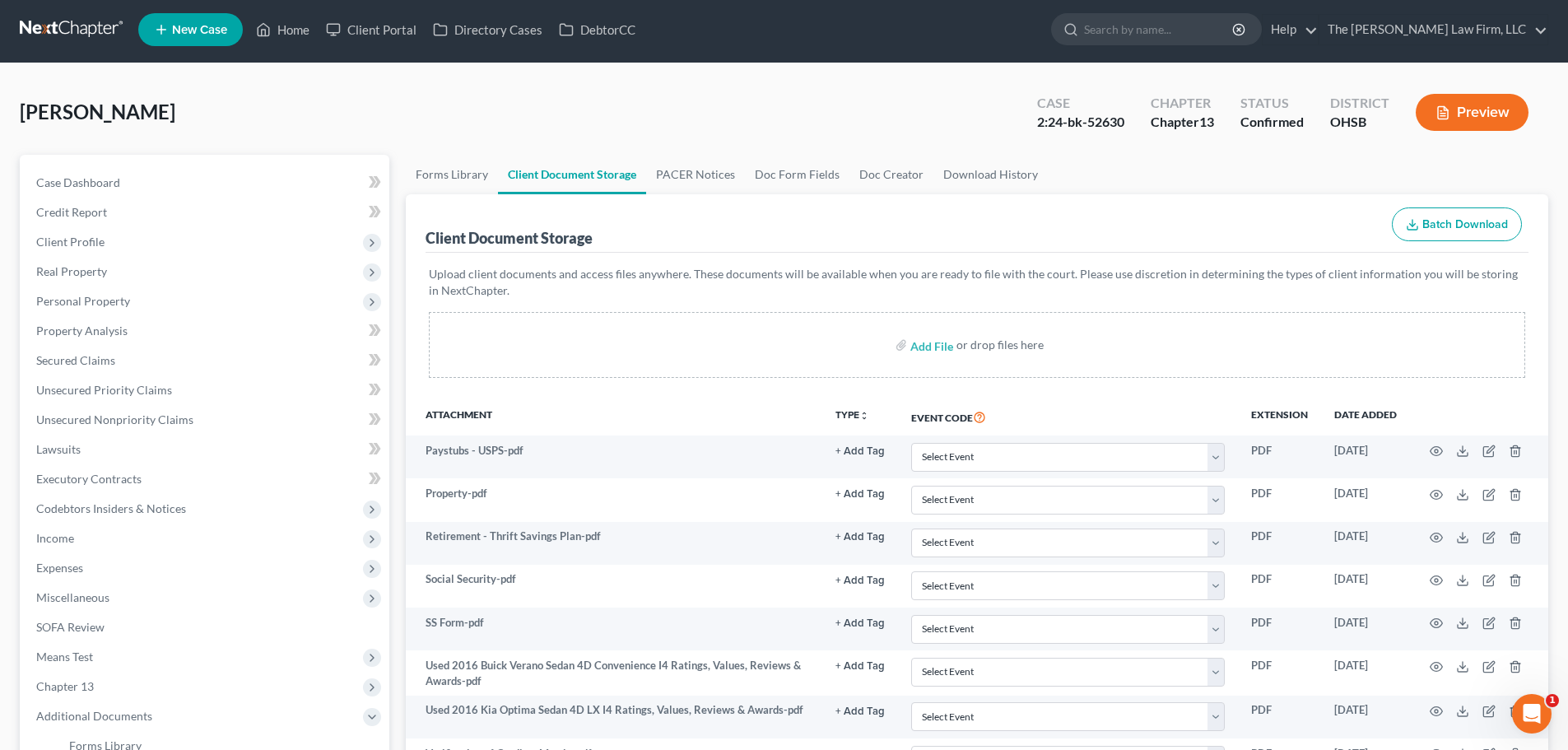
scroll to position [0, 0]
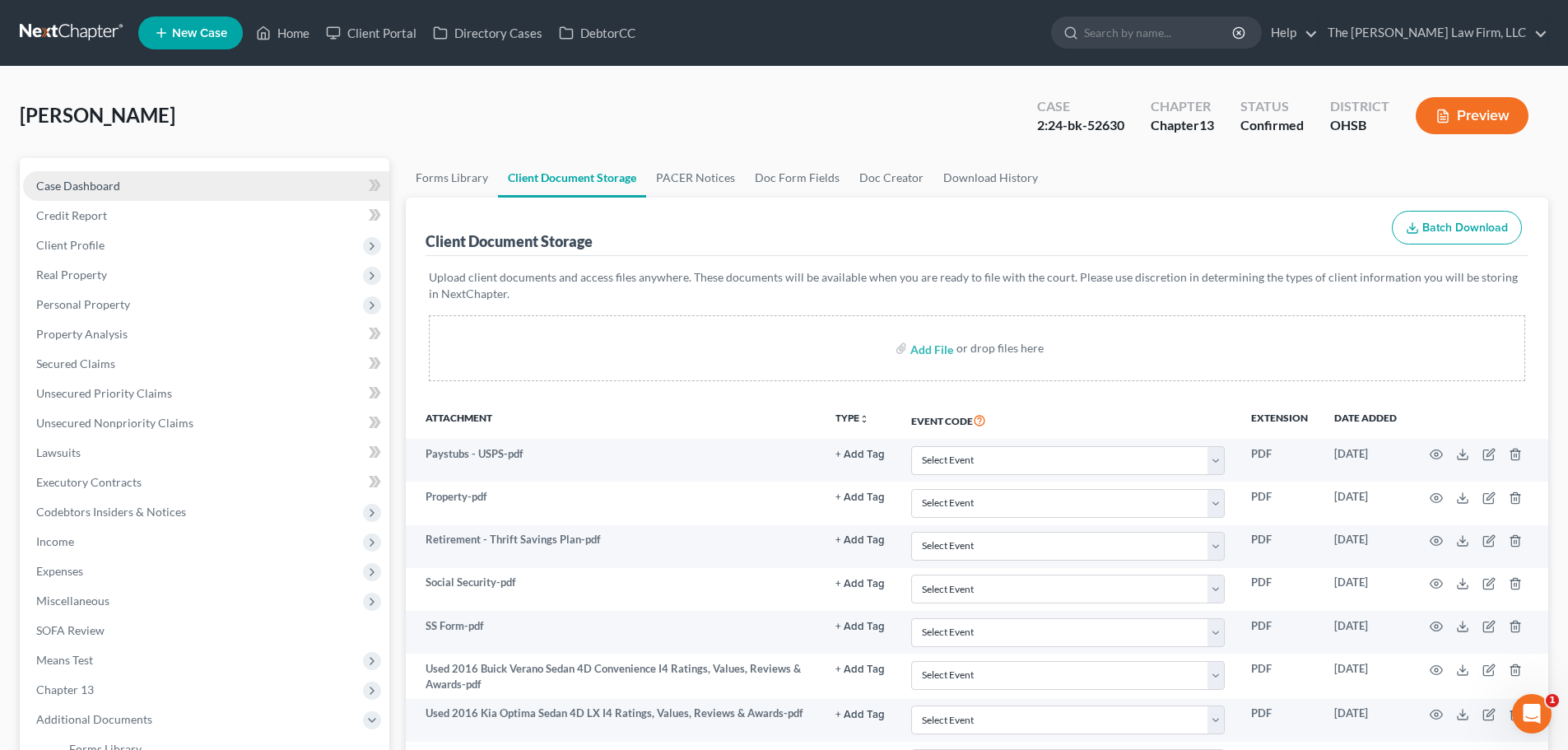
click at [89, 181] on span "Case Dashboard" at bounding box center [78, 186] width 84 height 14
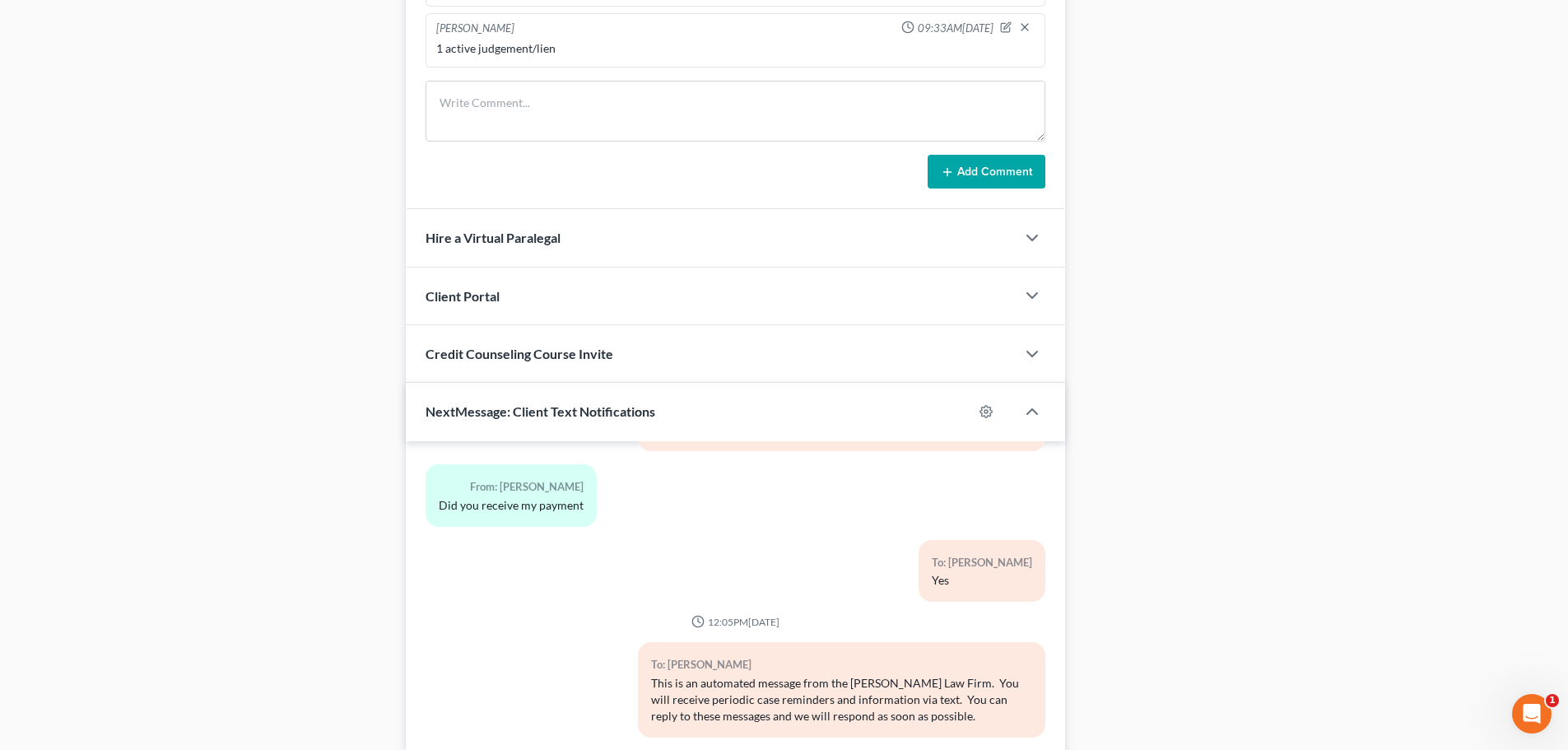
scroll to position [1194, 0]
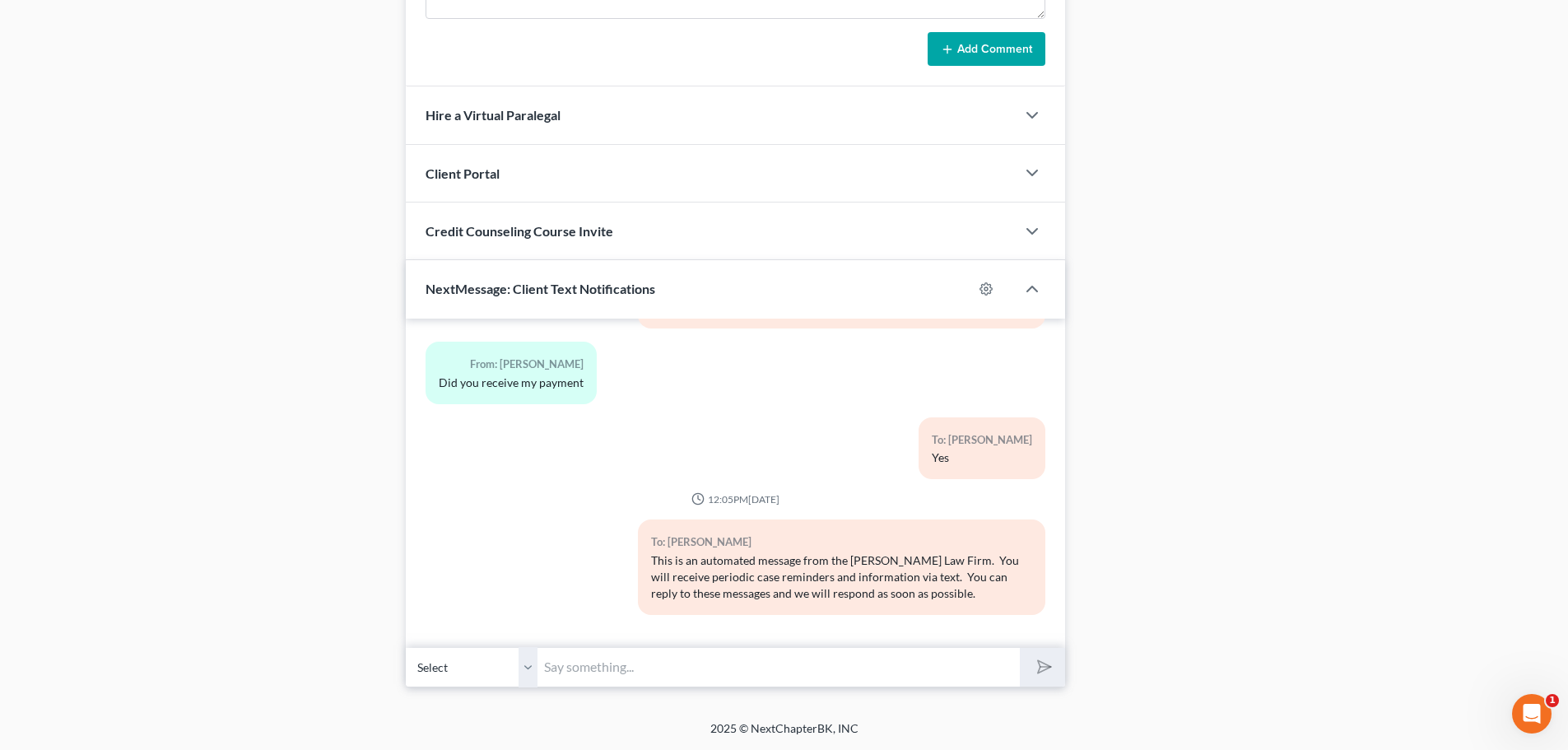
click at [687, 671] on input "text" at bounding box center [779, 667] width 483 height 40
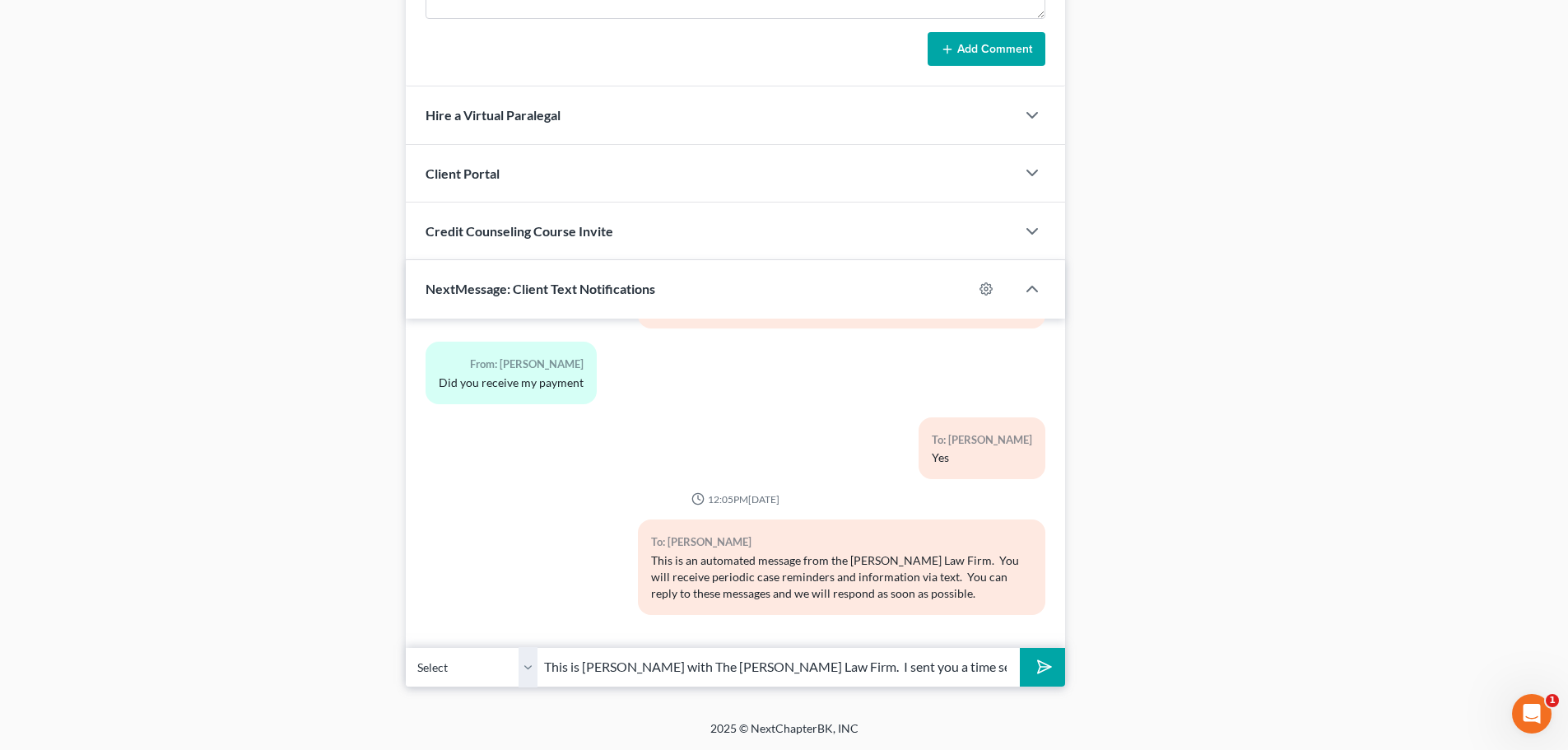
click at [784, 668] on input "This is [PERSON_NAME] with The [PERSON_NAME] Law Firm. I sent you a time sensit…" at bounding box center [779, 667] width 483 height 40
click at [1001, 668] on input "This is [PERSON_NAME] with The [PERSON_NAME] Law Firm. Your attorney sent you a…" at bounding box center [779, 667] width 483 height 40
type input "This is [PERSON_NAME] with The [PERSON_NAME] Law Firm. Your attorney sent you a…"
click at [1043, 655] on button "submit" at bounding box center [1042, 667] width 46 height 39
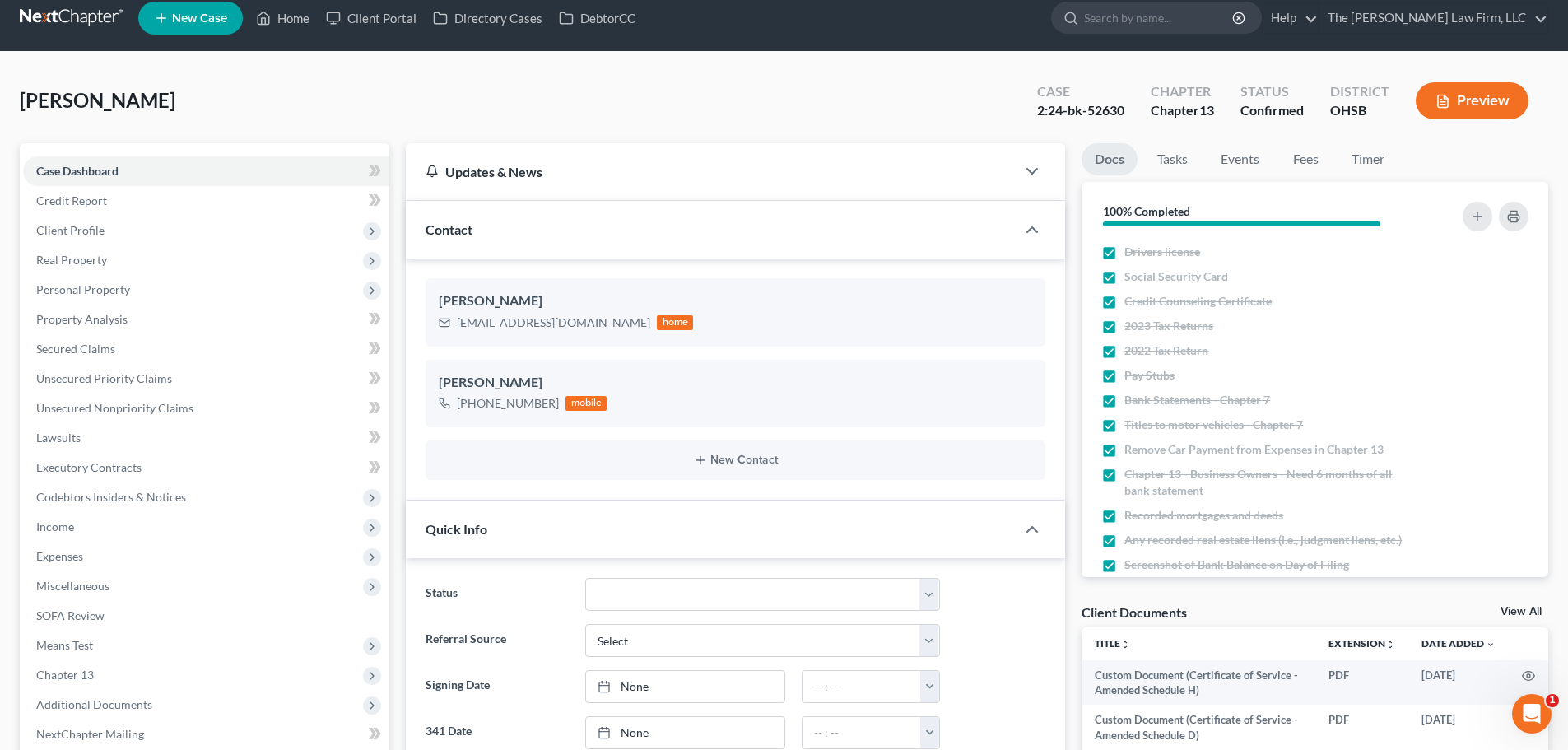
scroll to position [0, 0]
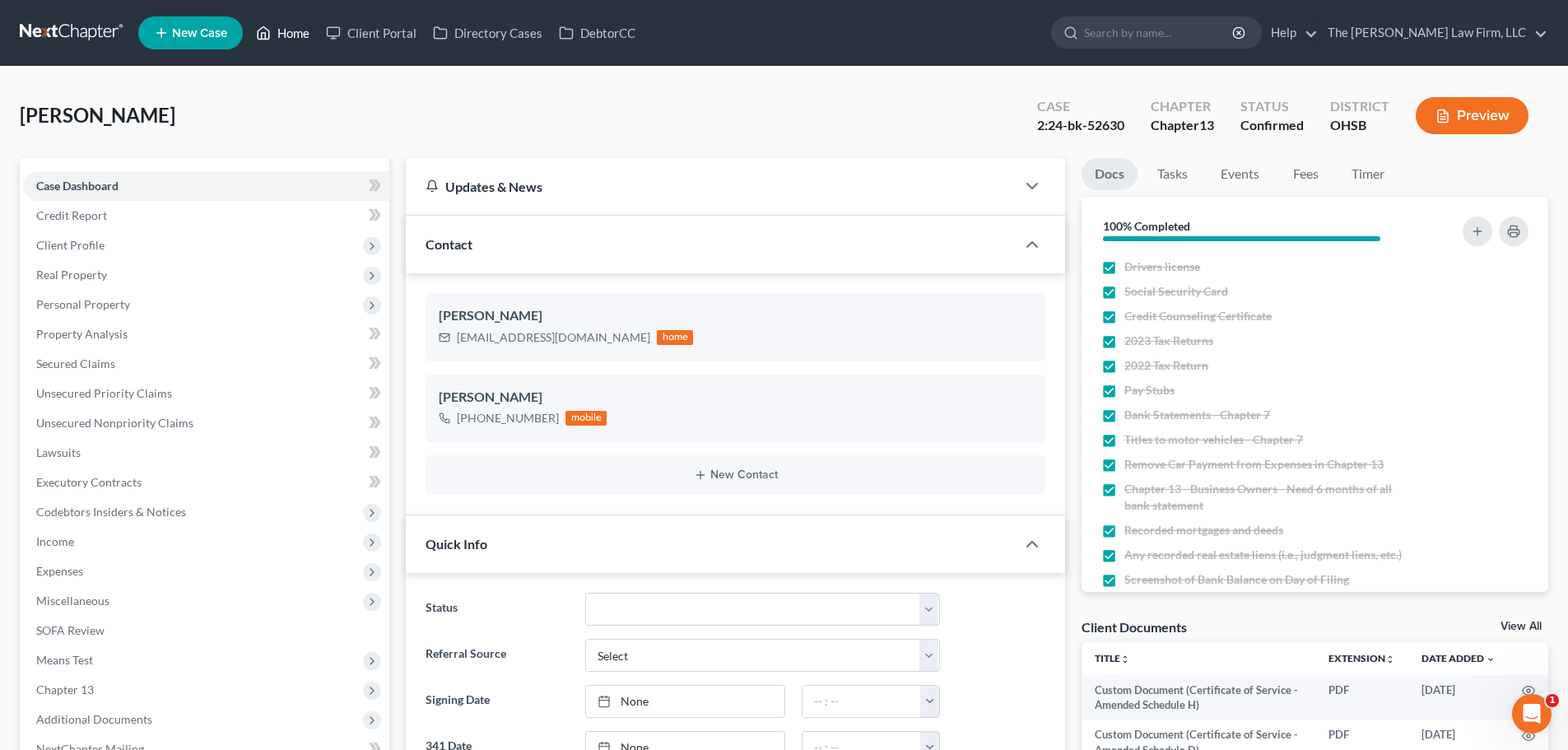
drag, startPoint x: 293, startPoint y: 30, endPoint x: 703, endPoint y: 97, distance: 415.4
click at [293, 30] on link "Home" at bounding box center [283, 33] width 70 height 30
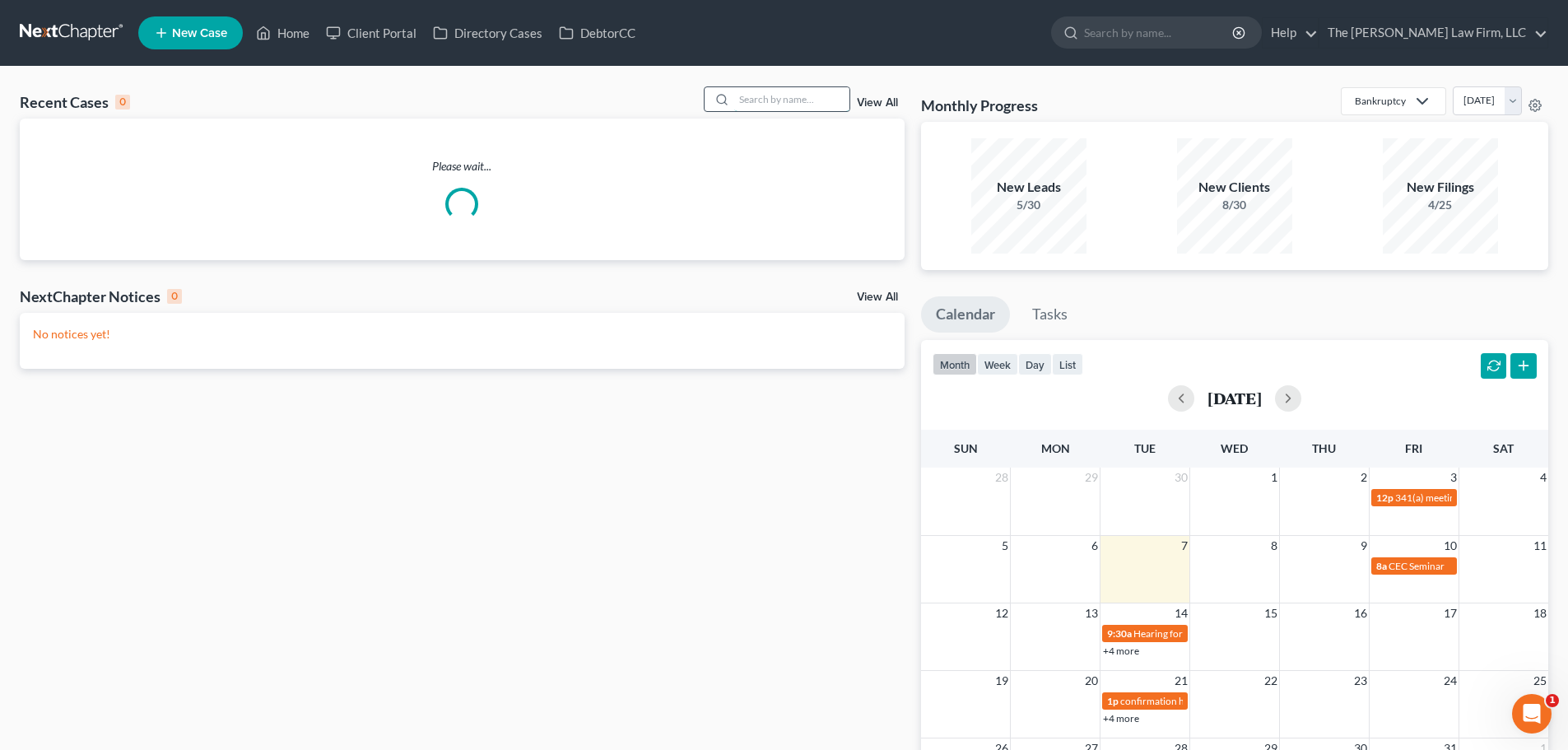
click at [760, 96] on input "search" at bounding box center [792, 100] width 115 height 24
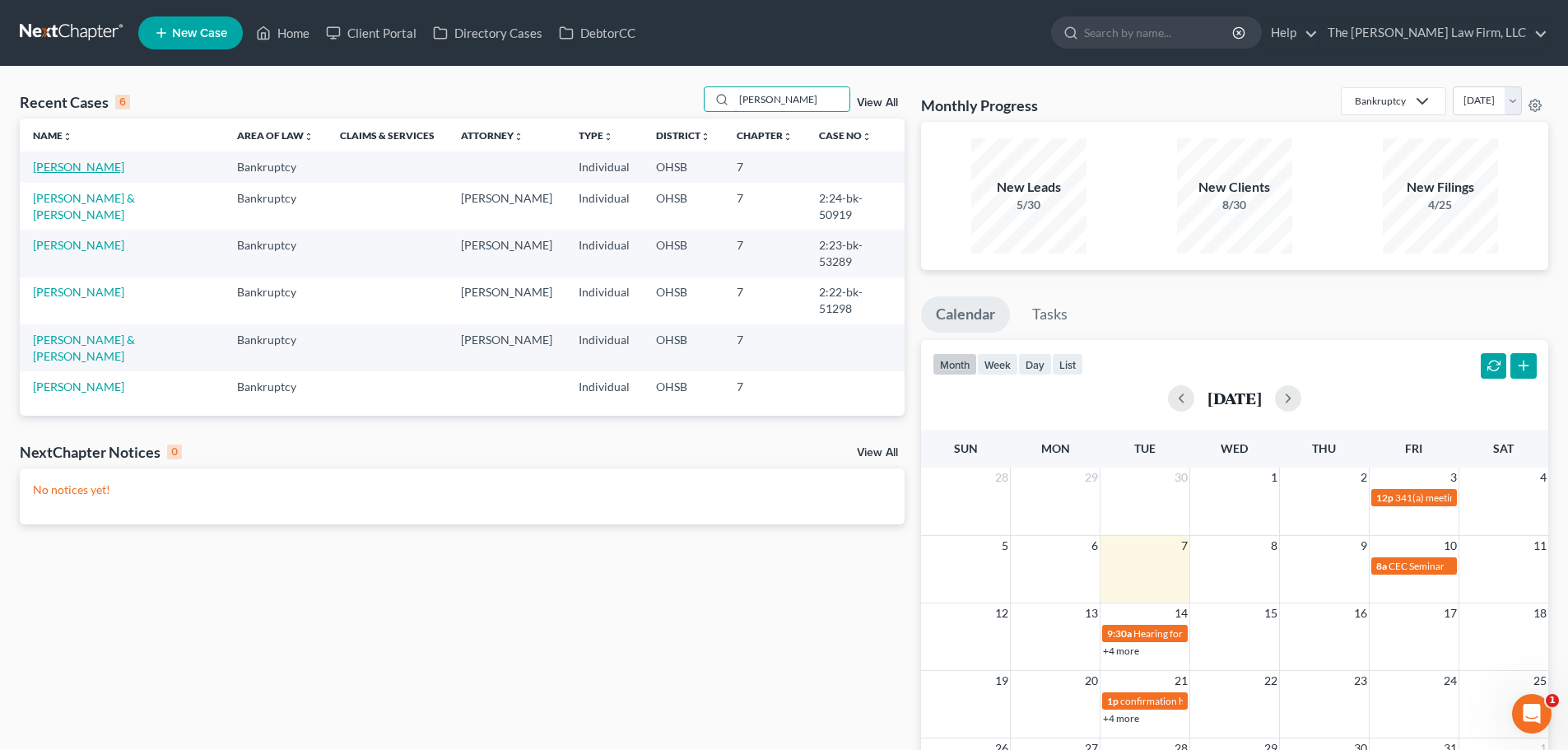
type input "[PERSON_NAME]"
click at [87, 166] on link "[PERSON_NAME]" at bounding box center [78, 167] width 91 height 14
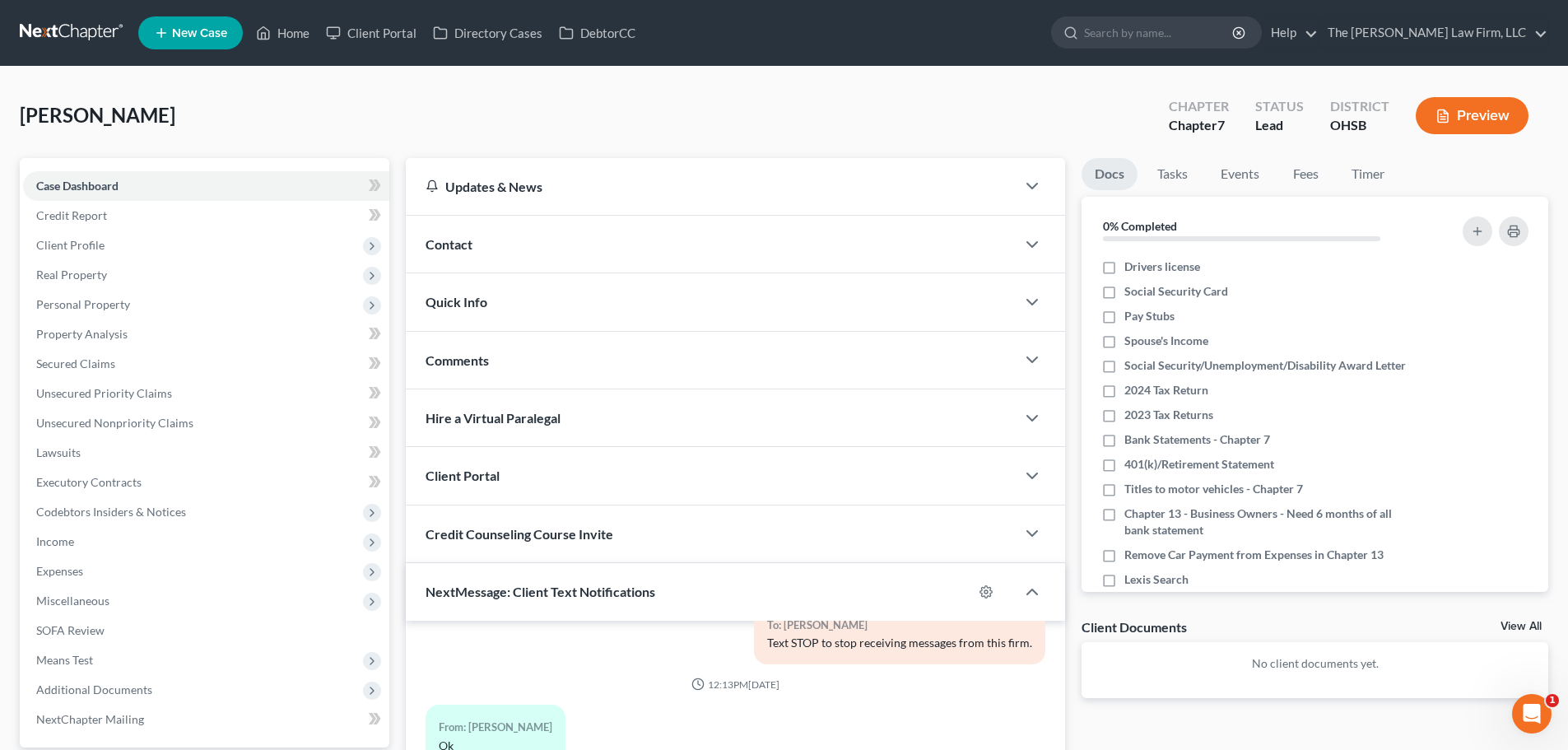
scroll to position [302, 0]
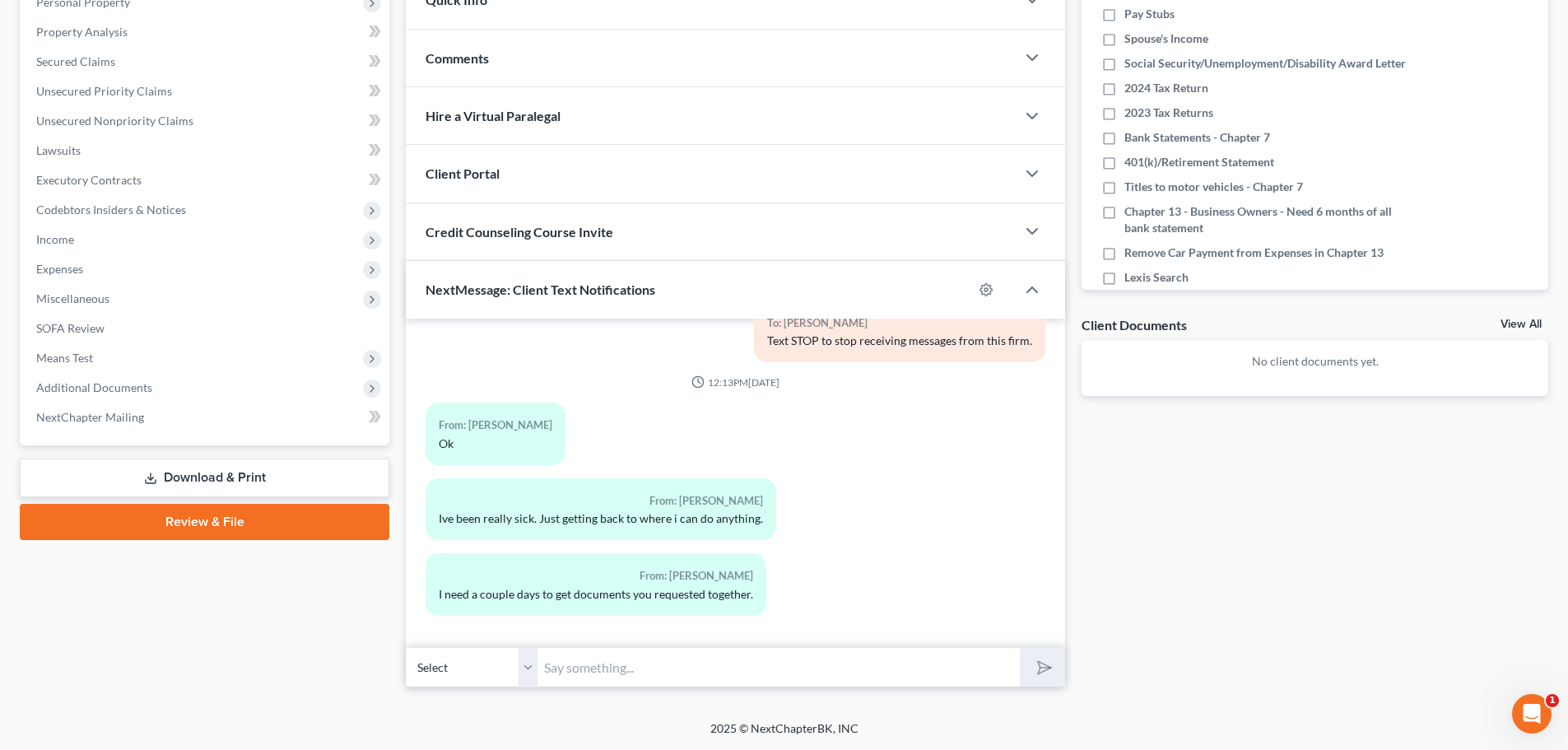
click at [734, 674] on input "text" at bounding box center [779, 667] width 483 height 40
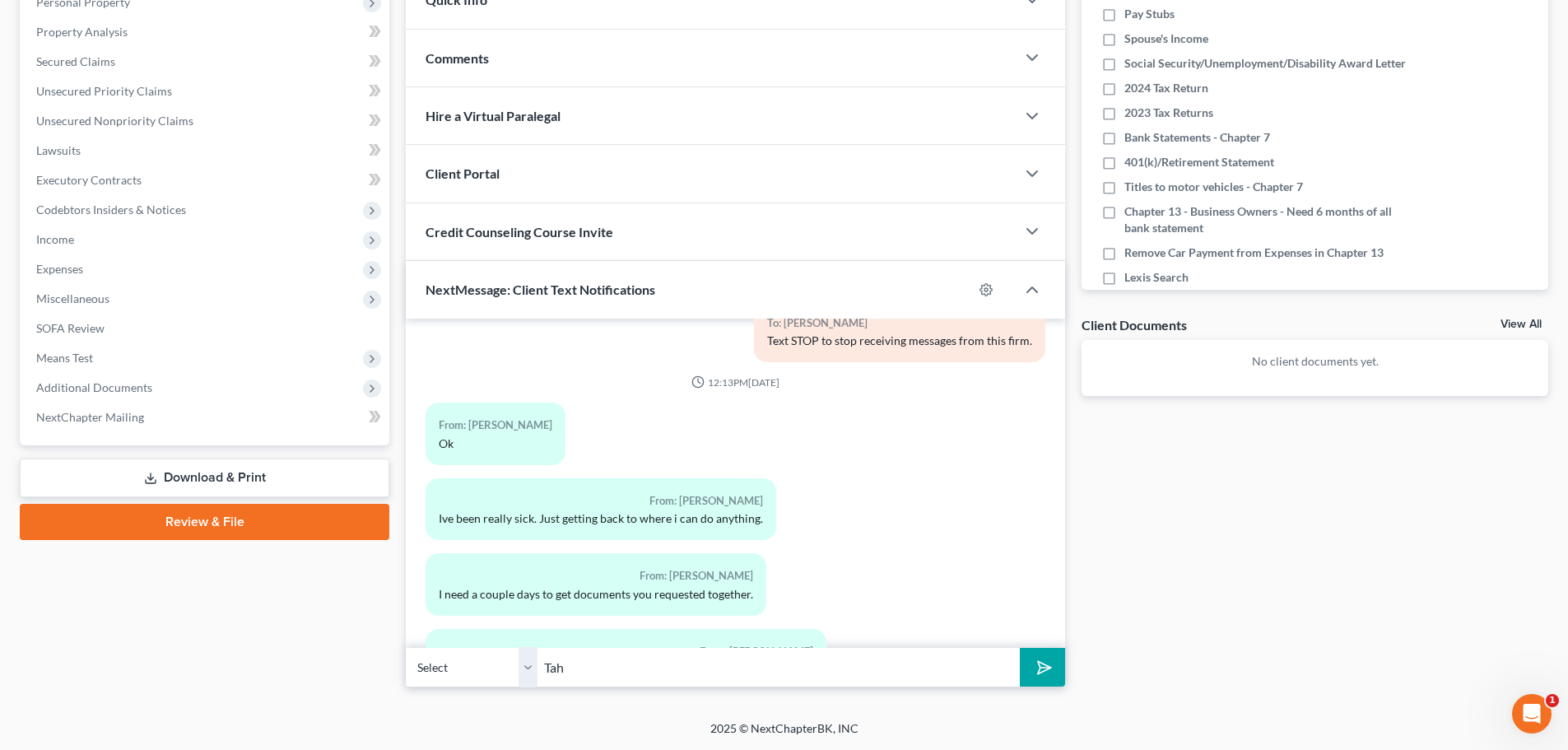
scroll to position [233, 0]
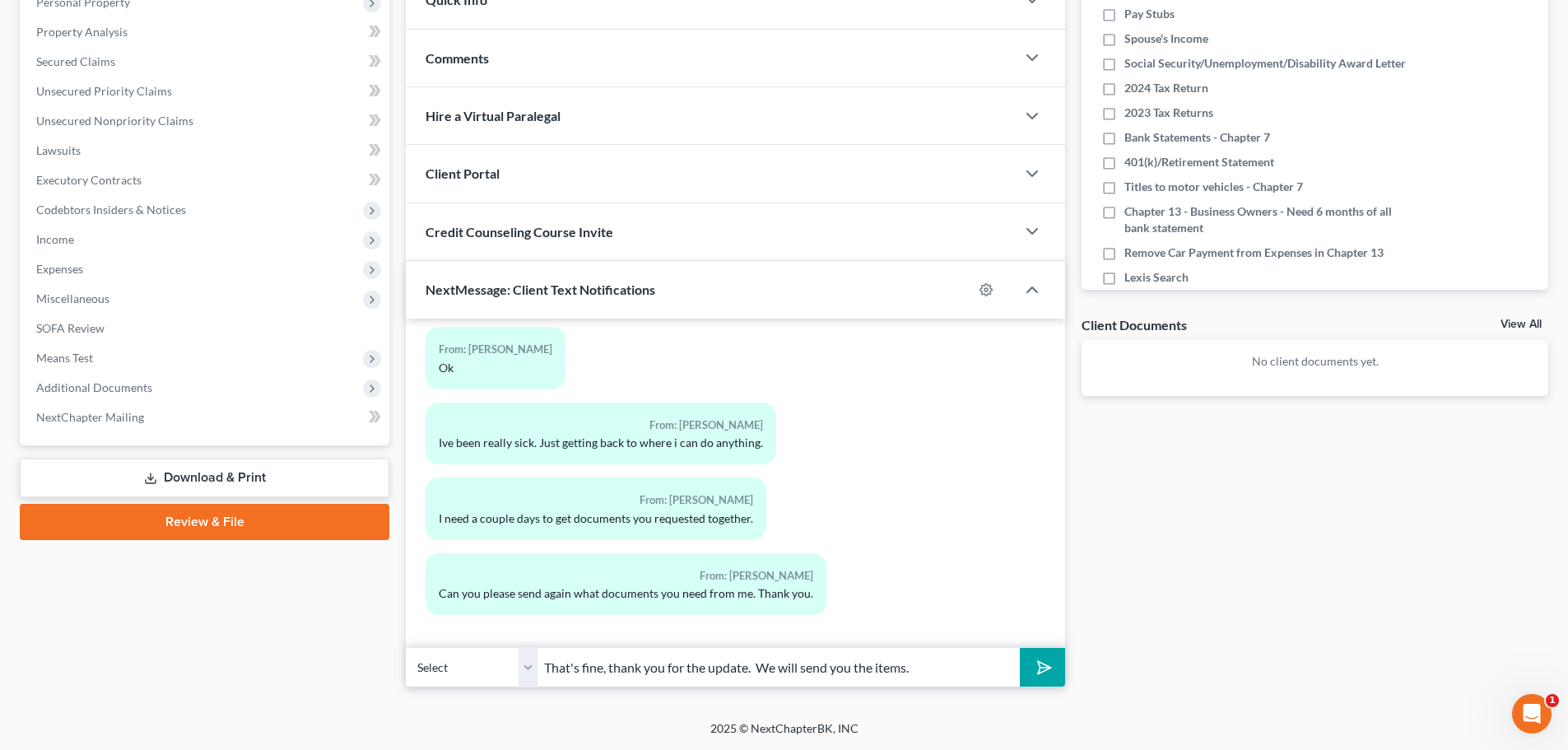
type input "That's fine, thank you for the update. We will send you the items."
click at [1020, 648] on button "submit" at bounding box center [1042, 667] width 46 height 39
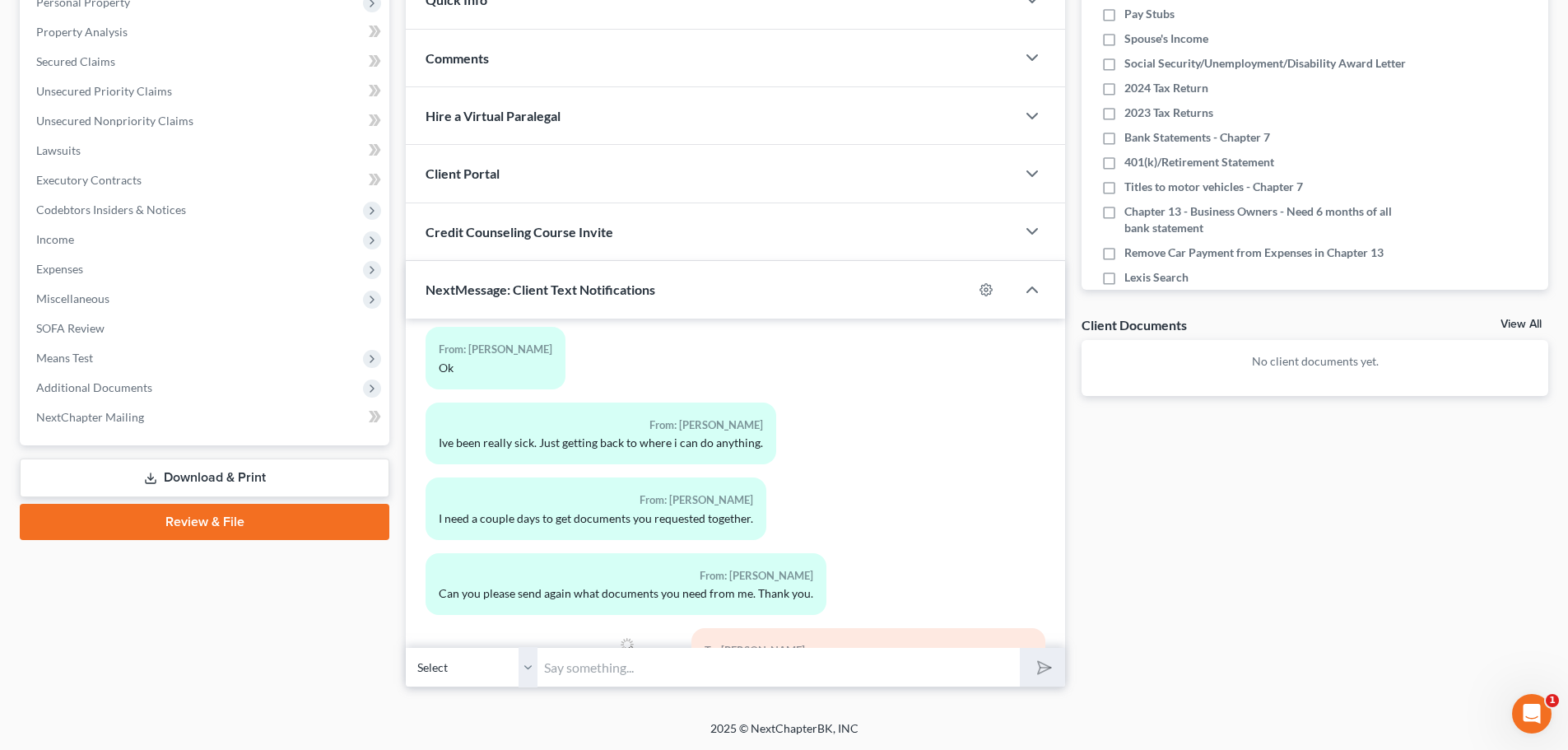
scroll to position [308, 0]
